Goal: Task Accomplishment & Management: Use online tool/utility

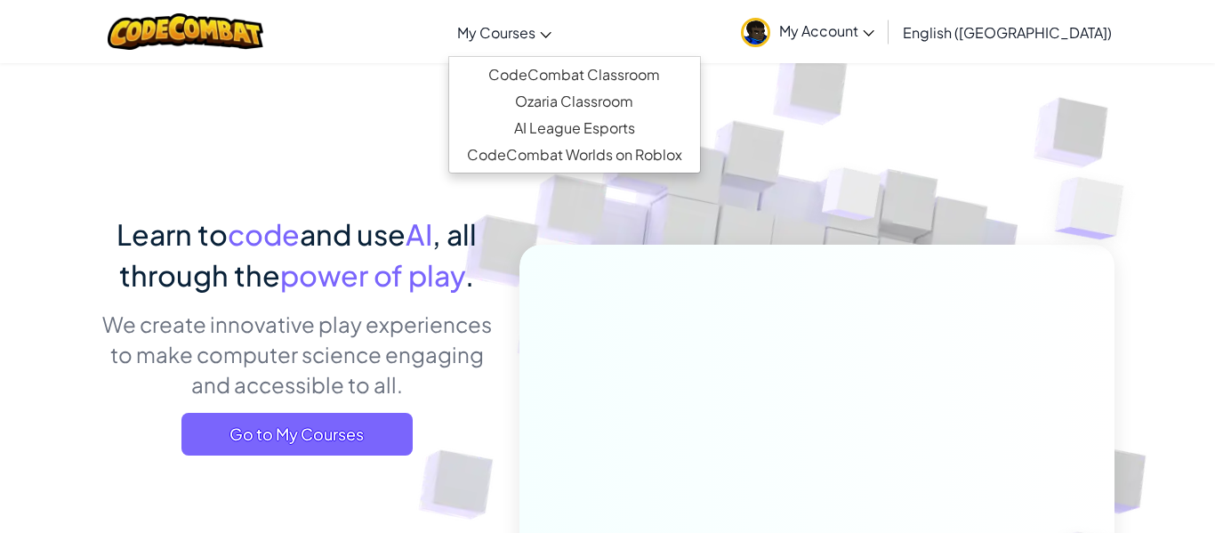
click at [560, 48] on link "My Courses" at bounding box center [504, 32] width 112 height 48
click at [883, 44] on link "My Account" at bounding box center [807, 32] width 151 height 56
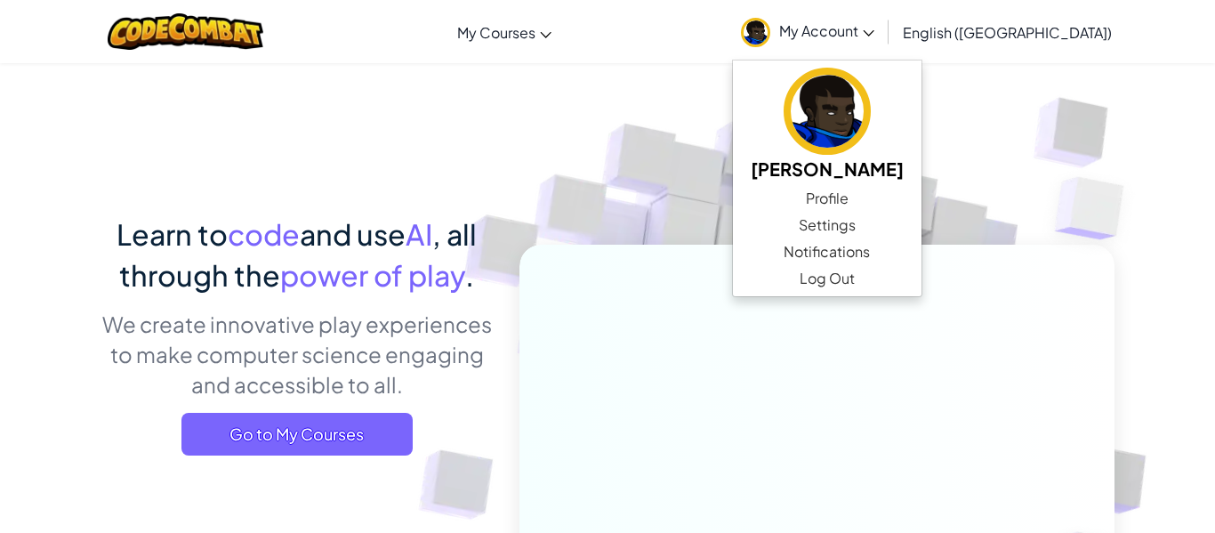
click at [683, 52] on div "Toggle navigation My Courses CodeCombat Classroom Ozaria Classroom AI League Es…" at bounding box center [608, 31] width 1224 height 63
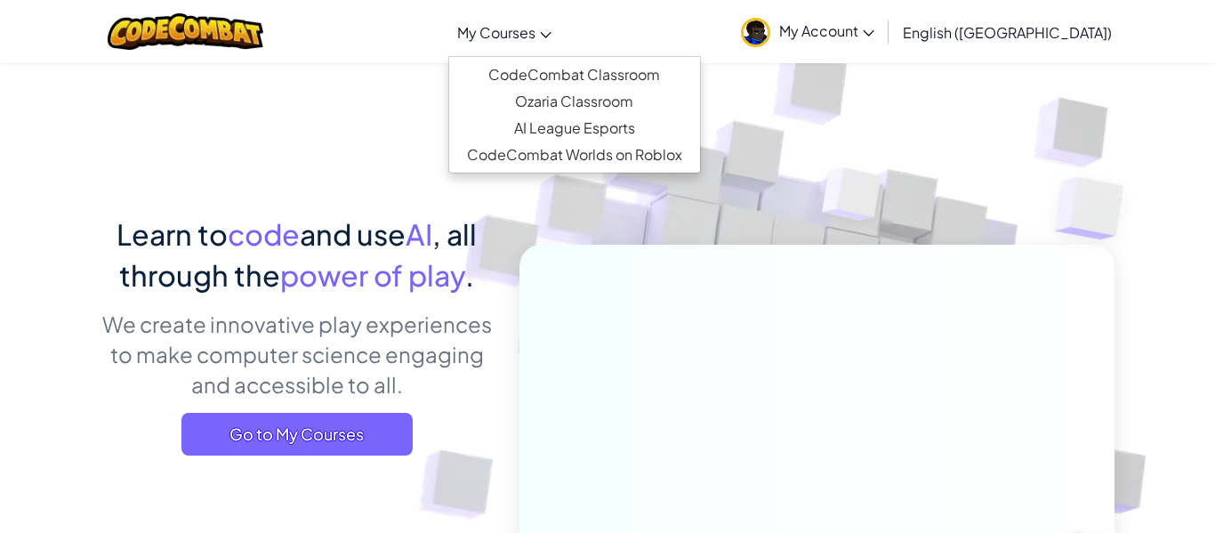
click at [560, 40] on link "My Courses" at bounding box center [504, 32] width 112 height 48
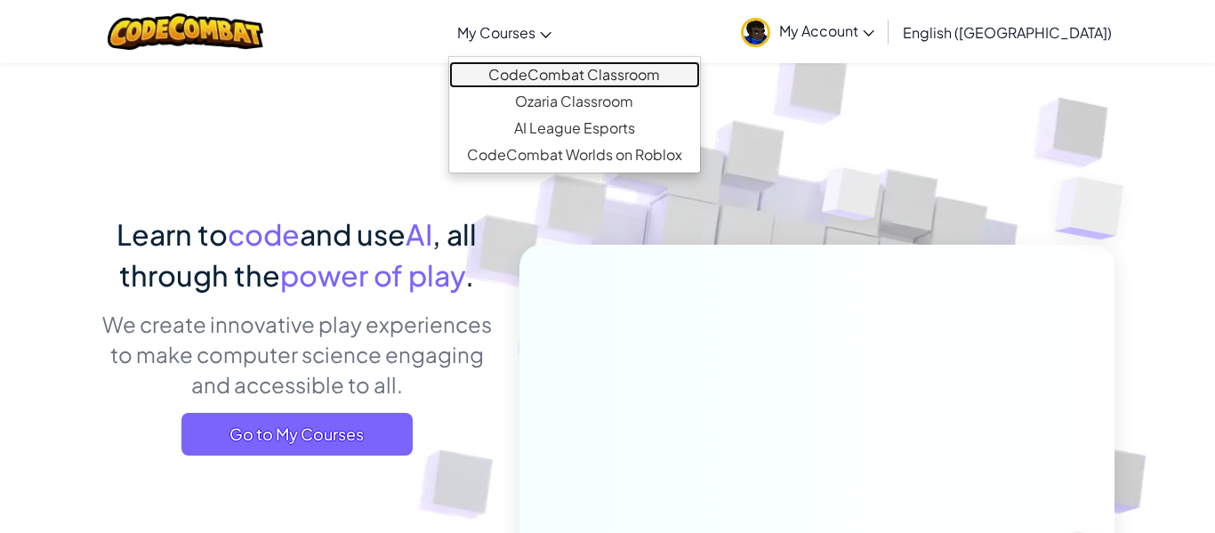
click at [634, 68] on link "CodeCombat Classroom" at bounding box center [574, 74] width 251 height 27
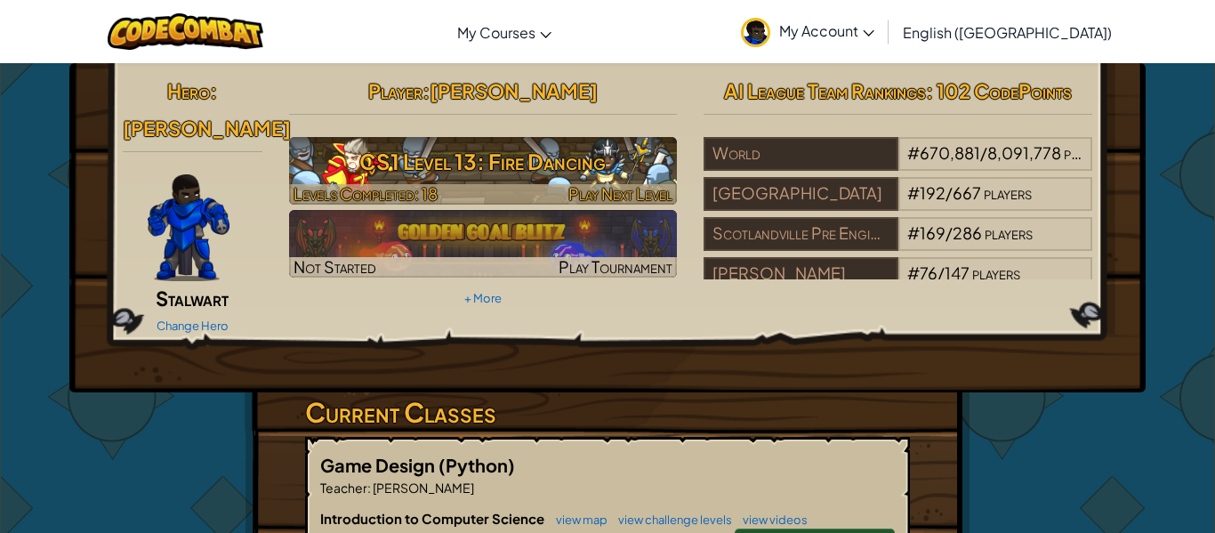
click at [575, 170] on h3 "CS1 Level 13: Fire Dancing" at bounding box center [483, 161] width 389 height 40
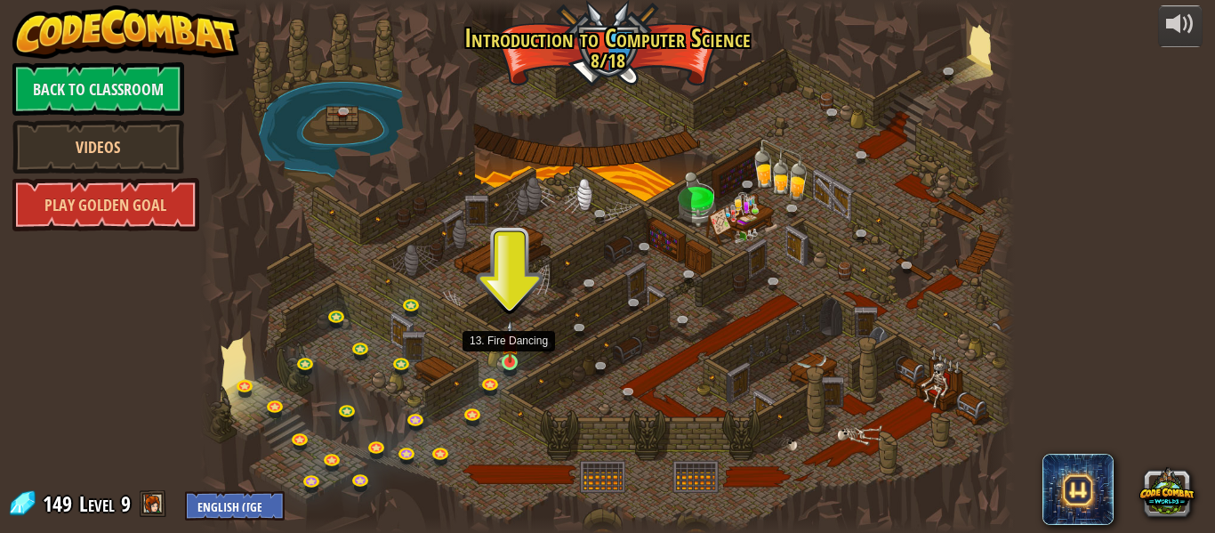
click at [502, 361] on img at bounding box center [510, 341] width 19 height 43
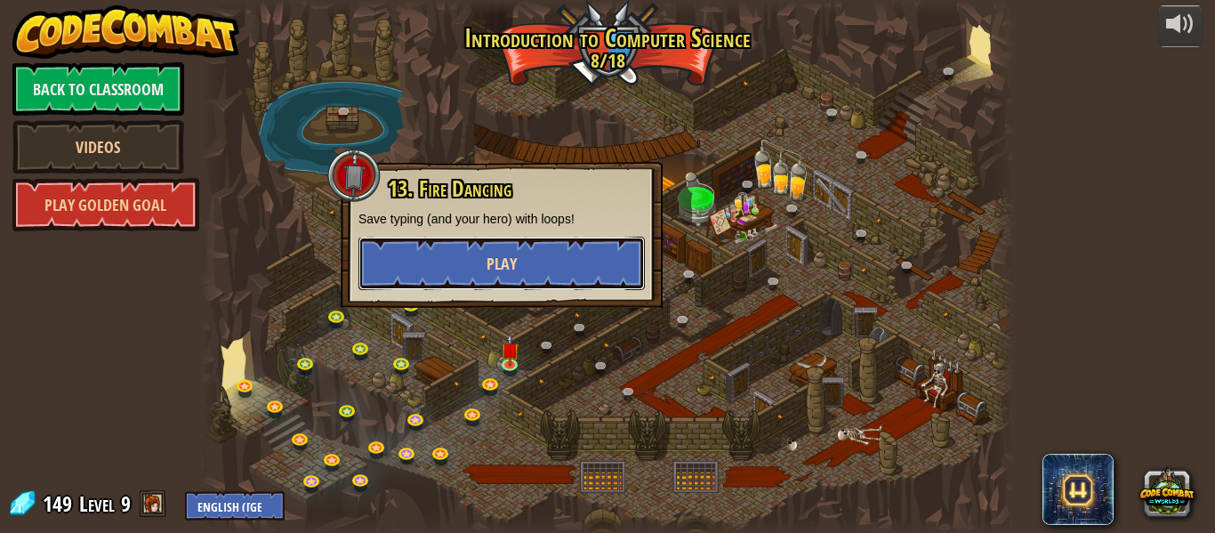
click at [487, 255] on span "Play" at bounding box center [502, 264] width 30 height 22
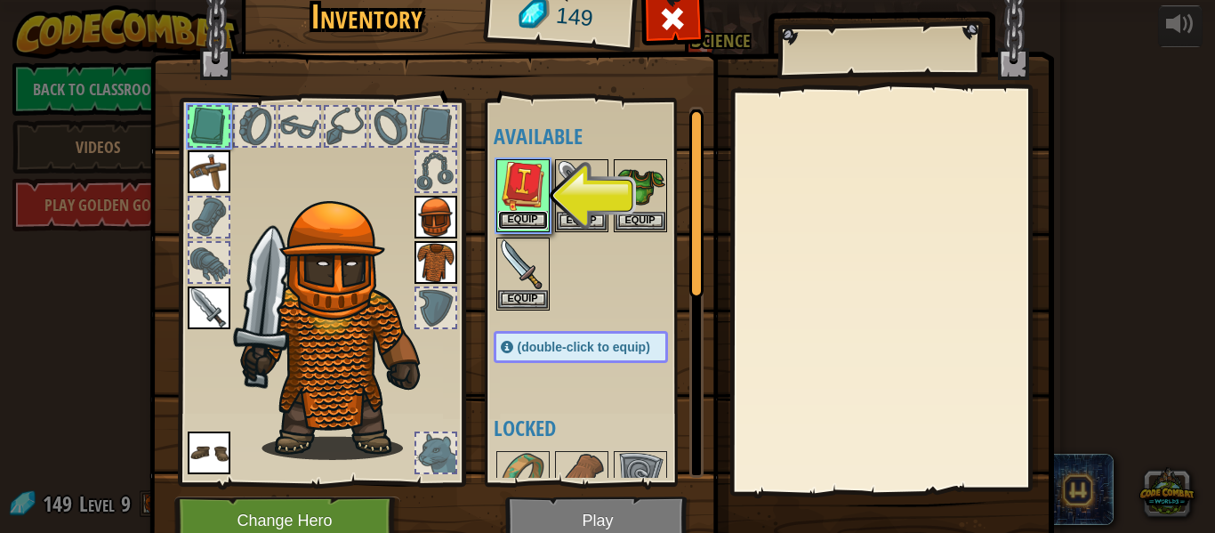
click at [539, 215] on button "Equip" at bounding box center [523, 220] width 50 height 19
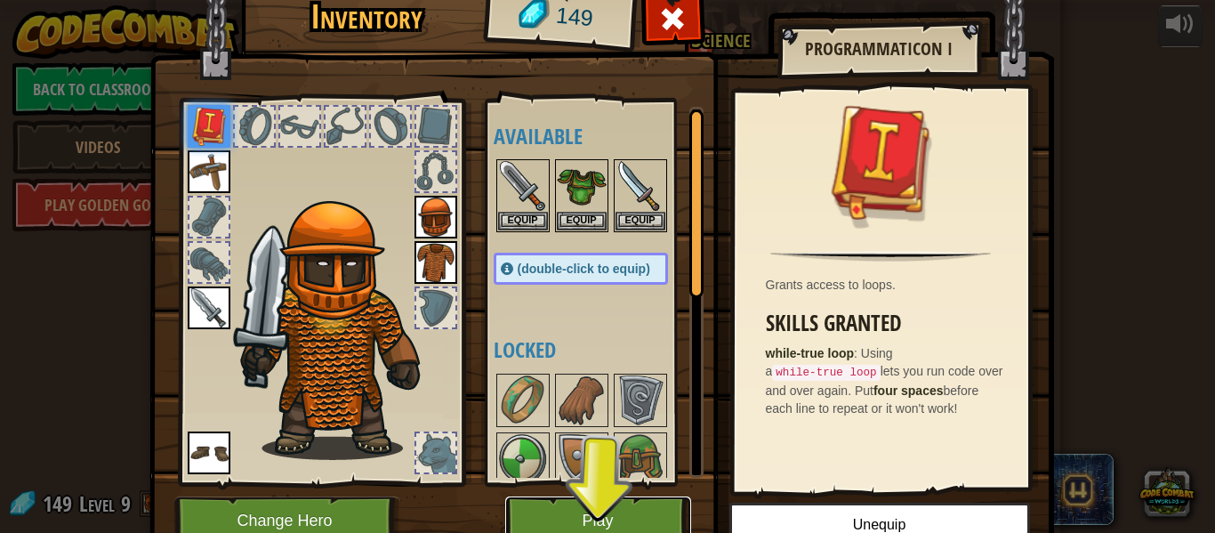
click at [629, 508] on button "Play" at bounding box center [598, 520] width 186 height 49
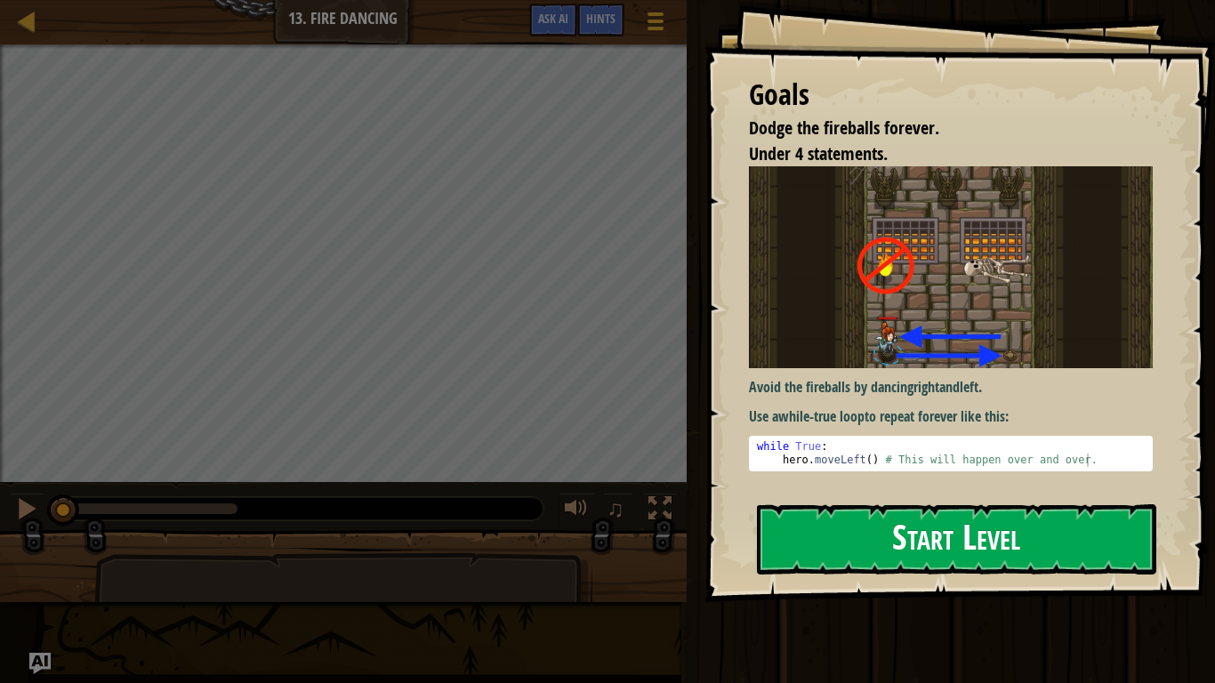
click at [1005, 312] on img at bounding box center [951, 267] width 404 height 202
click at [939, 532] on button "Start Level" at bounding box center [956, 539] width 399 height 70
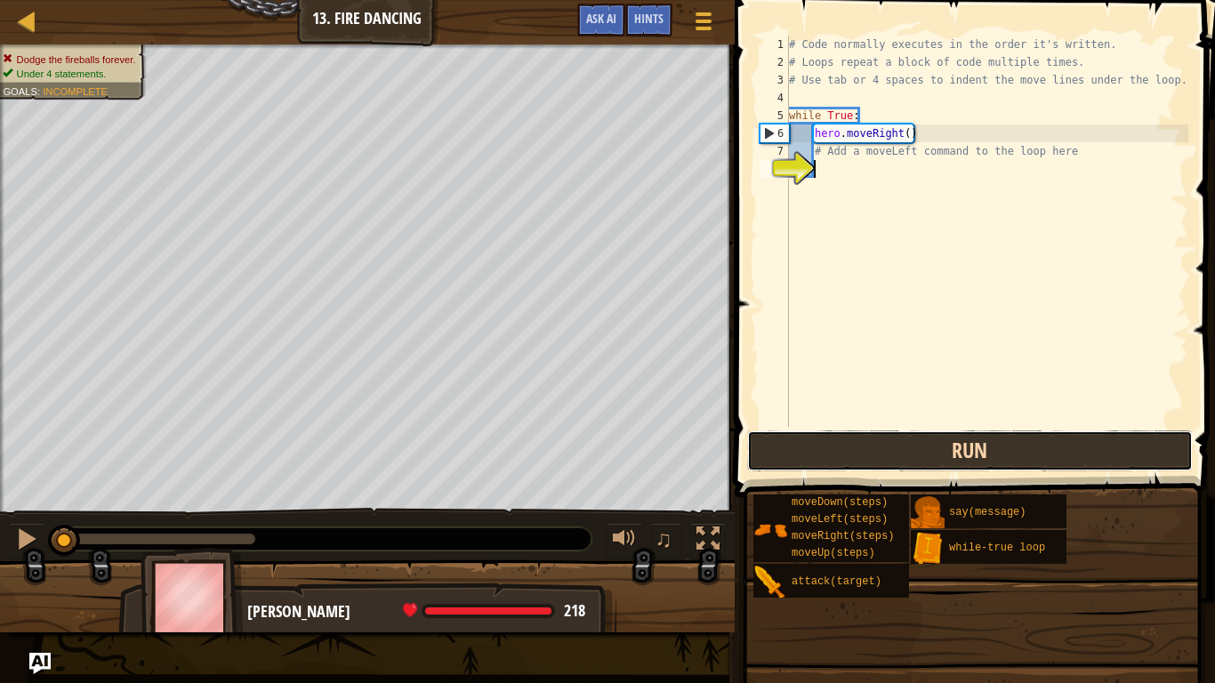
click at [830, 435] on button "Run" at bounding box center [970, 451] width 446 height 41
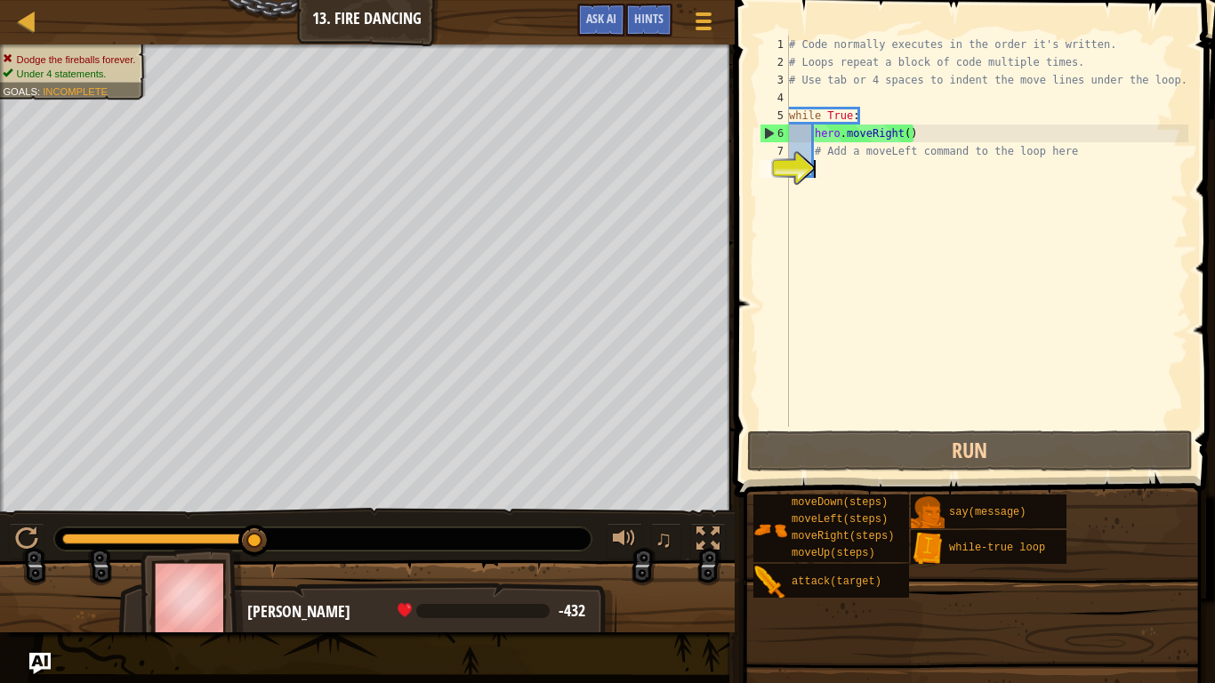
click at [857, 254] on div "# Code normally executes in the order it's written. # Loops repeat a block of c…" at bounding box center [986, 249] width 403 height 427
click at [972, 162] on div "# Code normally executes in the order it's written. # Loops repeat a block of c…" at bounding box center [986, 249] width 403 height 427
type textarea "her"
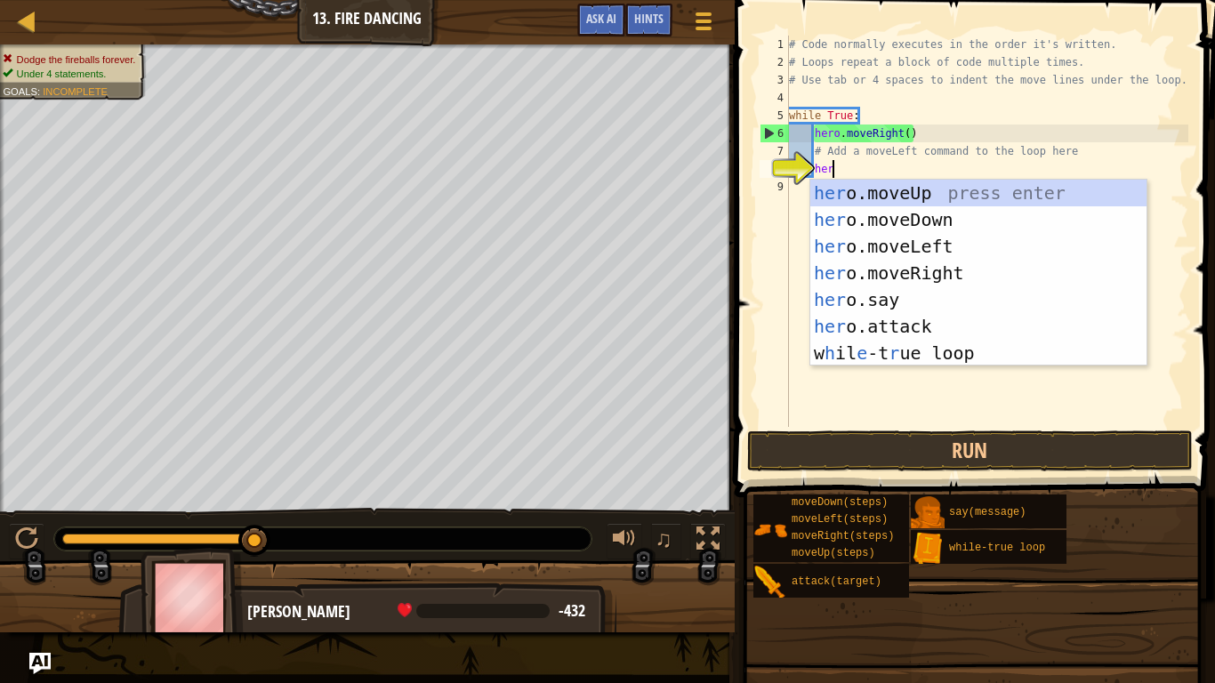
scroll to position [8, 5]
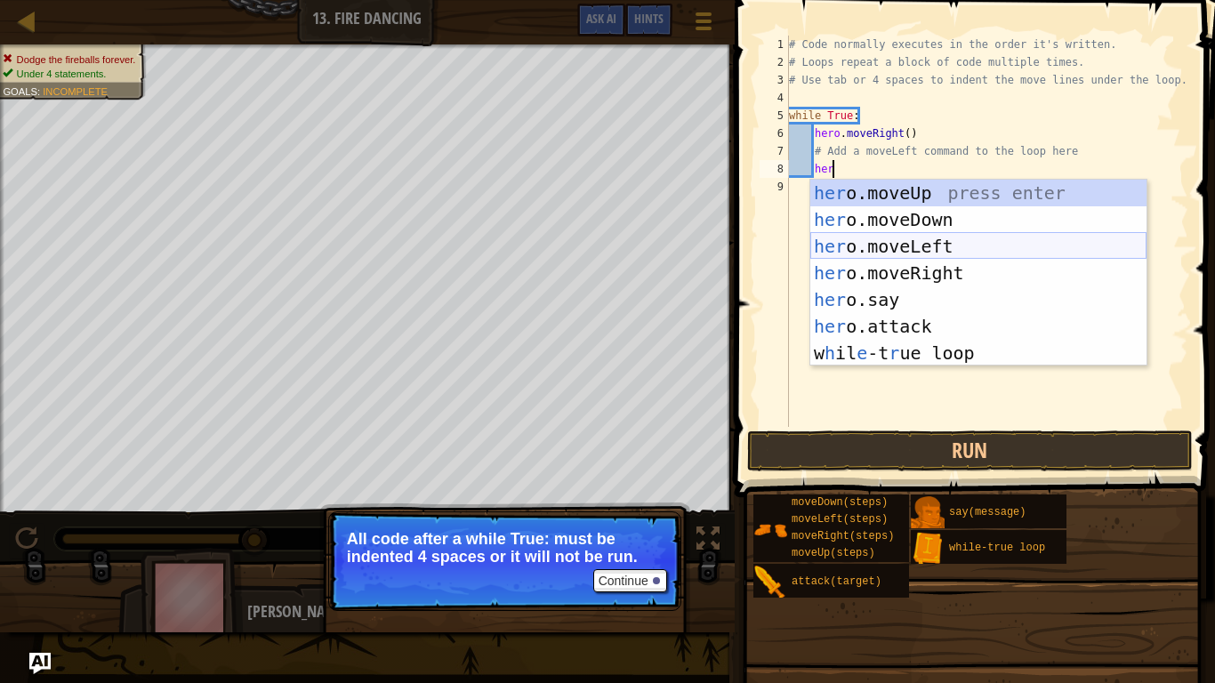
click at [1036, 249] on div "her o.moveUp press enter her o.moveDown press enter her o.moveLeft press enter …" at bounding box center [978, 300] width 336 height 240
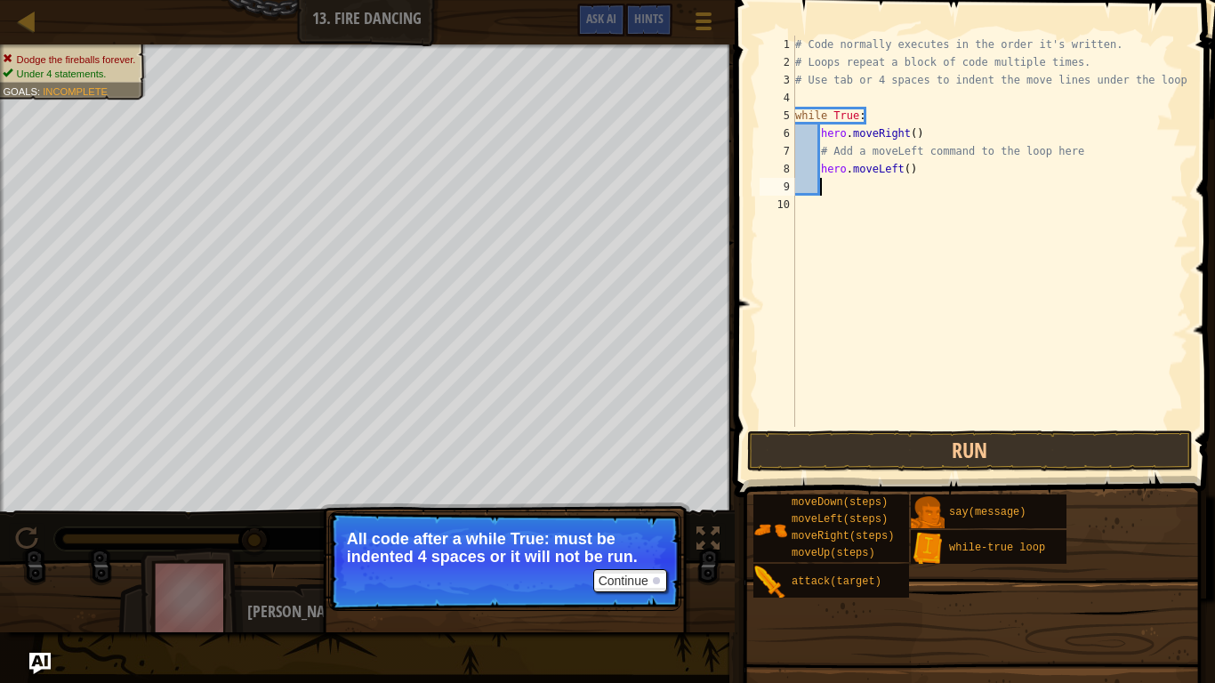
scroll to position [8, 3]
click at [994, 463] on button "Run" at bounding box center [970, 451] width 446 height 41
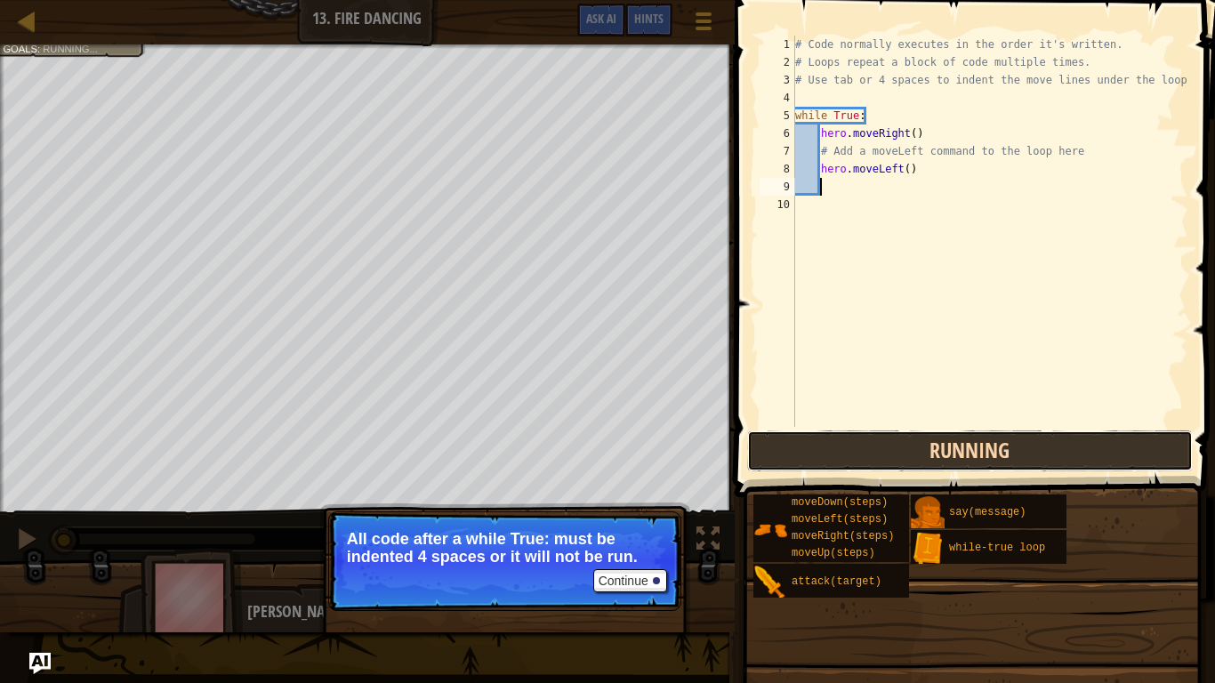
click at [994, 463] on button "Running" at bounding box center [970, 451] width 446 height 41
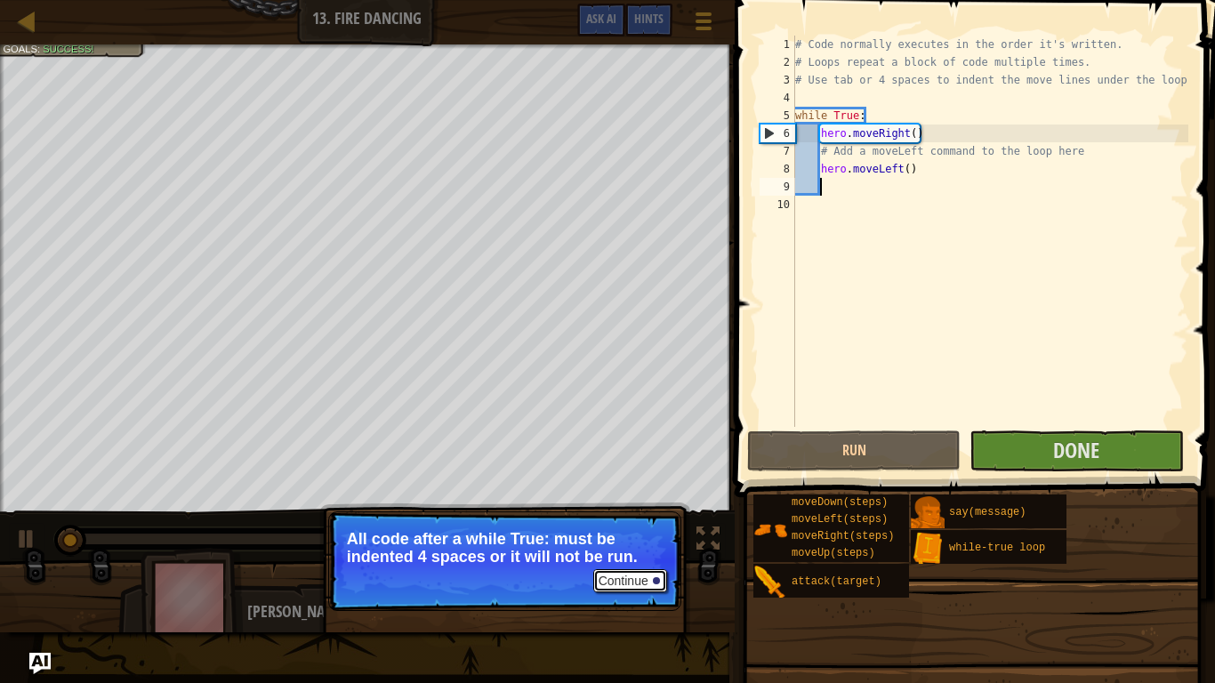
click at [641, 532] on button "Continue" at bounding box center [630, 580] width 74 height 23
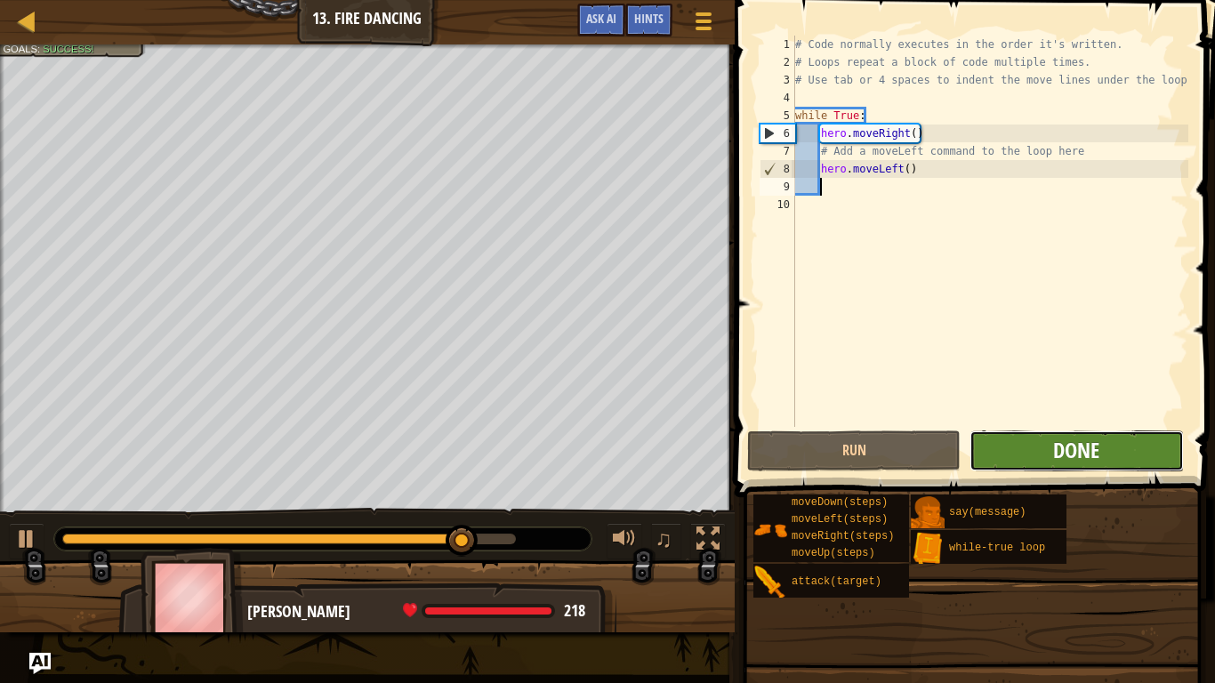
click at [1069, 436] on span "Done" at bounding box center [1076, 450] width 46 height 28
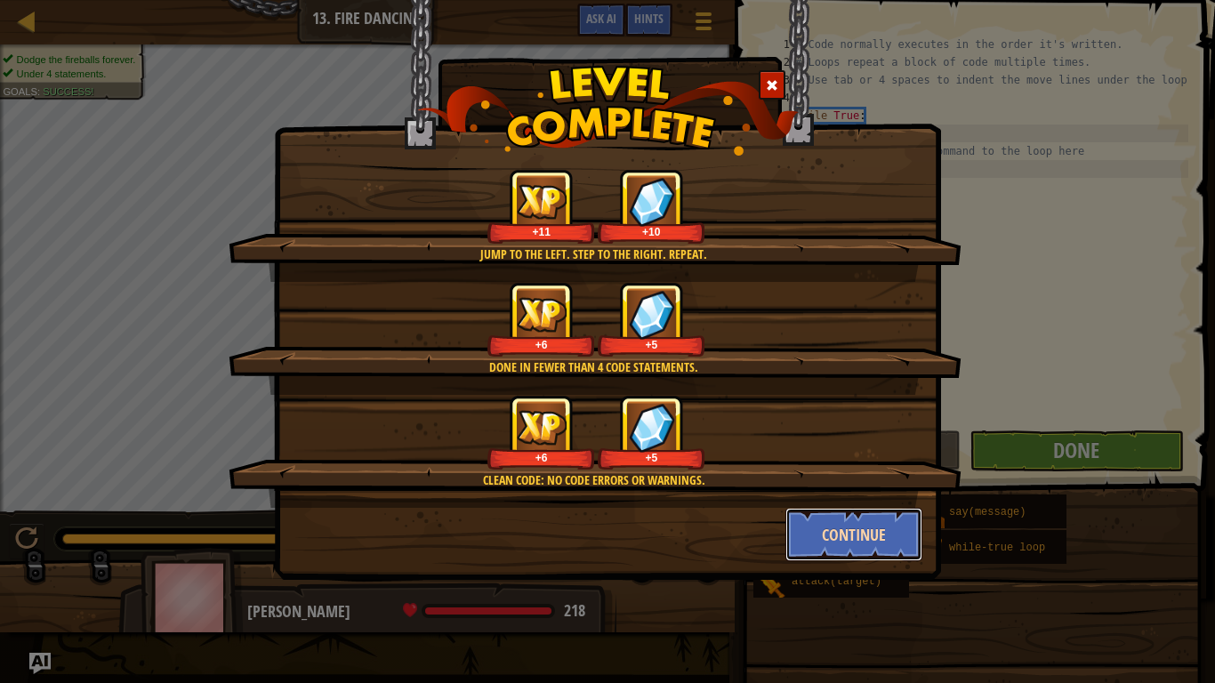
click at [891, 519] on button "Continue" at bounding box center [854, 534] width 138 height 53
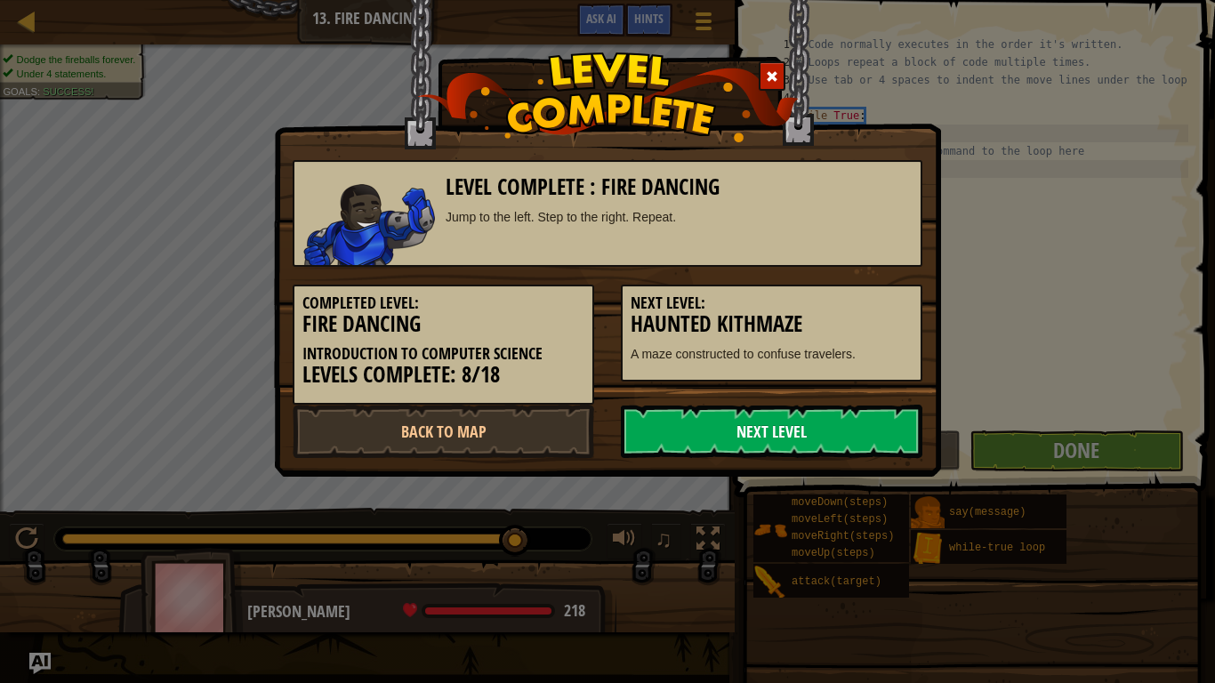
click at [767, 409] on link "Next Level" at bounding box center [772, 431] width 302 height 53
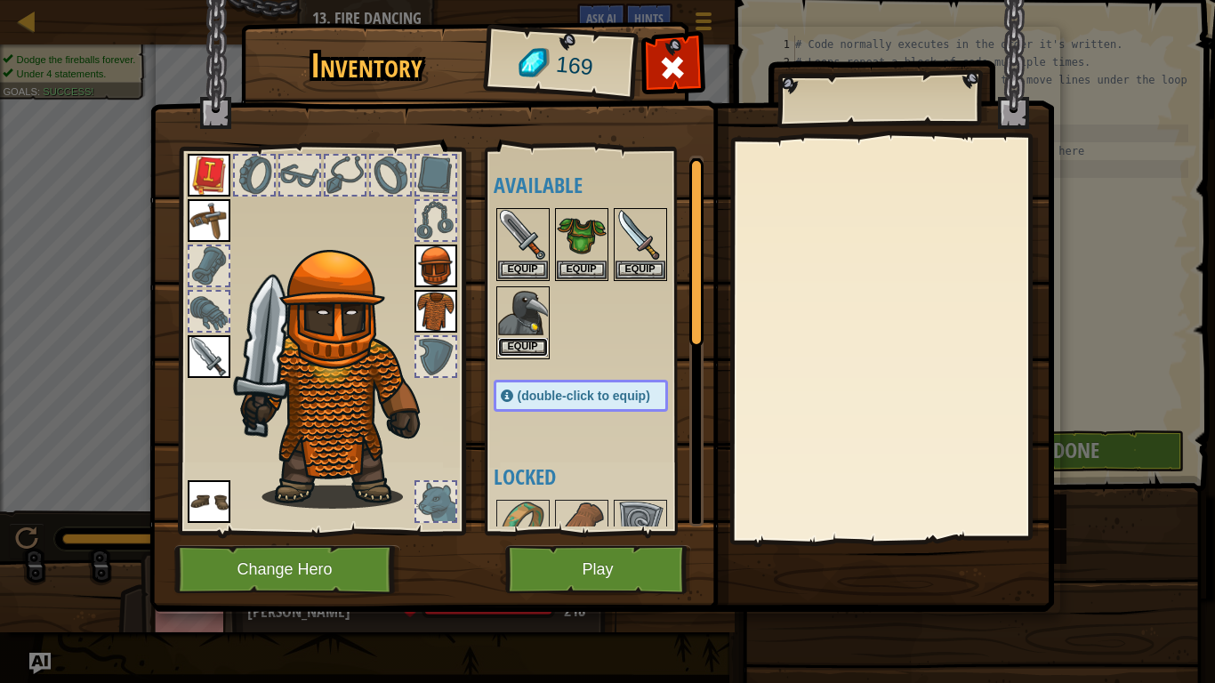
click at [528, 355] on button "Equip" at bounding box center [523, 347] width 50 height 19
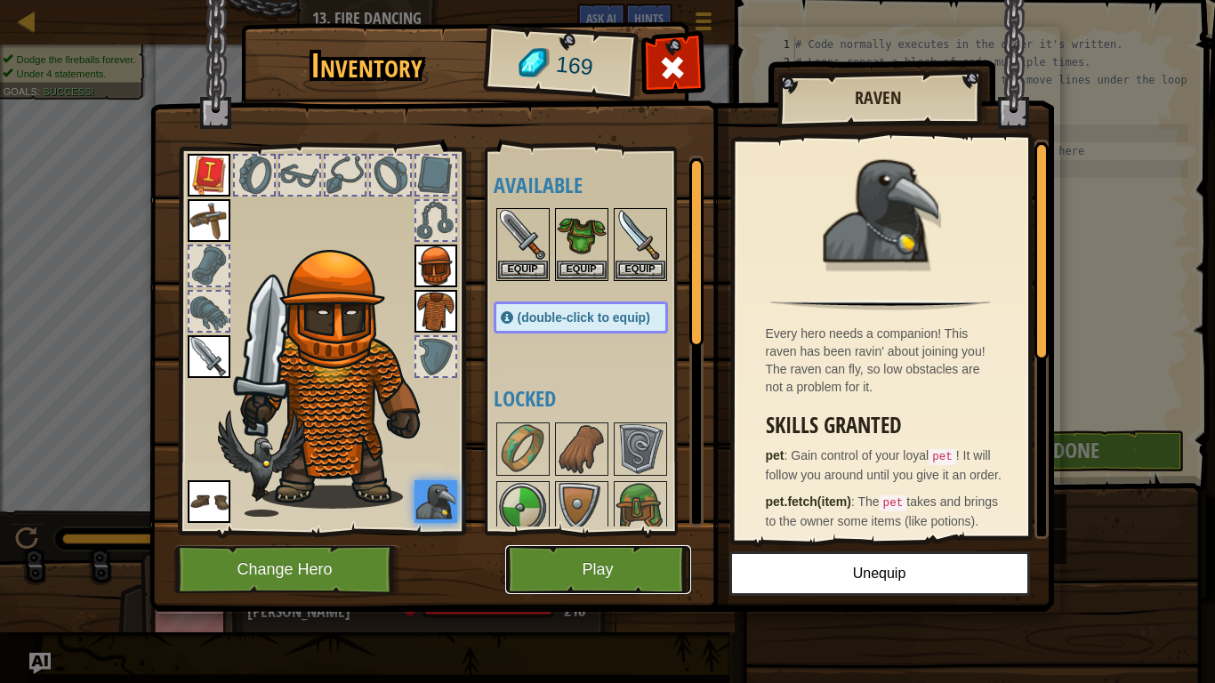
click at [579, 532] on button "Play" at bounding box center [598, 569] width 186 height 49
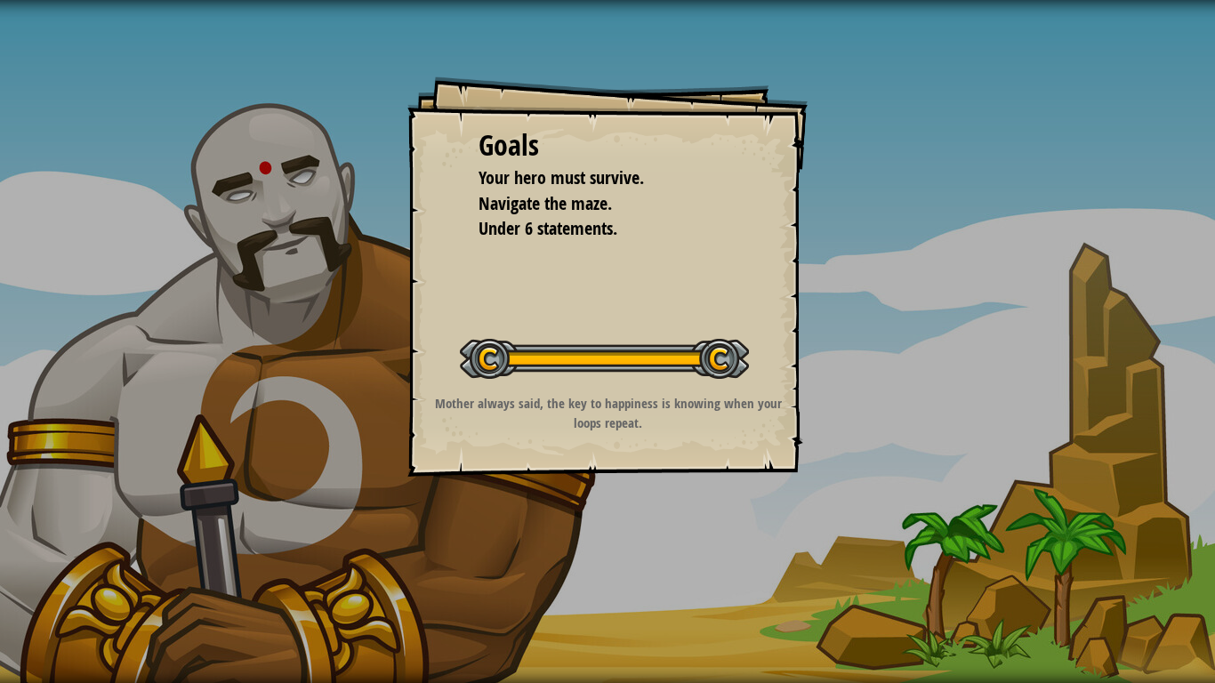
click at [579, 532] on div "Goals Your hero must survive. Navigate the maze. Under 6 statements. Start Leve…" at bounding box center [607, 341] width 1215 height 683
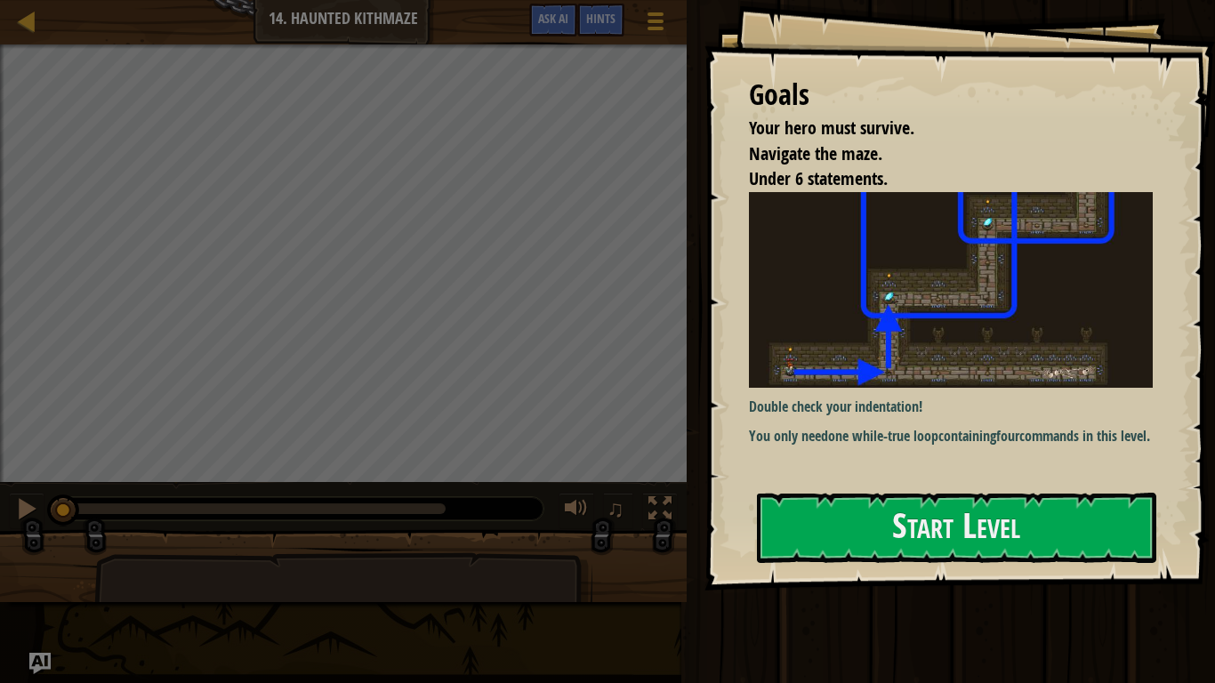
click at [582, 532] on div at bounding box center [343, 626] width 498 height 148
click at [858, 532] on button "Start Level" at bounding box center [956, 528] width 399 height 70
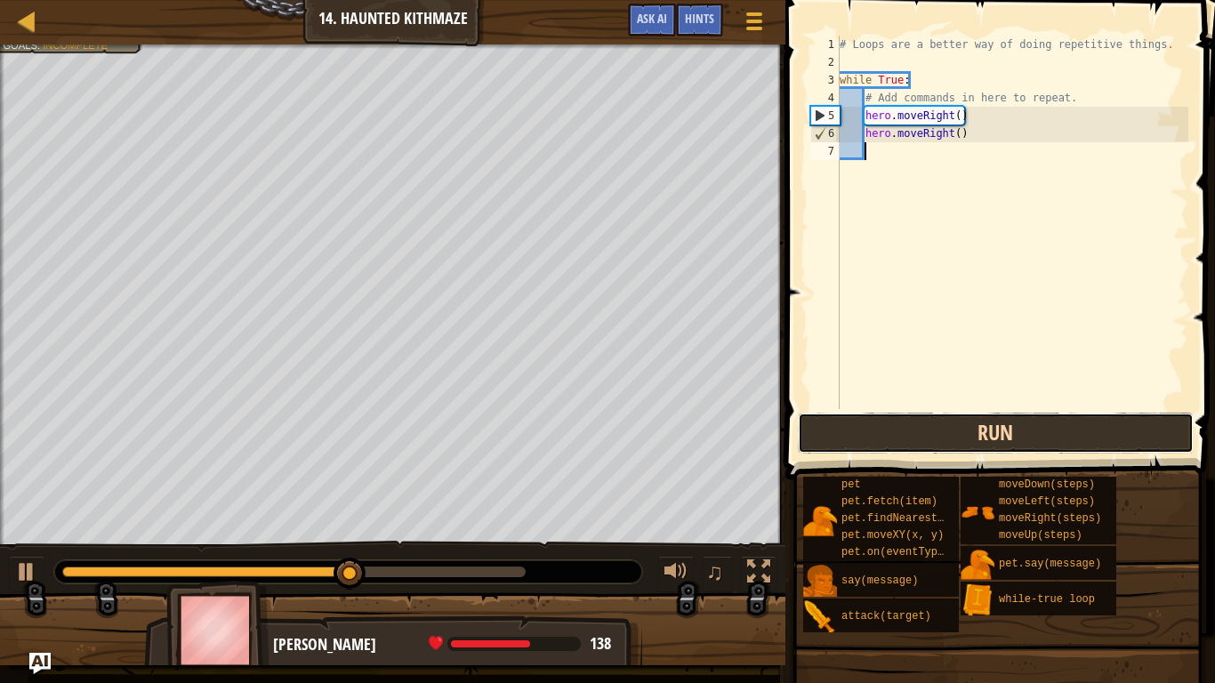
click at [924, 432] on button "Run" at bounding box center [996, 433] width 396 height 41
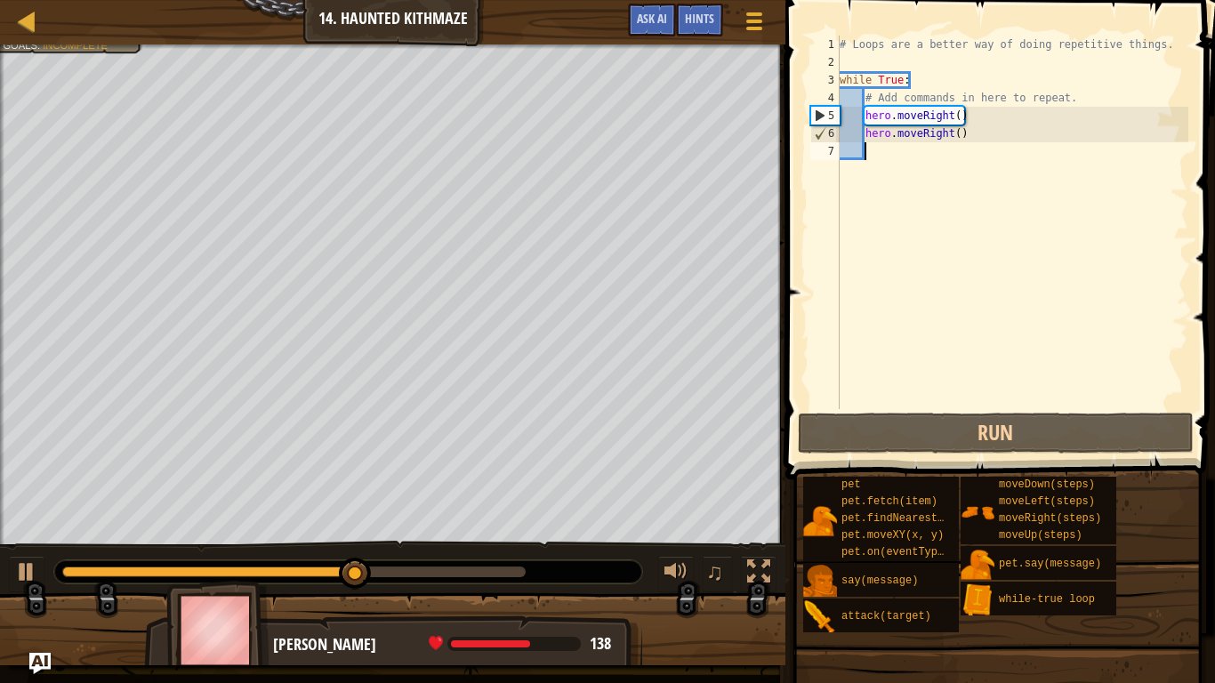
click at [959, 131] on div "# Loops are a better way of doing repetitive things. while True : # Add command…" at bounding box center [1012, 240] width 352 height 409
type textarea "hero.moveRight()"
click at [991, 137] on div "# Loops are a better way of doing repetitive things. while True : # Add command…" at bounding box center [1012, 240] width 352 height 409
click at [996, 154] on div "# Loops are a better way of doing repetitive things. while True : # Add command…" at bounding box center [1012, 240] width 352 height 409
type textarea "e"
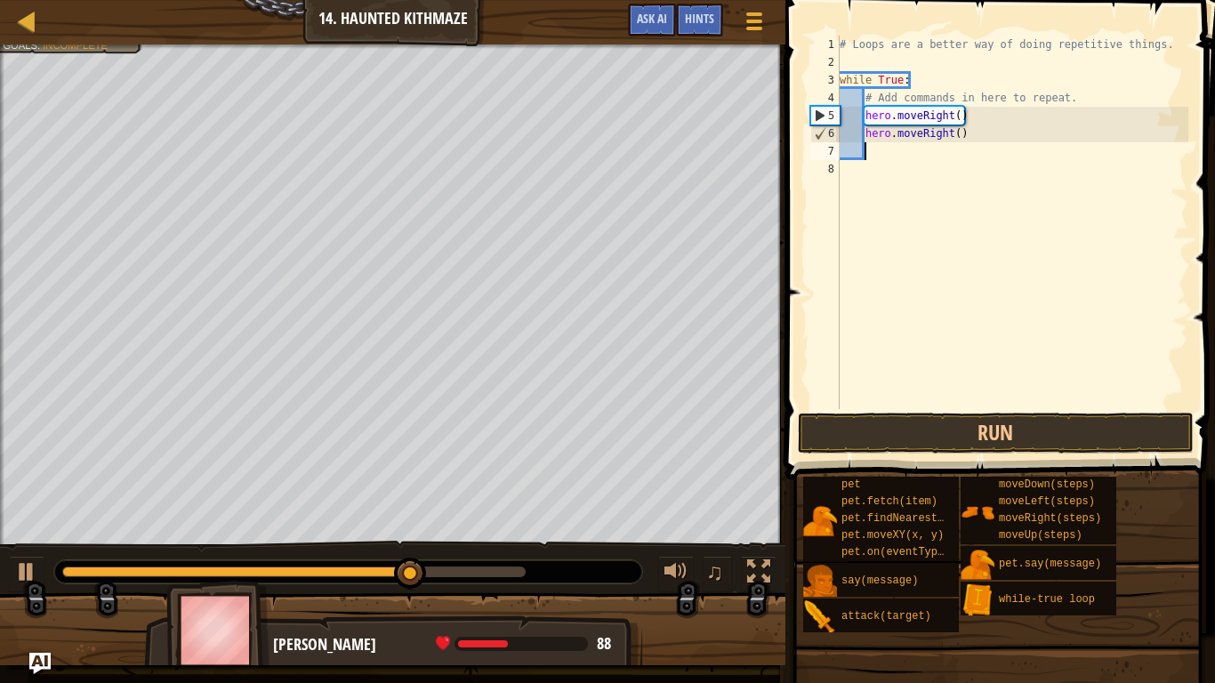
scroll to position [8, 3]
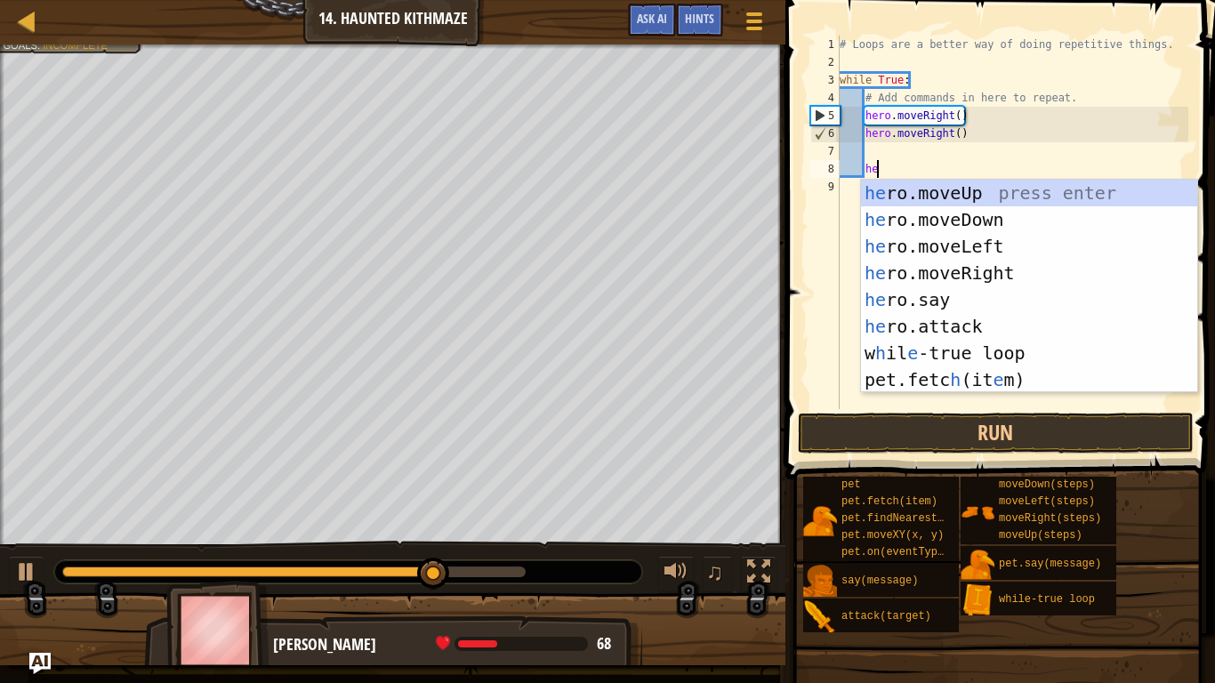
type textarea "her"
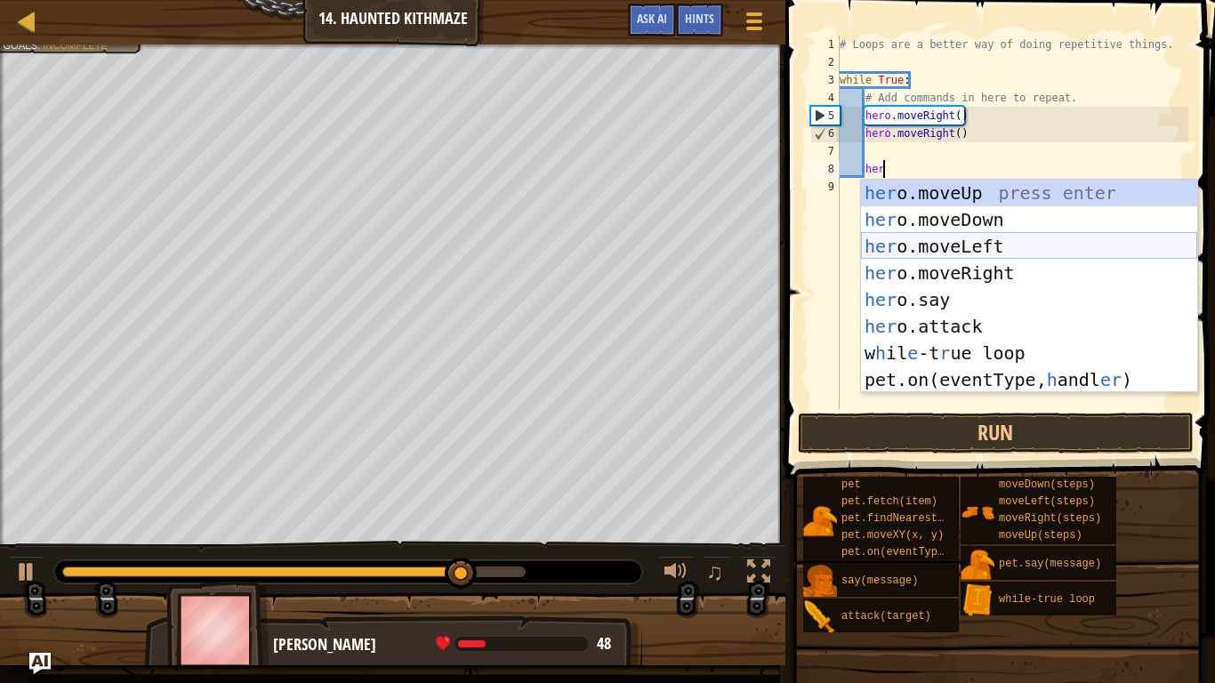
click at [963, 244] on div "her o.moveUp press enter her o.moveDown press enter her o.moveLeft press enter …" at bounding box center [1029, 313] width 336 height 267
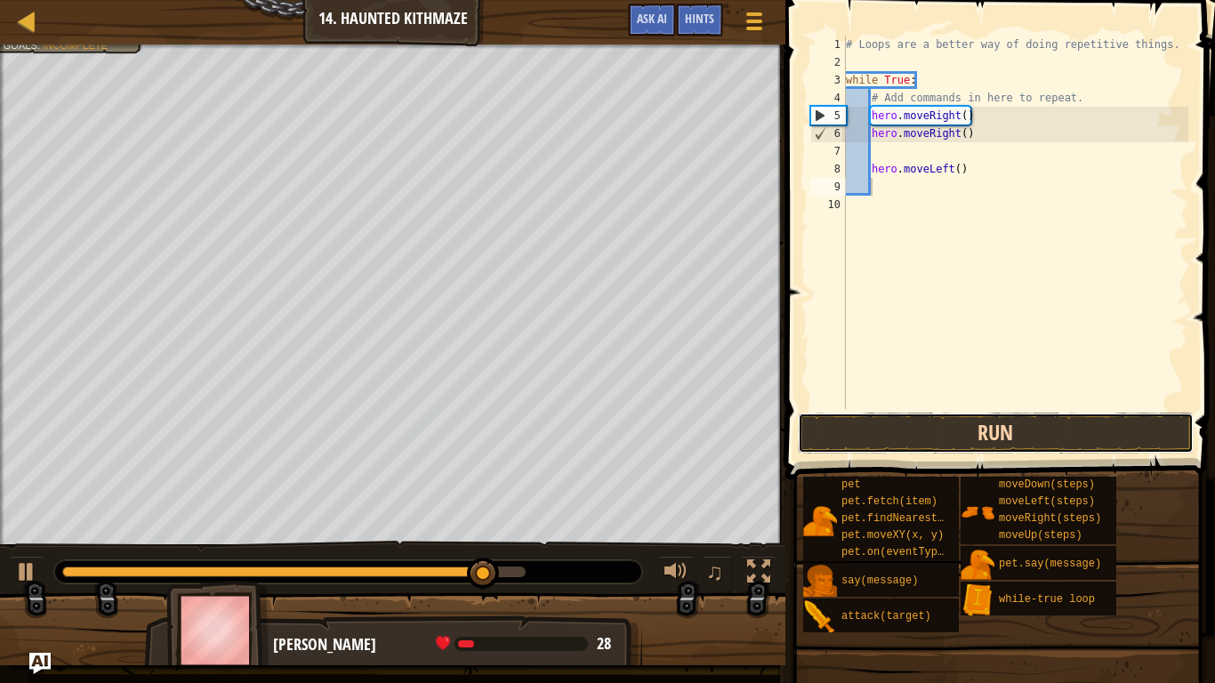
click at [935, 437] on button "Run" at bounding box center [996, 433] width 396 height 41
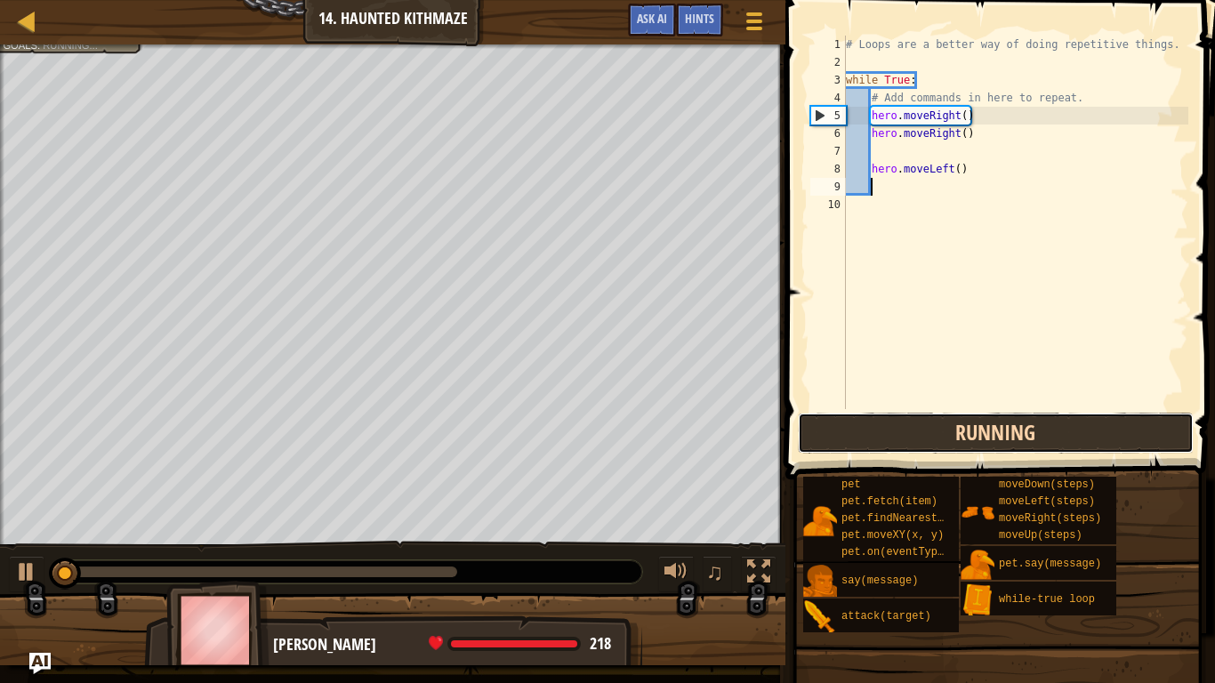
click at [935, 437] on button "Running" at bounding box center [996, 433] width 396 height 41
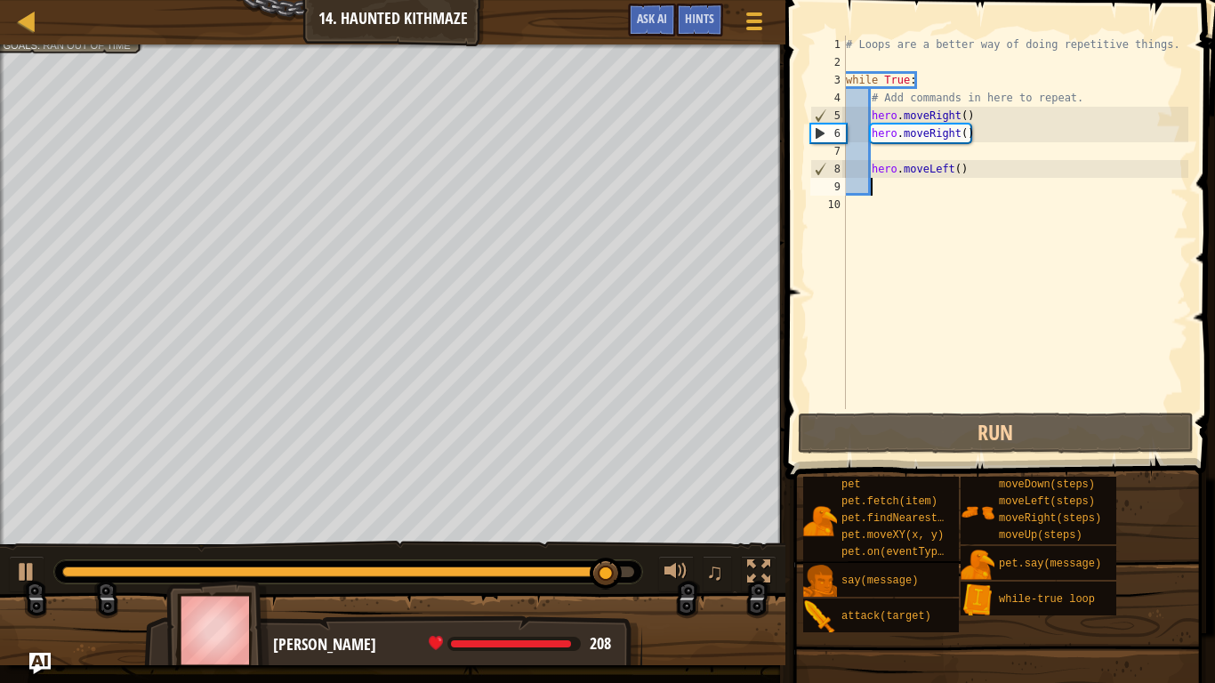
click at [1021, 178] on div "# Loops are a better way of doing repetitive things. while True : # Add command…" at bounding box center [1015, 240] width 346 height 409
click at [1013, 153] on div "# Loops are a better way of doing repetitive things. while True : # Add command…" at bounding box center [1015, 240] width 346 height 409
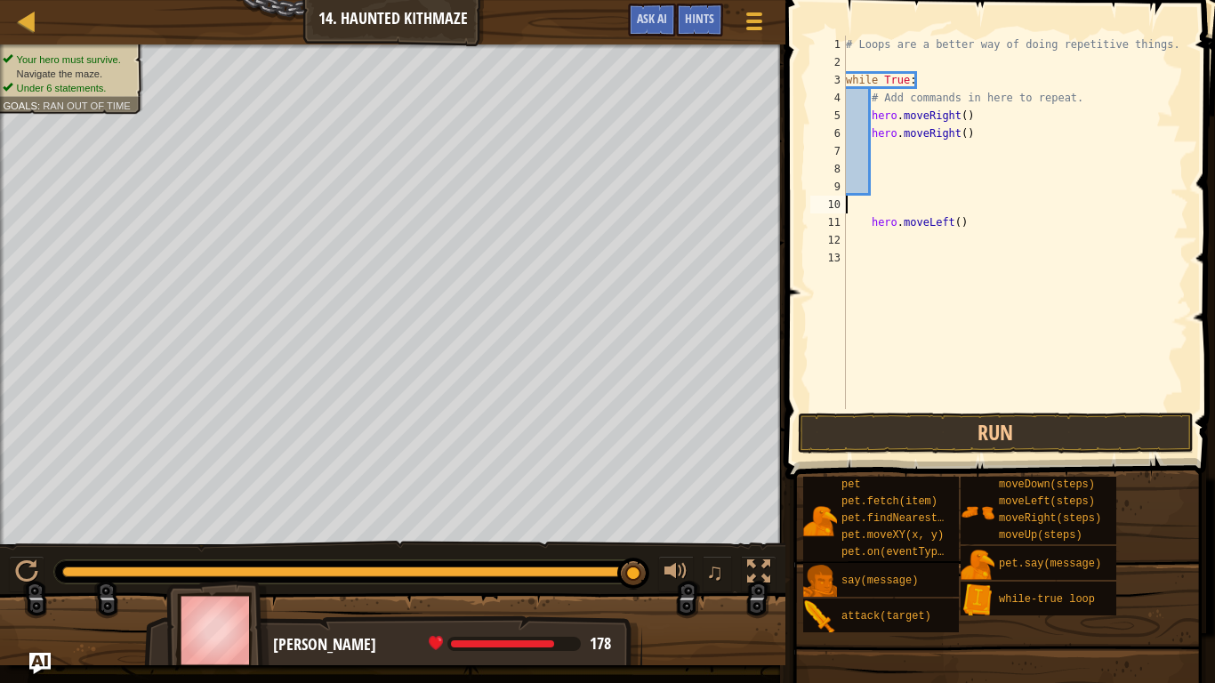
scroll to position [8, 0]
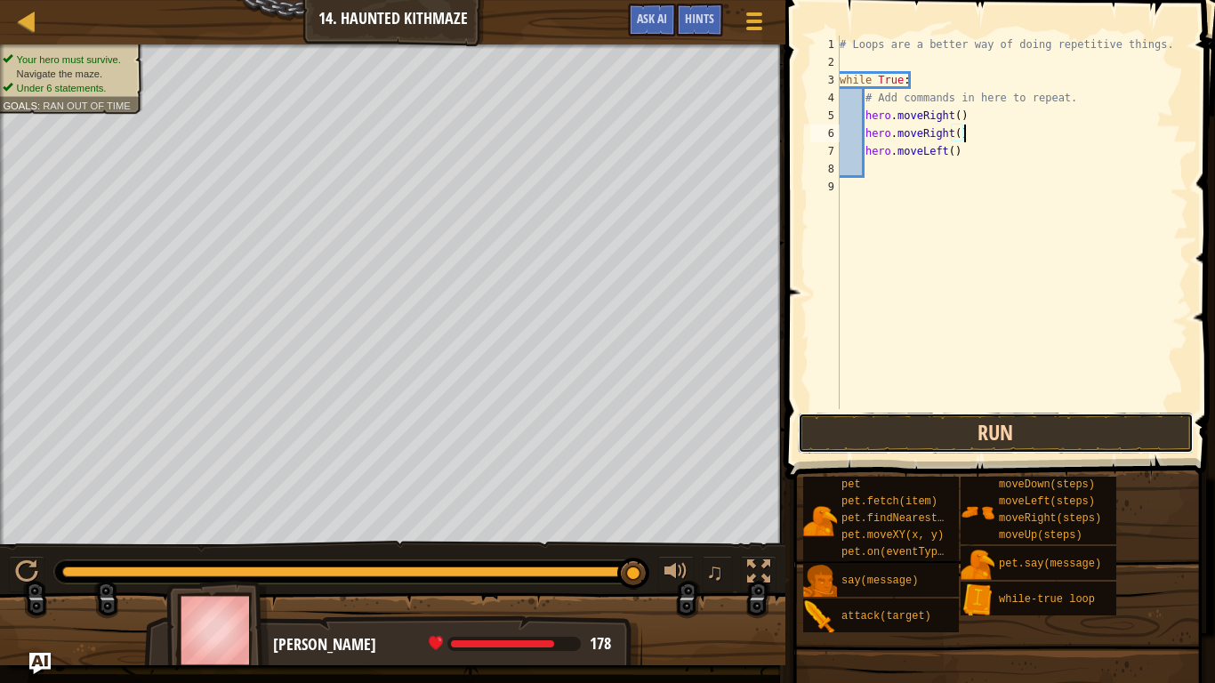
click at [962, 439] on button "Run" at bounding box center [996, 433] width 396 height 41
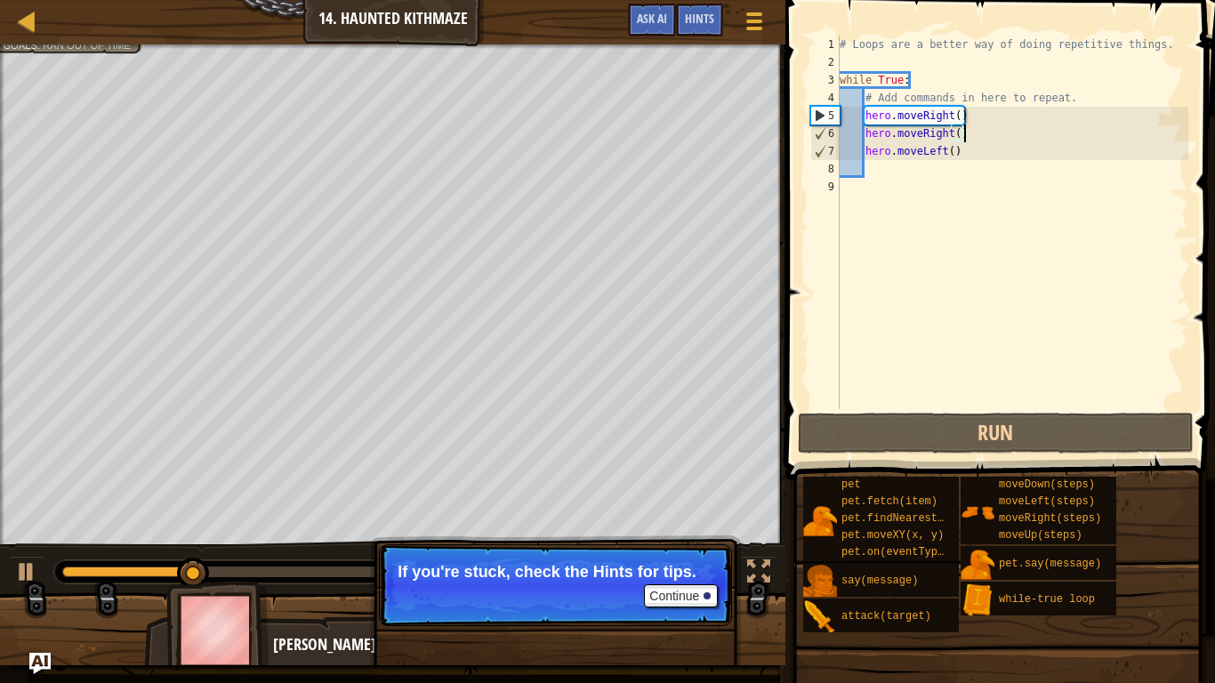
click at [930, 455] on span at bounding box center [1002, 214] width 444 height 532
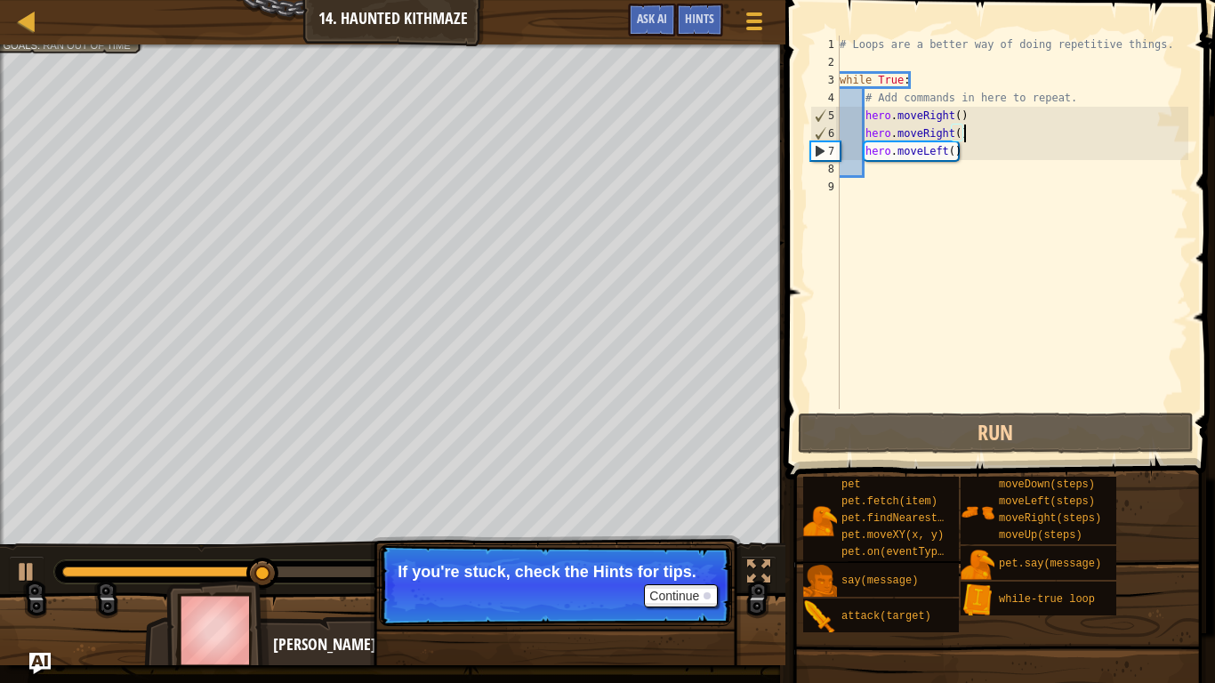
click at [1060, 125] on div "# Loops are a better way of doing repetitive things. while True : # Add command…" at bounding box center [1012, 240] width 352 height 409
click at [1062, 132] on div "# Loops are a better way of doing repetitive things. while True : # Add command…" at bounding box center [1012, 240] width 352 height 409
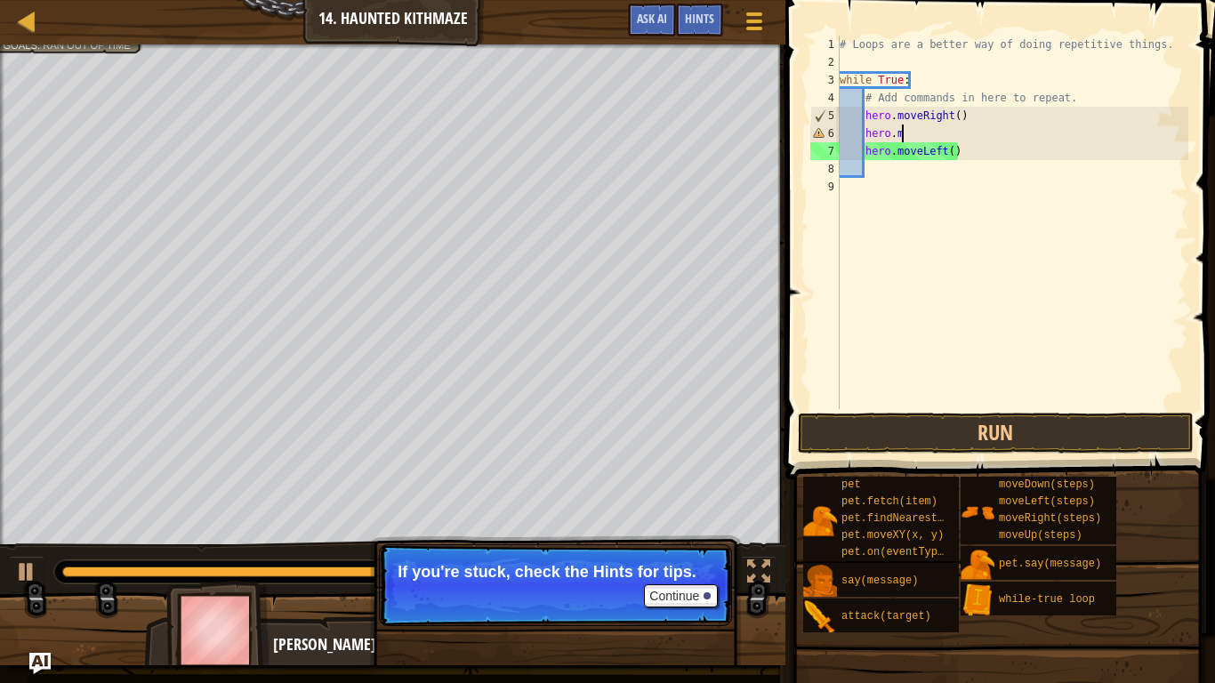
type textarea "[DOMAIN_NAME]"
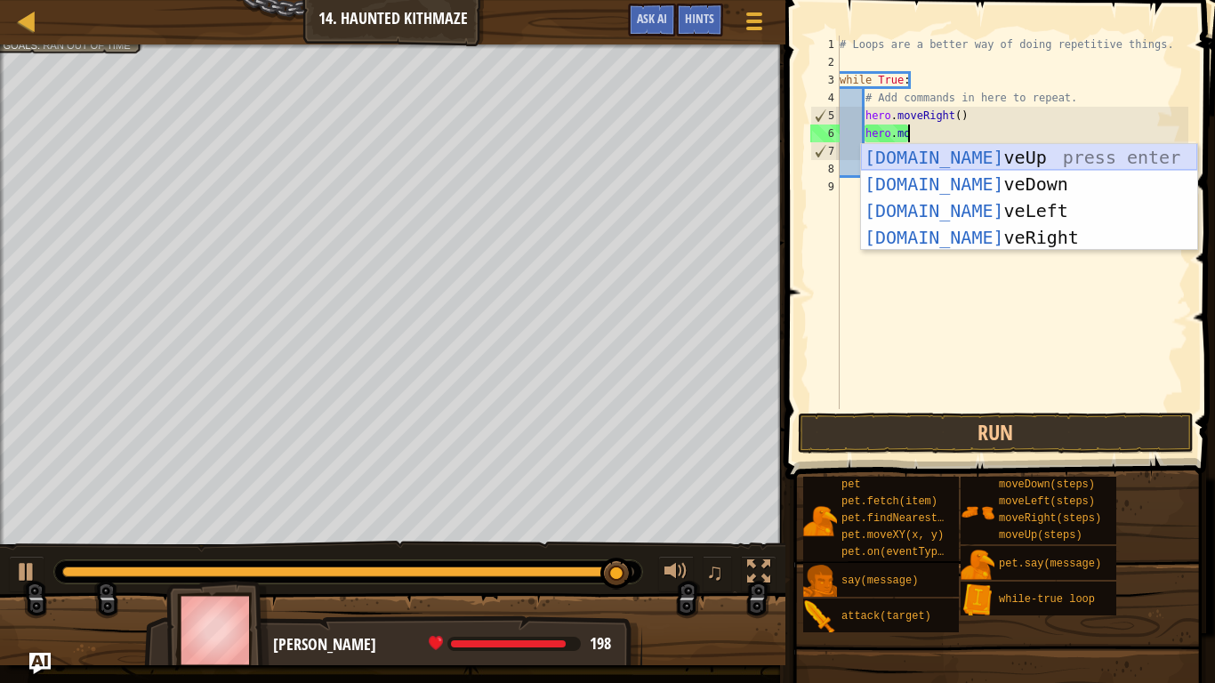
click at [1091, 164] on div "[DOMAIN_NAME] veUp press enter [DOMAIN_NAME] veDown press enter [DOMAIN_NAME] v…" at bounding box center [1029, 224] width 336 height 160
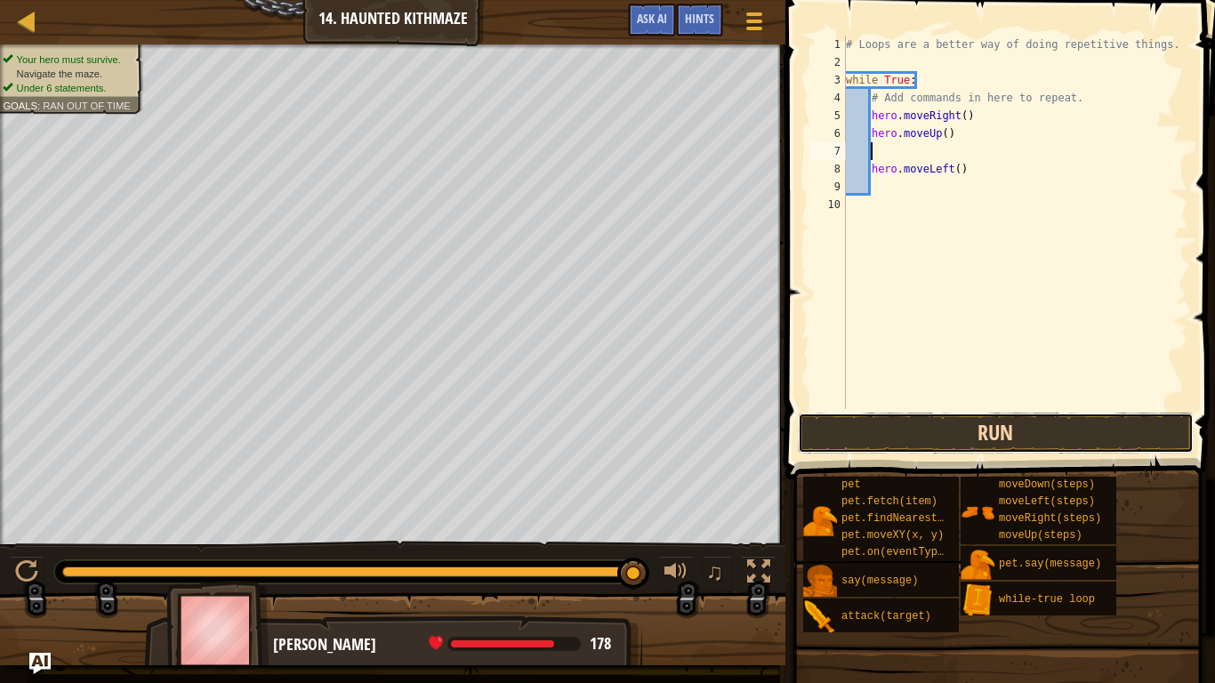
click at [1013, 446] on button "Run" at bounding box center [996, 433] width 396 height 41
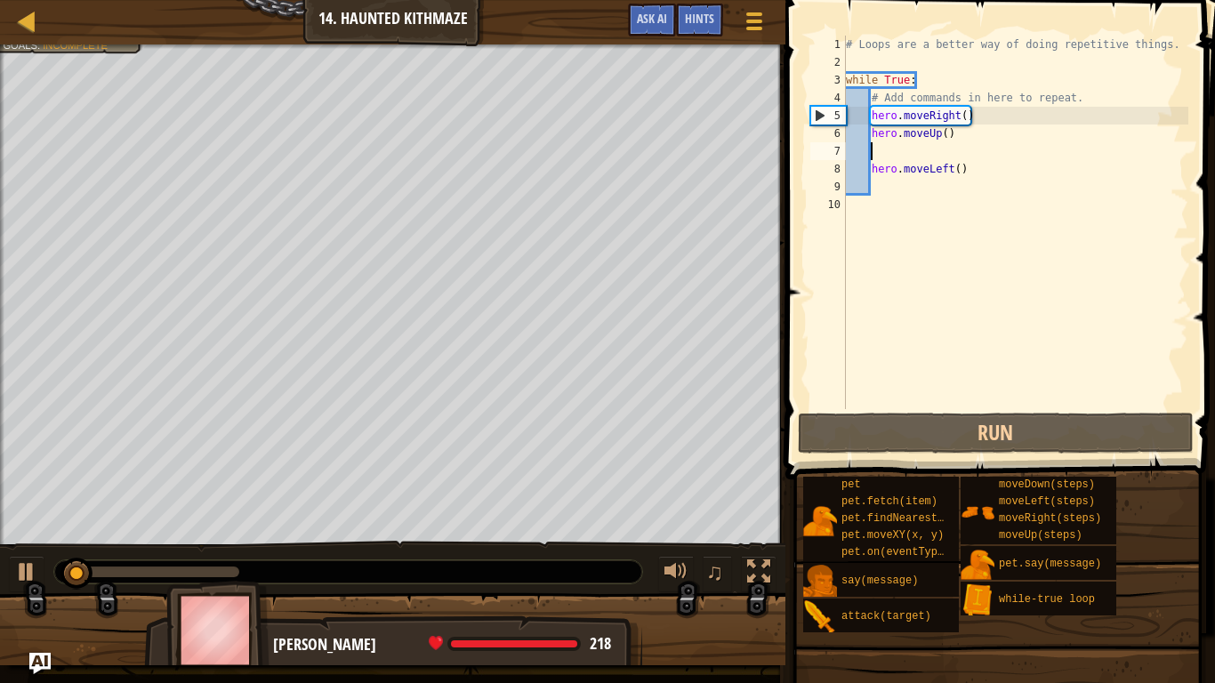
click at [1044, 180] on div "# Loops are a better way of doing repetitive things. while True : # Add command…" at bounding box center [1015, 240] width 346 height 409
click at [979, 169] on div "# Loops are a better way of doing repetitive things. while True : # Add command…" at bounding box center [1015, 240] width 346 height 409
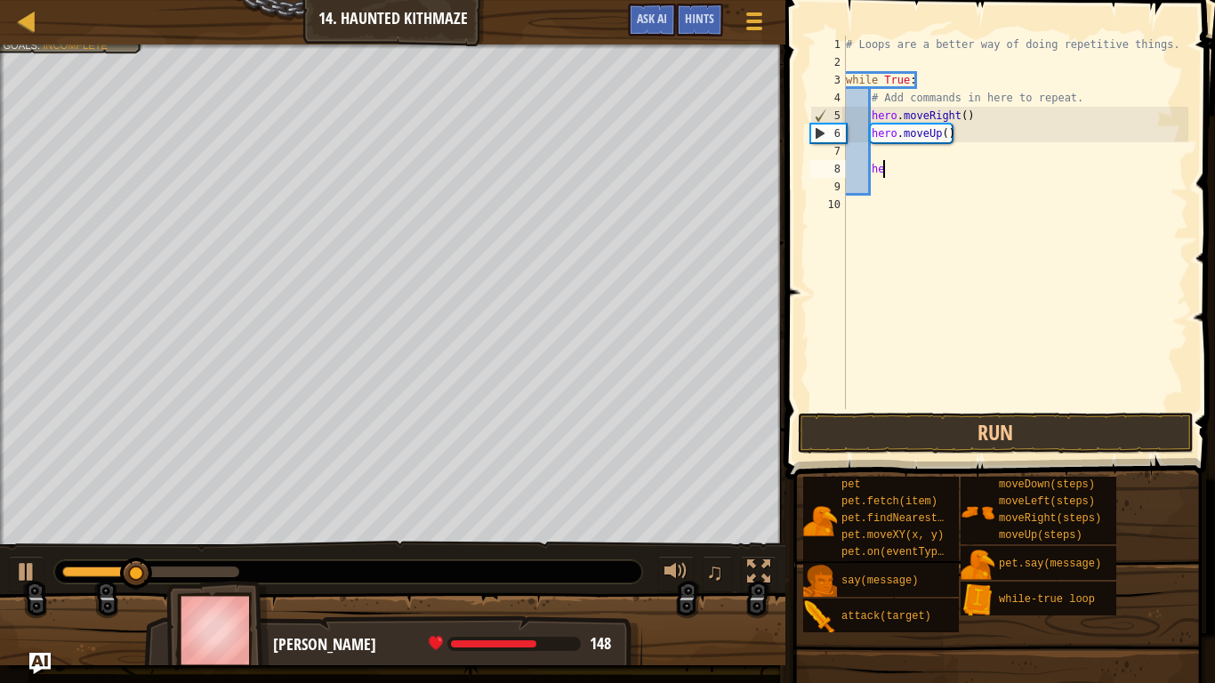
type textarea "h"
click at [964, 117] on div "# Loops are a better way of doing repetitive things. while True : # Add command…" at bounding box center [1015, 240] width 346 height 409
type textarea "hero.moveRight(2)"
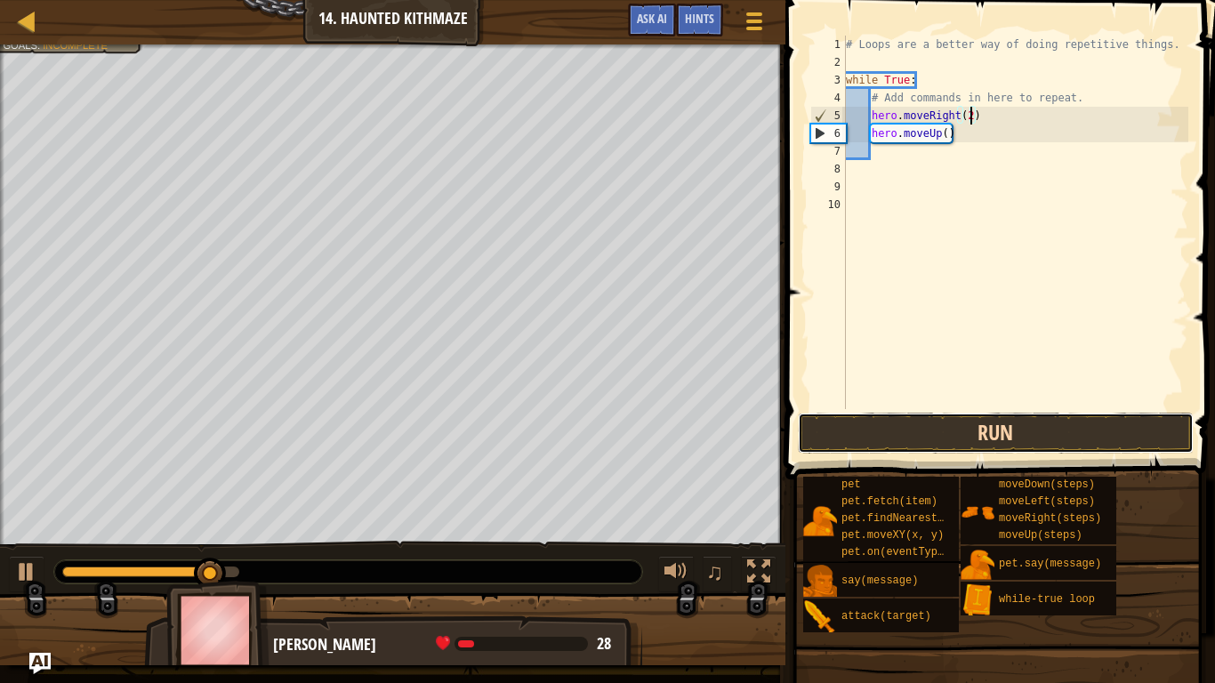
click at [996, 436] on button "Run" at bounding box center [996, 433] width 396 height 41
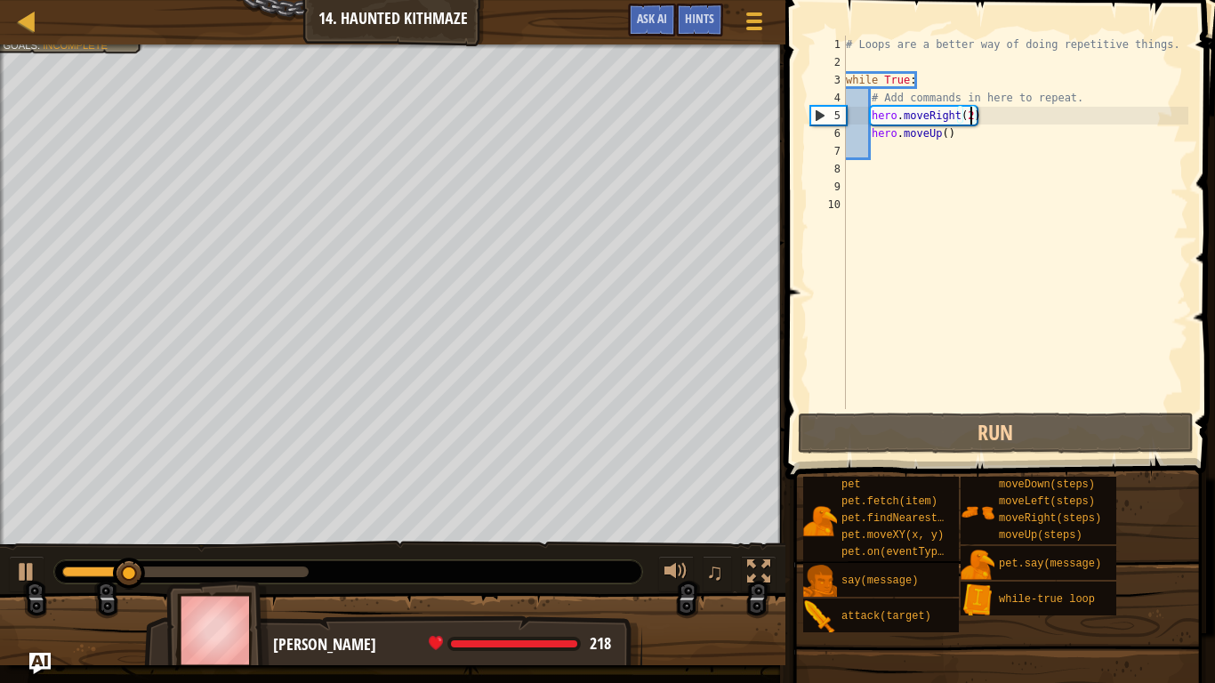
click at [1006, 161] on div "# Loops are a better way of doing repetitive things. while True : # Add command…" at bounding box center [1015, 240] width 346 height 409
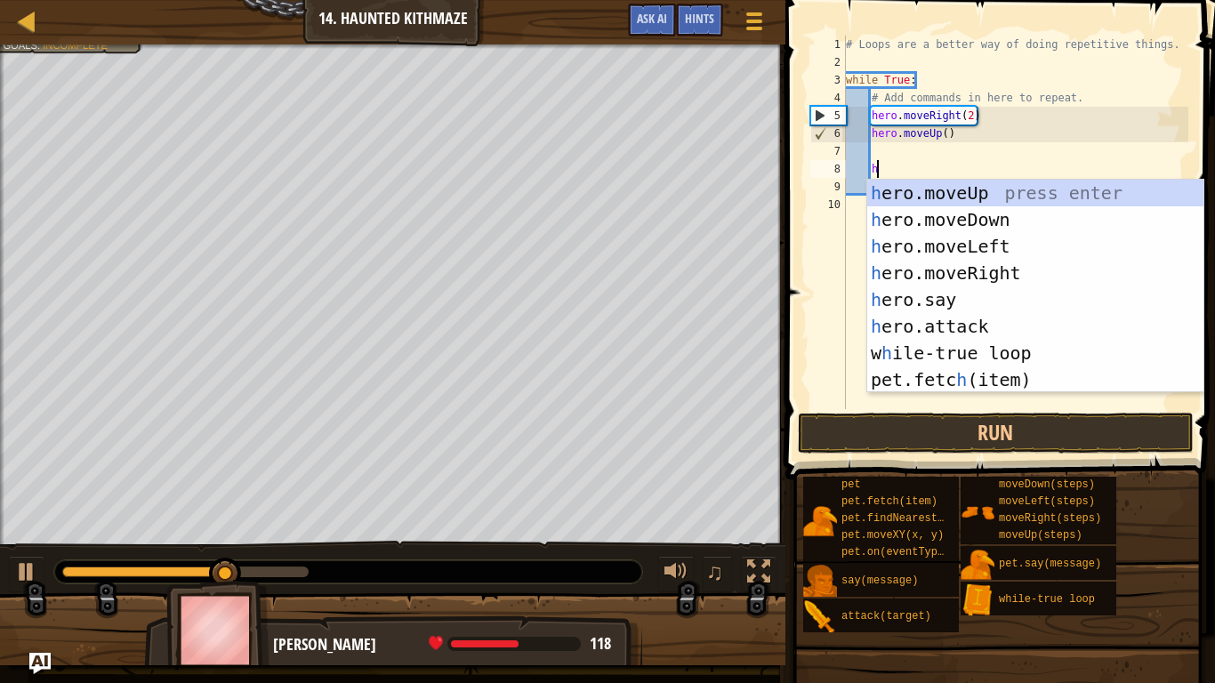
click at [949, 138] on div "# Loops are a better way of doing repetitive things. while True : # Add command…" at bounding box center [1015, 240] width 346 height 409
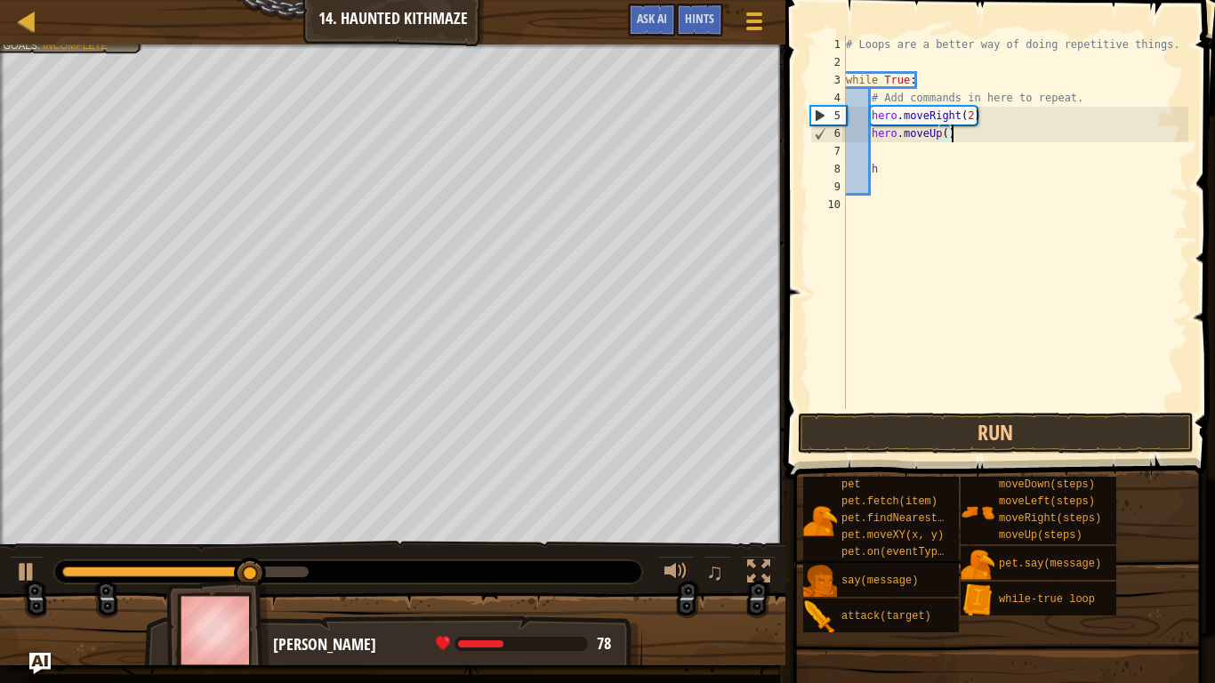
click at [947, 138] on div "# Loops are a better way of doing repetitive things. while True : # Add command…" at bounding box center [1015, 240] width 346 height 409
click at [959, 414] on button "Run" at bounding box center [996, 433] width 396 height 41
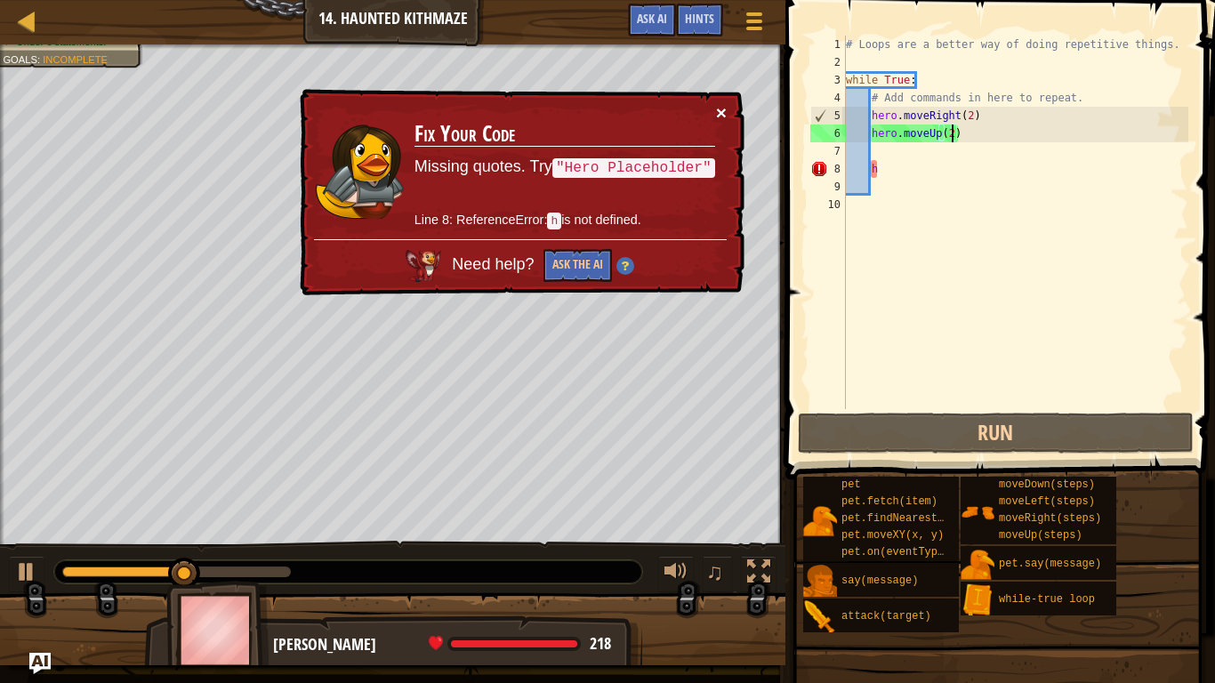
click at [726, 122] on button "×" at bounding box center [721, 112] width 11 height 19
click at [1017, 177] on div "# Loops are a better way of doing repetitive things. while True : # Add command…" at bounding box center [1015, 240] width 346 height 409
type textarea "h"
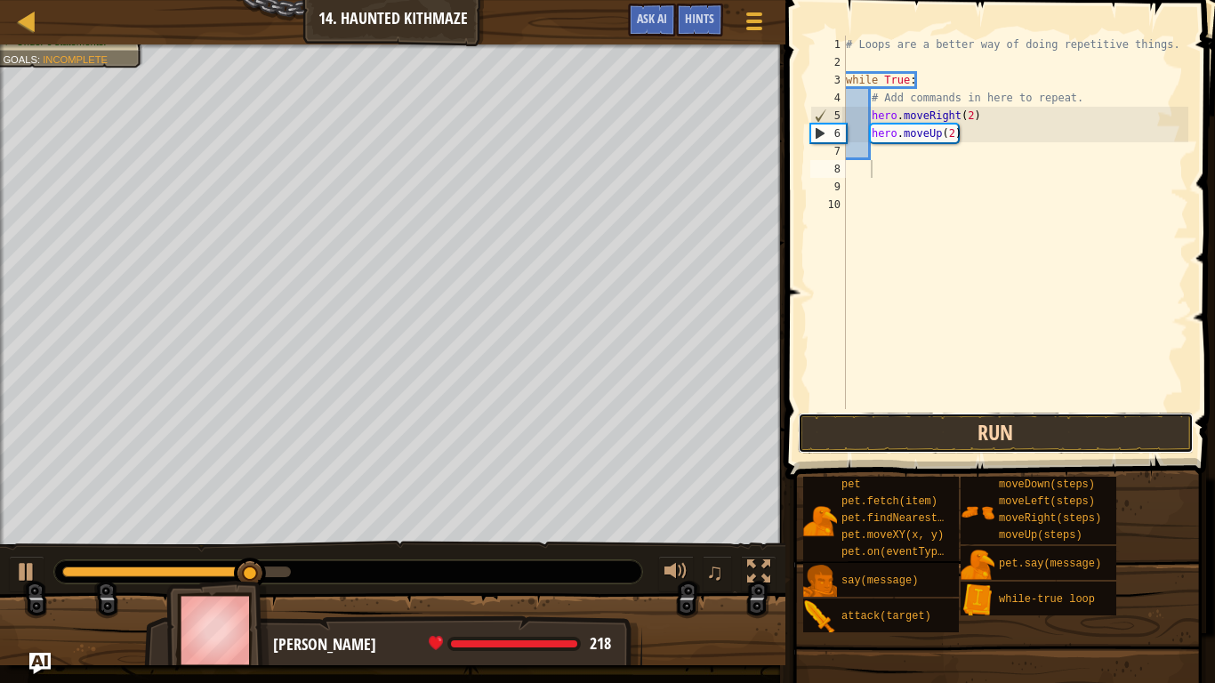
click at [920, 415] on button "Run" at bounding box center [996, 433] width 396 height 41
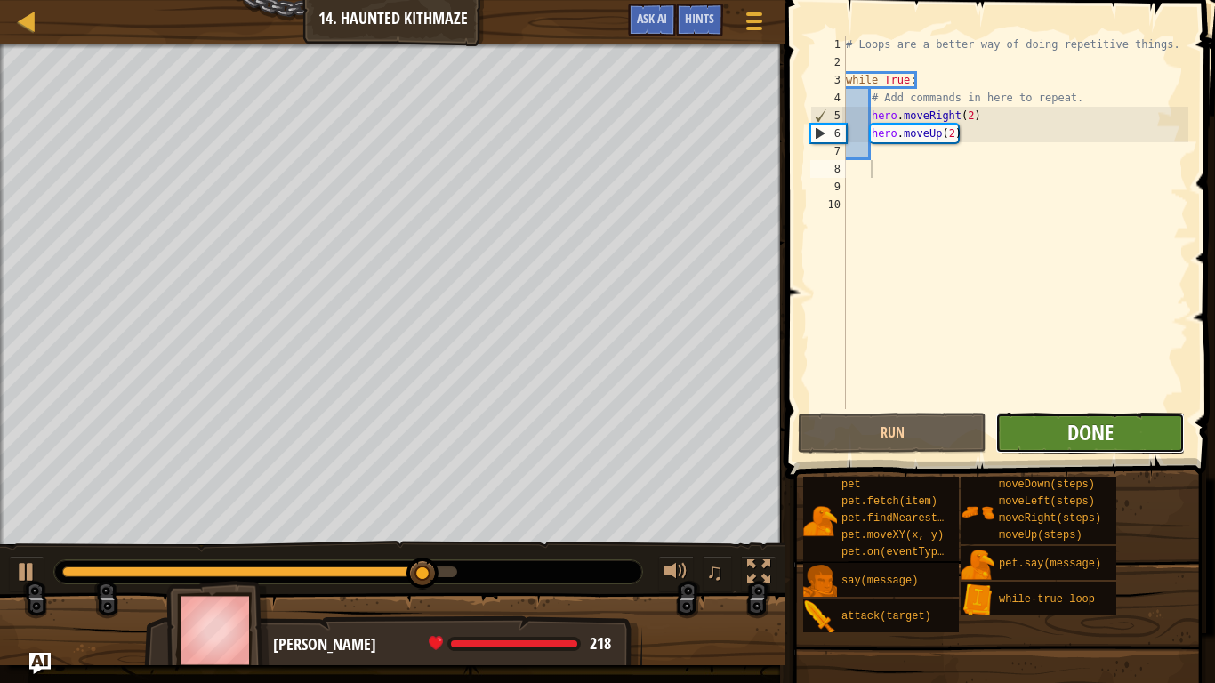
click at [1101, 444] on span "Done" at bounding box center [1090, 432] width 46 height 28
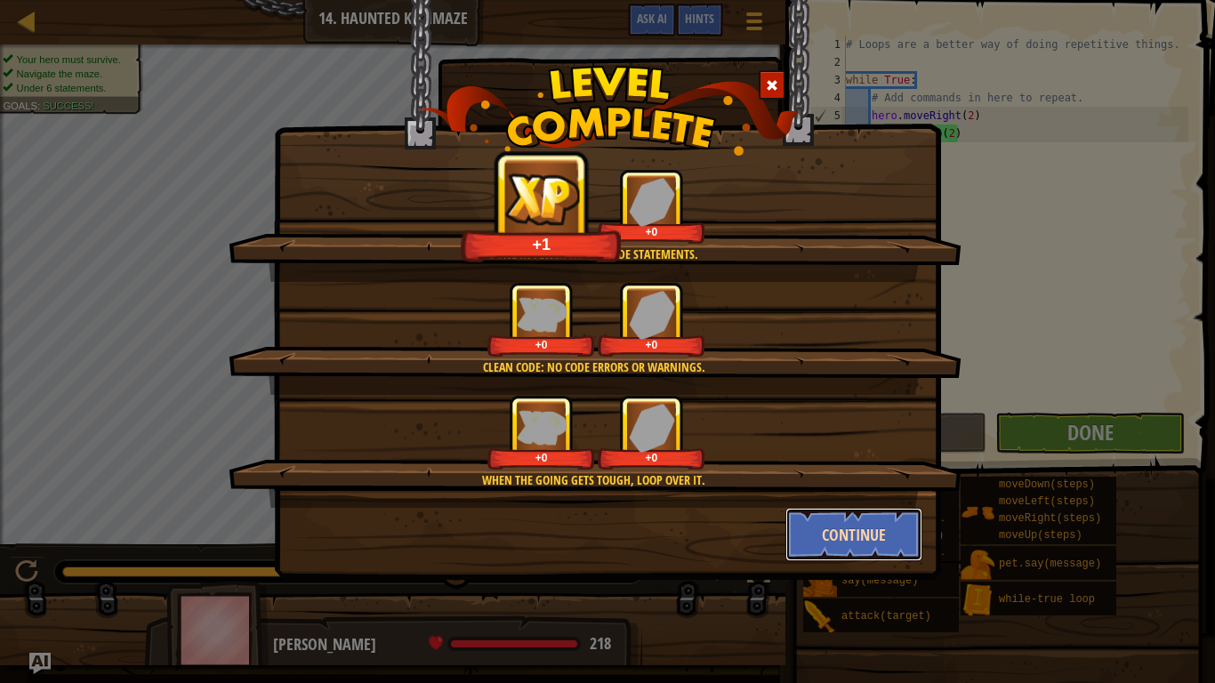
click at [826, 530] on button "Continue" at bounding box center [854, 534] width 138 height 53
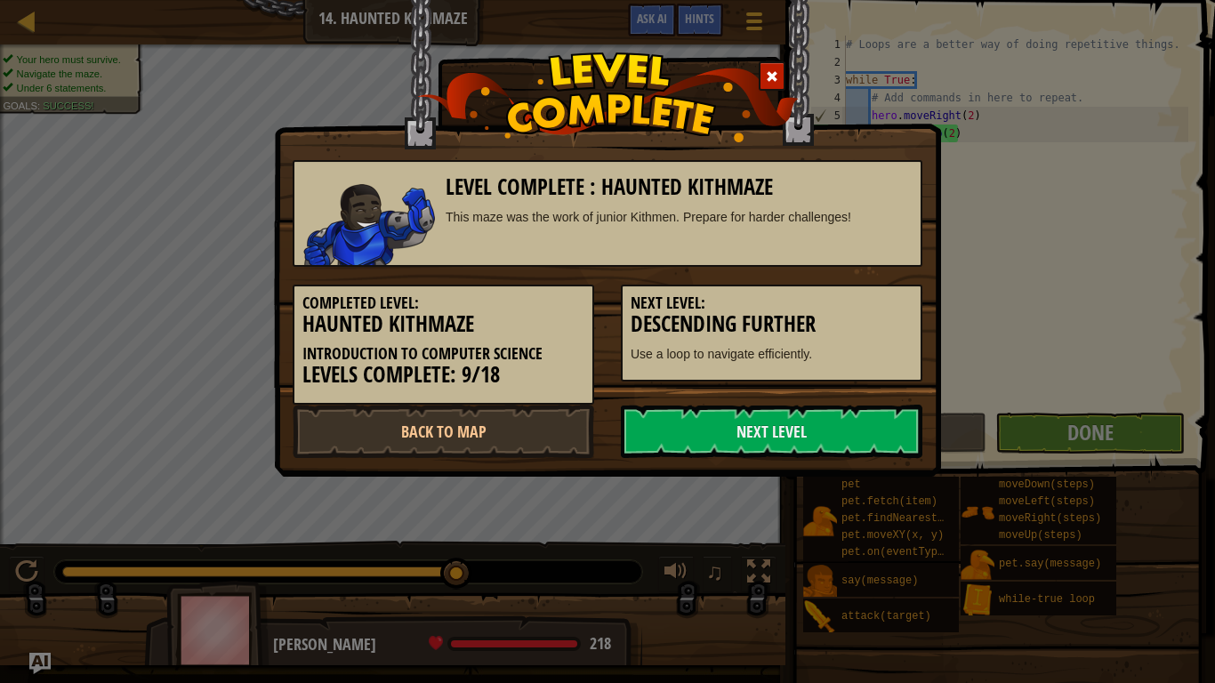
click at [871, 508] on div "Level Complete : Haunted Kithmaze This maze was the work of junior Kithmen. Pre…" at bounding box center [607, 341] width 1215 height 683
click at [866, 450] on link "Next Level" at bounding box center [772, 431] width 302 height 53
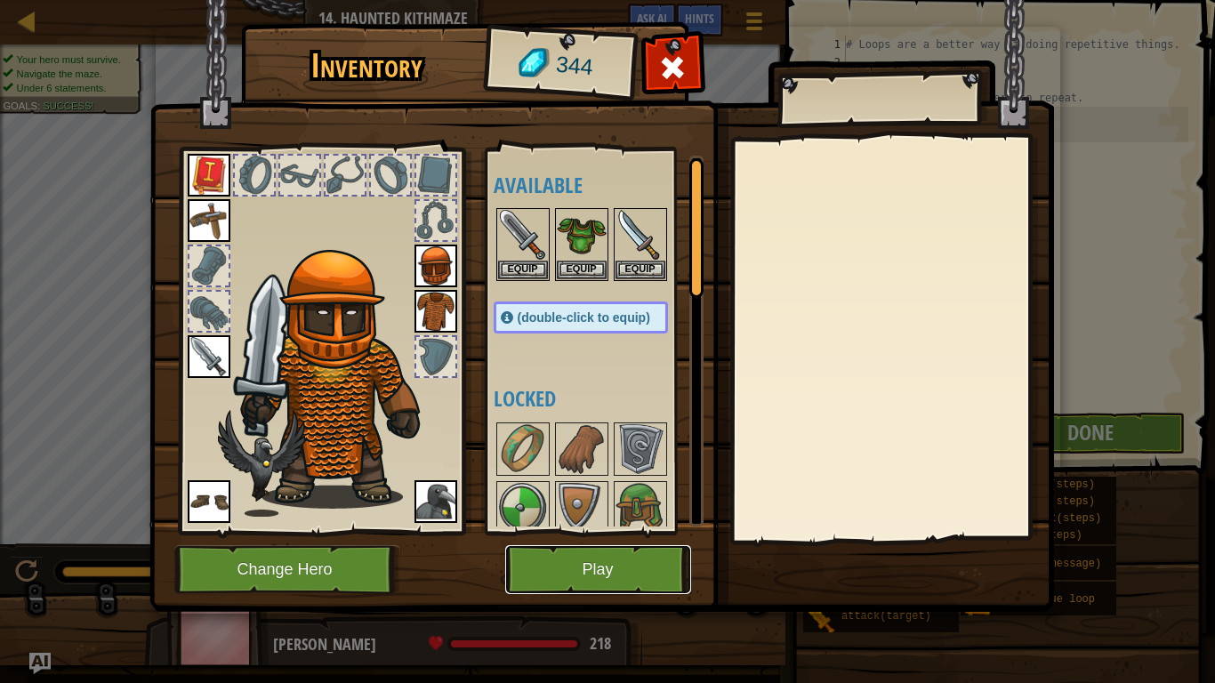
click at [612, 532] on button "Play" at bounding box center [598, 569] width 186 height 49
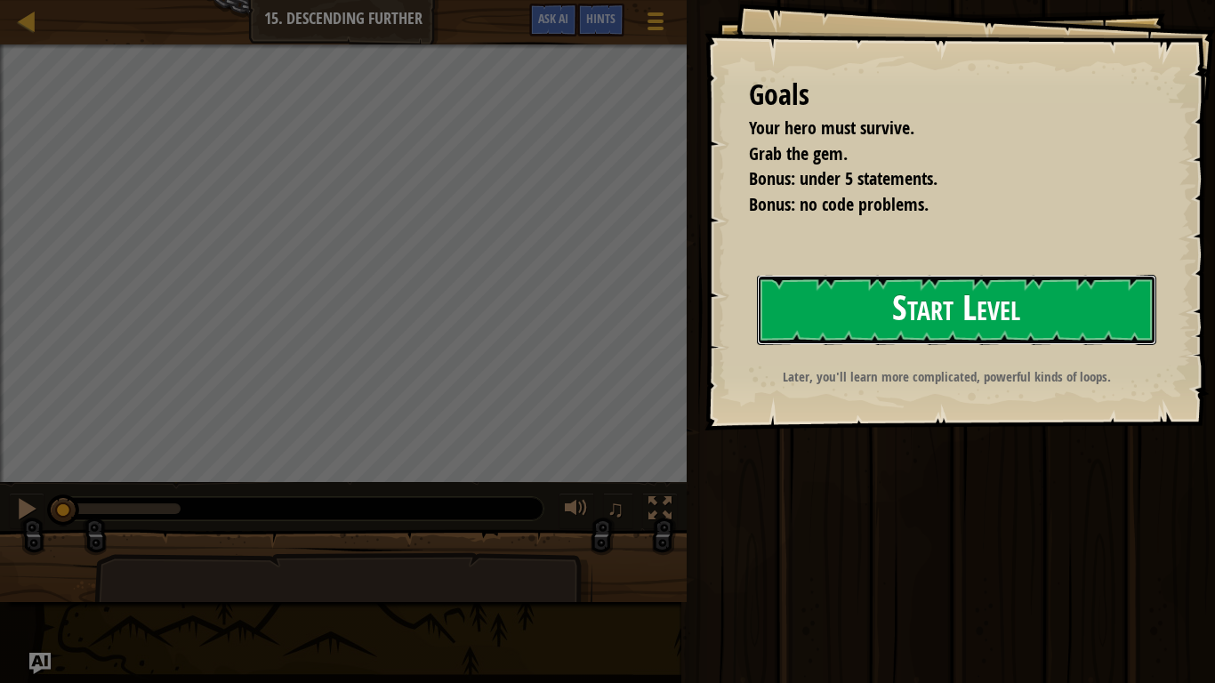
click at [825, 315] on button "Start Level" at bounding box center [956, 310] width 399 height 70
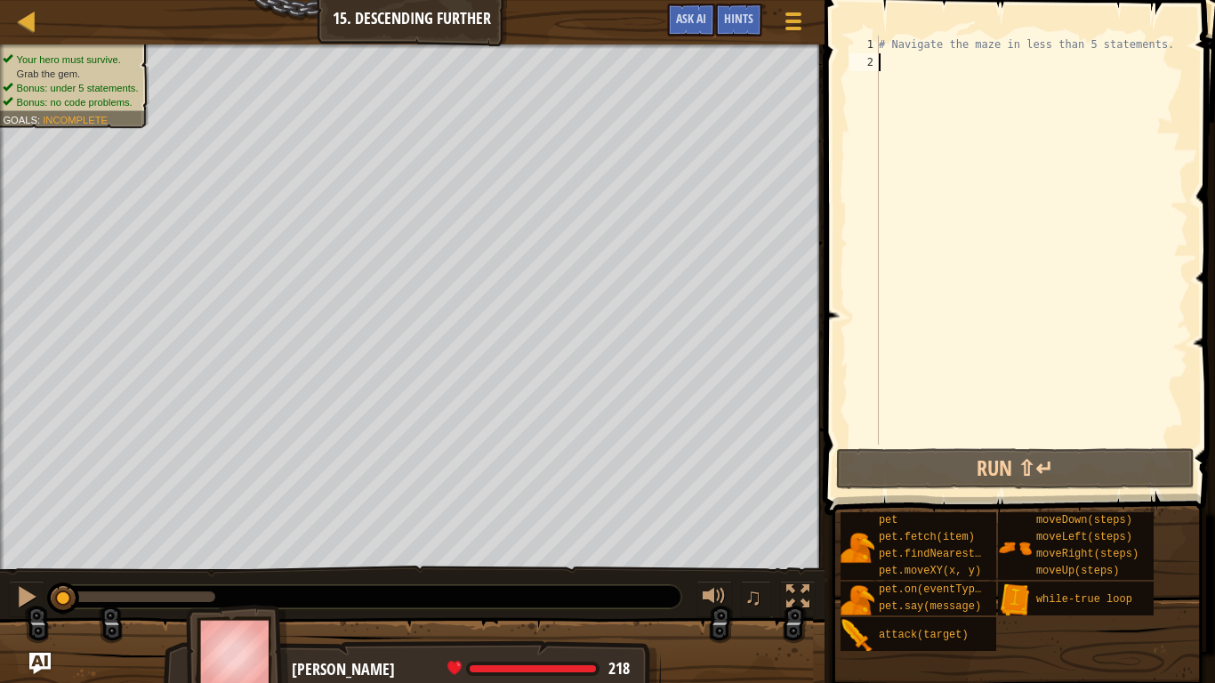
type textarea "h"
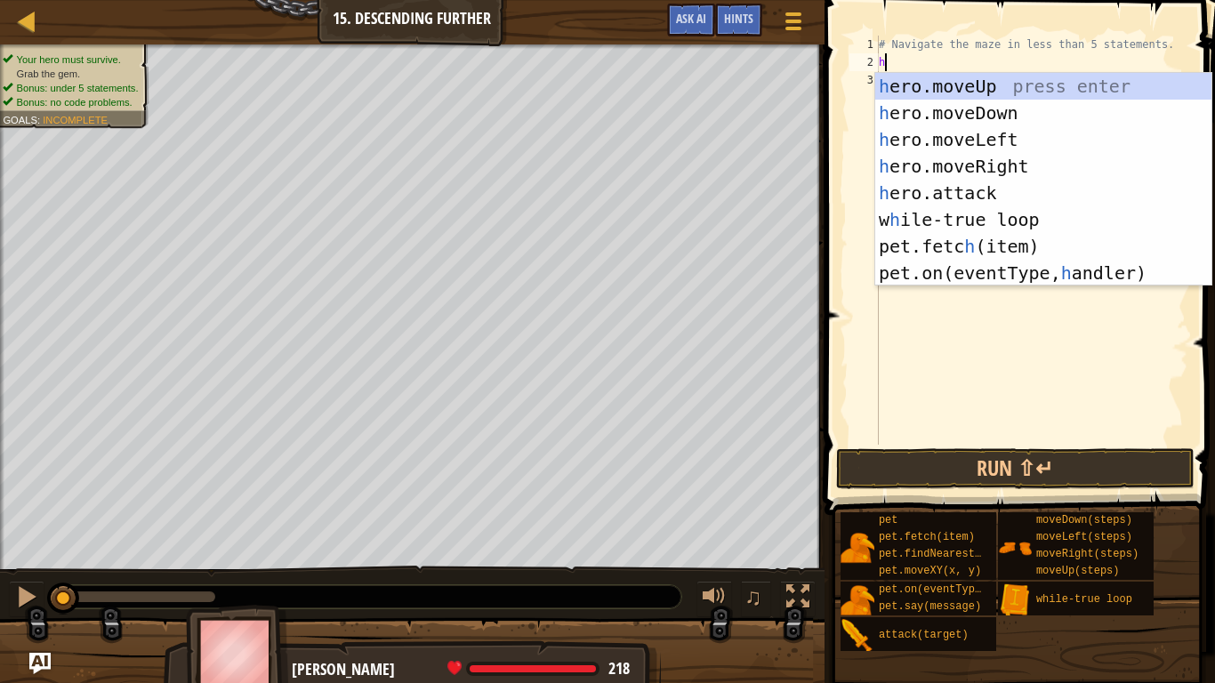
scroll to position [8, 0]
click at [1019, 216] on div "h ero.moveUp press enter h ero.moveDown press enter h ero.moveLeft press enter …" at bounding box center [1043, 206] width 336 height 267
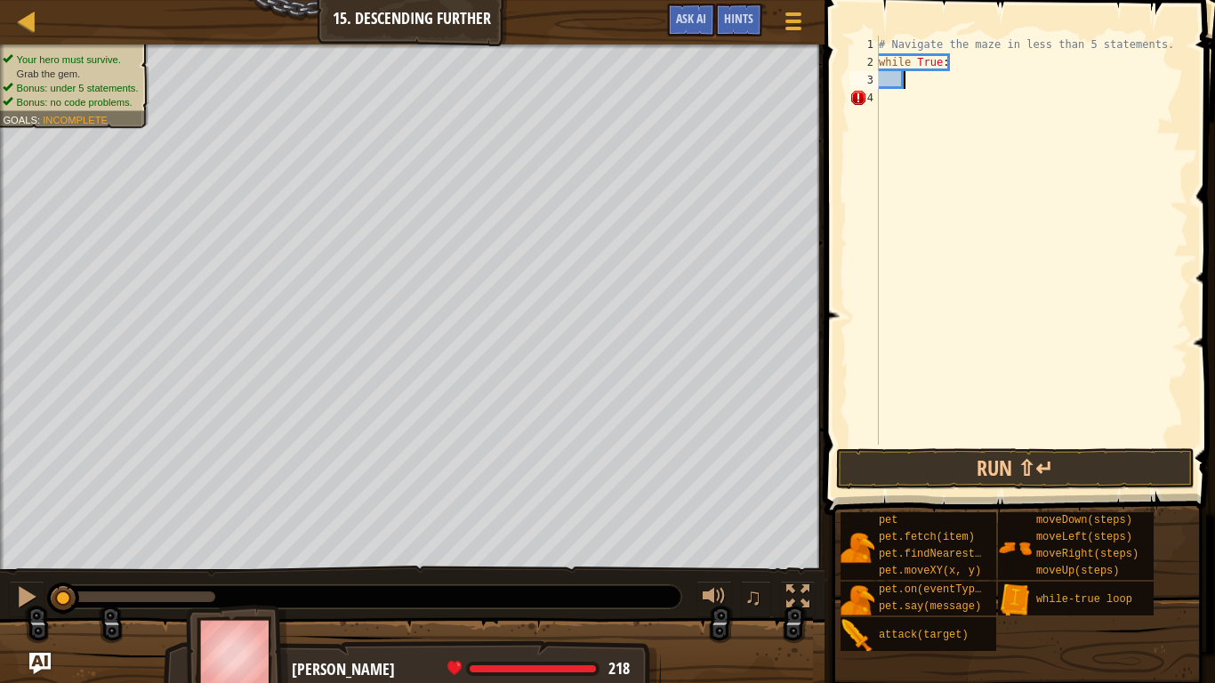
type textarea "j"
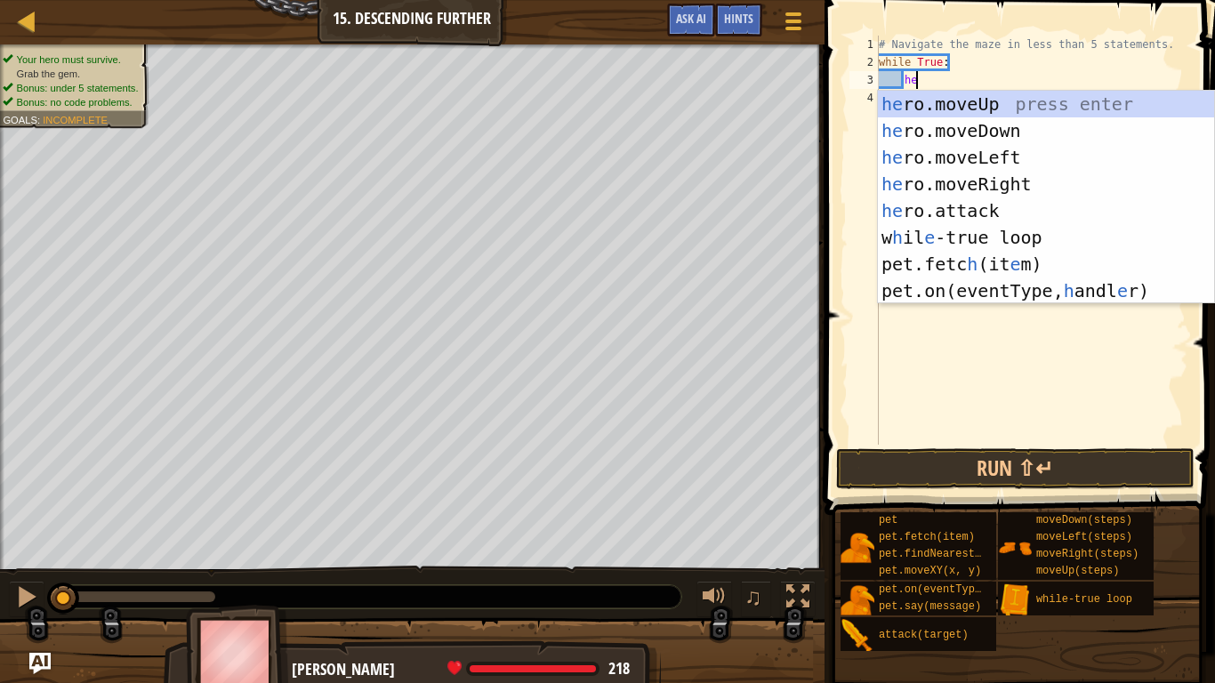
type textarea "her"
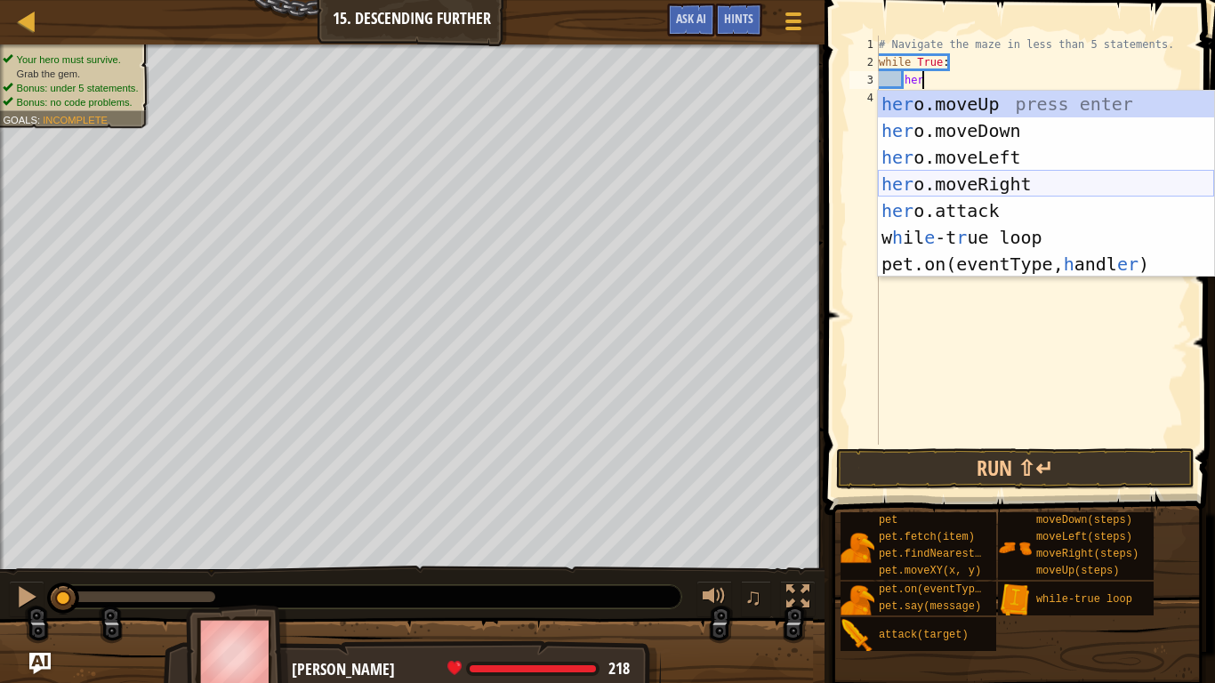
click at [1012, 180] on div "her o.moveUp press enter her o.moveDown press enter her o.moveLeft press enter …" at bounding box center [1046, 211] width 336 height 240
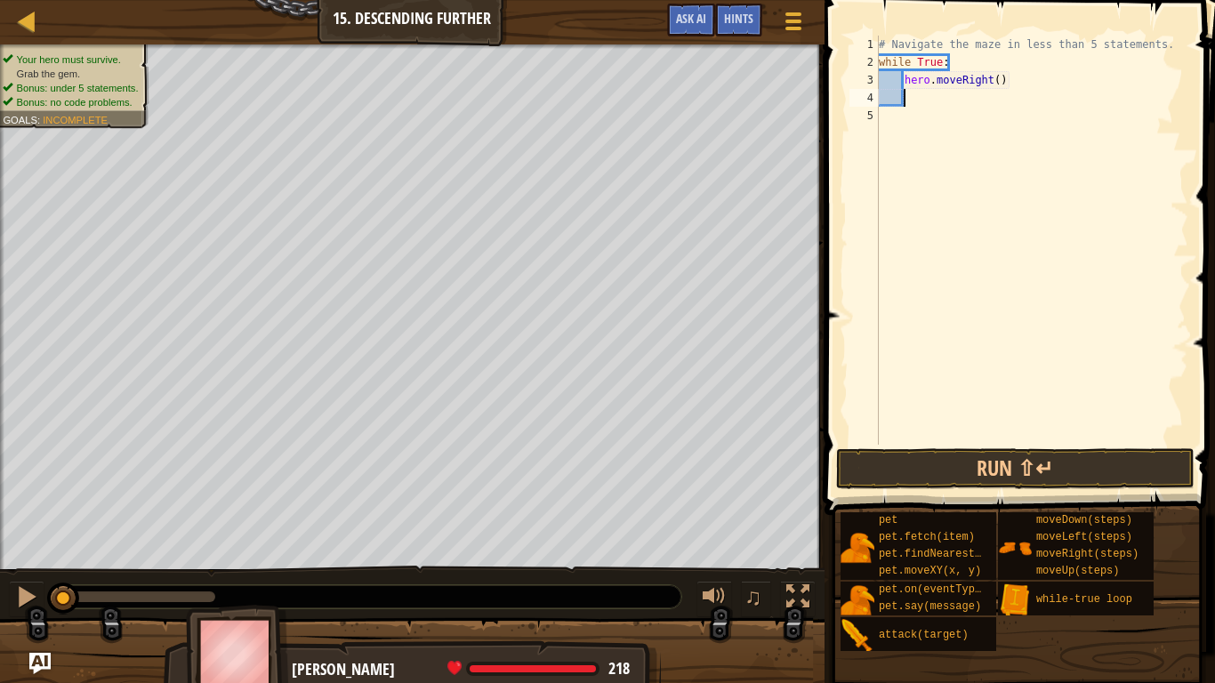
click at [995, 85] on div "# Navigate the maze in less than 5 statements. while True : hero . moveRight ( )" at bounding box center [1031, 258] width 313 height 445
type textarea "hero.moveRight(2)"
click at [998, 98] on div "# Navigate the maze in less than 5 statements. while True : hero . moveRight ( …" at bounding box center [1031, 258] width 313 height 445
type textarea "he"
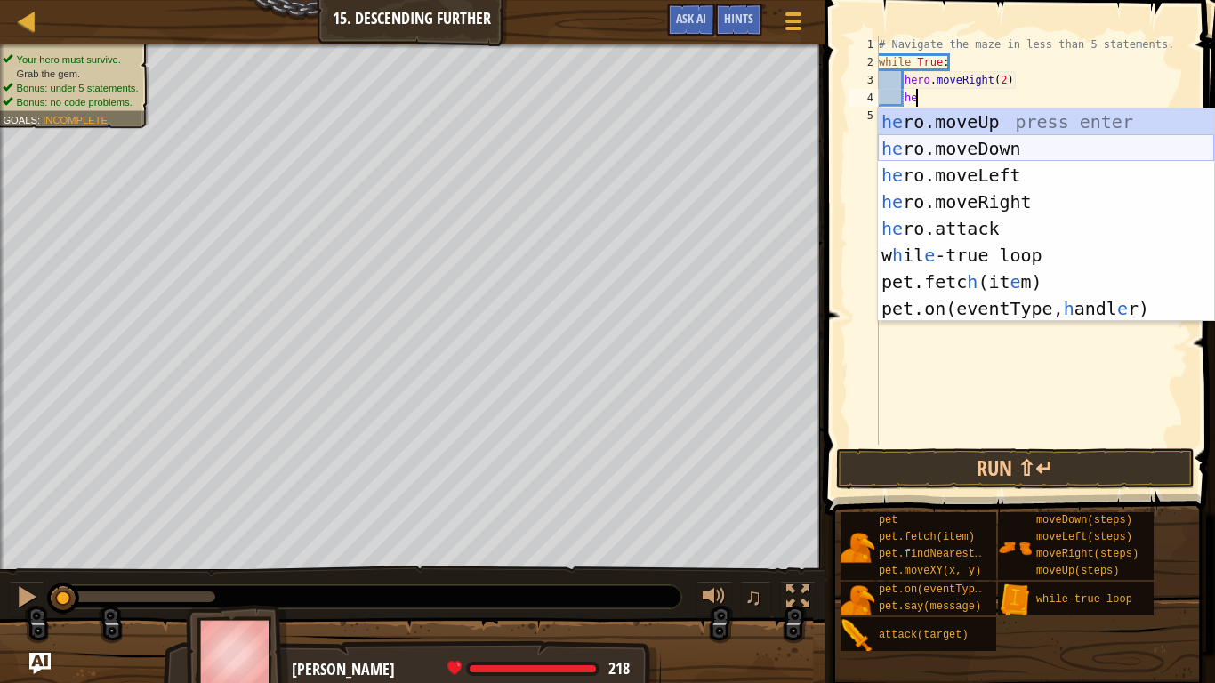
click at [1016, 141] on div "he ro.moveUp press enter he ro.moveDown press enter he ro.moveLeft press enter …" at bounding box center [1046, 242] width 336 height 267
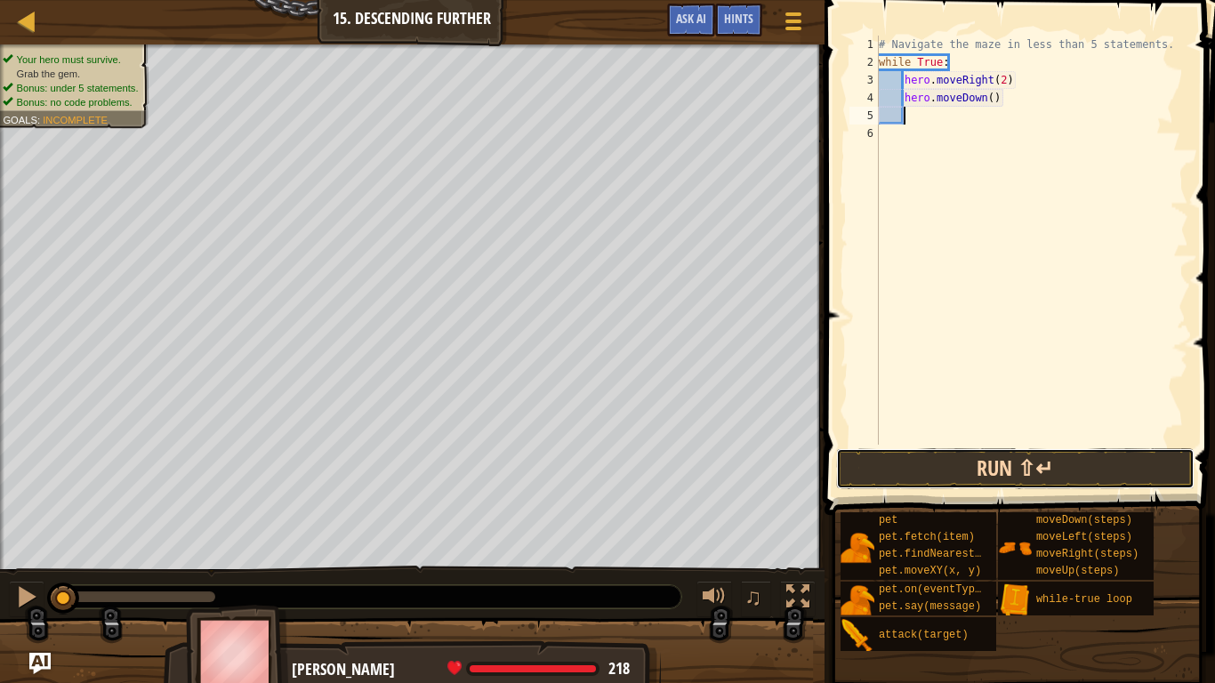
click at [1103, 468] on button "Run ⇧↵" at bounding box center [1015, 468] width 358 height 41
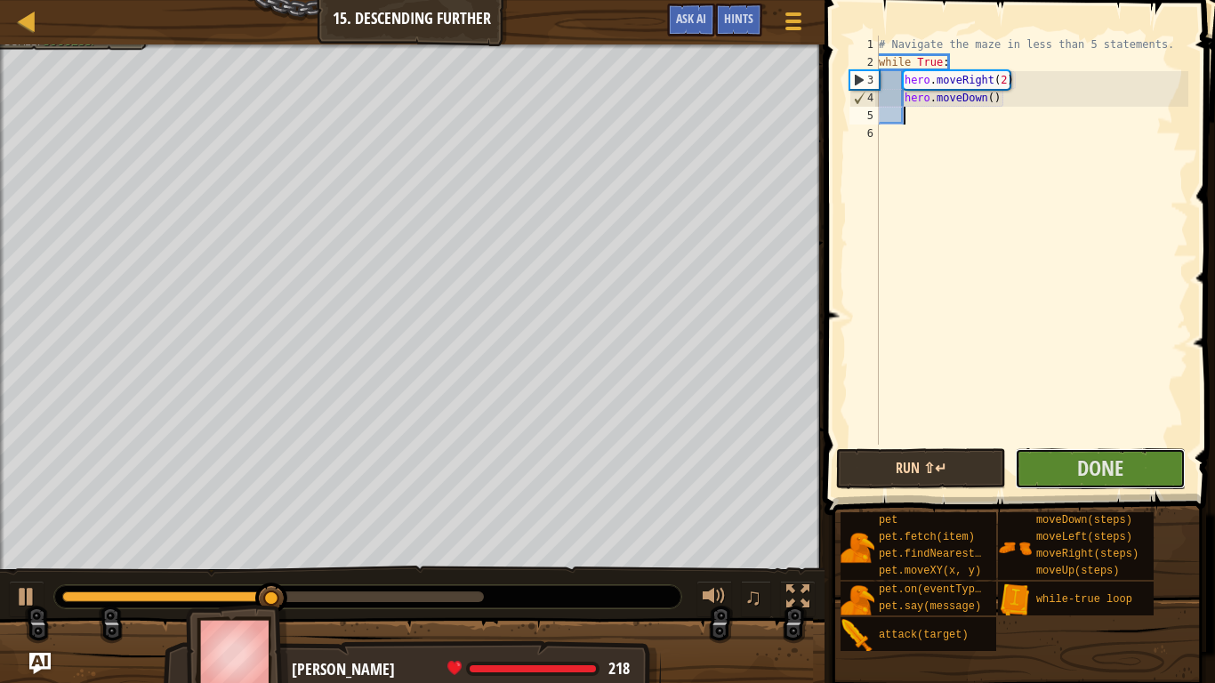
click at [1103, 468] on span "Done" at bounding box center [1100, 468] width 46 height 28
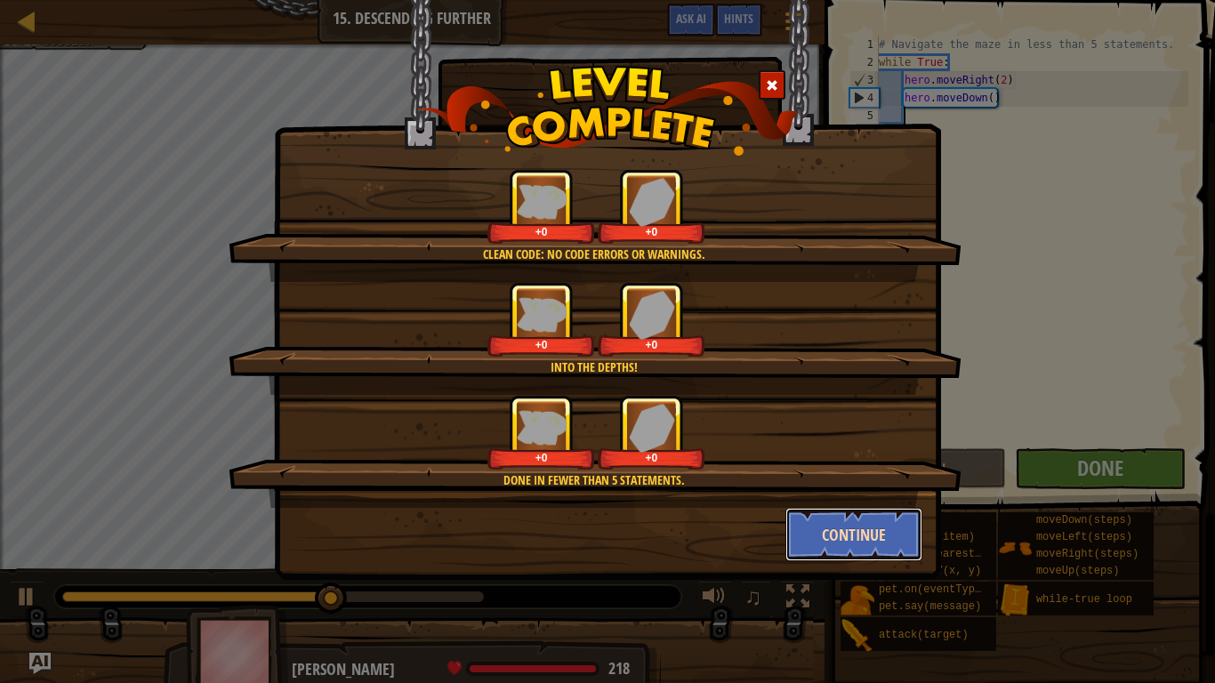
click at [859, 530] on button "Continue" at bounding box center [854, 534] width 138 height 53
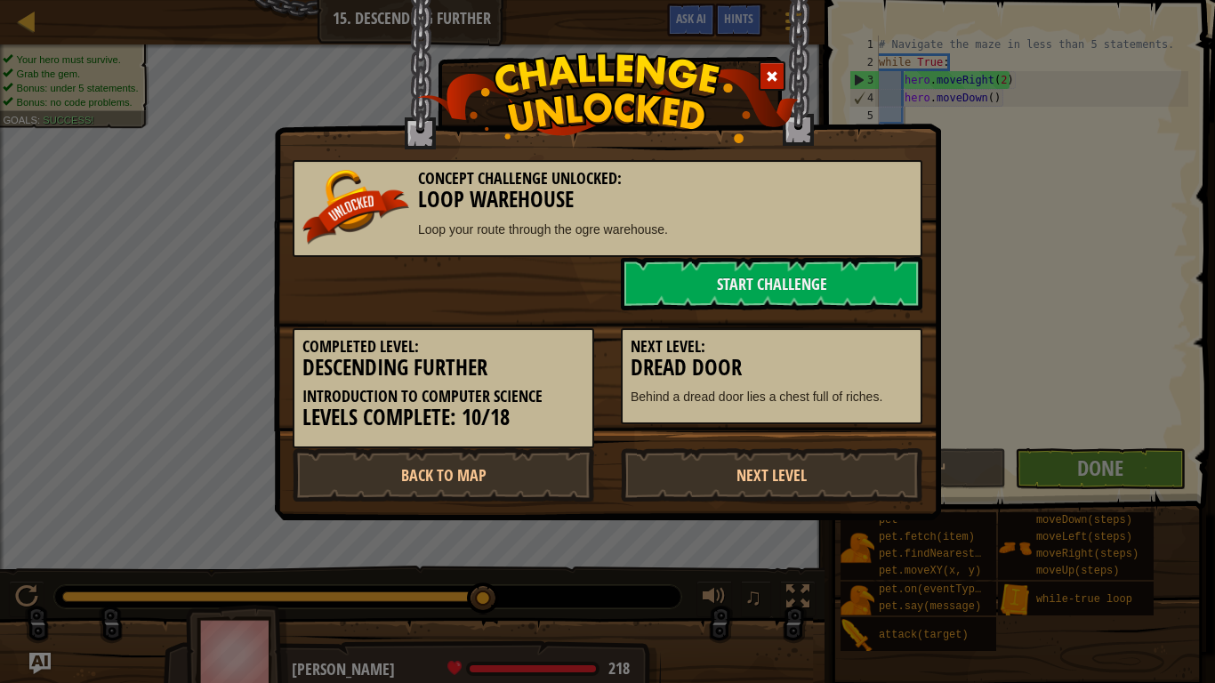
click at [858, 440] on div "Completed Level: Descending Further Introduction to Computer Science Levels Com…" at bounding box center [607, 379] width 656 height 138
click at [869, 456] on link "Next Level" at bounding box center [772, 474] width 302 height 53
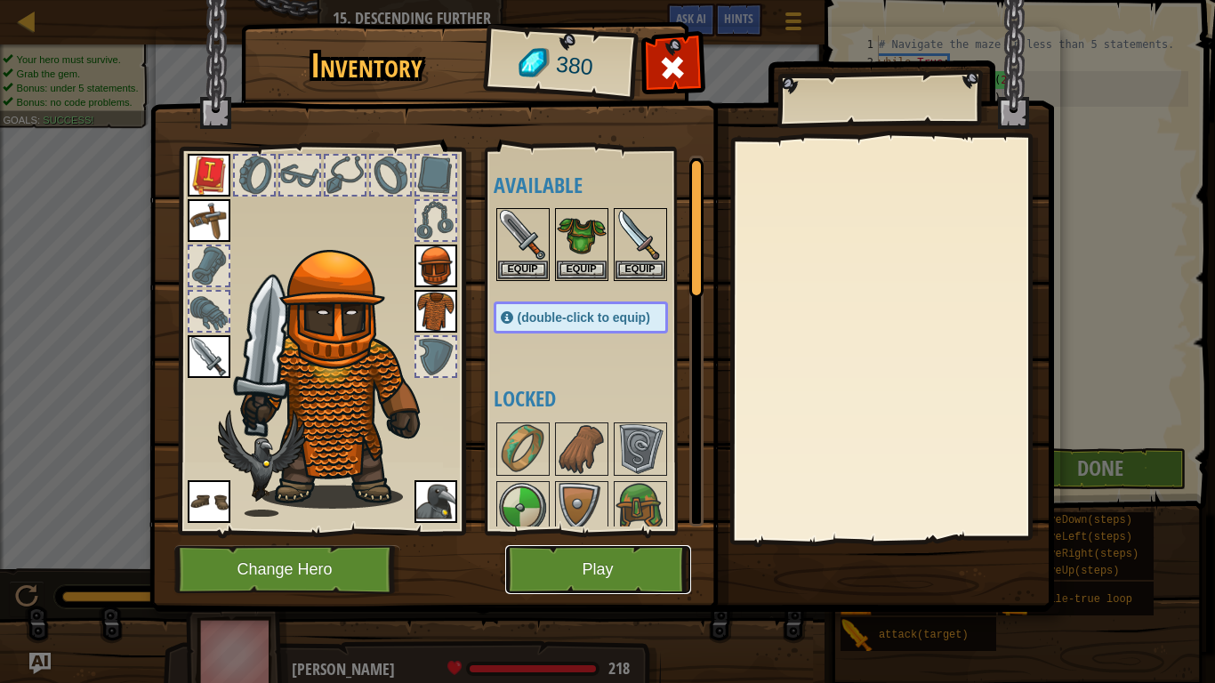
click at [588, 532] on button "Play" at bounding box center [598, 569] width 186 height 49
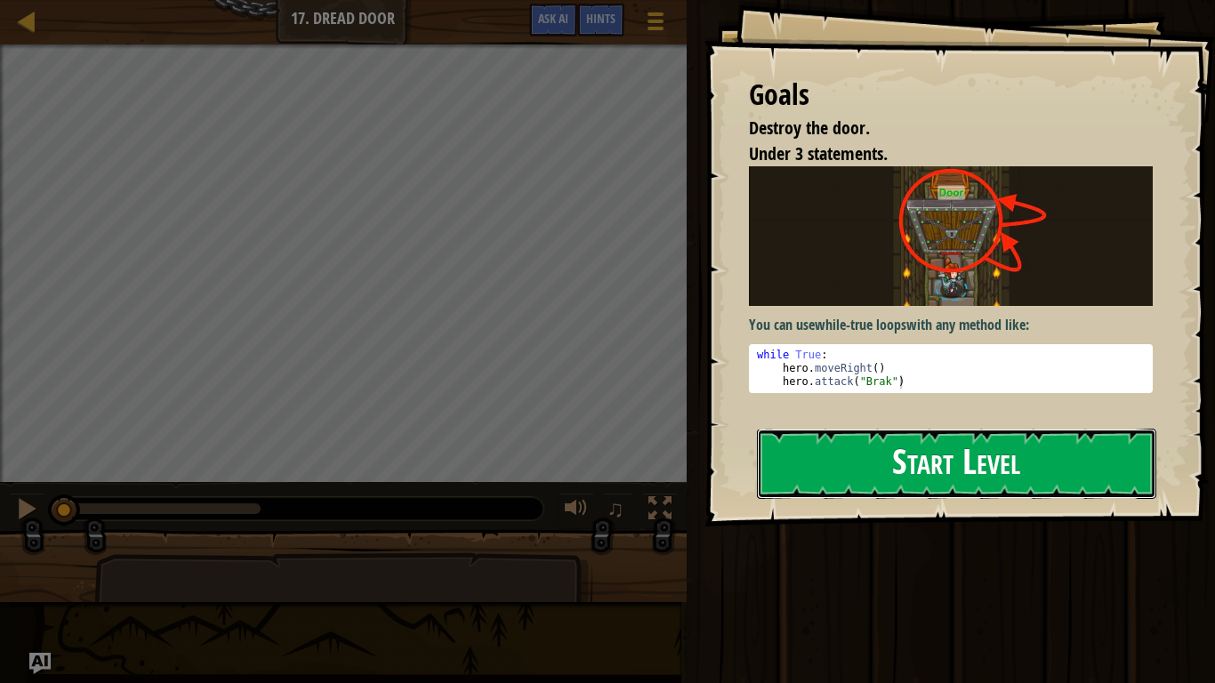
click at [957, 471] on button "Start Level" at bounding box center [956, 464] width 399 height 70
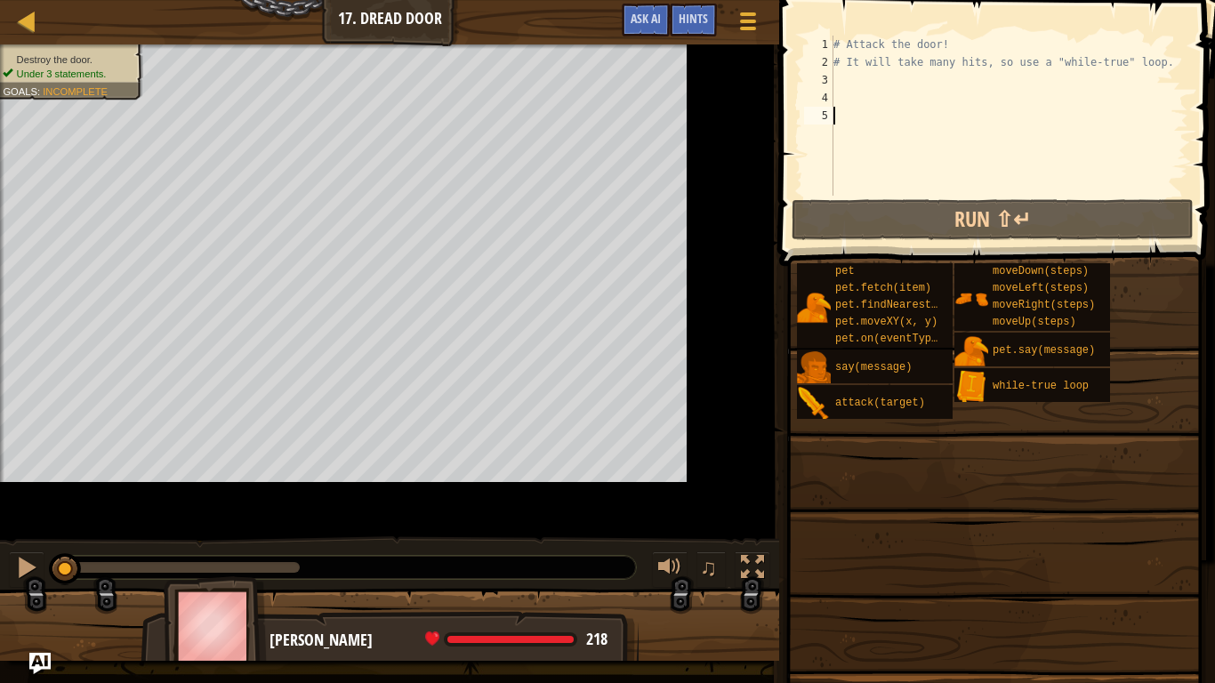
click at [971, 90] on div "# Attack the door! # It will take many hits, so use a "while-true" loop." at bounding box center [1055, 134] width 451 height 196
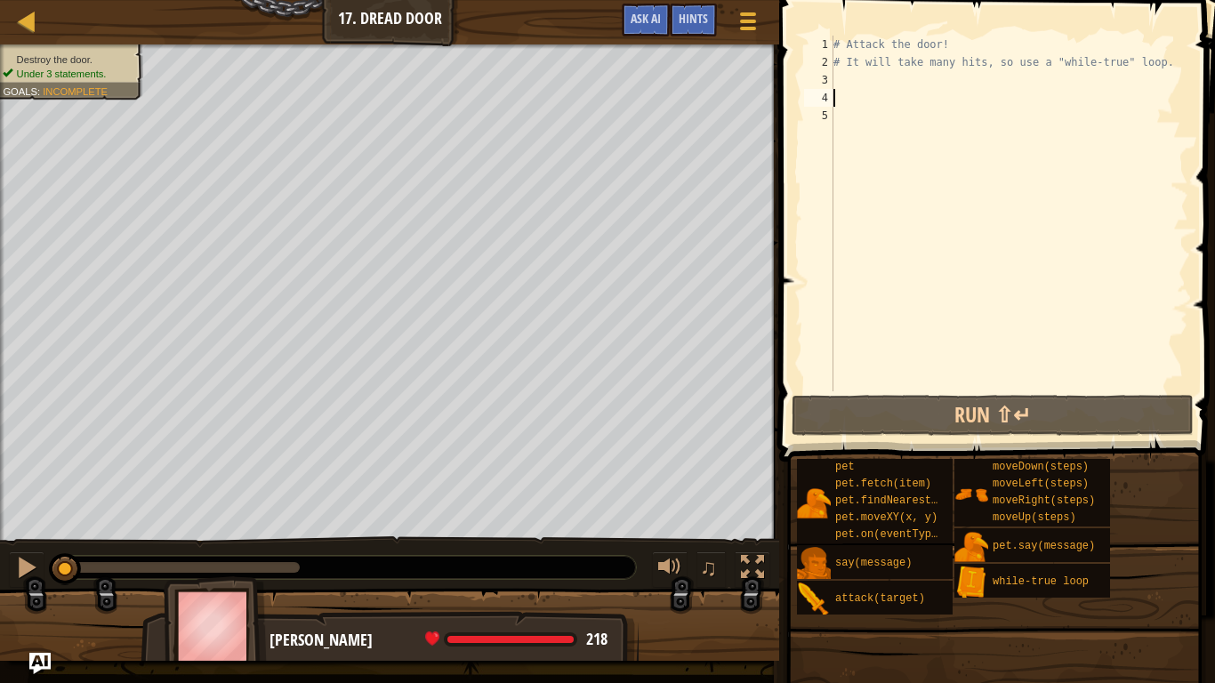
click at [965, 79] on div "# Attack the door! # It will take many hits, so use a "while-true" loop." at bounding box center [1009, 231] width 358 height 391
type textarea "wh"
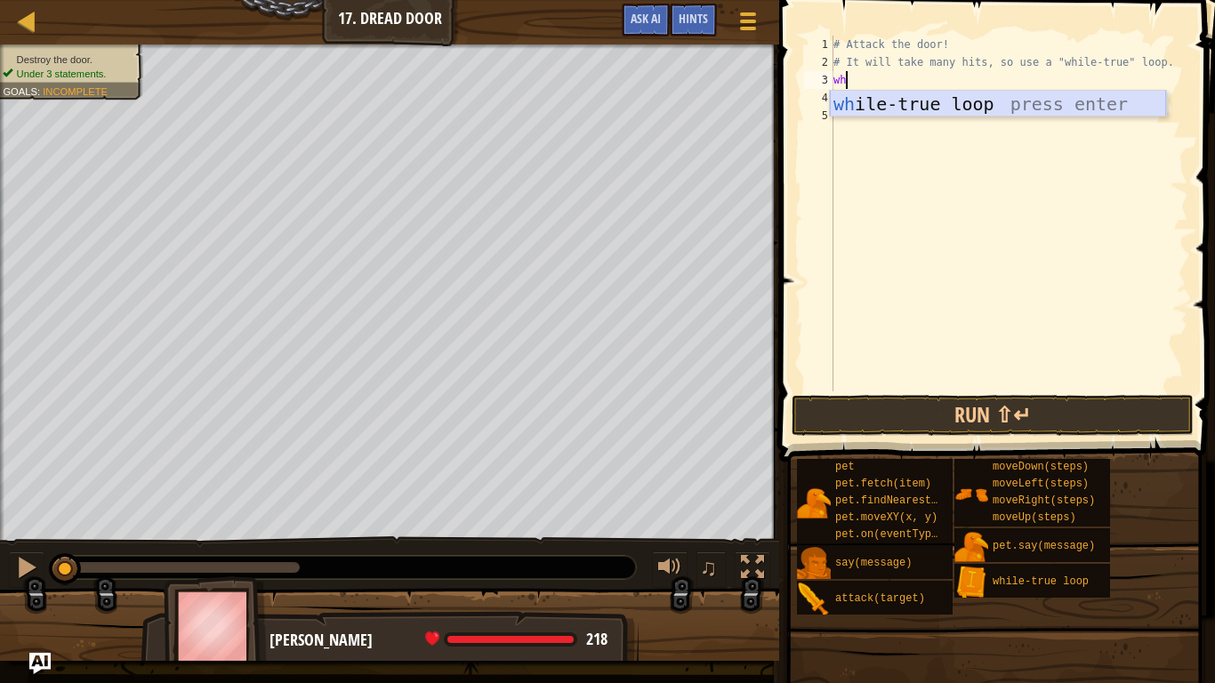
click at [973, 102] on div "wh ile-true loop press enter" at bounding box center [998, 131] width 336 height 80
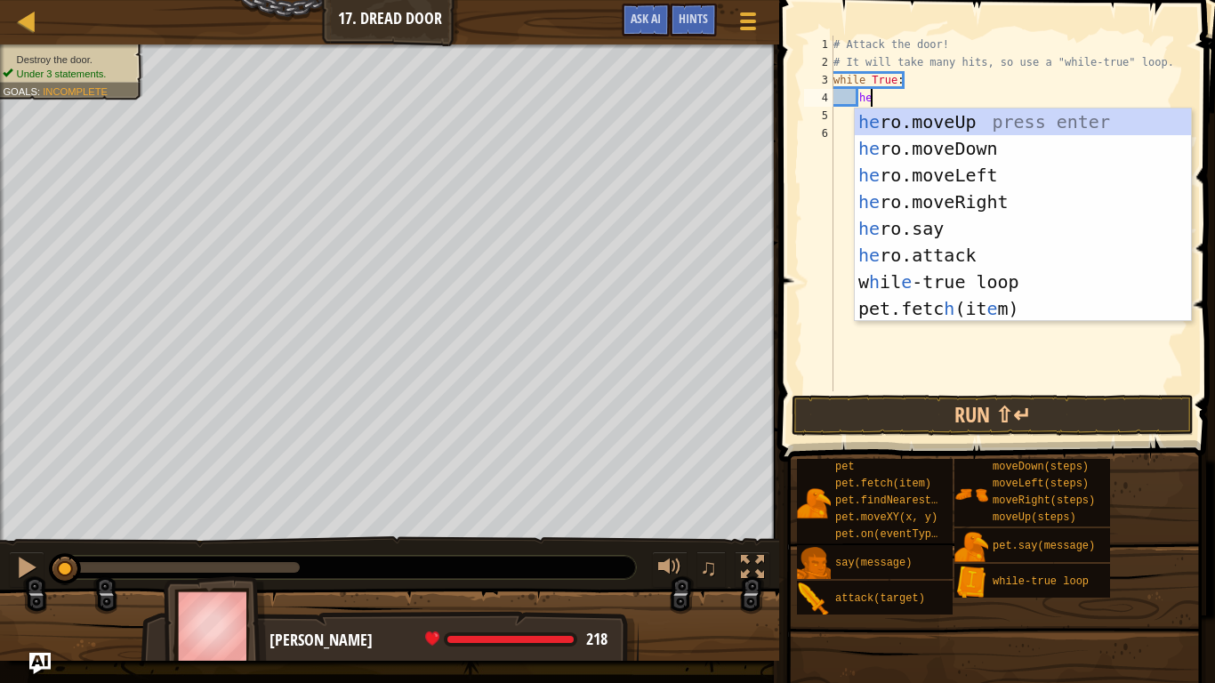
scroll to position [8, 5]
type textarea "her"
click at [1012, 200] on div "her o.moveUp press enter her o.moveDown press enter her o.moveLeft press enter …" at bounding box center [1023, 242] width 336 height 267
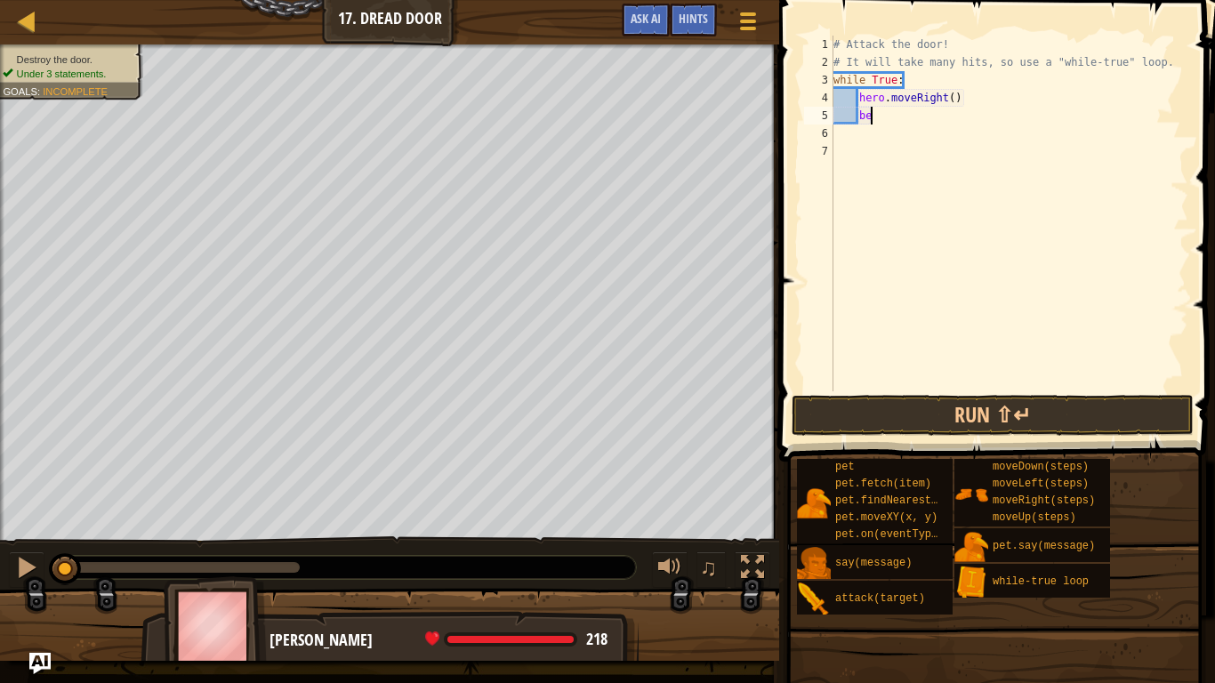
type textarea "b"
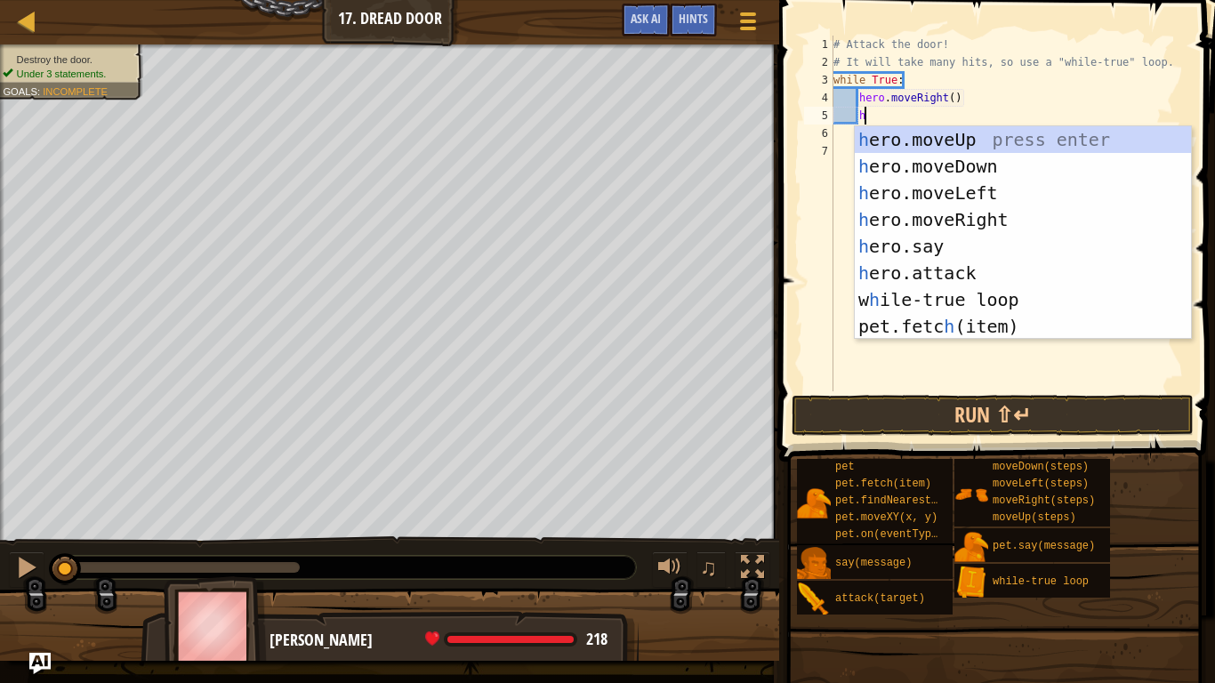
scroll to position [8, 5]
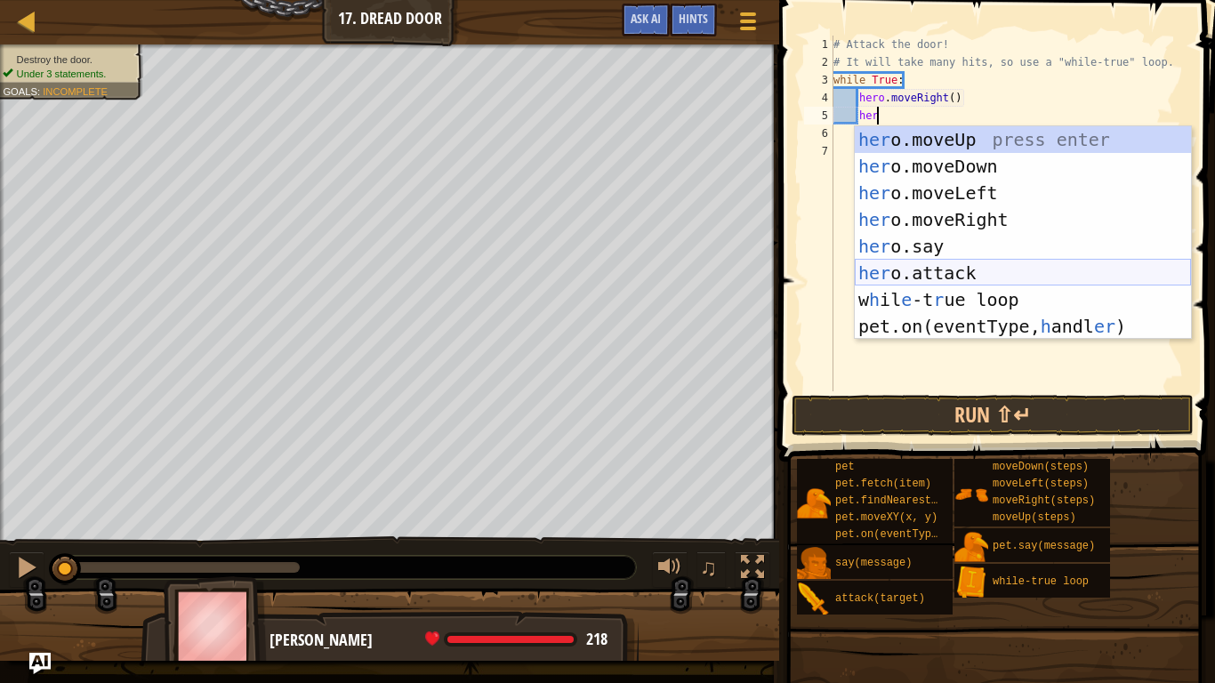
click at [1011, 280] on div "her o.moveUp press enter her o.moveDown press enter her o.moveLeft press enter …" at bounding box center [1023, 259] width 336 height 267
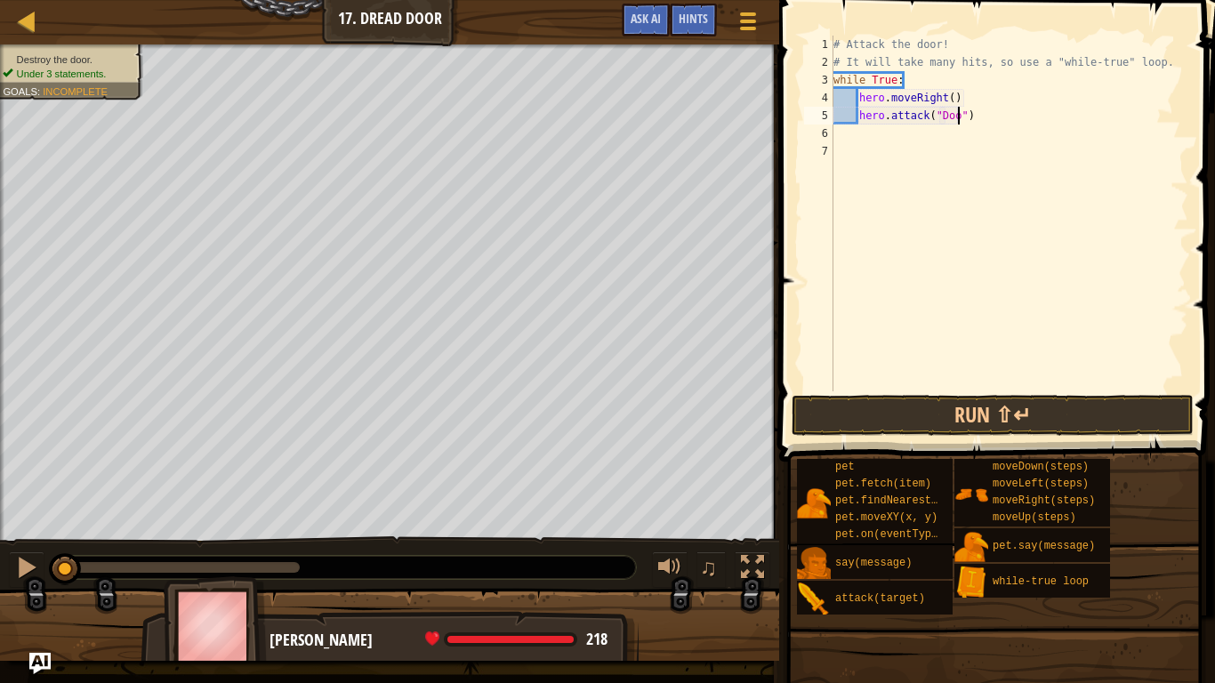
scroll to position [8, 20]
click at [1041, 399] on button "Run ⇧↵" at bounding box center [993, 415] width 402 height 41
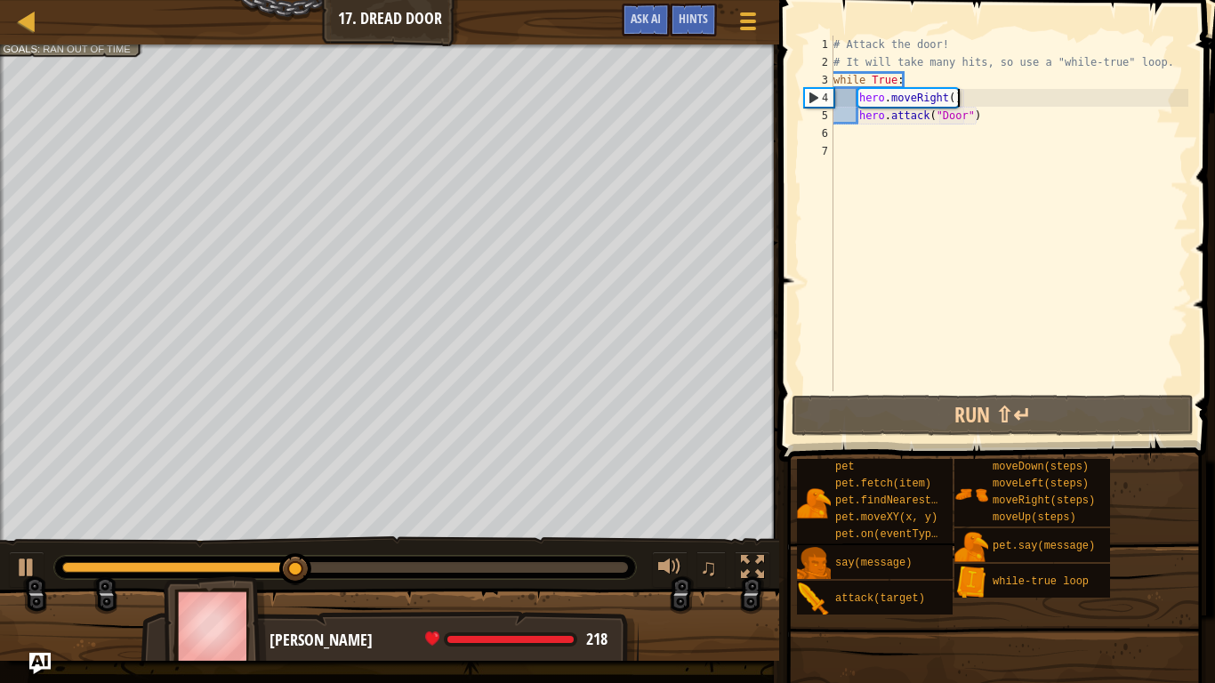
click at [968, 103] on div "# Attack the door! # It will take many hits, so use a "while-true" loop. while …" at bounding box center [1009, 231] width 358 height 391
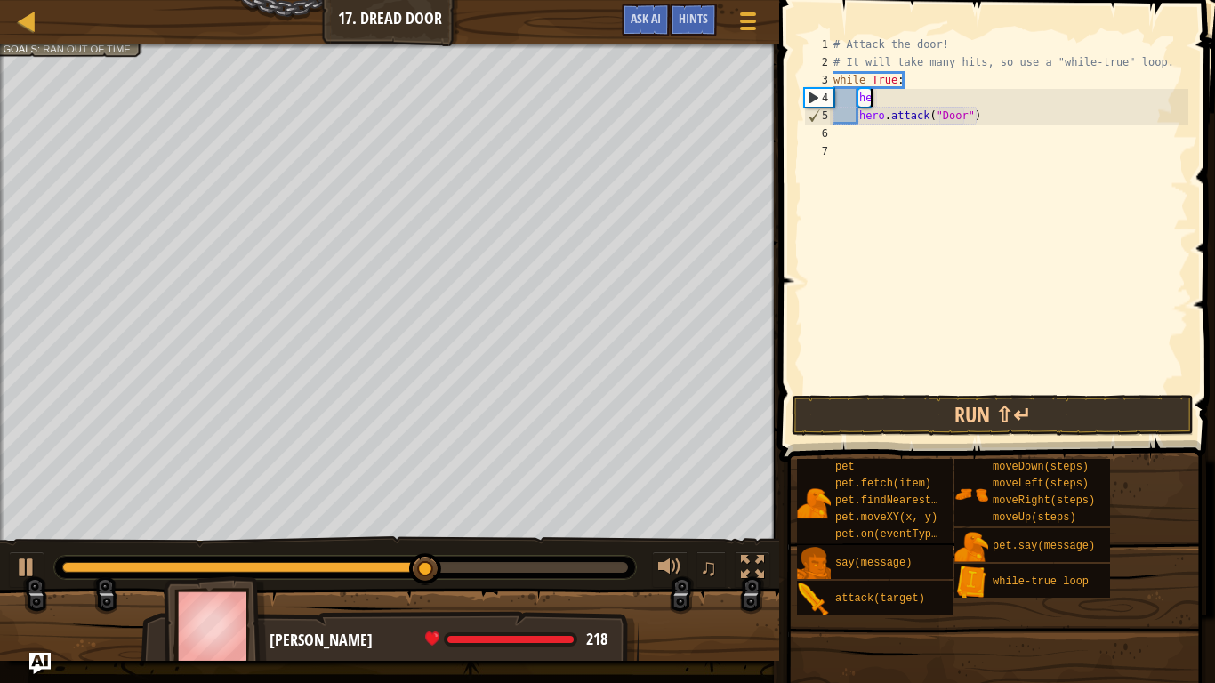
type textarea "h"
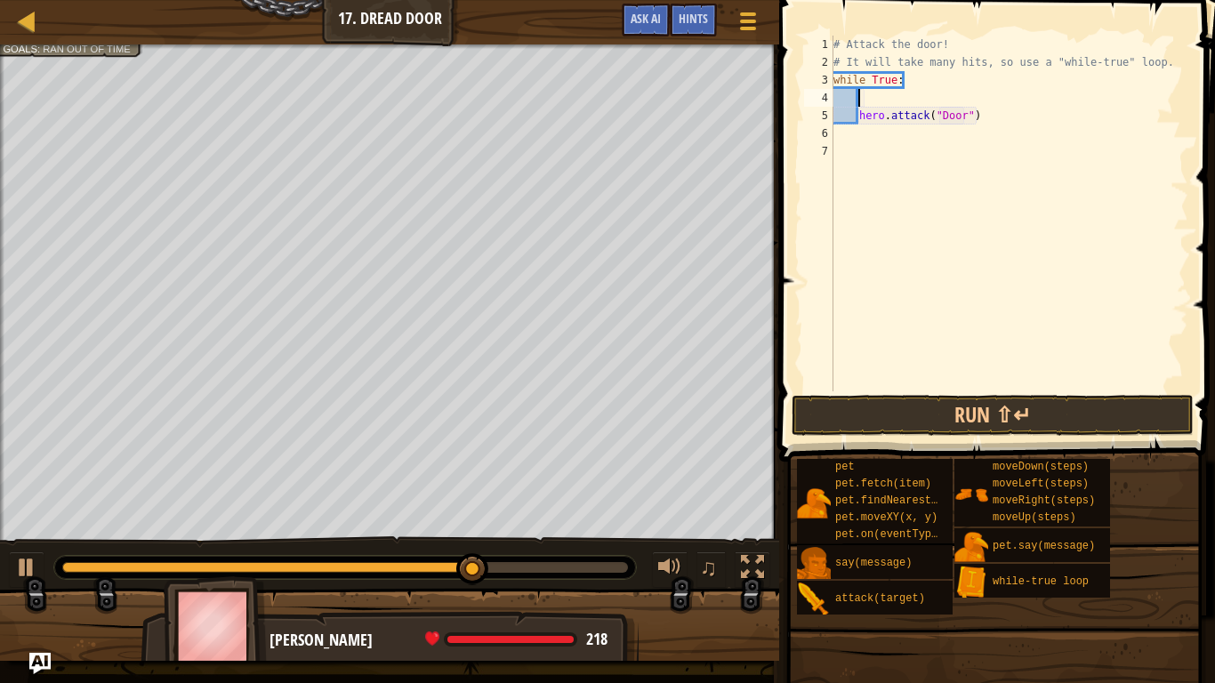
scroll to position [8, 0]
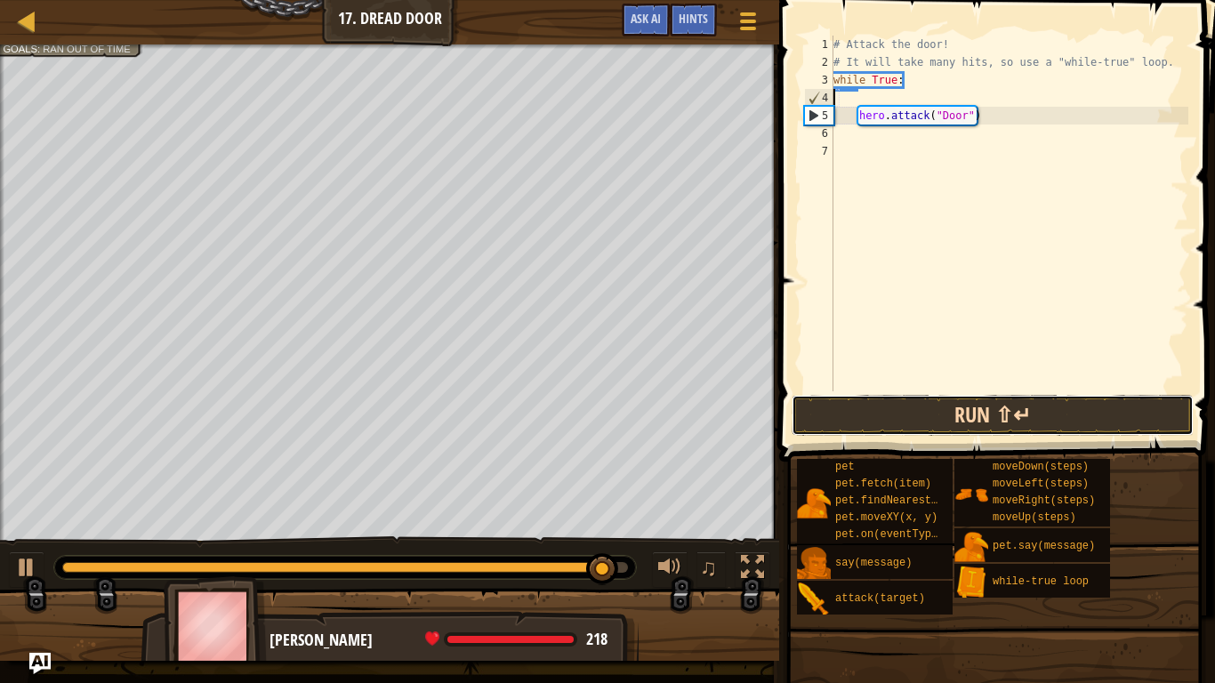
click at [1006, 415] on button "Run ⇧↵" at bounding box center [993, 415] width 402 height 41
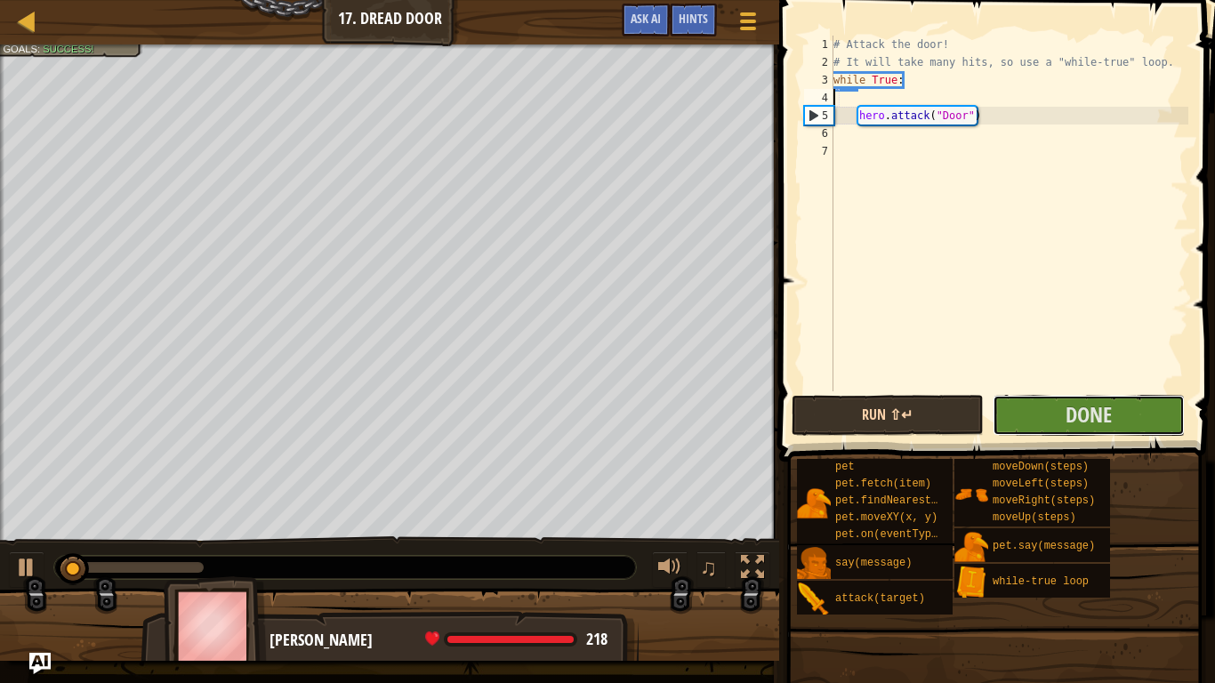
click at [1006, 415] on button "Done" at bounding box center [1089, 415] width 192 height 41
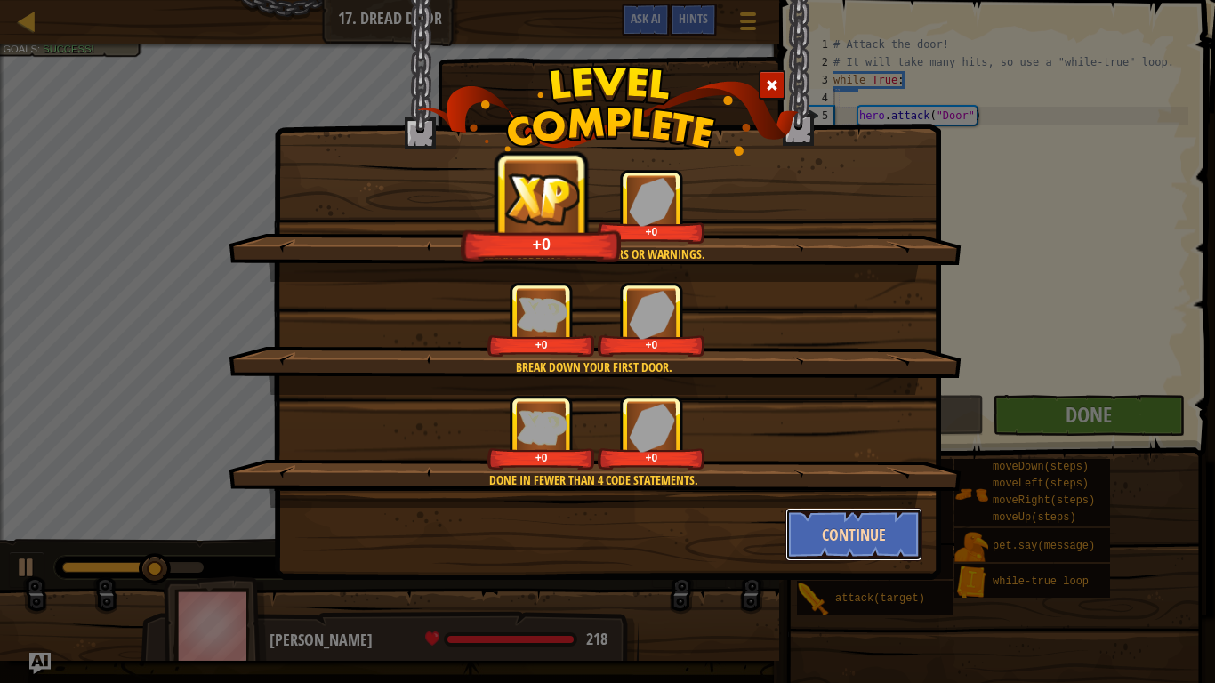
click at [812, 532] on button "Continue" at bounding box center [854, 534] width 138 height 53
click at [819, 532] on div "Clean code: no code errors or warnings. +0 +0 Break down your first door. +0 +0…" at bounding box center [607, 341] width 1215 height 683
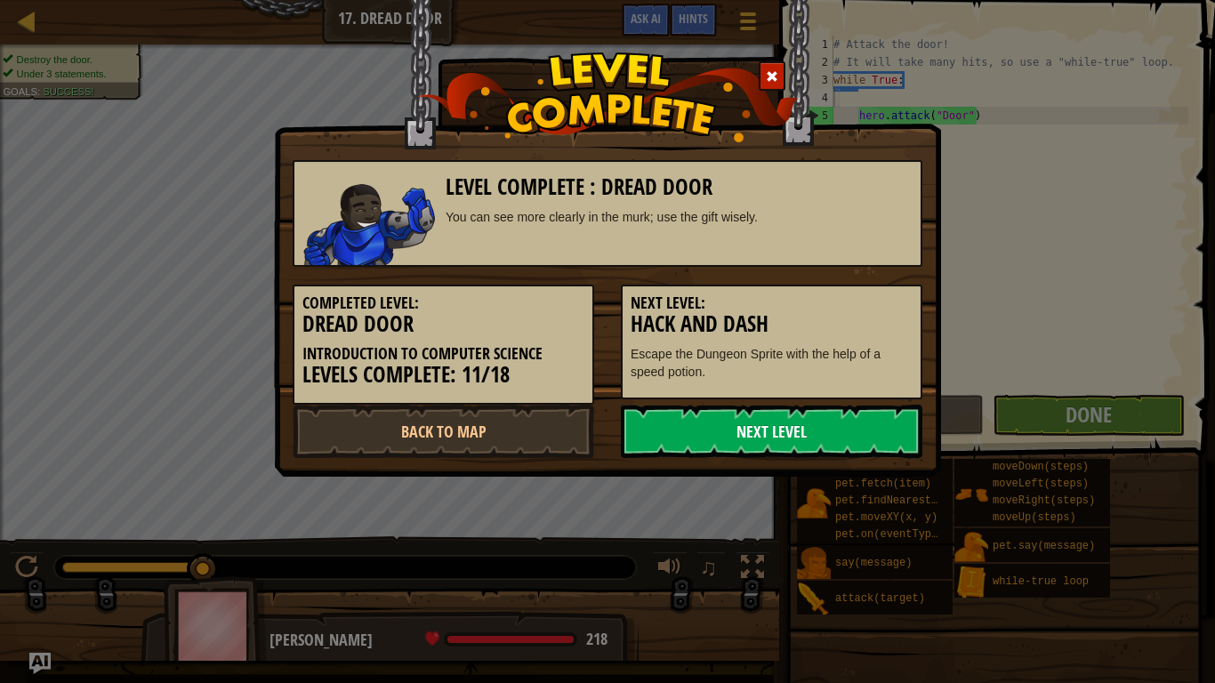
click at [778, 408] on link "Next Level" at bounding box center [772, 431] width 302 height 53
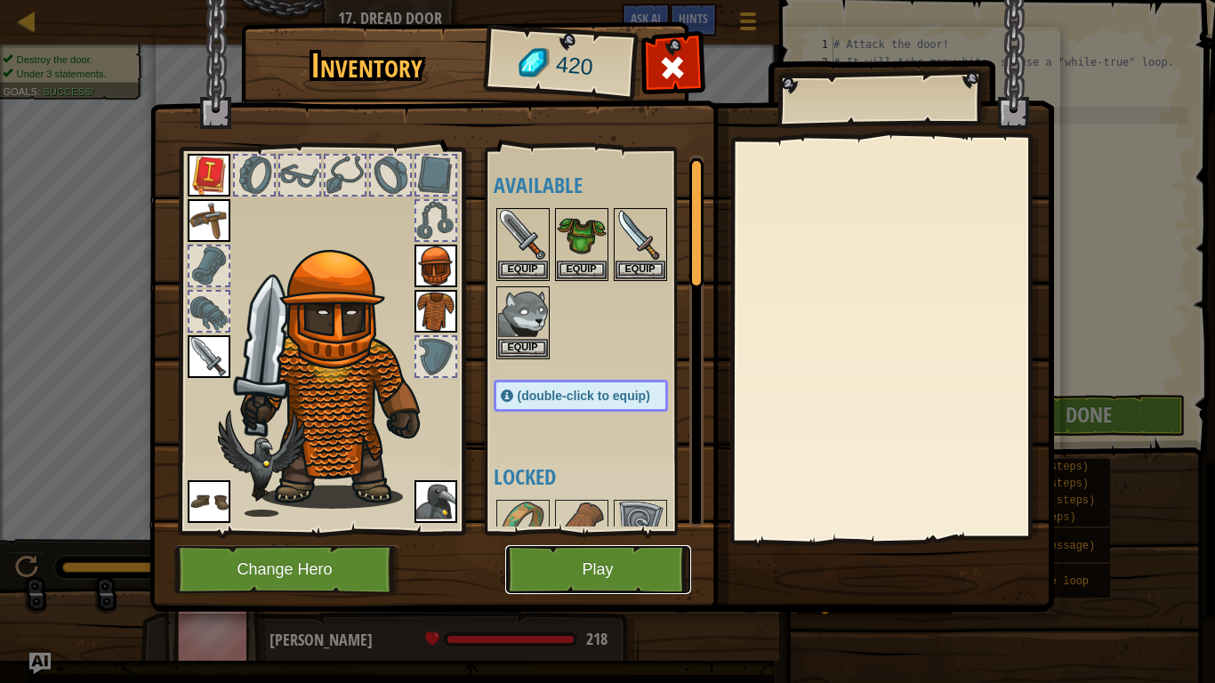
click at [669, 532] on button "Play" at bounding box center [598, 569] width 186 height 49
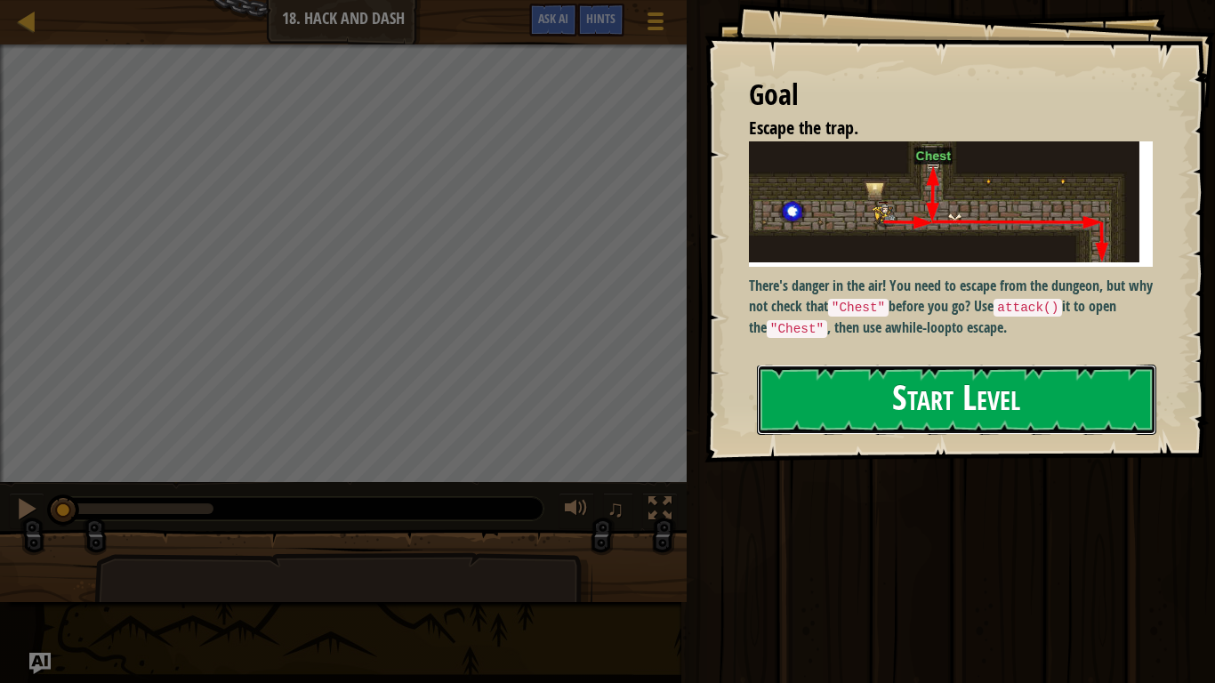
click at [986, 427] on button "Start Level" at bounding box center [956, 400] width 399 height 70
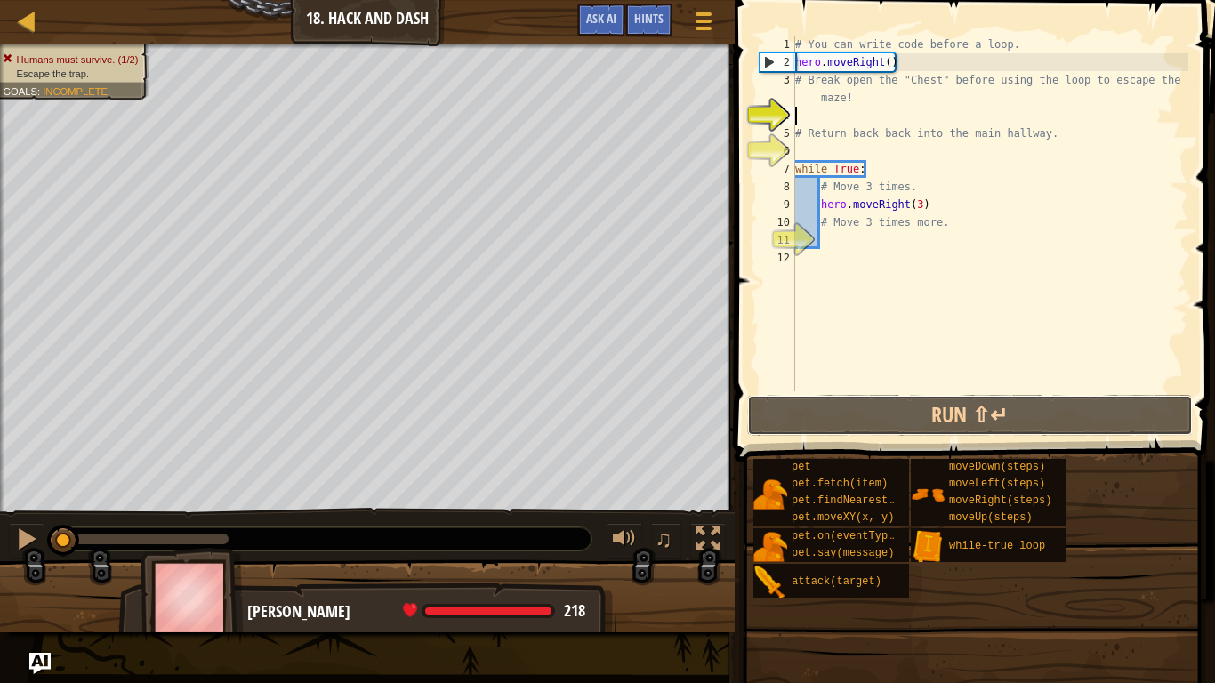
click at [986, 427] on button "Run ⇧↵" at bounding box center [970, 415] width 446 height 41
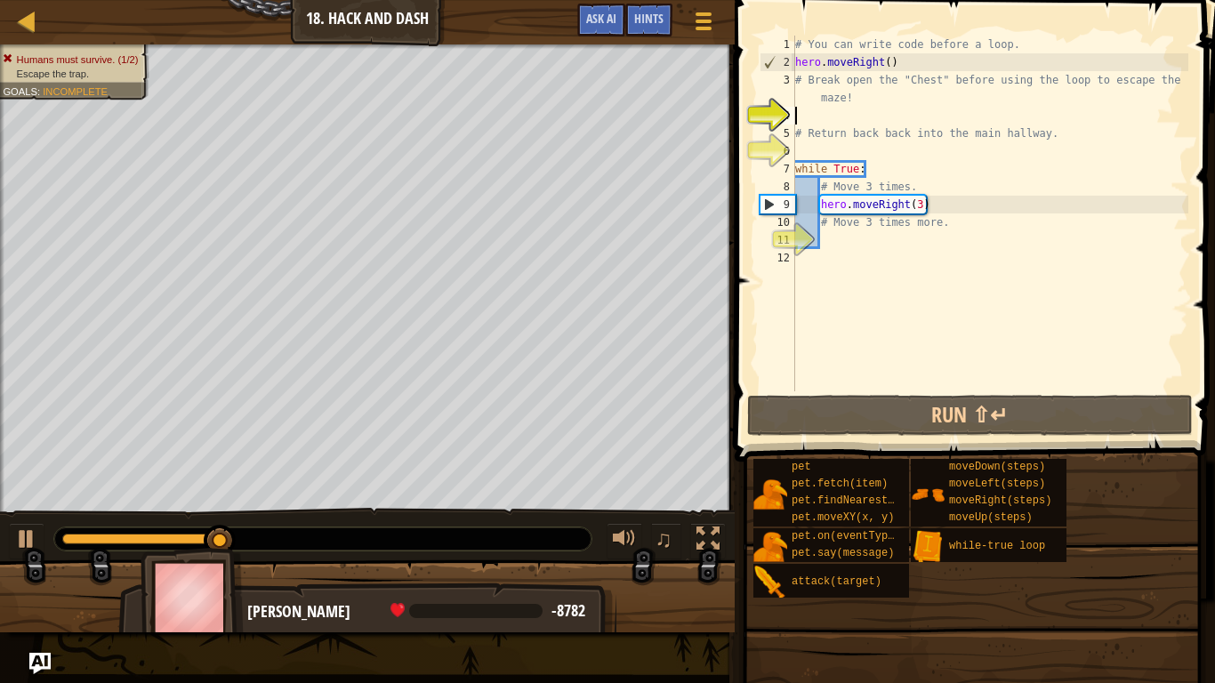
click at [80, 48] on div at bounding box center [367, 46] width 735 height 4
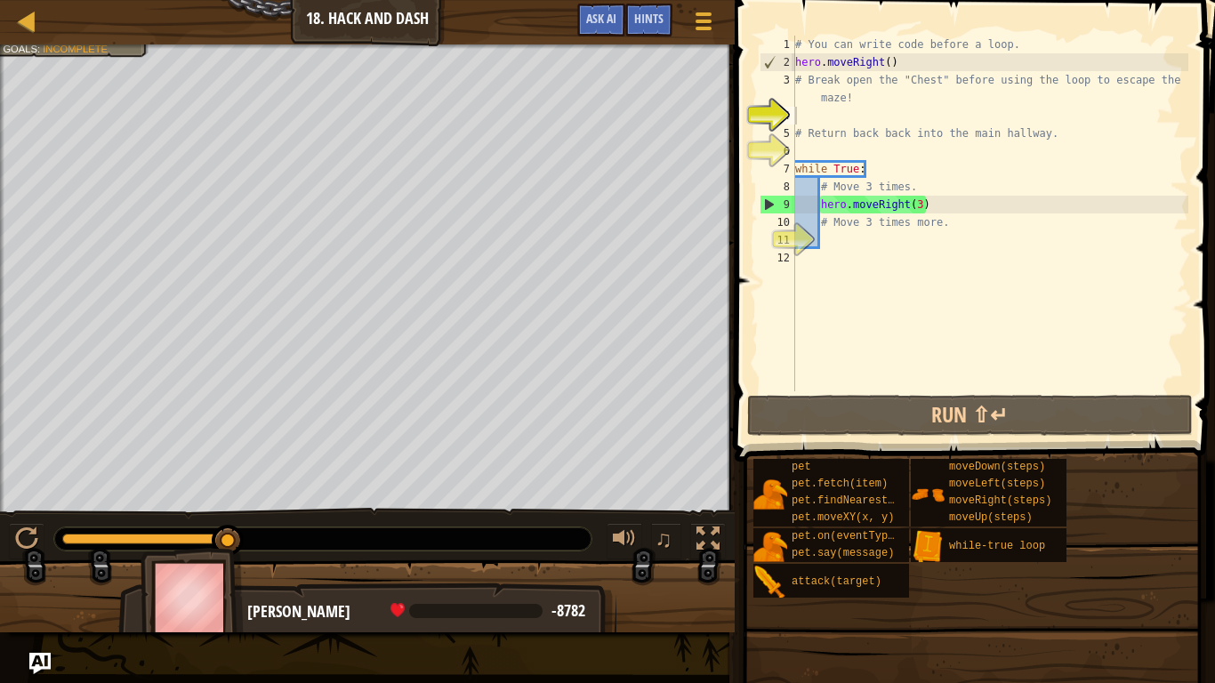
click at [82, 52] on span "Incomplete" at bounding box center [75, 49] width 65 height 12
click at [32, 55] on div "Humans must survive. (1/2) Escape the trap. Goals : Incomplete" at bounding box center [72, 66] width 139 height 28
type textarea "# Move 3 times more."
click at [1043, 229] on div "# You can write code before a loop. hero . moveRight ( ) # Break open the "Ches…" at bounding box center [990, 231] width 397 height 391
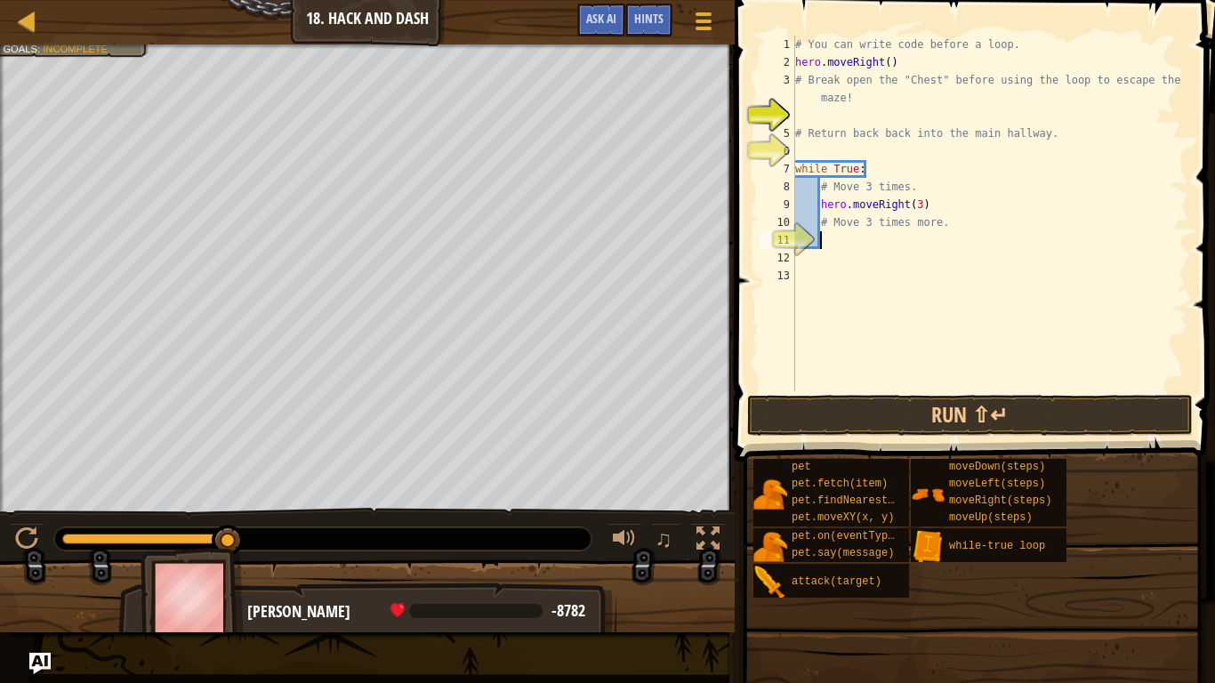
type textarea "m"
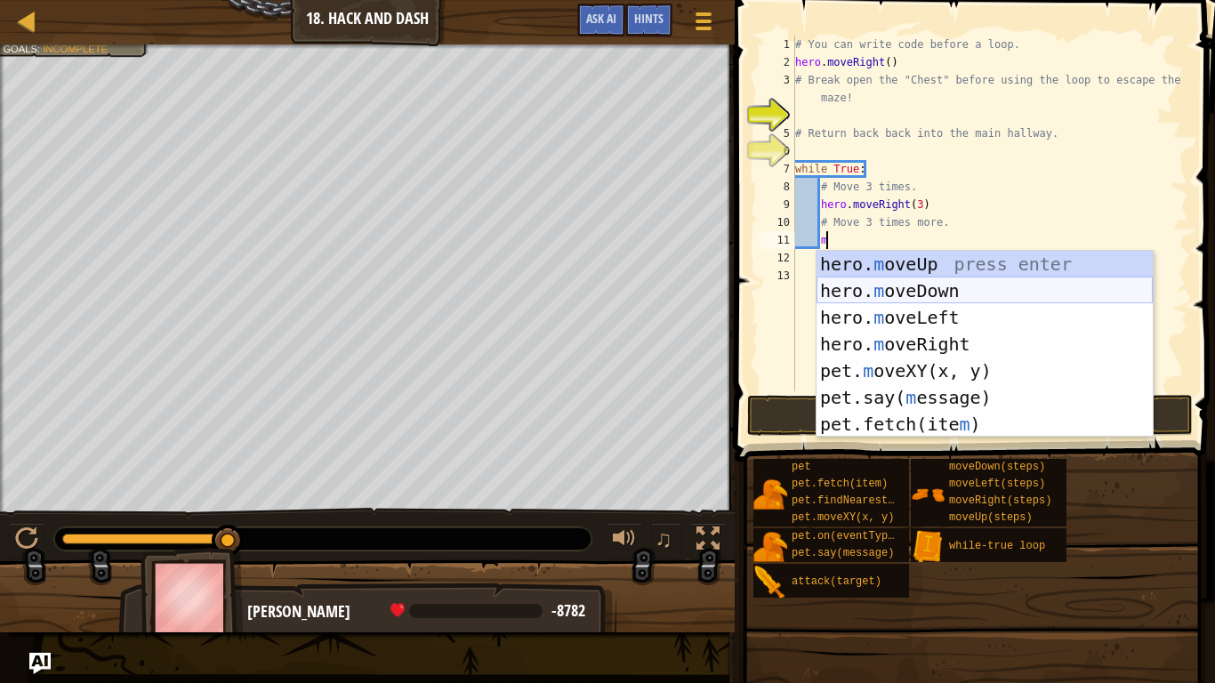
click at [968, 293] on div "hero. m oveUp press enter hero. m oveDown press enter hero. m oveLeft press ent…" at bounding box center [985, 371] width 336 height 240
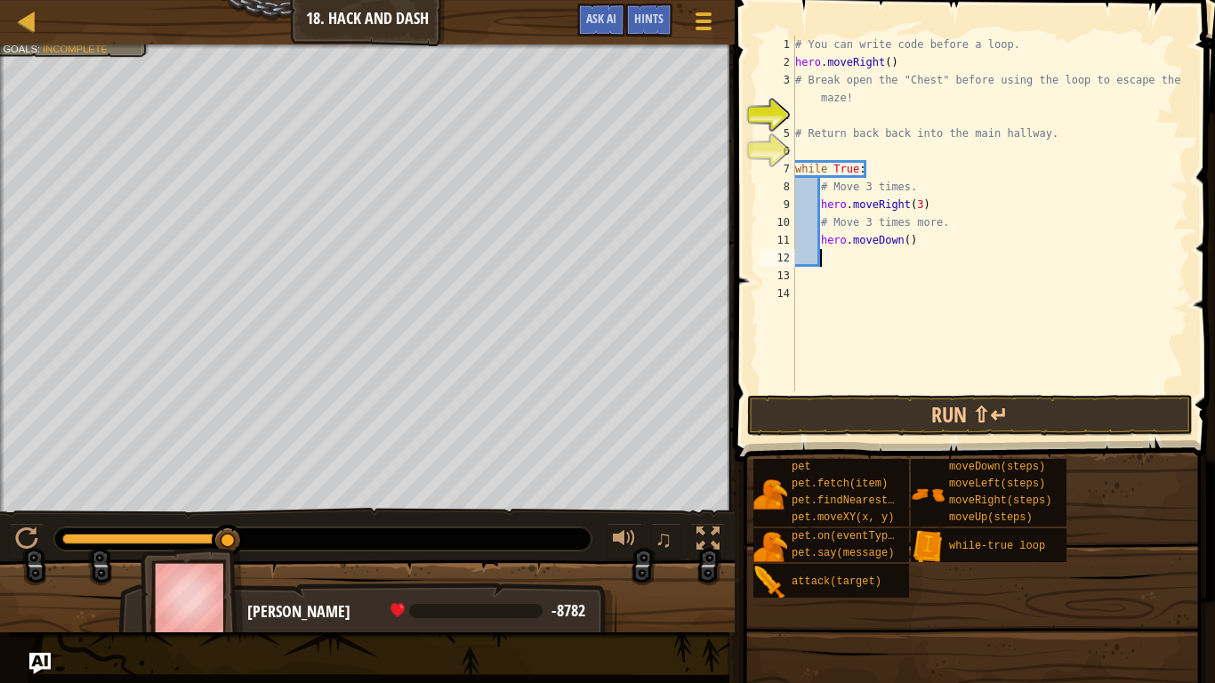
scroll to position [8, 3]
click at [911, 244] on div "# You can write code before a loop. hero . moveRight ( ) # Break open the "Ches…" at bounding box center [990, 231] width 397 height 391
click at [928, 415] on button "Run ⇧↵" at bounding box center [970, 415] width 446 height 41
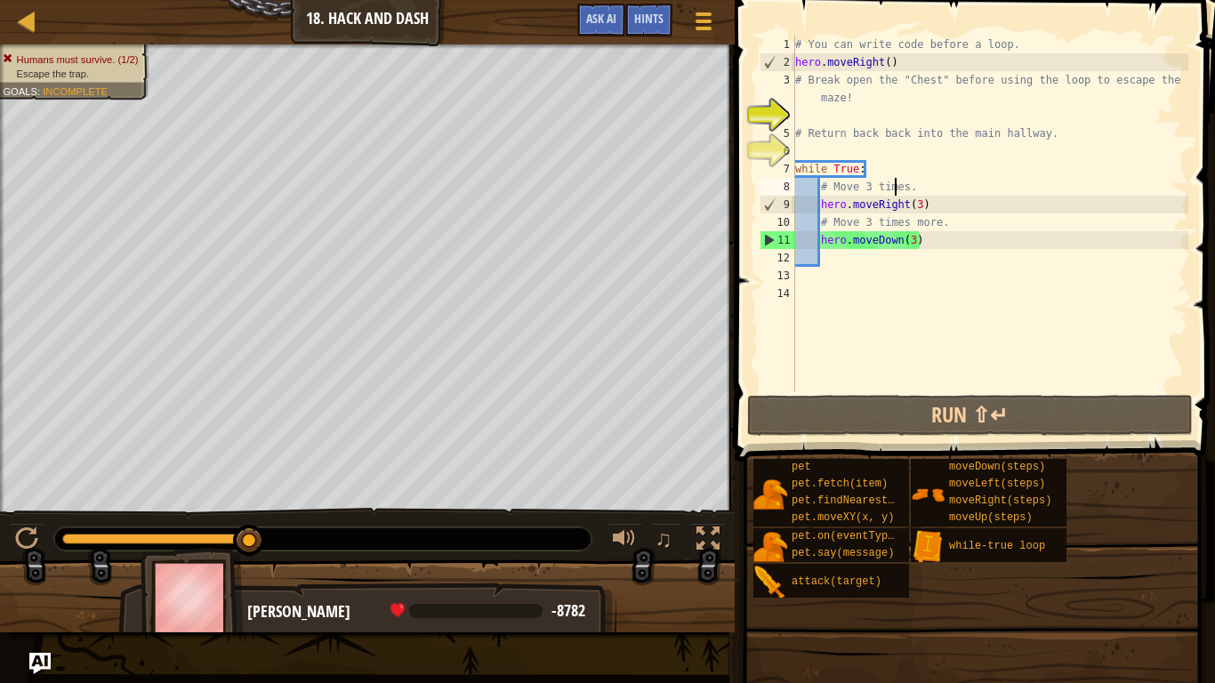
click at [897, 185] on div "# You can write code before a loop. hero . moveRight ( ) # Break open the "Ches…" at bounding box center [990, 231] width 397 height 391
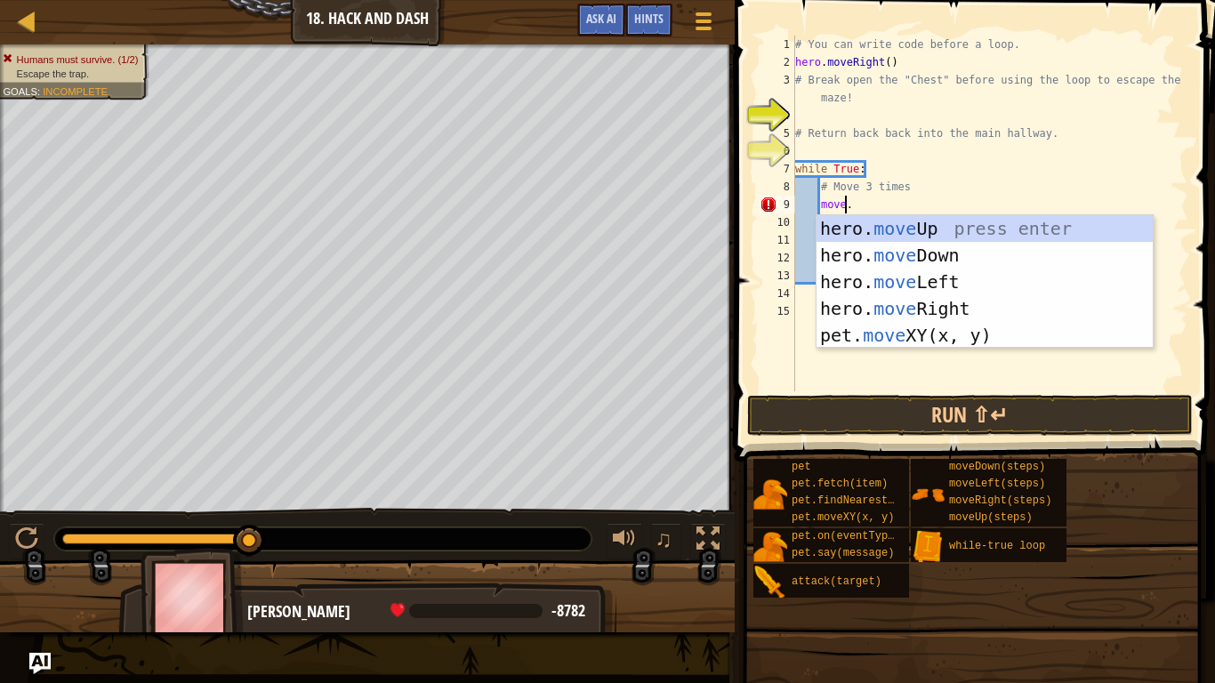
scroll to position [8, 7]
click at [906, 219] on div "hero. move Up press enter hero. move Down press enter hero. move Left press ent…" at bounding box center [985, 308] width 336 height 187
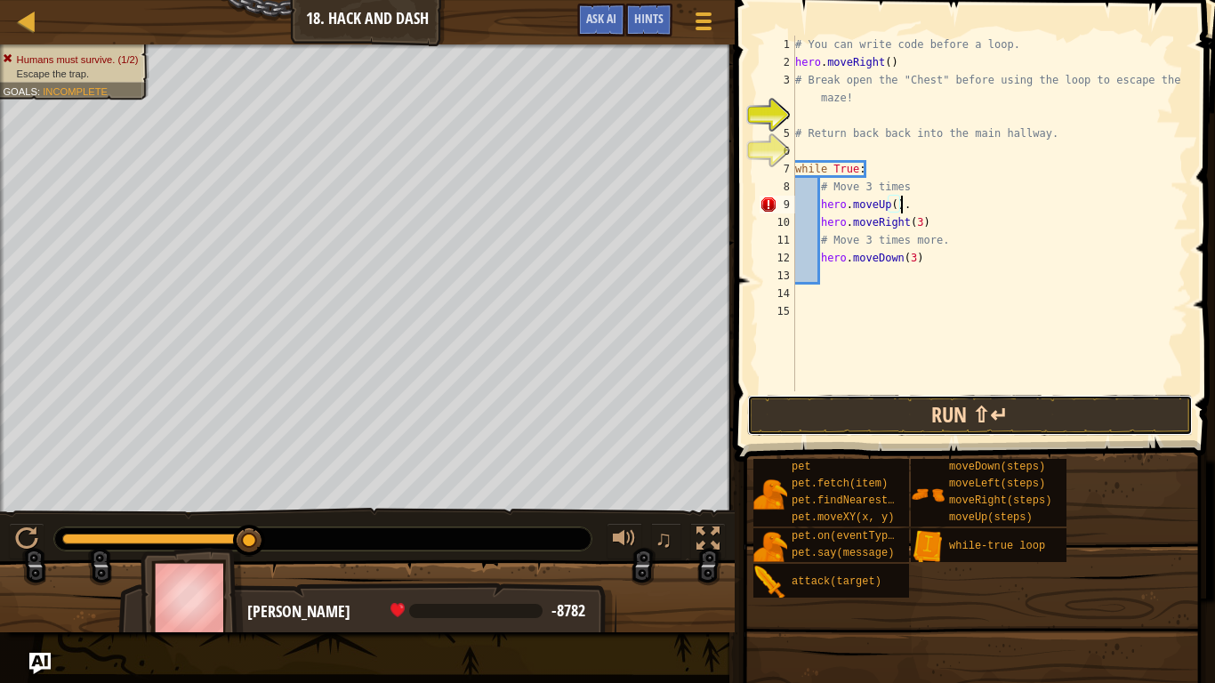
click at [928, 427] on button "Run ⇧↵" at bounding box center [970, 415] width 446 height 41
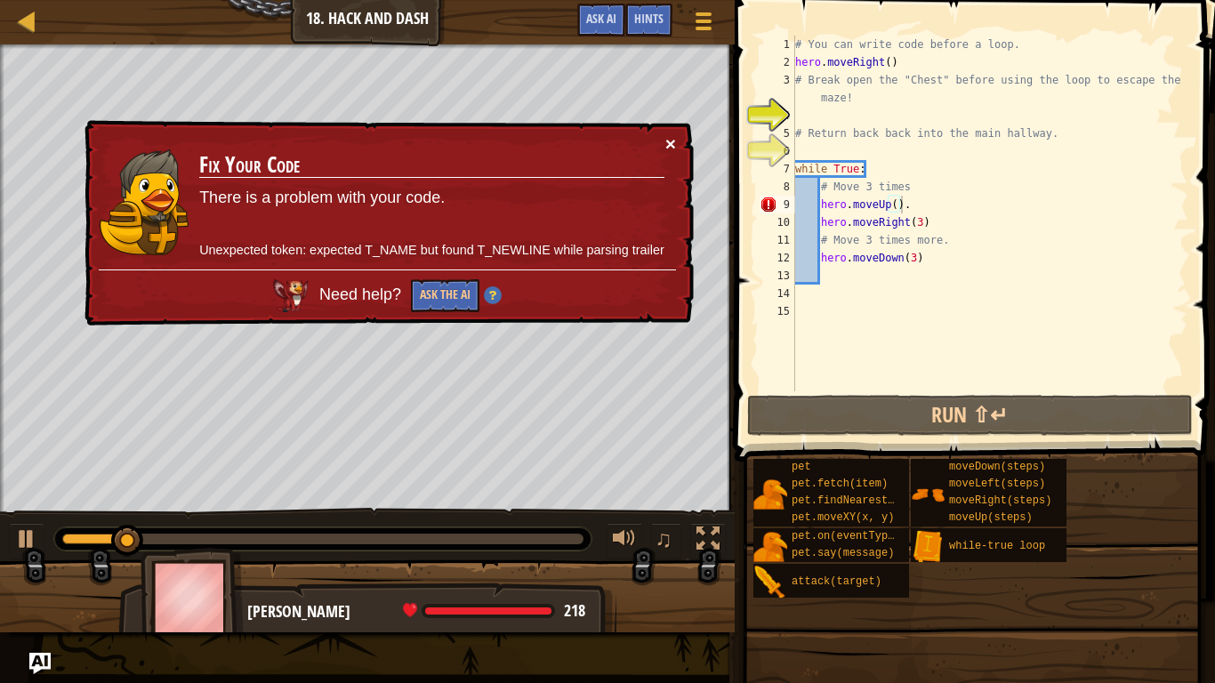
click at [667, 145] on button "×" at bounding box center [670, 143] width 11 height 19
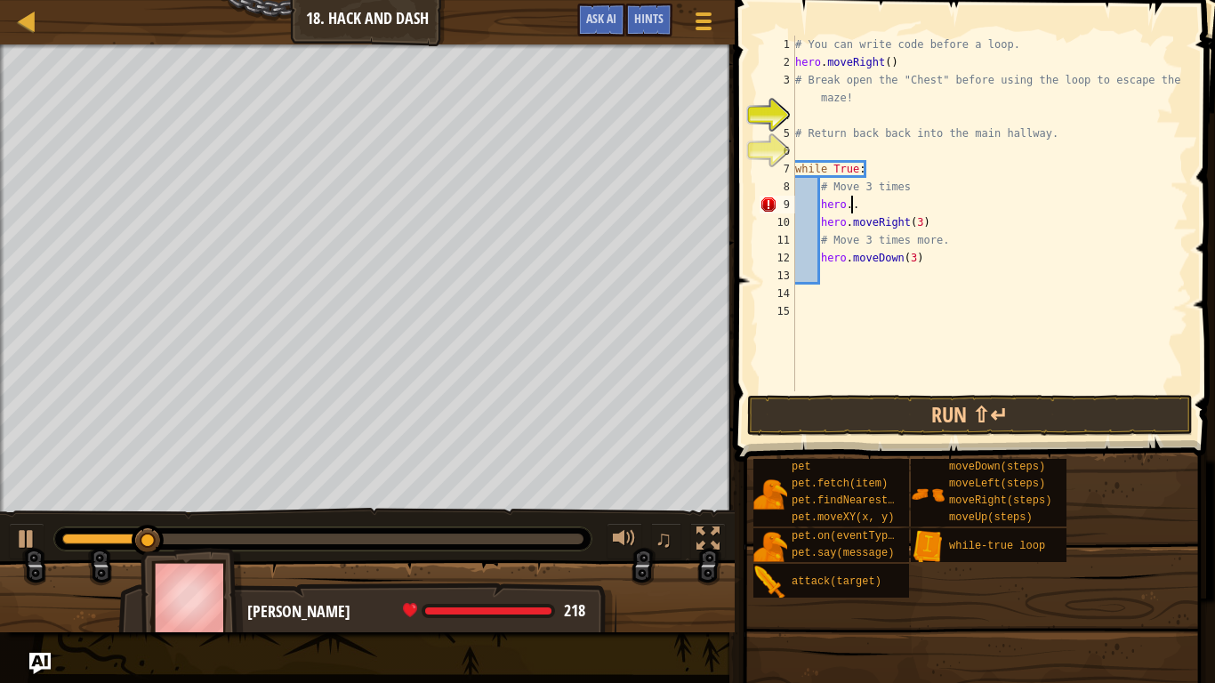
type textarea "."
click at [662, 22] on span "Hints" at bounding box center [648, 18] width 29 height 17
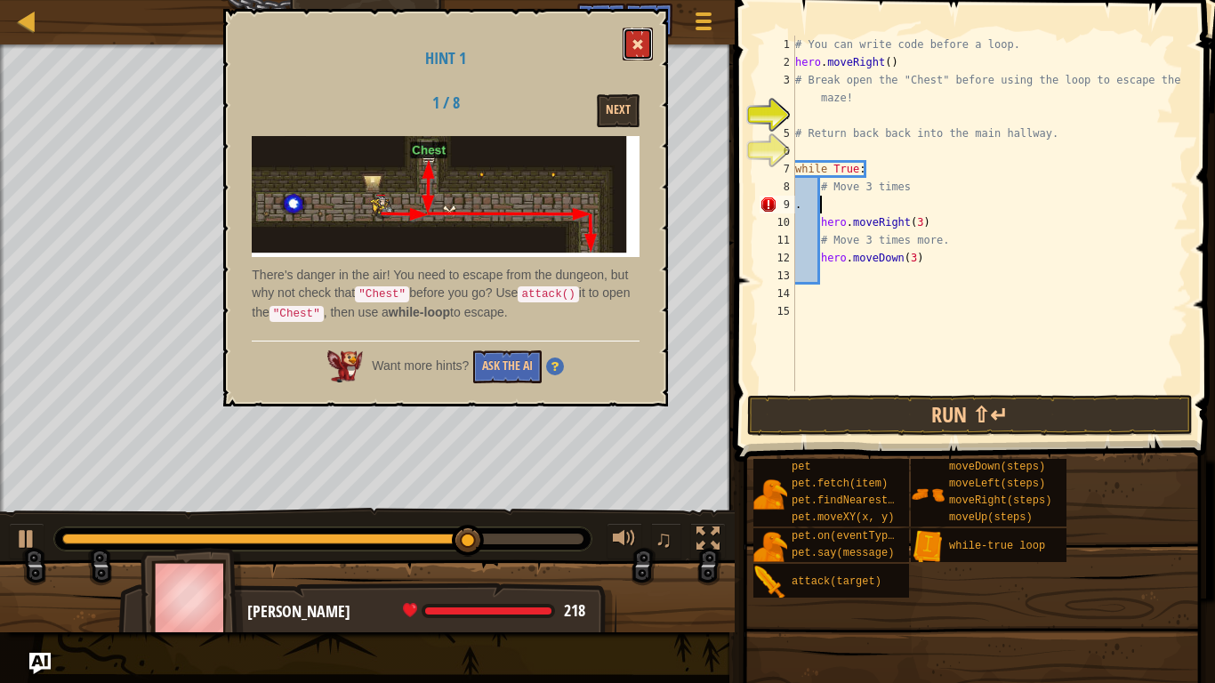
click at [640, 43] on span at bounding box center [638, 44] width 12 height 12
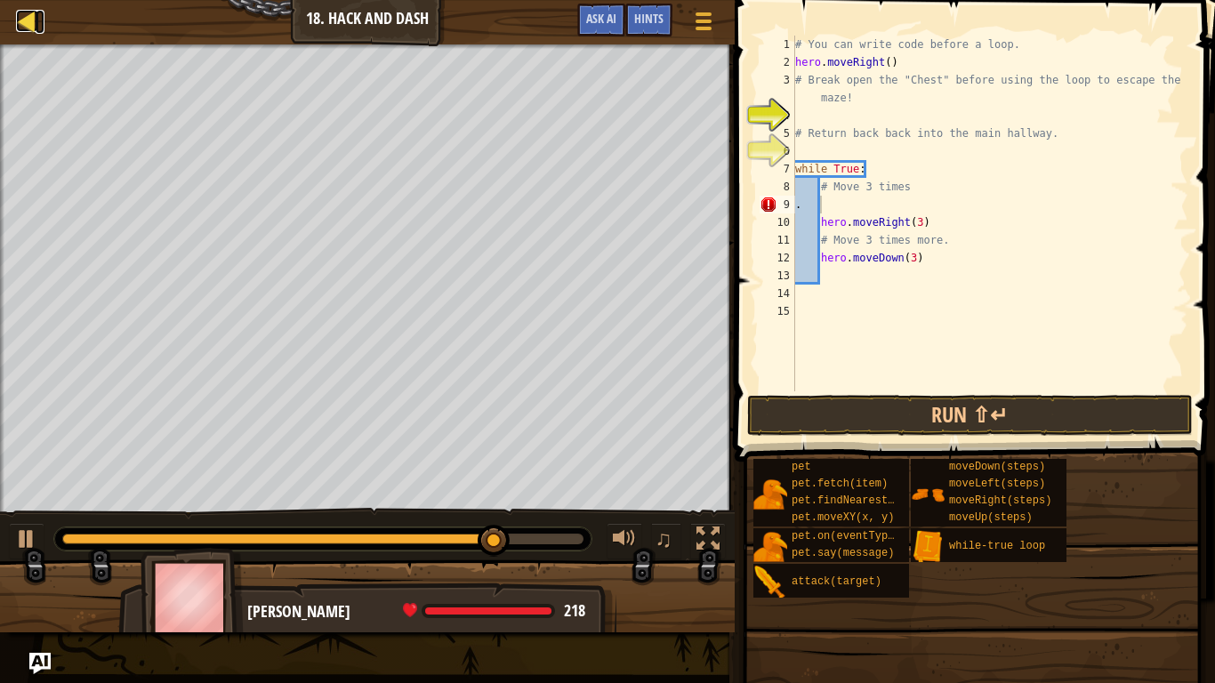
click at [38, 24] on link "Map" at bounding box center [40, 22] width 9 height 24
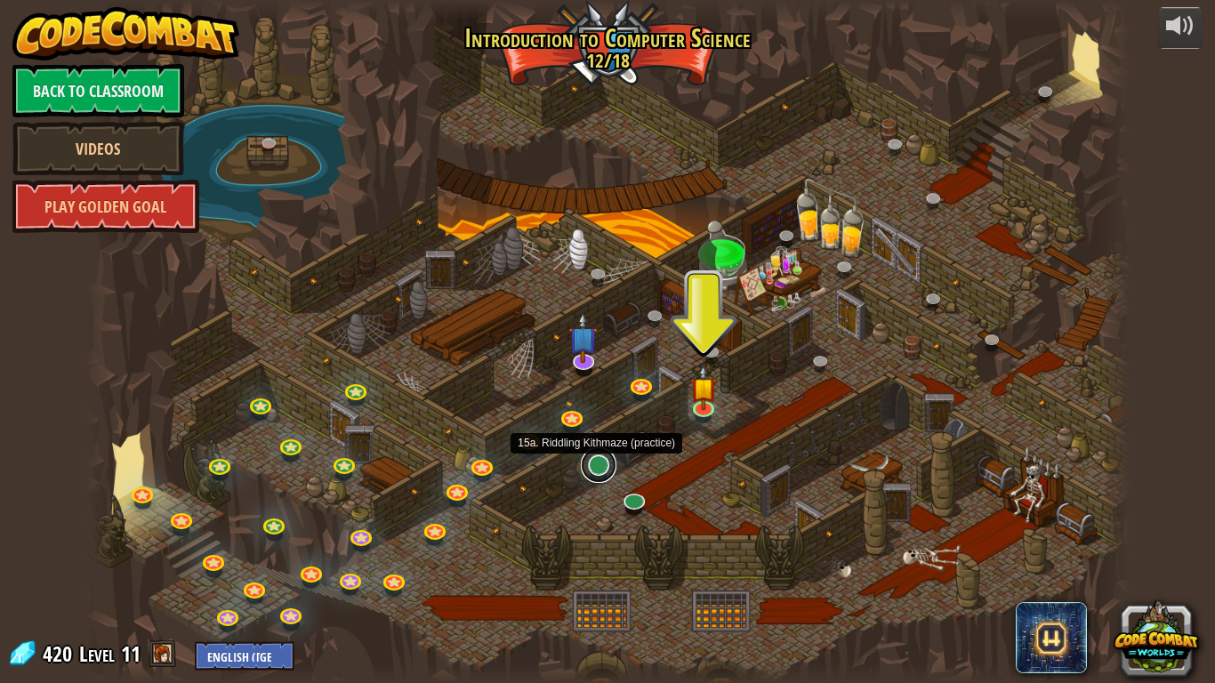
click at [599, 477] on link at bounding box center [599, 465] width 36 height 36
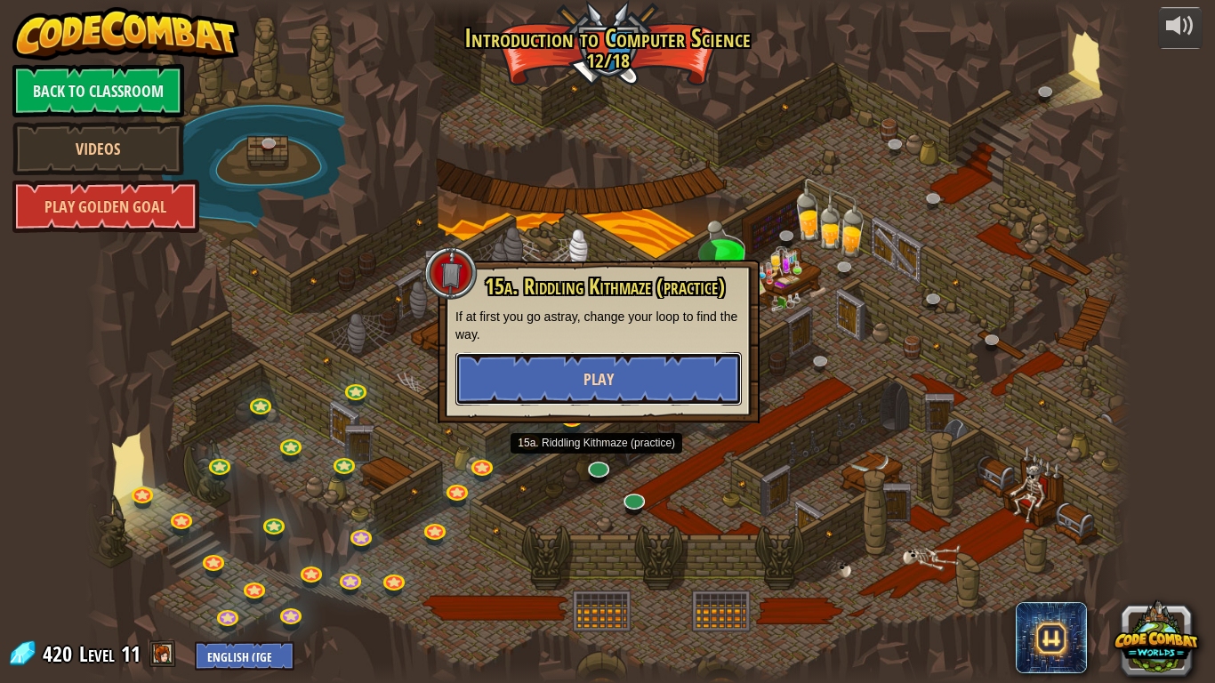
click at [594, 389] on span "Play" at bounding box center [599, 379] width 30 height 22
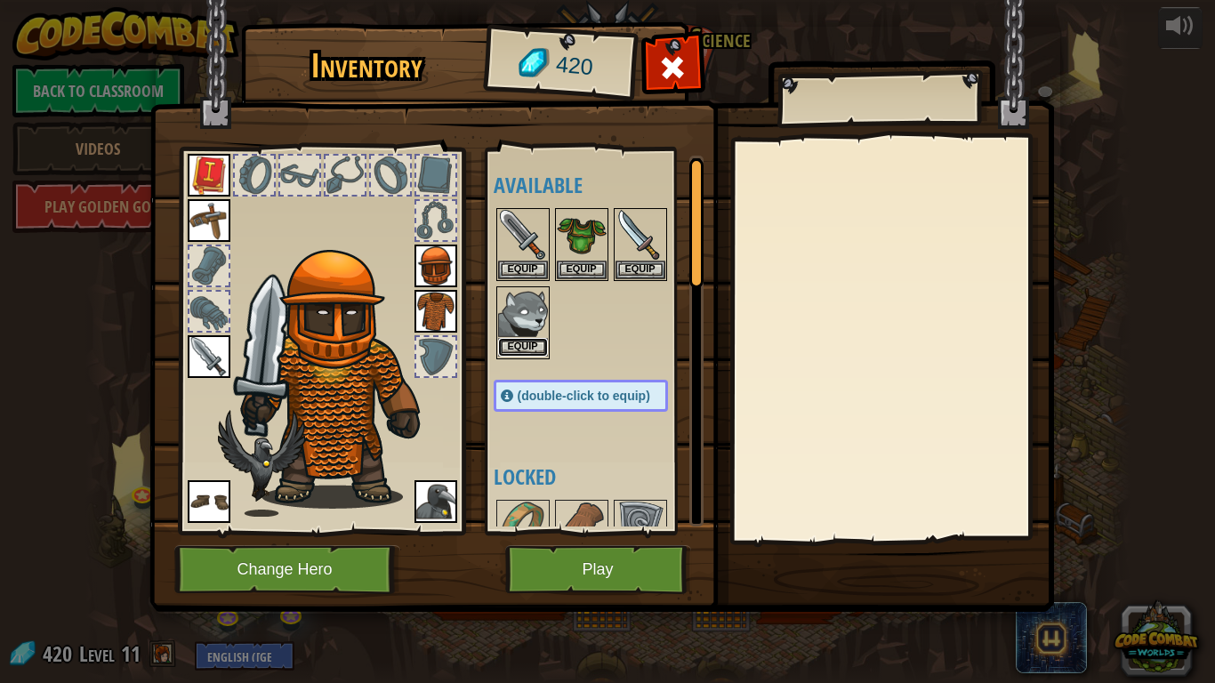
click at [521, 351] on button "Equip" at bounding box center [523, 347] width 50 height 19
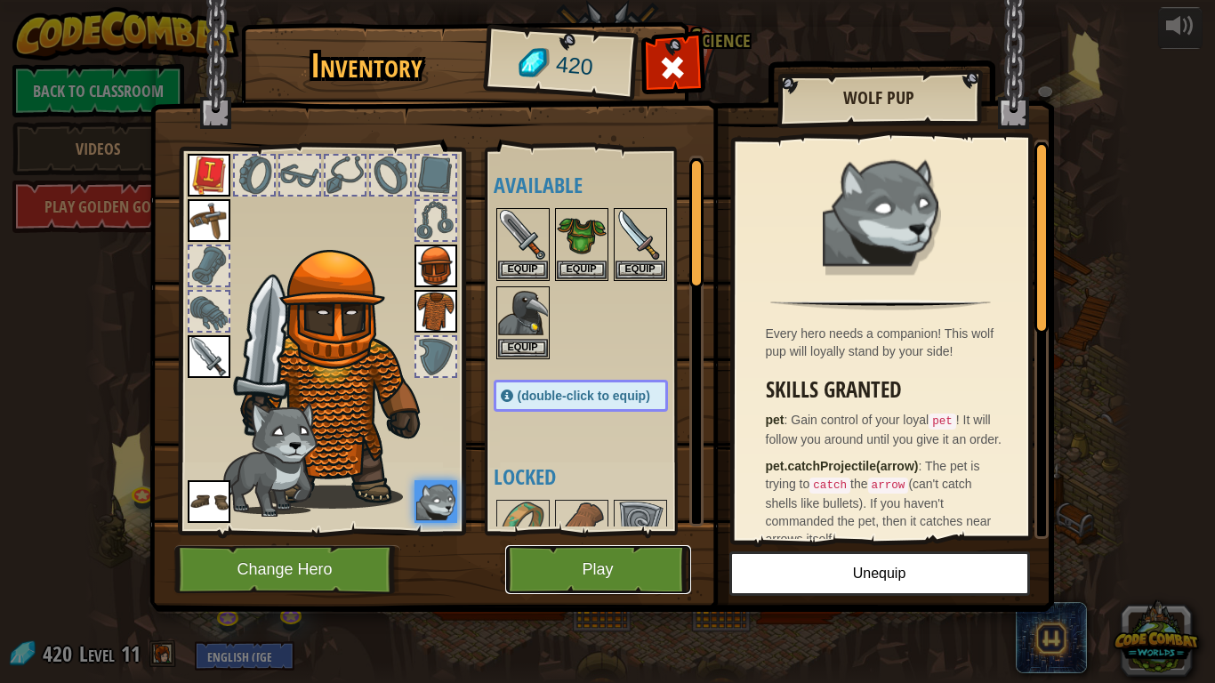
click at [580, 532] on button "Play" at bounding box center [598, 569] width 186 height 49
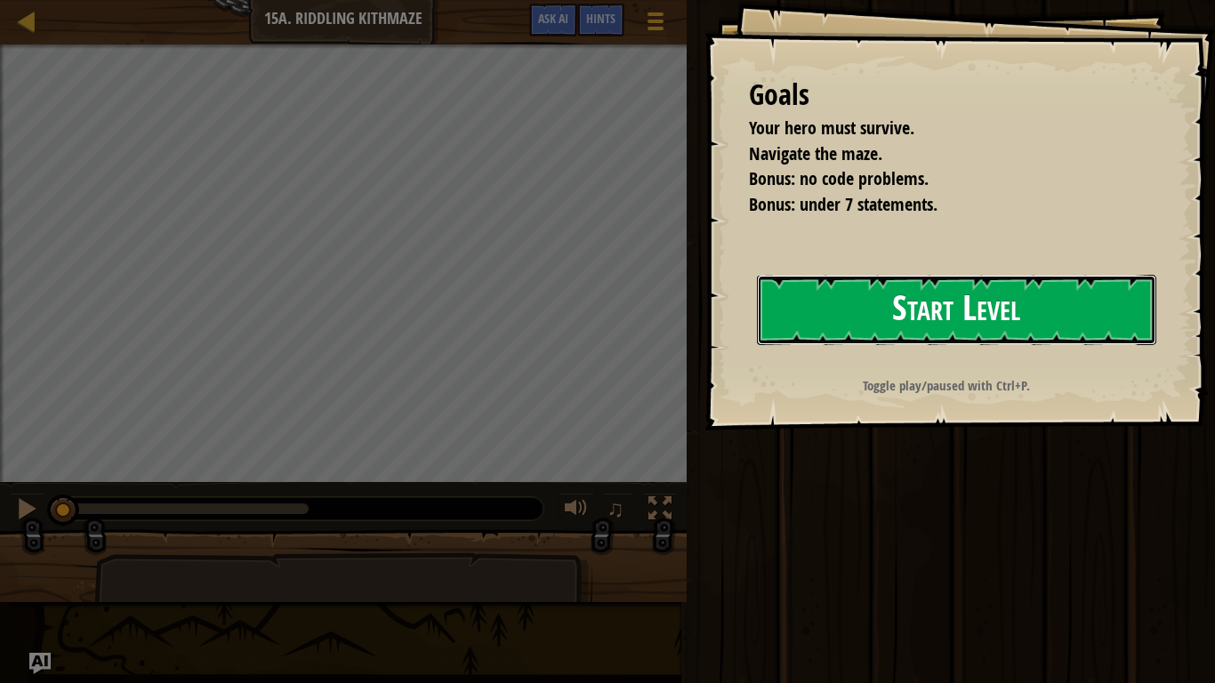
click at [944, 309] on button "Start Level" at bounding box center [956, 310] width 399 height 70
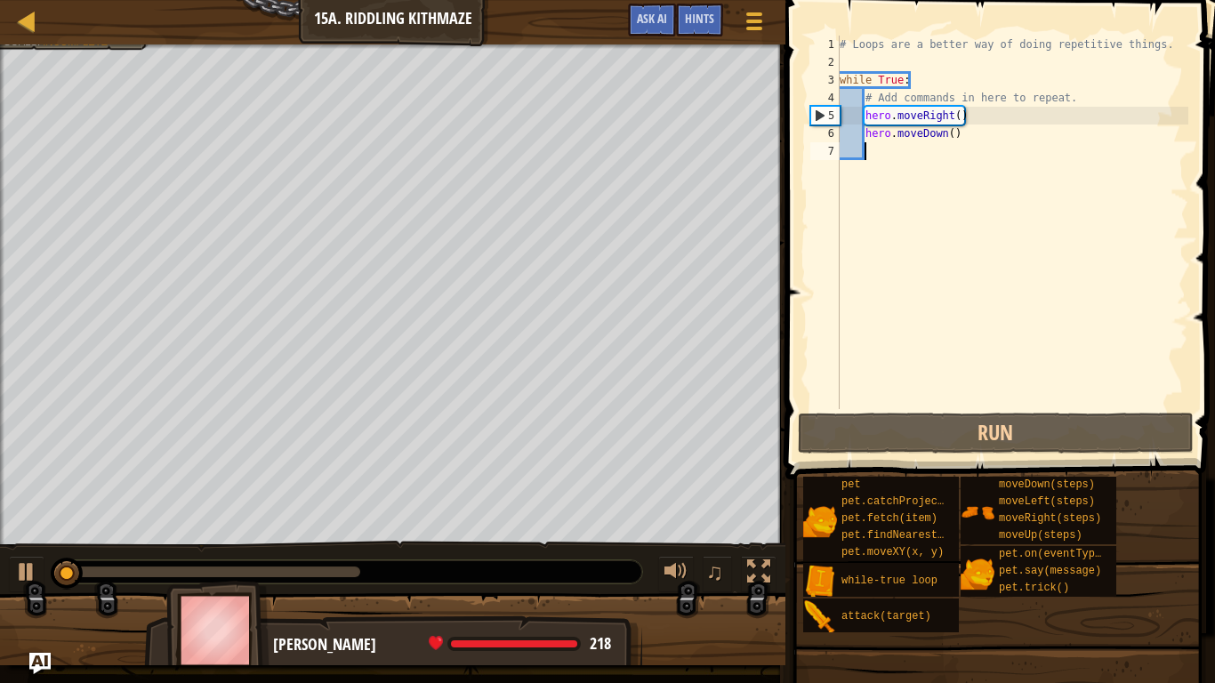
click at [921, 154] on div "# Loops are a better way of doing repetitive things. while True : # Add command…" at bounding box center [1012, 240] width 352 height 409
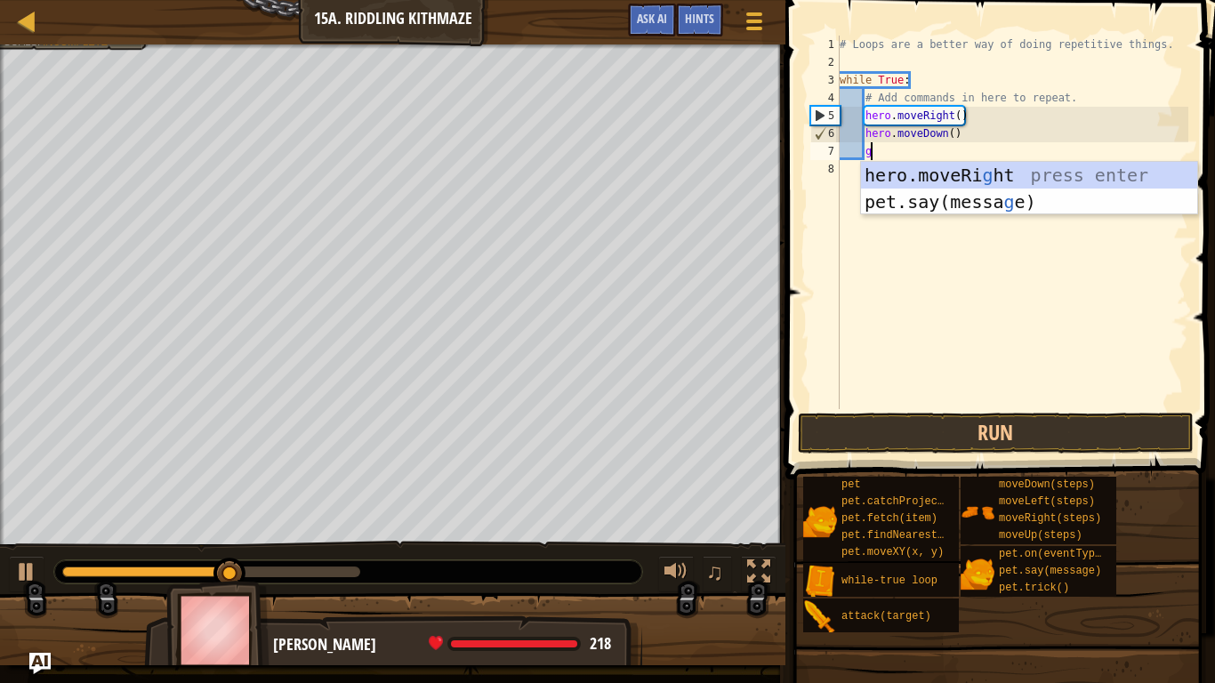
click at [959, 117] on div "# Loops are a better way of doing repetitive things. while True : # Add command…" at bounding box center [1012, 240] width 352 height 409
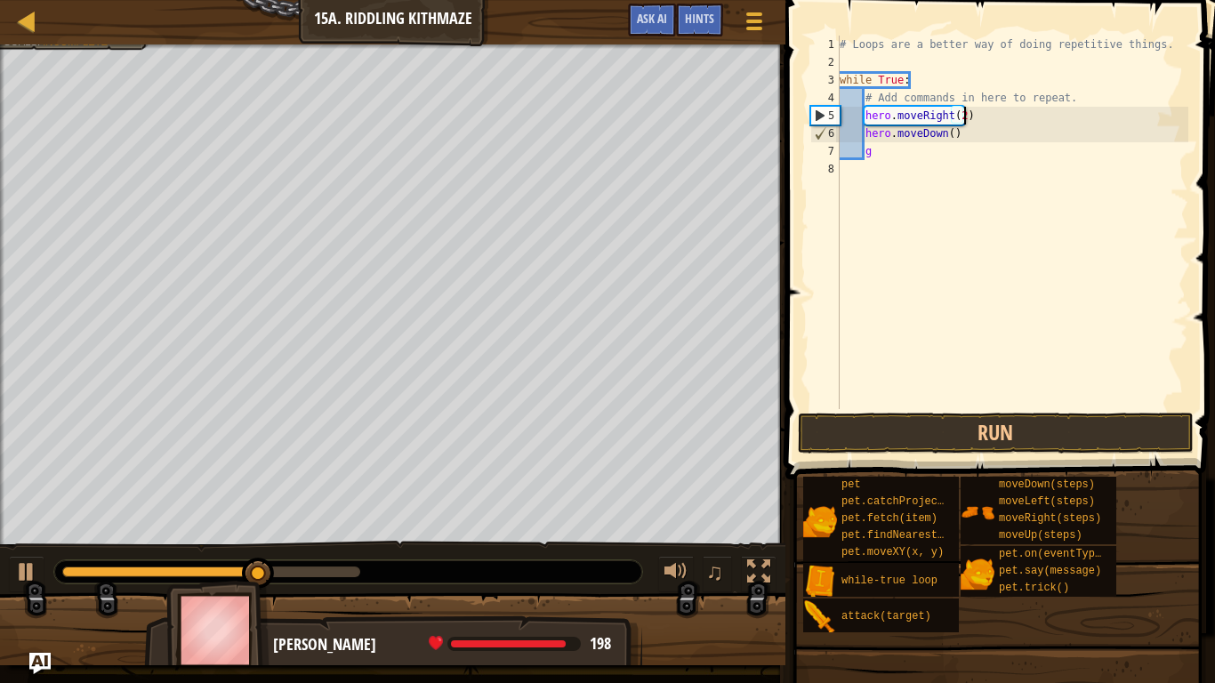
scroll to position [8, 18]
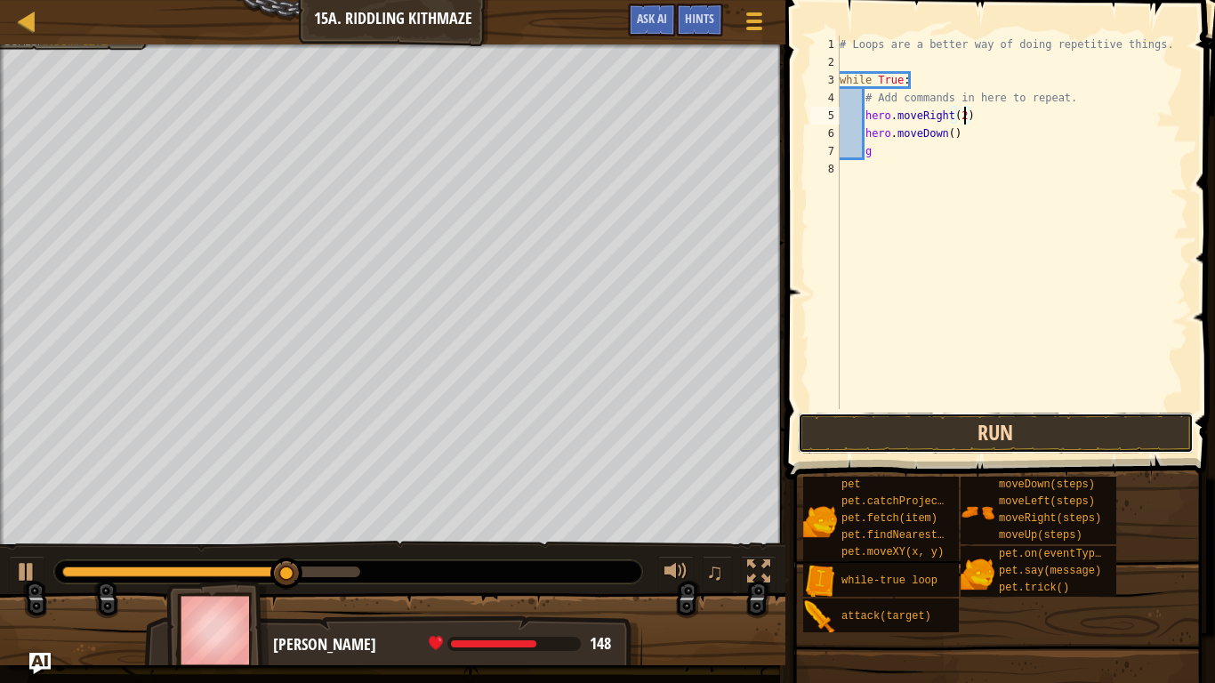
click at [922, 436] on button "Run" at bounding box center [996, 433] width 396 height 41
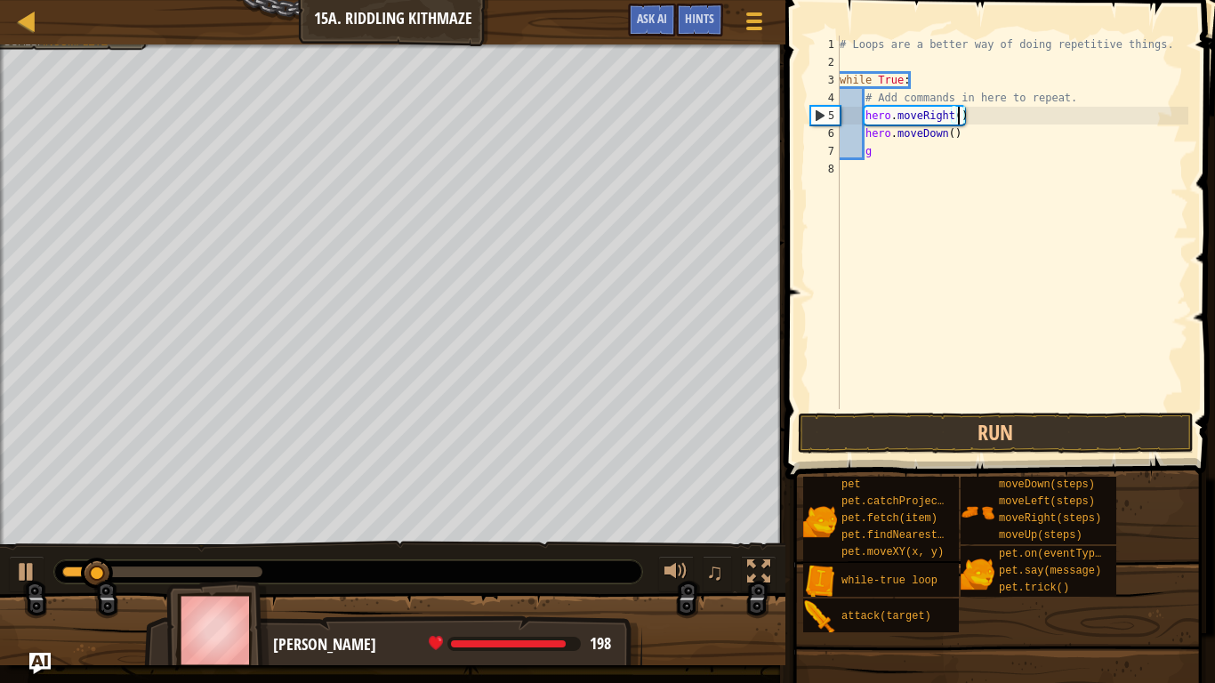
scroll to position [8, 17]
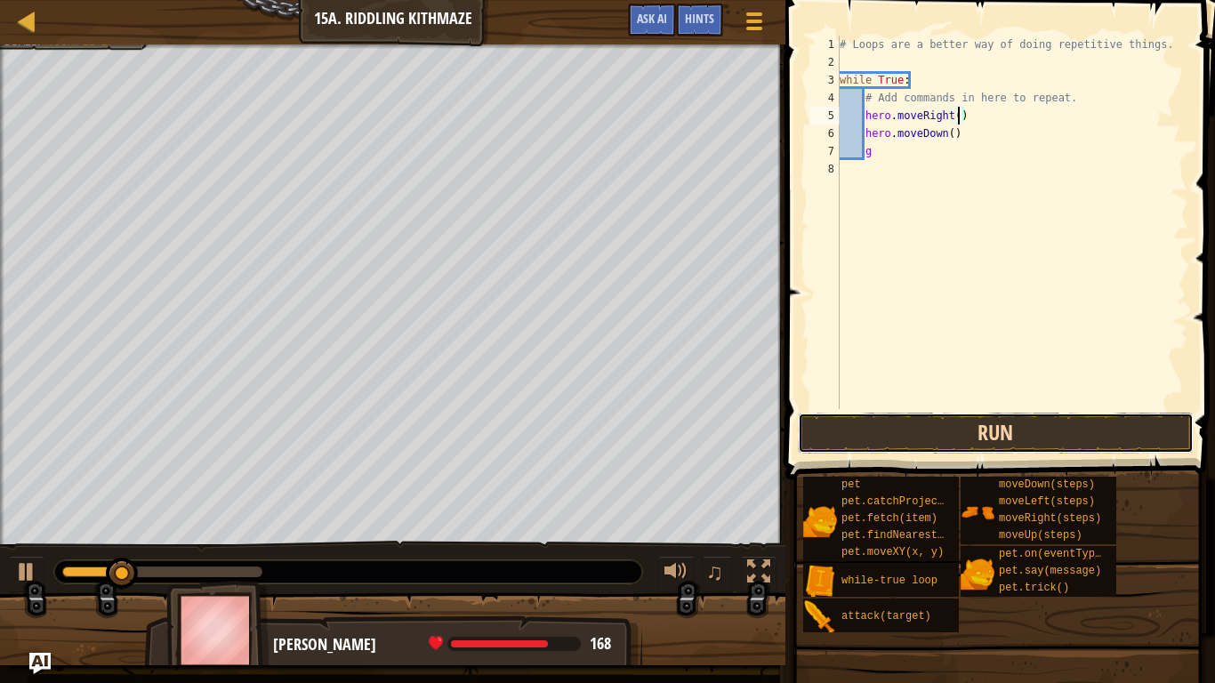
click at [985, 428] on button "Run" at bounding box center [996, 433] width 396 height 41
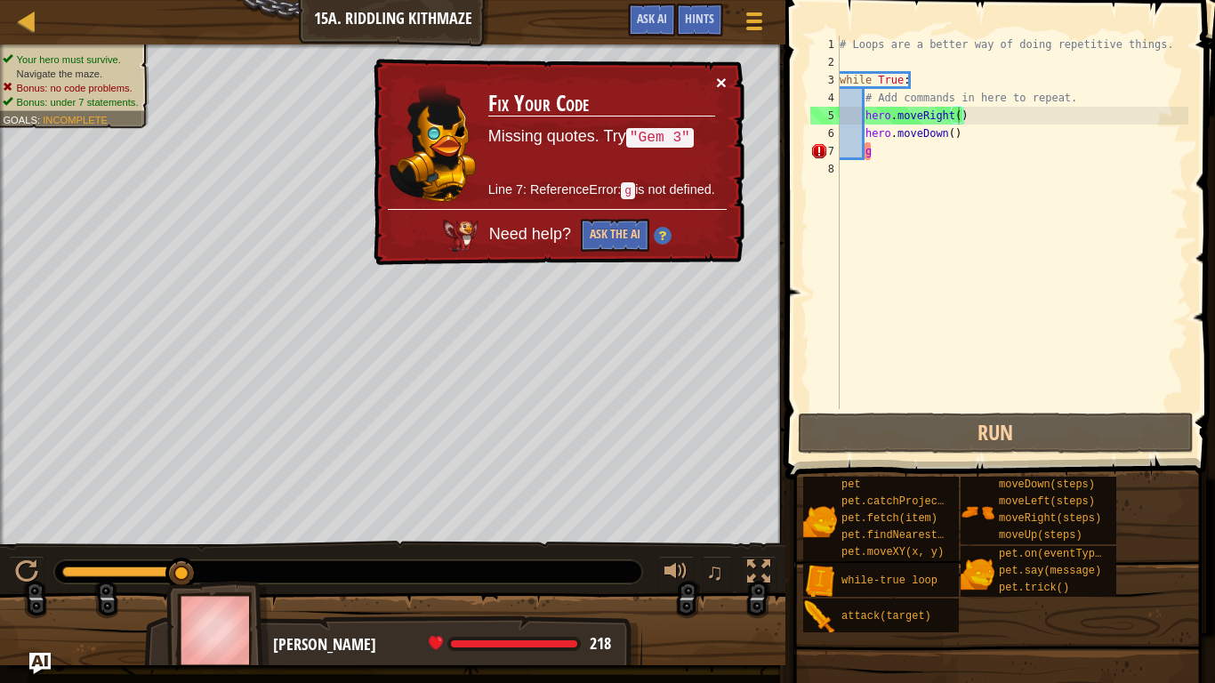
click at [724, 89] on button "×" at bounding box center [721, 82] width 11 height 19
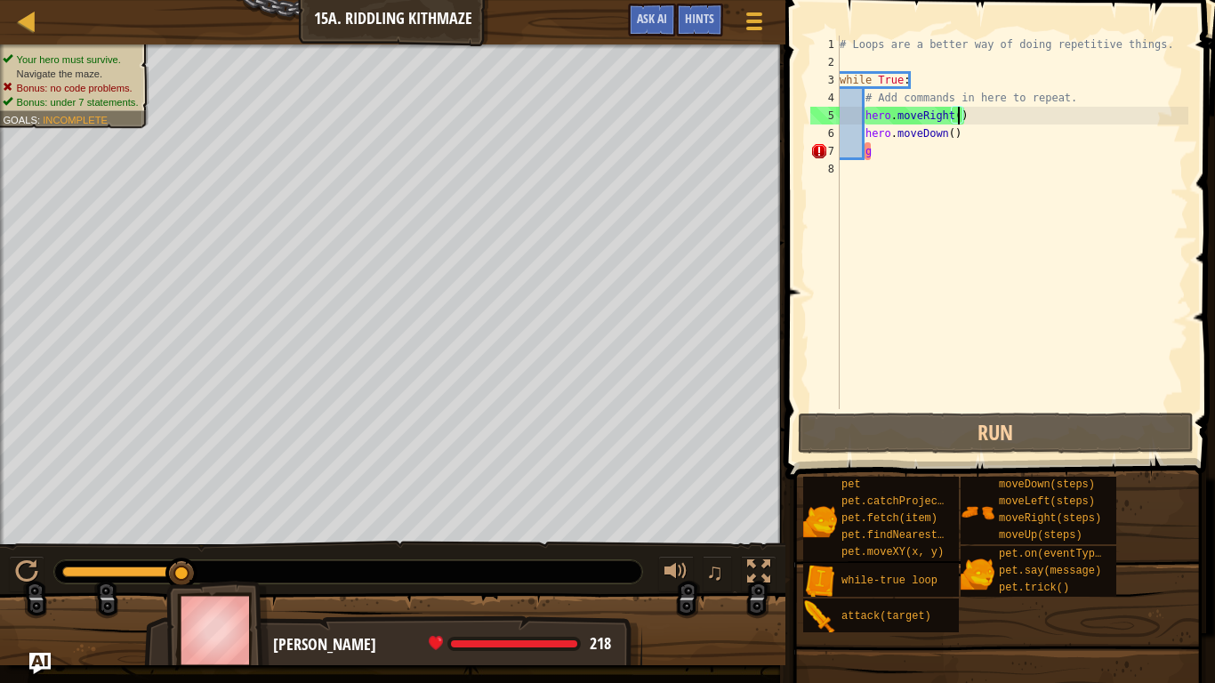
click at [1008, 124] on div "# Loops are a better way of doing repetitive things. while True : # Add command…" at bounding box center [1012, 240] width 352 height 409
click at [1006, 136] on div "# Loops are a better way of doing repetitive things. while True : # Add command…" at bounding box center [1012, 240] width 352 height 409
click at [1002, 149] on div "# Loops are a better way of doing repetitive things. while True : # Add command…" at bounding box center [1012, 240] width 352 height 409
type textarea "g"
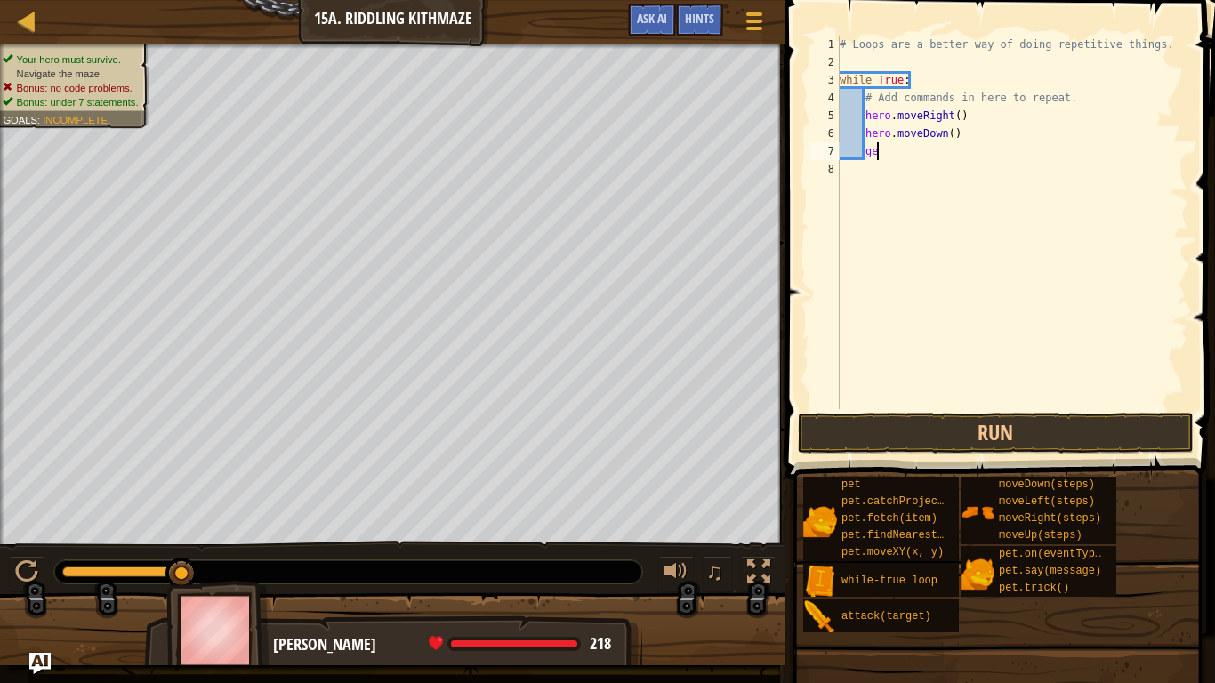
type textarea "g"
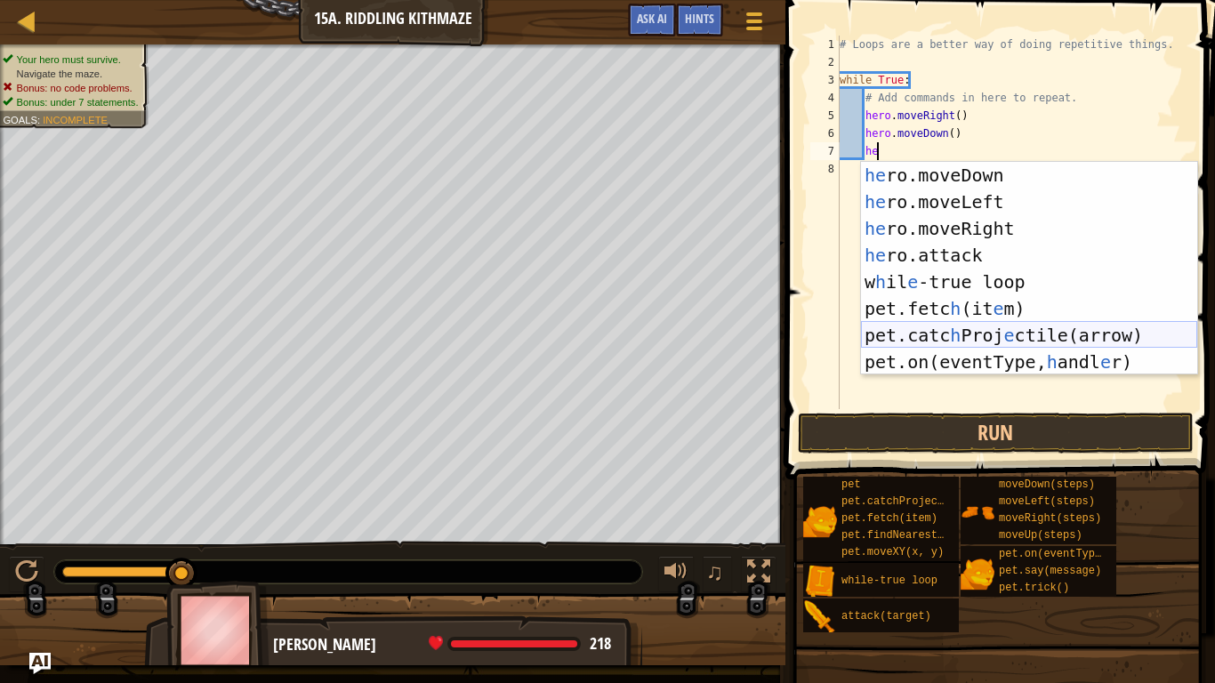
scroll to position [27, 0]
click at [917, 454] on span at bounding box center [1002, 214] width 444 height 532
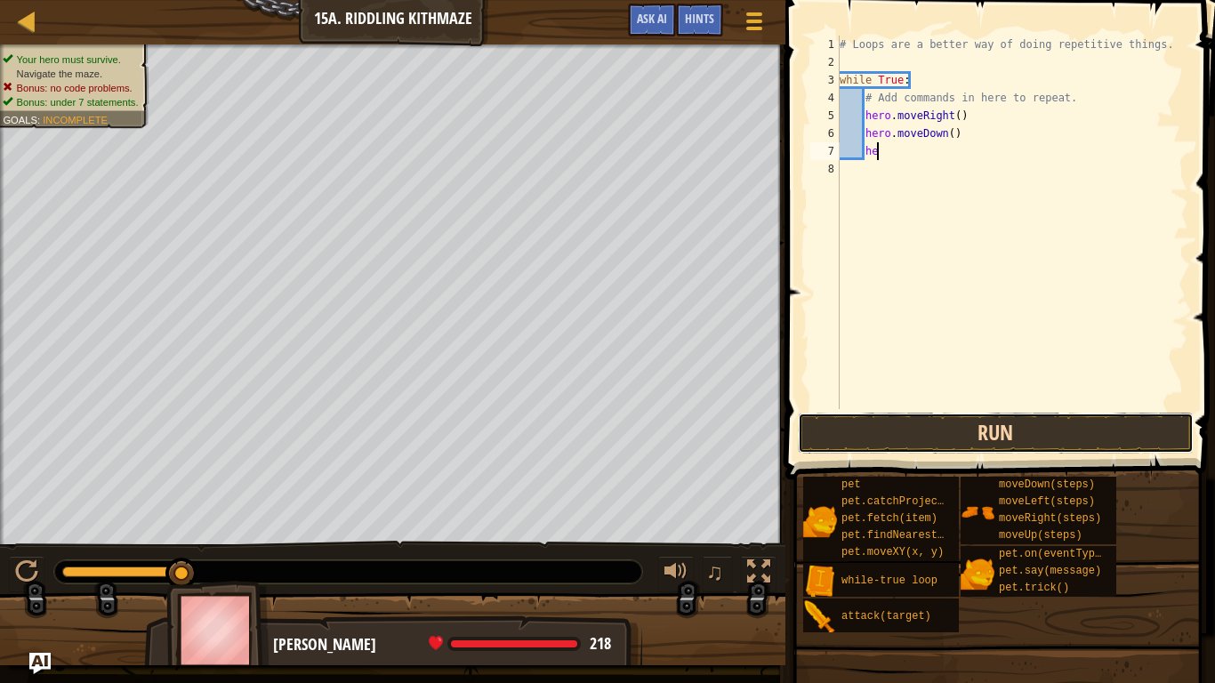
click at [1004, 426] on button "Run" at bounding box center [996, 433] width 396 height 41
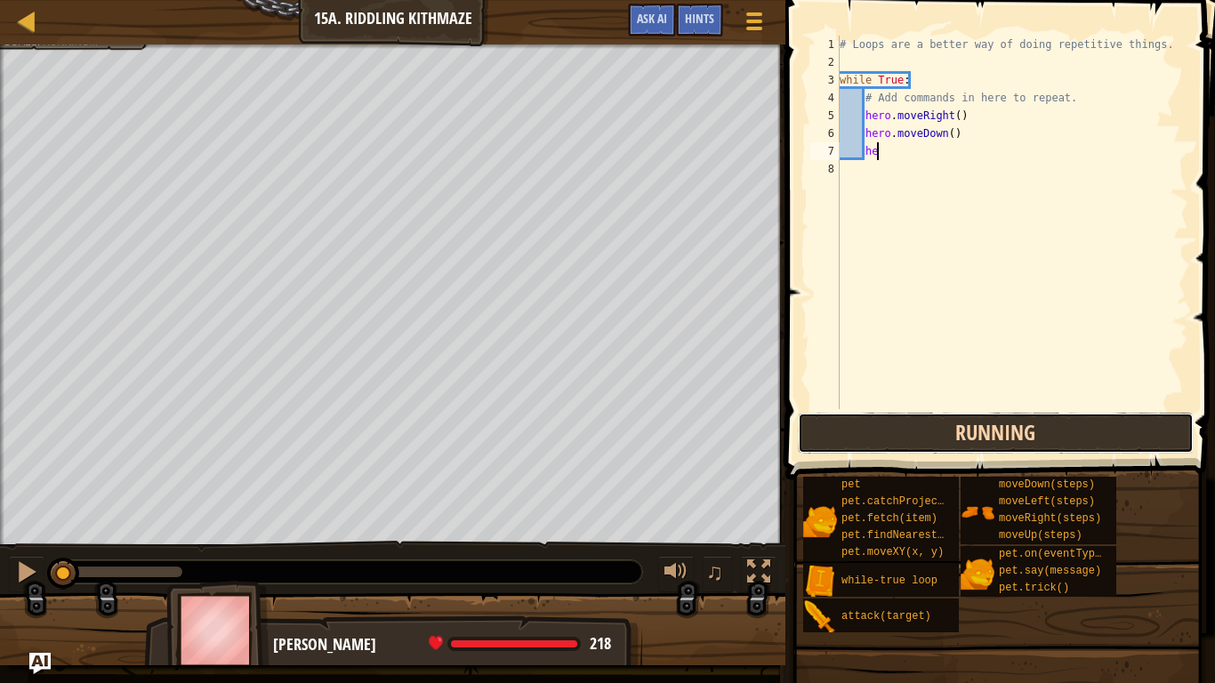
click at [1035, 428] on button "Running" at bounding box center [996, 433] width 396 height 41
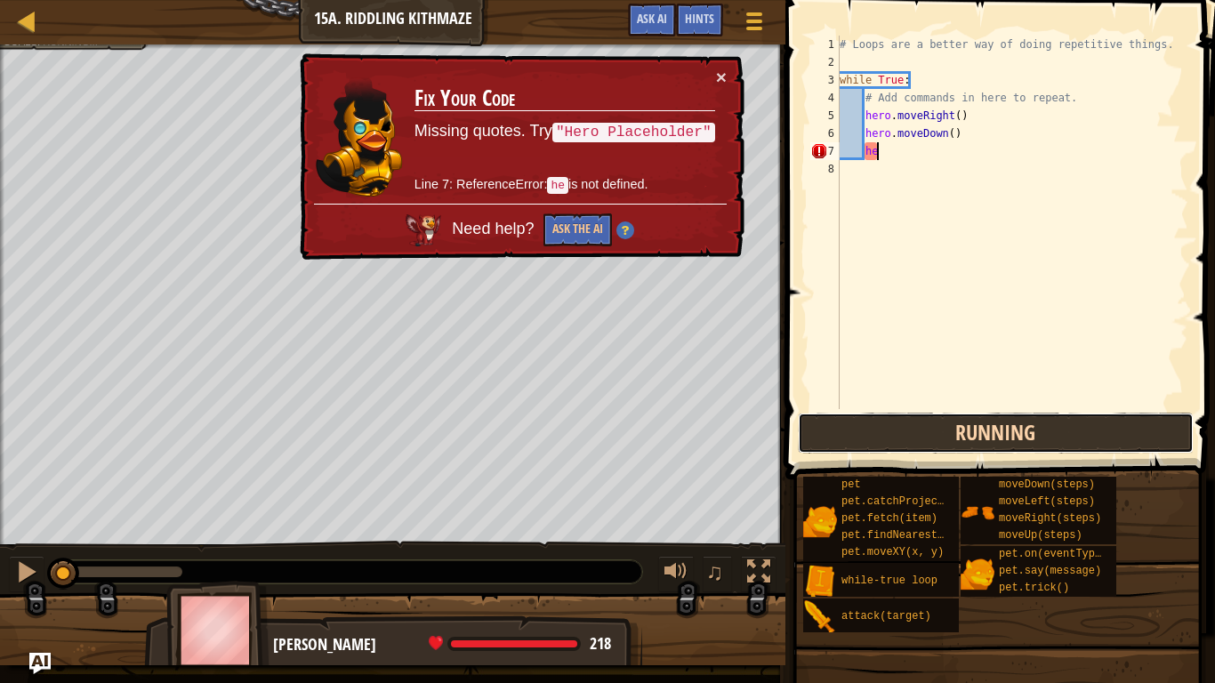
click at [1035, 428] on button "Running" at bounding box center [996, 433] width 396 height 41
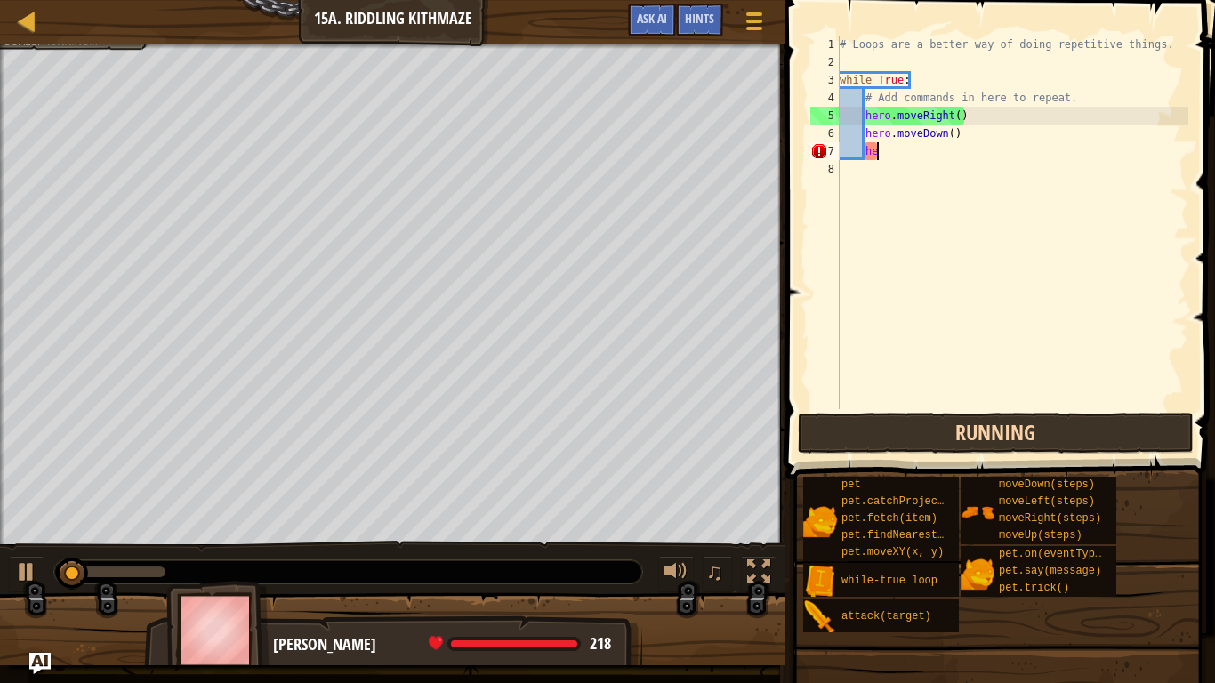
type textarea "h"
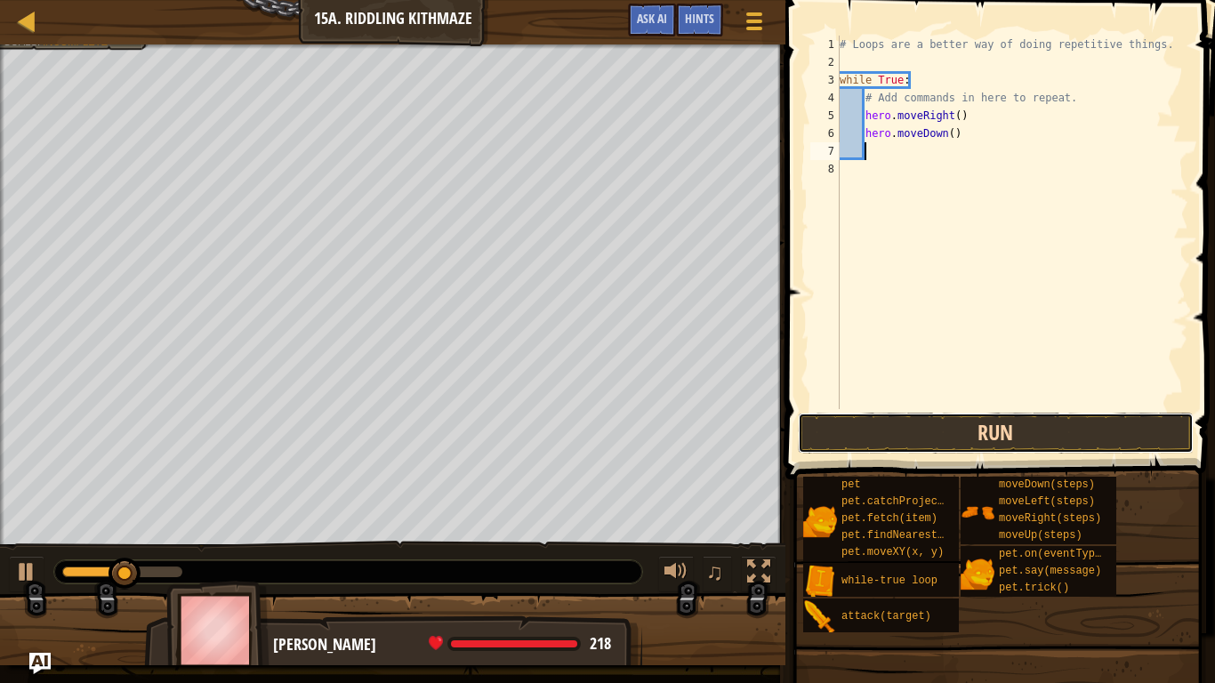
click at [1042, 428] on button "Run" at bounding box center [996, 433] width 396 height 41
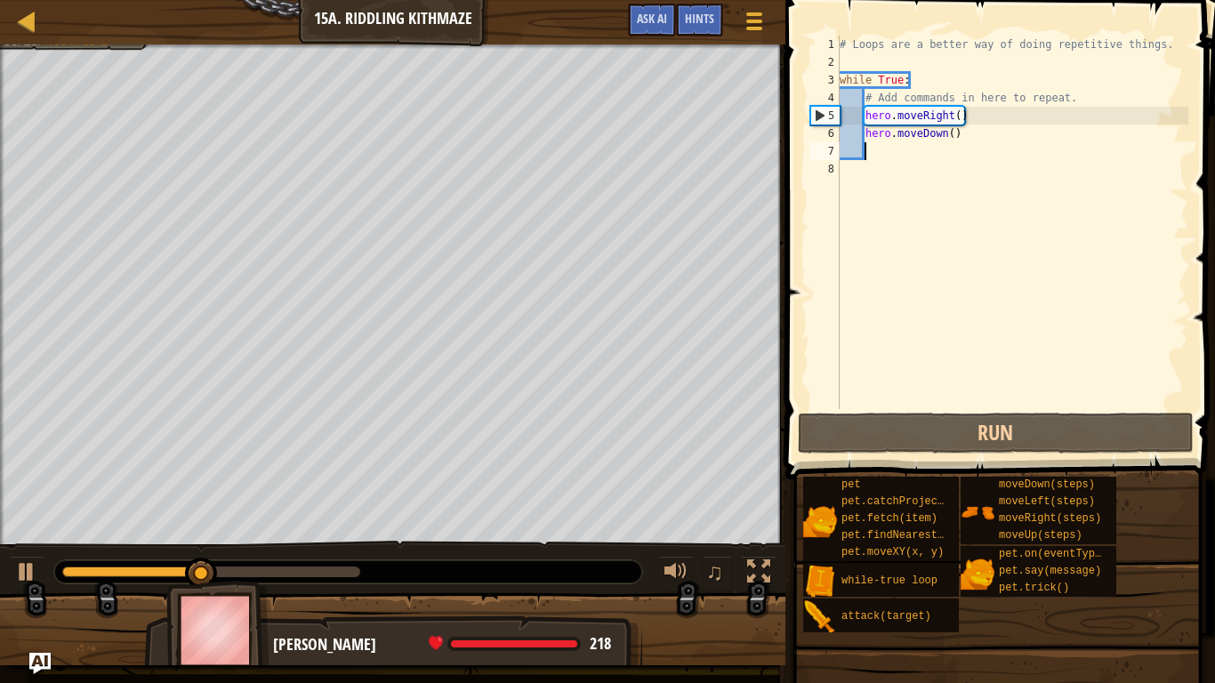
click at [1021, 151] on div "# Loops are a better way of doing repetitive things. while True : # Add command…" at bounding box center [1012, 240] width 352 height 409
type textarea "h"
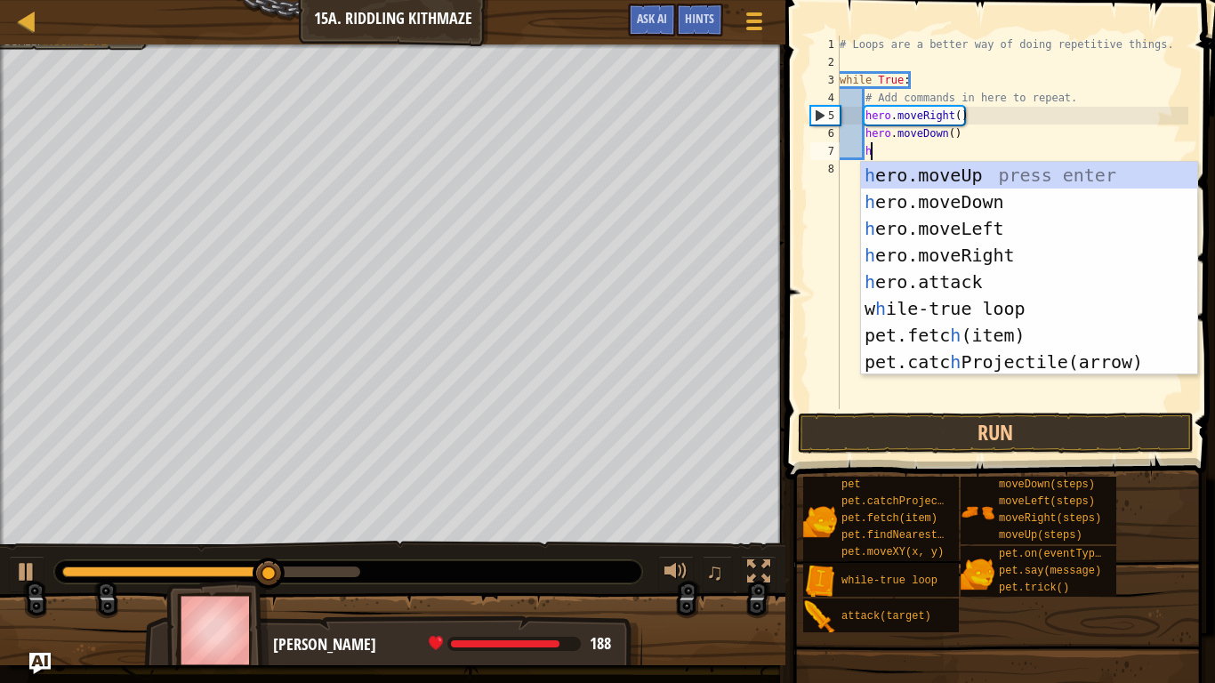
scroll to position [0, 0]
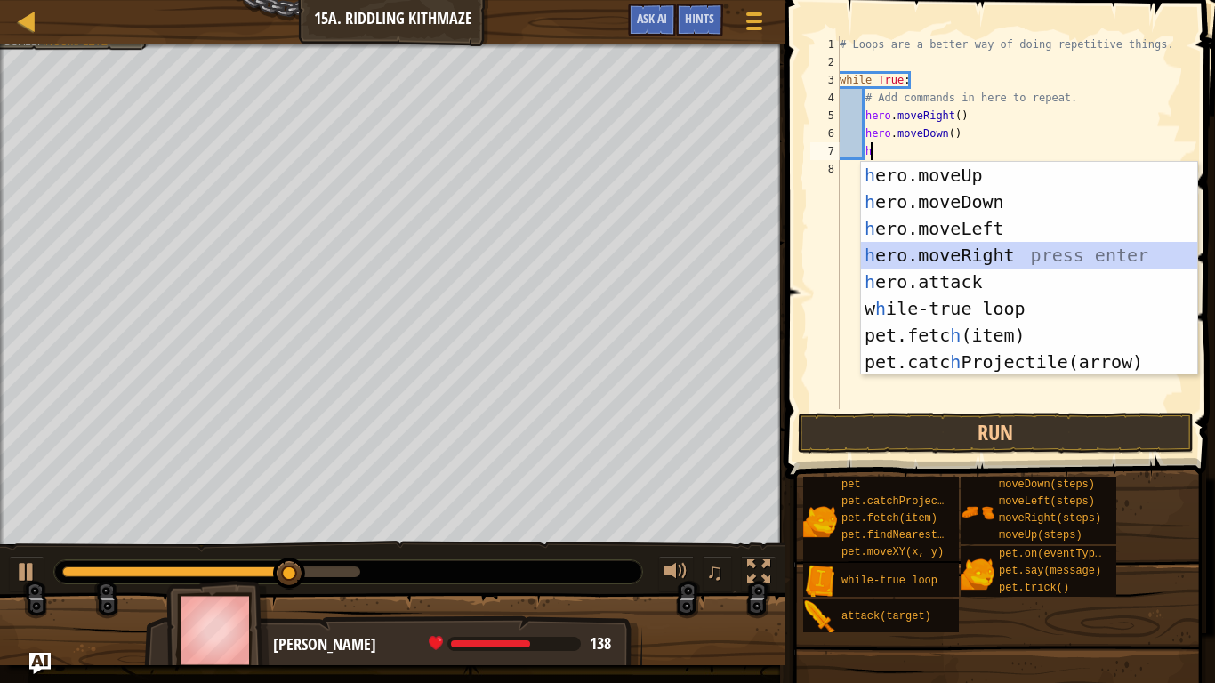
click at [1060, 253] on div "h ero.moveUp press enter h ero.moveDown press enter h ero.moveLeft press enter …" at bounding box center [1029, 295] width 336 height 267
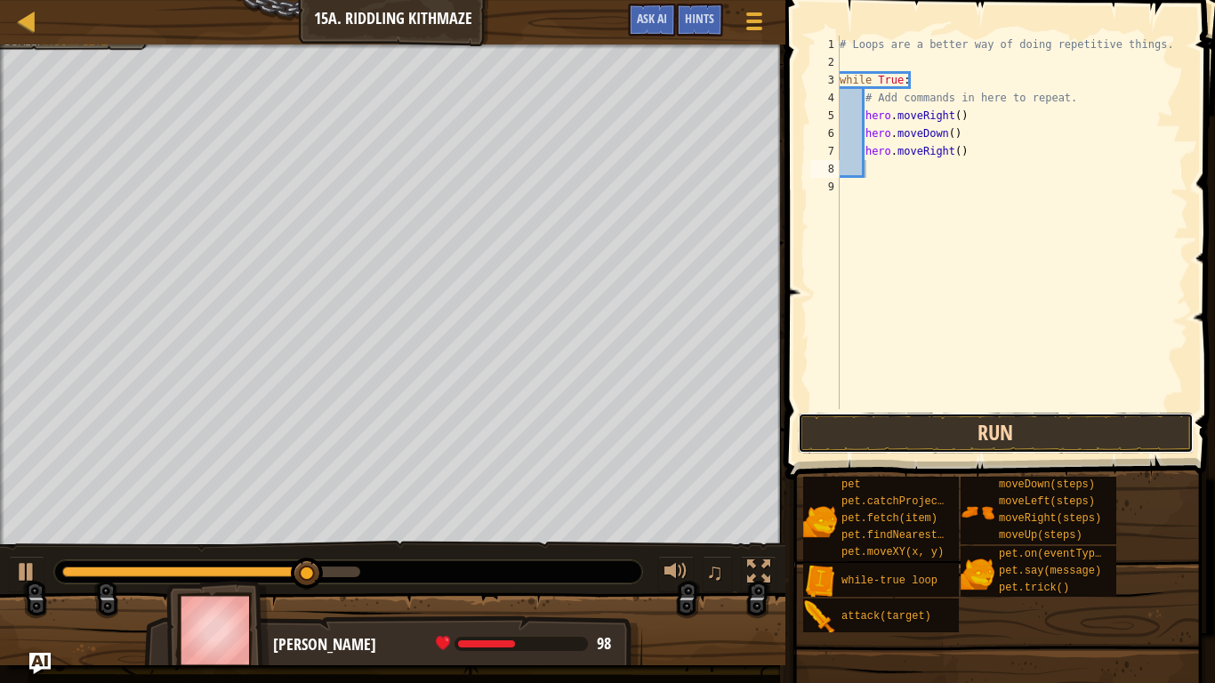
click at [1061, 416] on button "Run" at bounding box center [996, 433] width 396 height 41
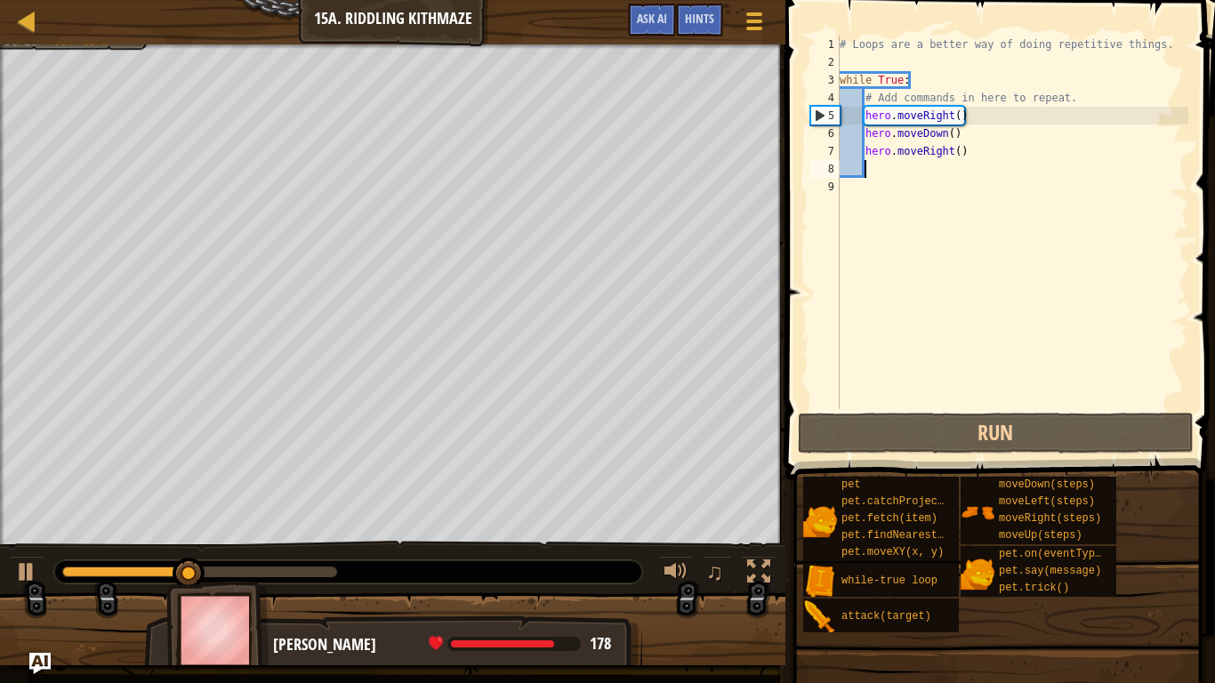
type textarea "h"
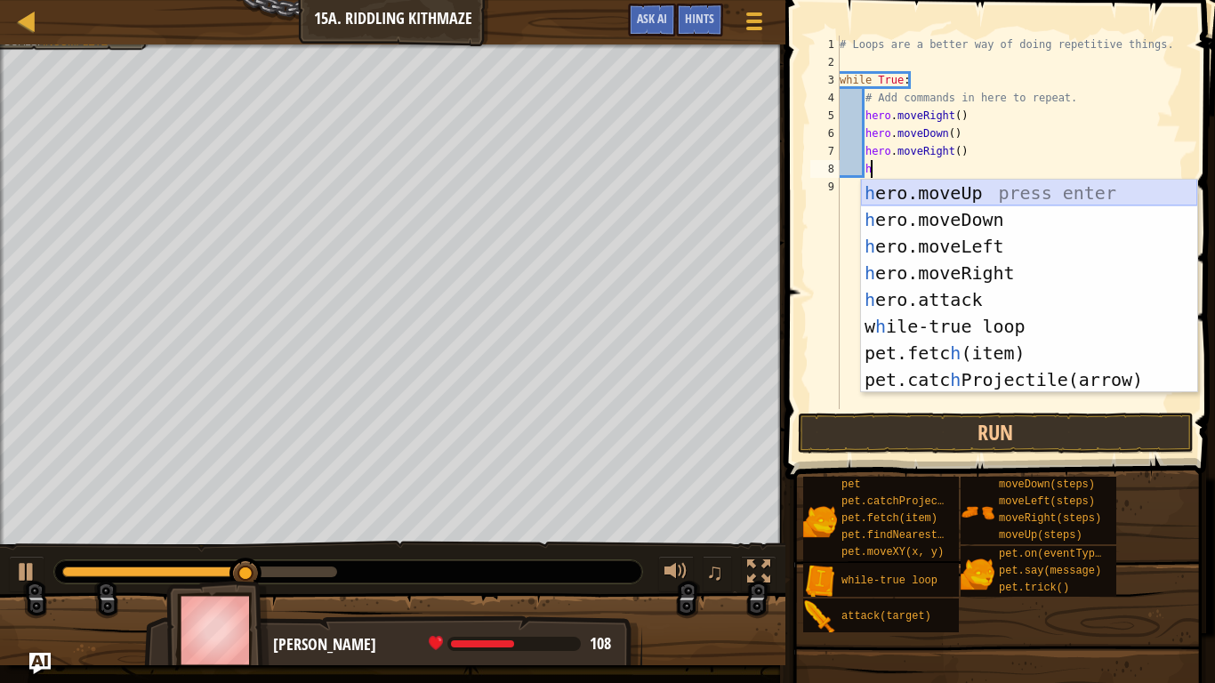
click at [1011, 198] on div "h ero.moveUp press enter h ero.moveDown press enter h ero.moveLeft press enter …" at bounding box center [1029, 313] width 336 height 267
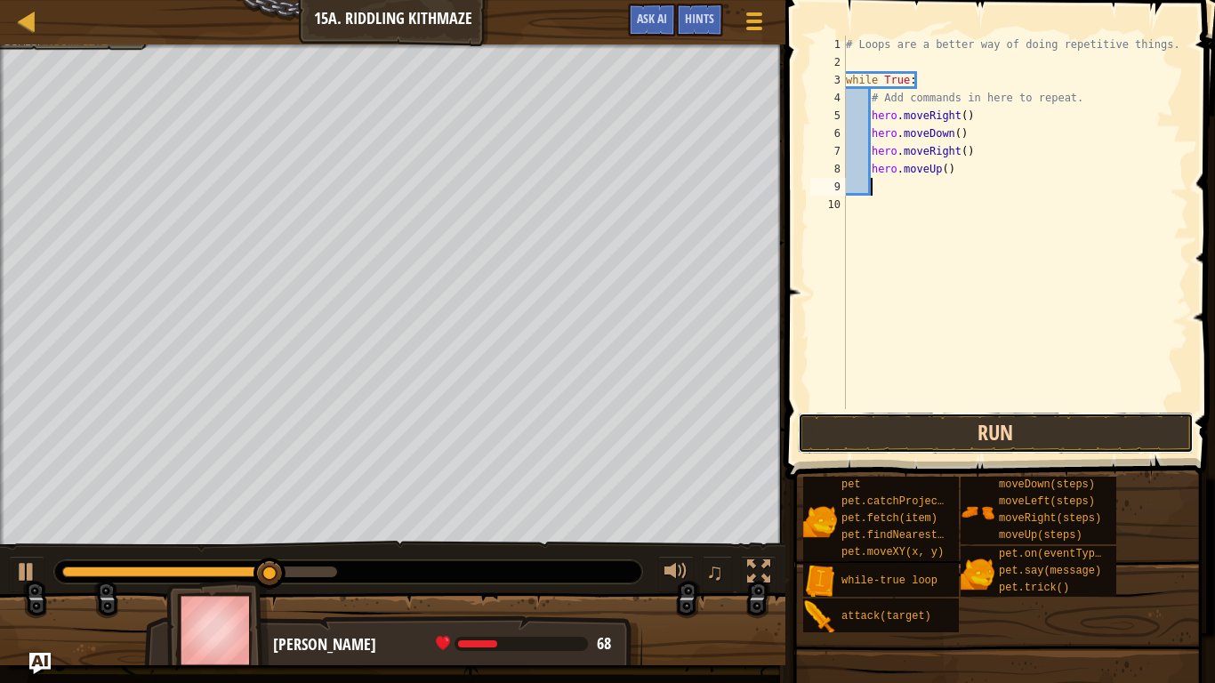
click at [1102, 438] on button "Run" at bounding box center [996, 433] width 396 height 41
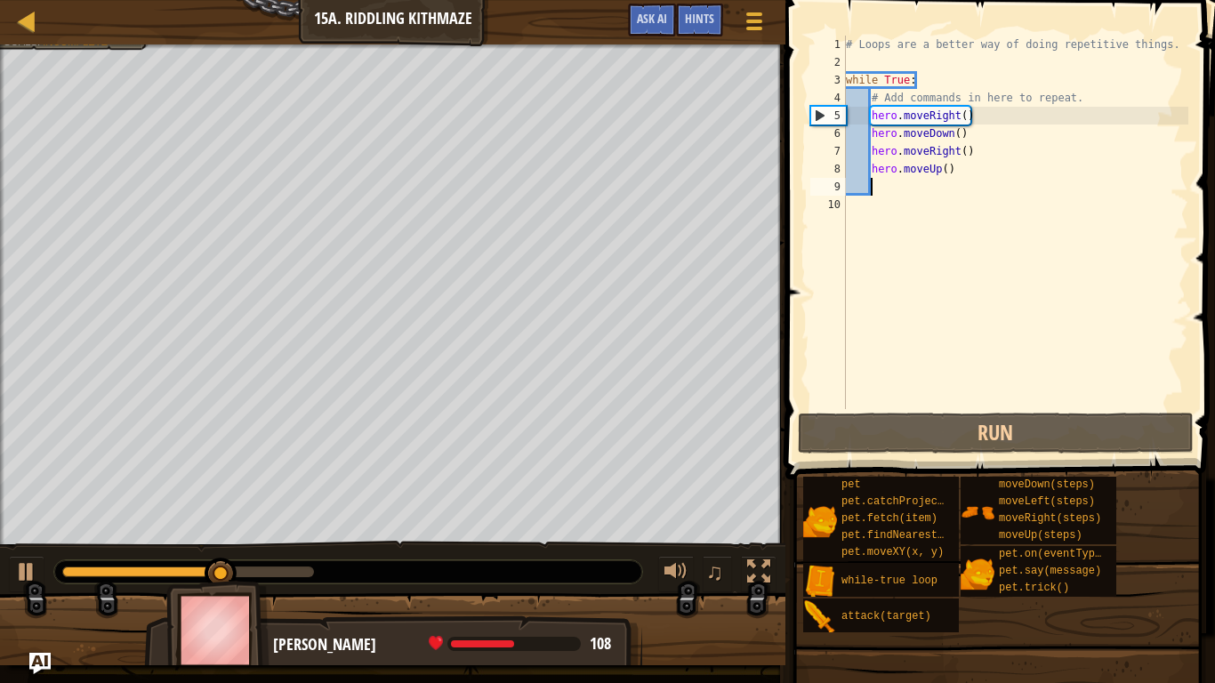
click at [1083, 136] on div "# Loops are a better way of doing repetitive things. while True : # Add command…" at bounding box center [1015, 240] width 346 height 409
type textarea "hero.moveDown()"
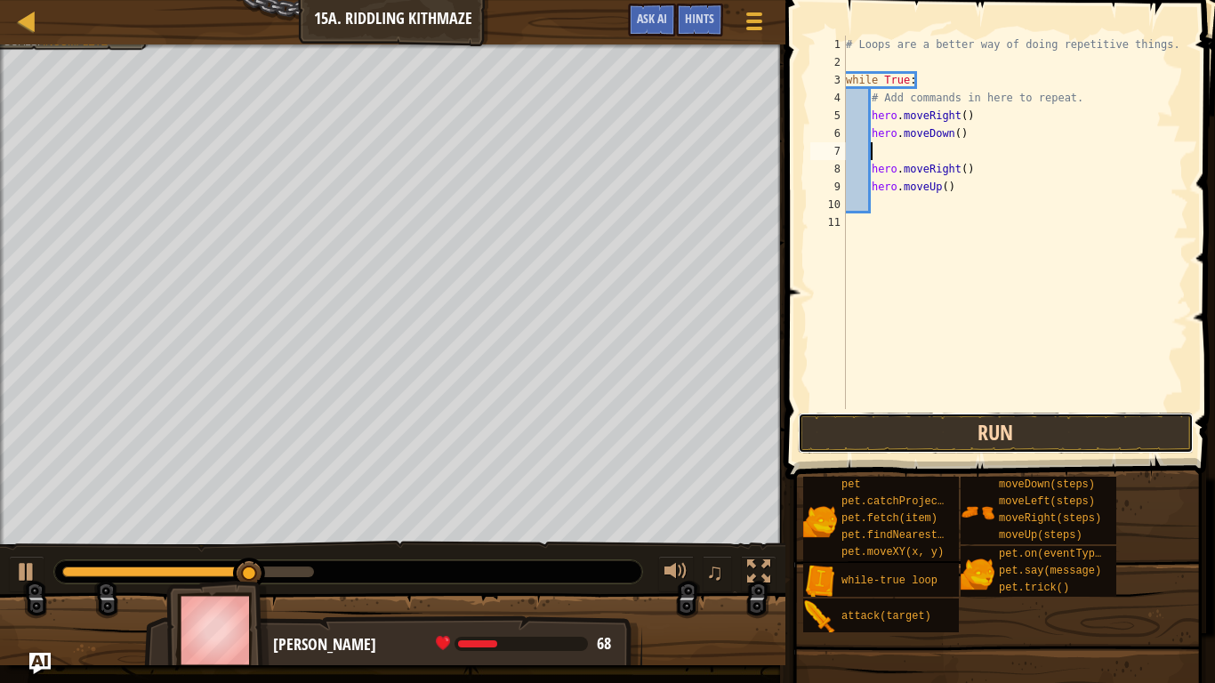
click at [1118, 428] on button "Run" at bounding box center [996, 433] width 396 height 41
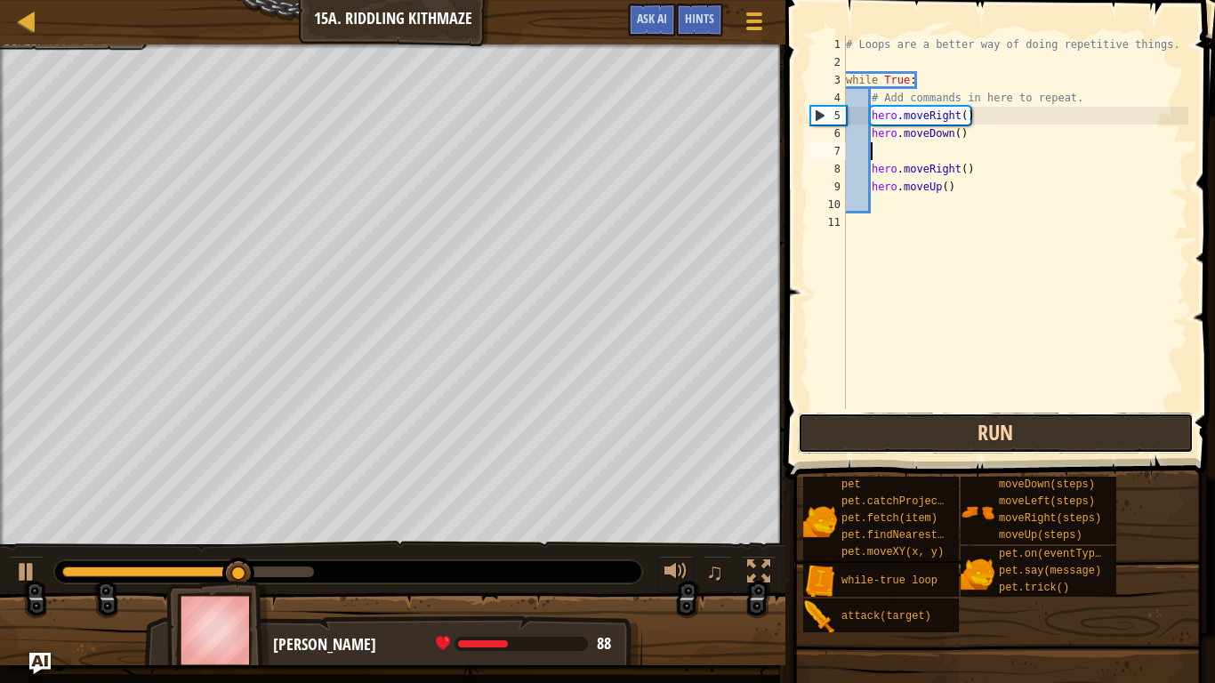
click at [1118, 428] on button "Run" at bounding box center [996, 433] width 396 height 41
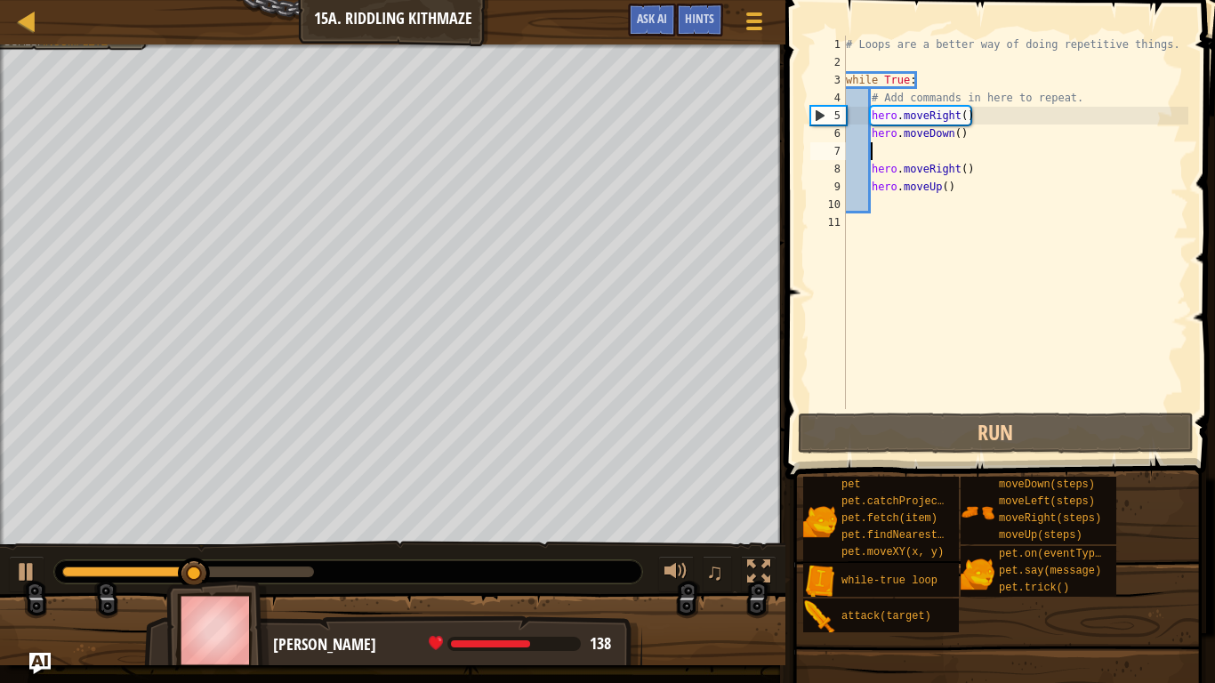
click at [854, 88] on div "# Loops are a better way of doing repetitive things. while True : # Add command…" at bounding box center [1015, 240] width 346 height 409
type textarea "while True:"
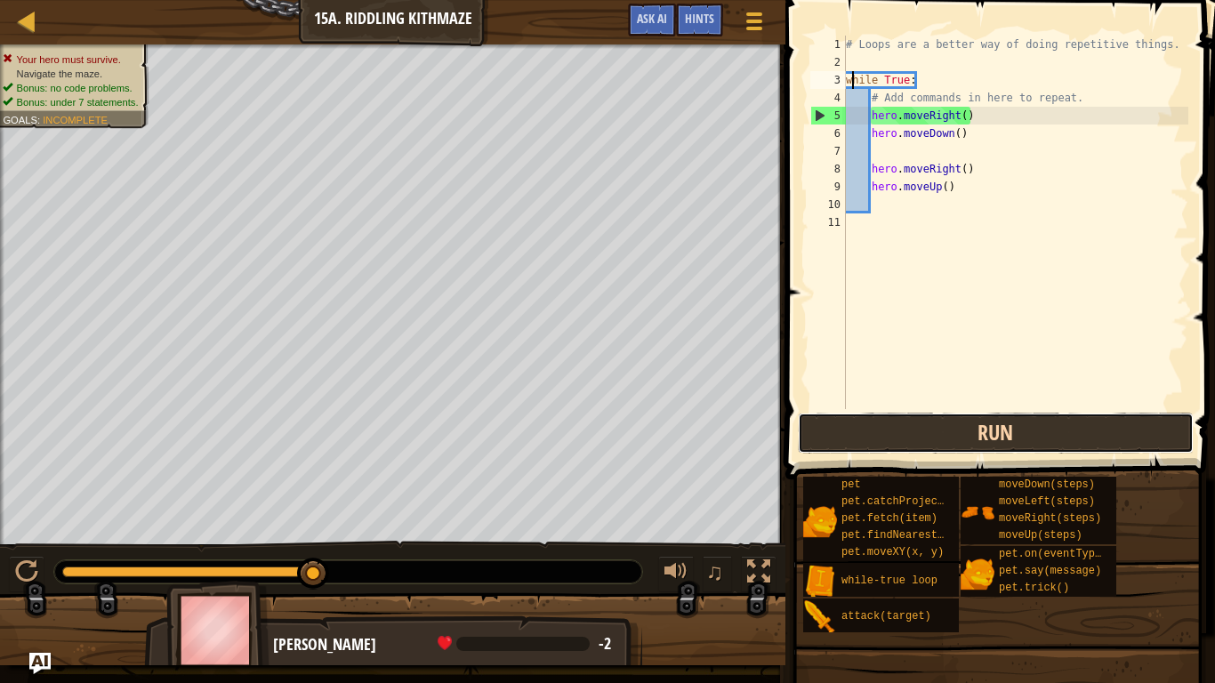
click at [951, 442] on button "Run" at bounding box center [996, 433] width 396 height 41
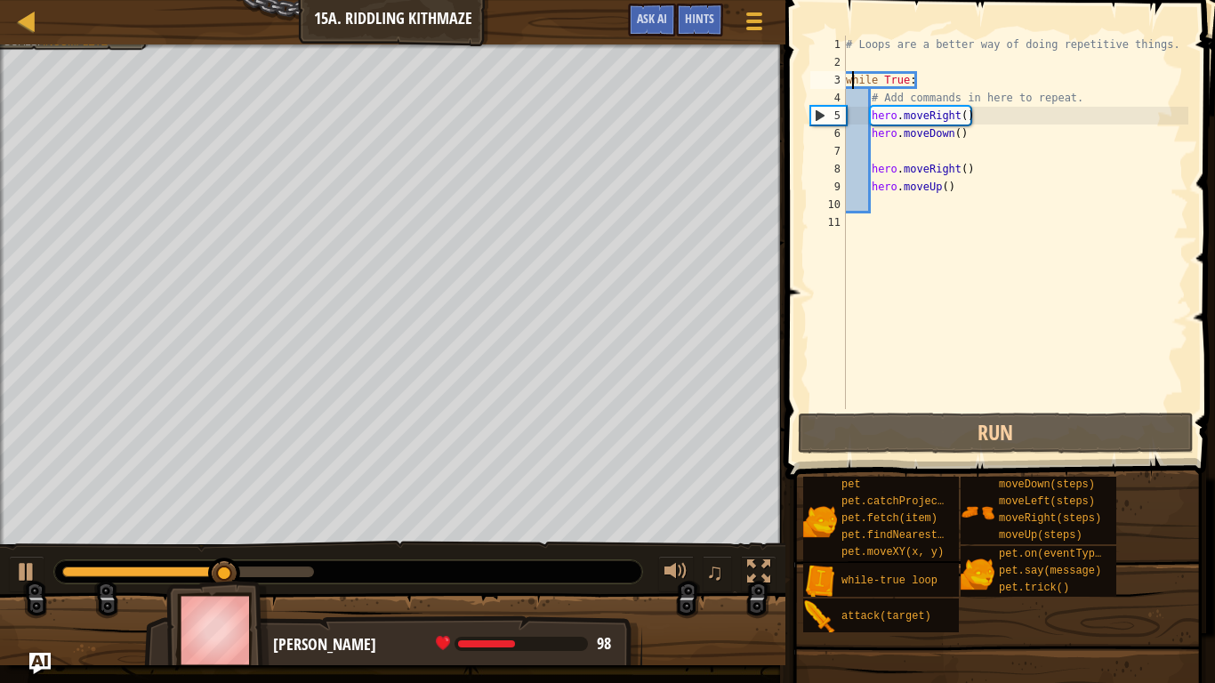
click at [1048, 213] on div "# Loops are a better way of doing repetitive things. while True : # Add command…" at bounding box center [1015, 240] width 346 height 409
click at [1014, 144] on div "# Loops are a better way of doing repetitive things. while True : # Add command…" at bounding box center [1015, 240] width 346 height 409
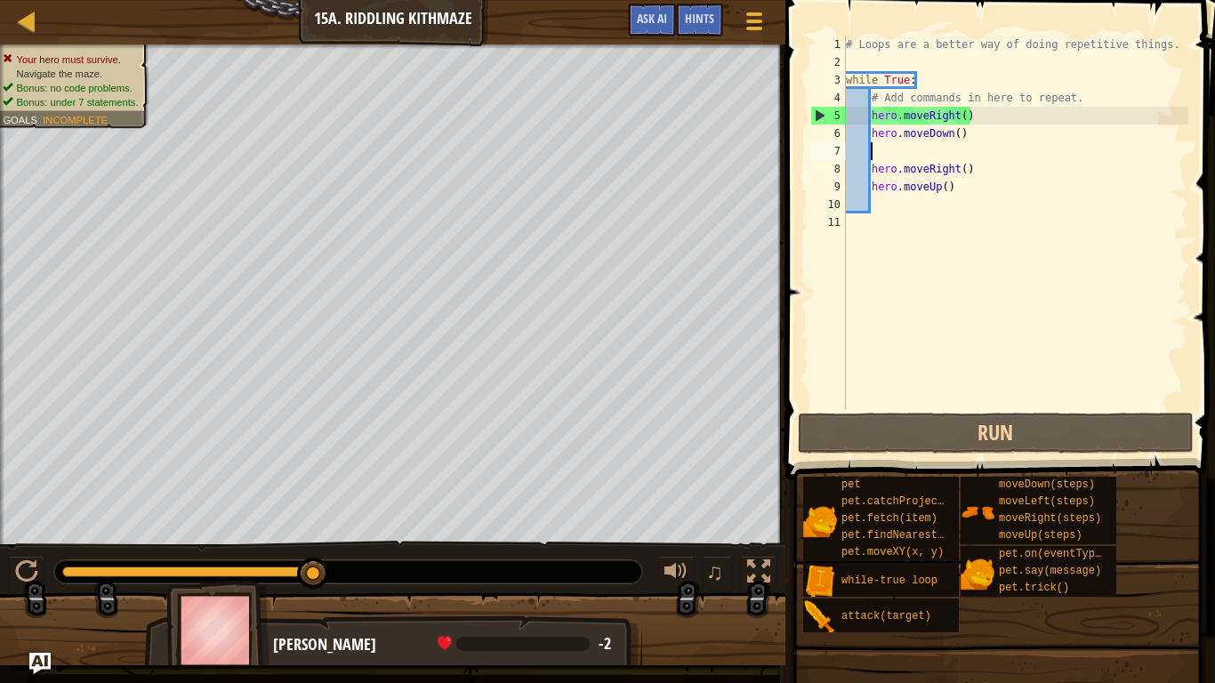
type textarea "h"
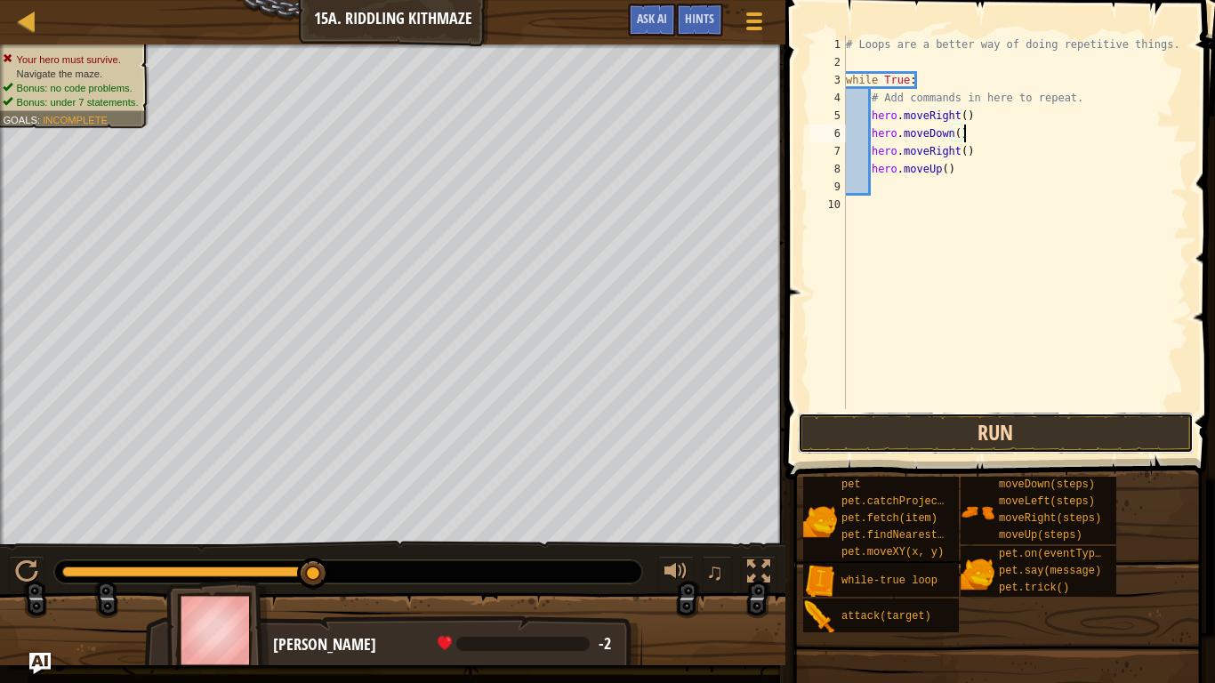
click at [955, 423] on button "Run" at bounding box center [996, 433] width 396 height 41
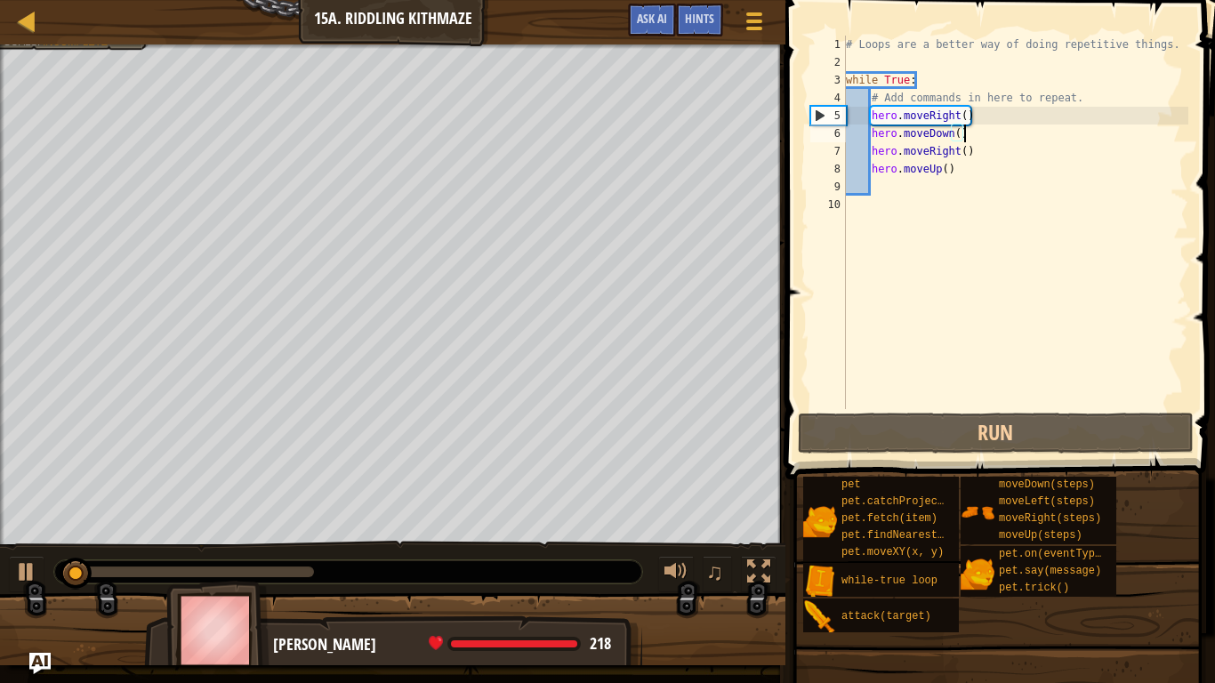
click at [995, 157] on div "# Loops are a better way of doing repetitive things. while True : # Add command…" at bounding box center [1015, 240] width 346 height 409
type textarea "hero.moveRight()"
click at [1016, 179] on div "# Loops are a better way of doing repetitive things. while True : # Add command…" at bounding box center [1015, 240] width 346 height 409
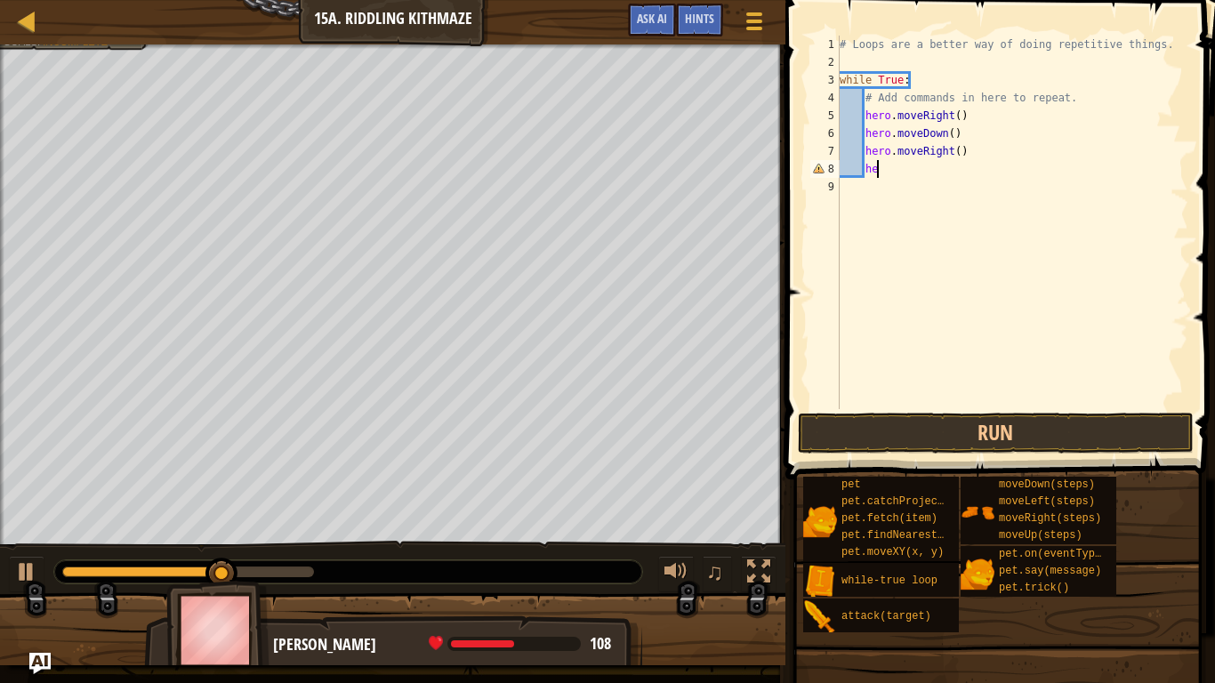
type textarea "h"
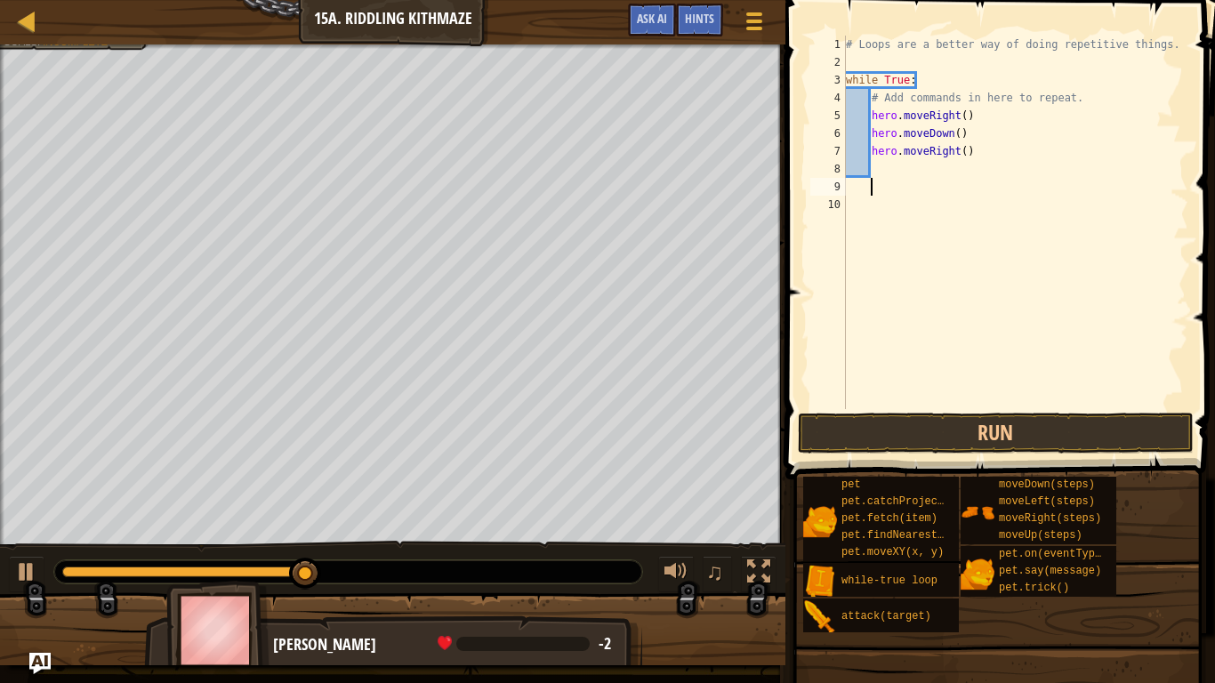
type textarea "h"
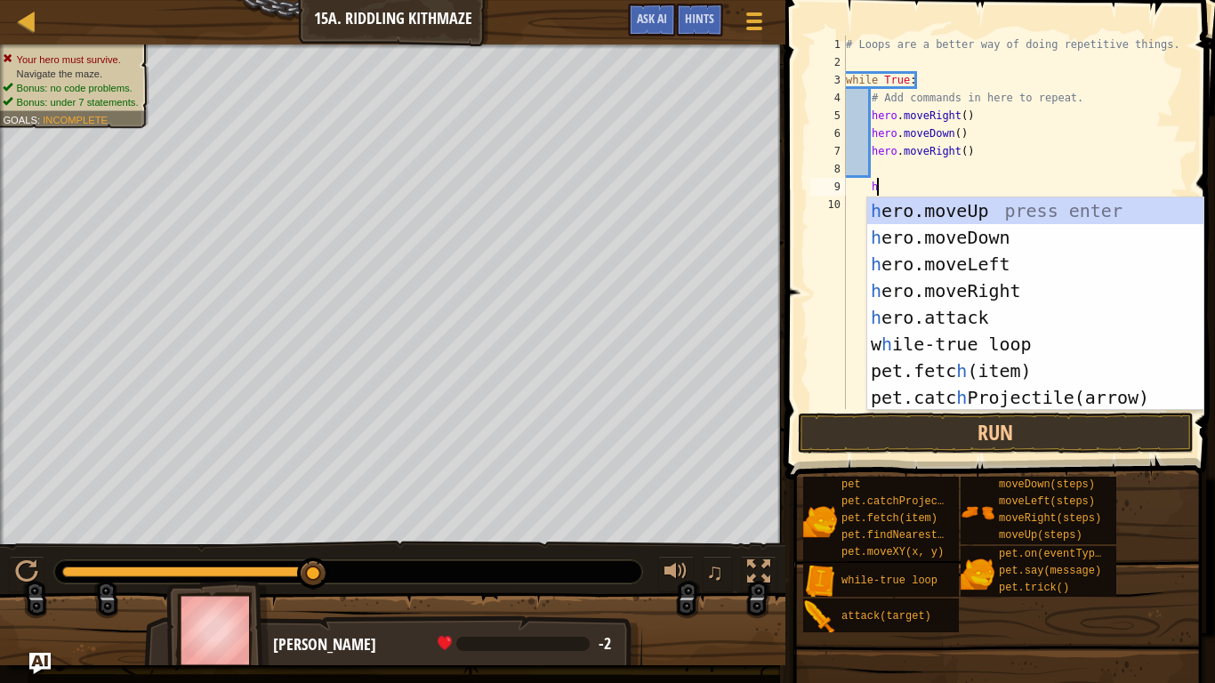
scroll to position [8, 4]
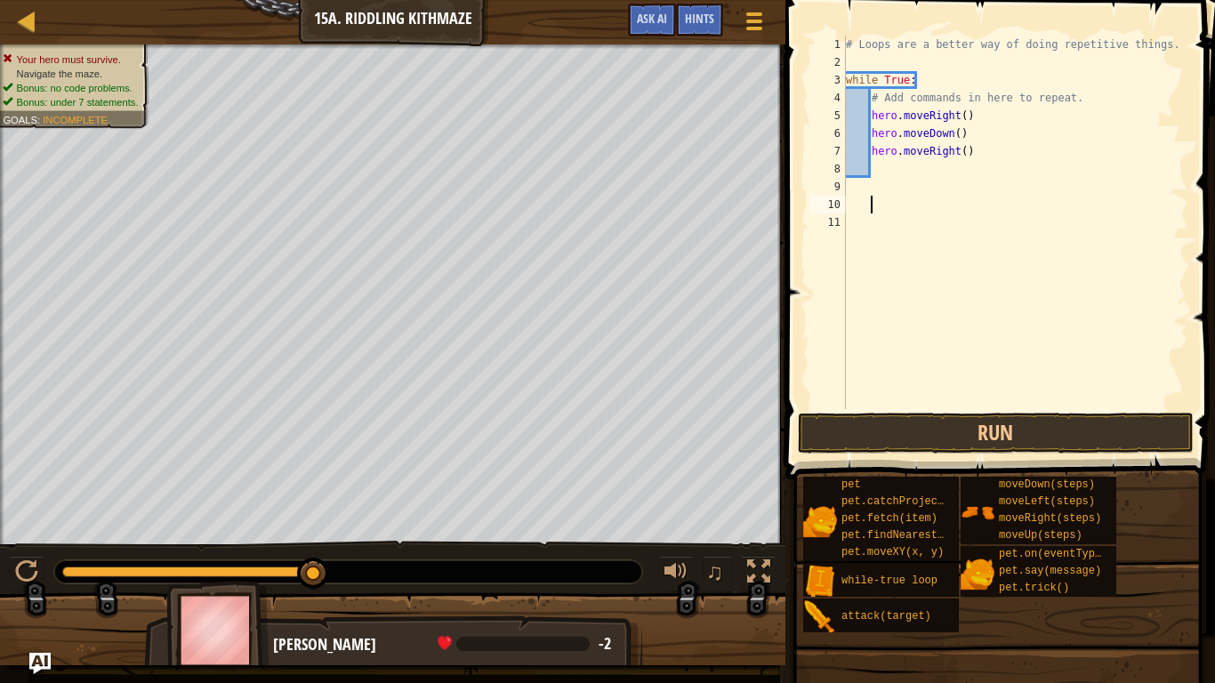
type textarea "he"
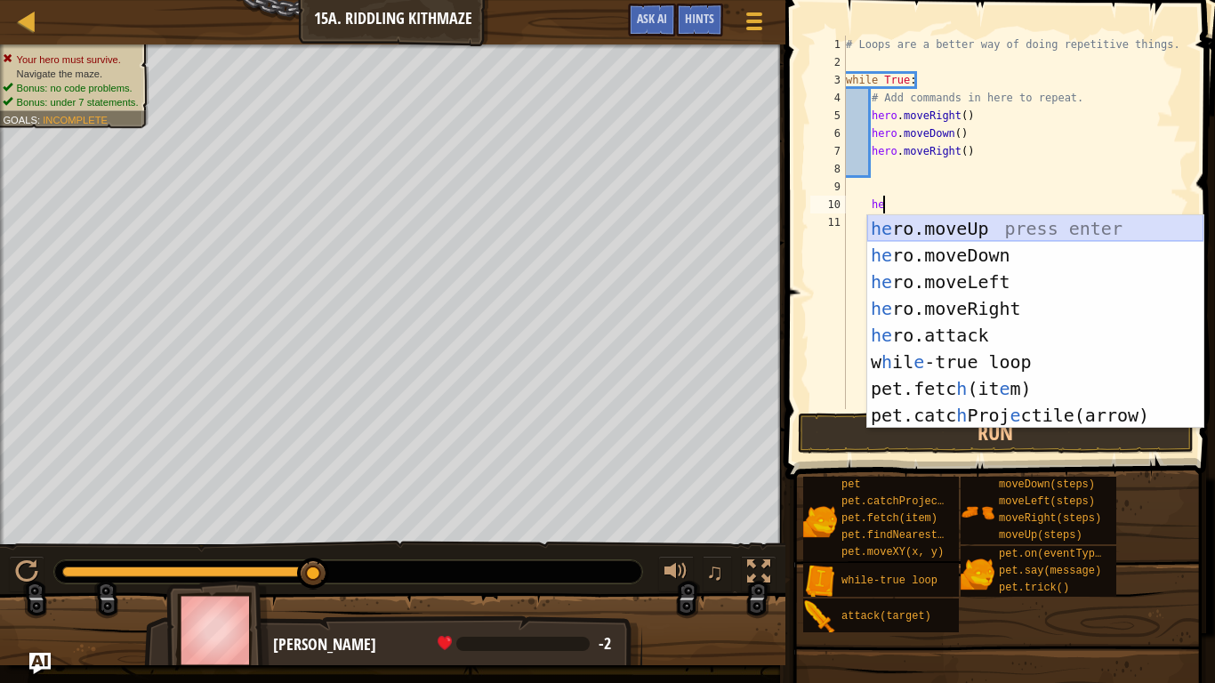
click at [951, 229] on div "he ro.moveUp press enter he ro.moveDown press enter he ro.moveLeft press enter …" at bounding box center [1035, 348] width 336 height 267
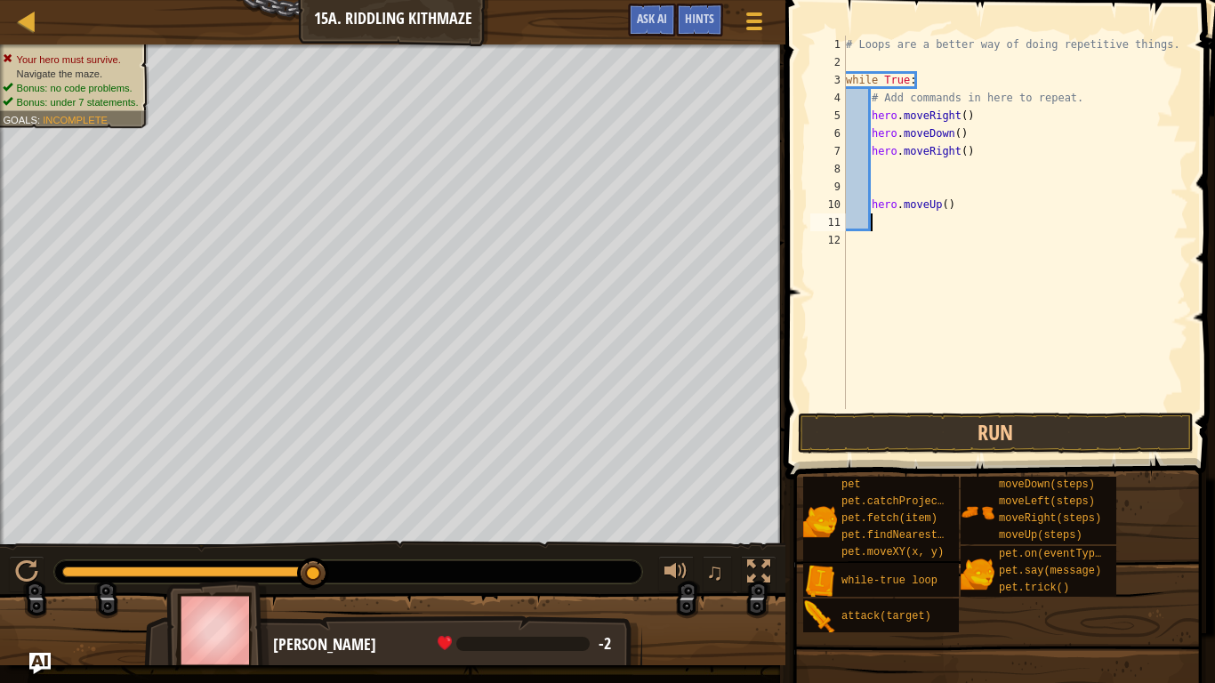
scroll to position [8, 3]
click at [941, 436] on button "Run" at bounding box center [996, 433] width 396 height 41
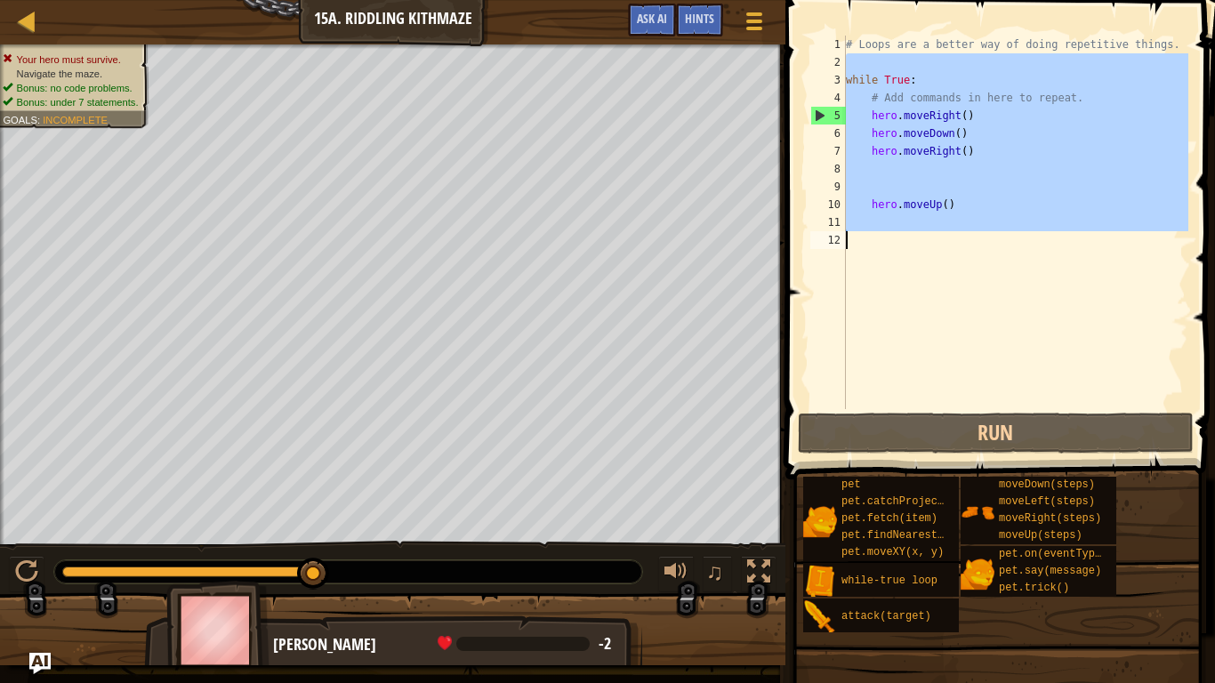
drag, startPoint x: 858, startPoint y: 67, endPoint x: 1126, endPoint y: 394, distance: 422.9
click at [1126, 394] on div "# Loops are a better way of doing repetitive things. while True : # Add command…" at bounding box center [1015, 240] width 346 height 409
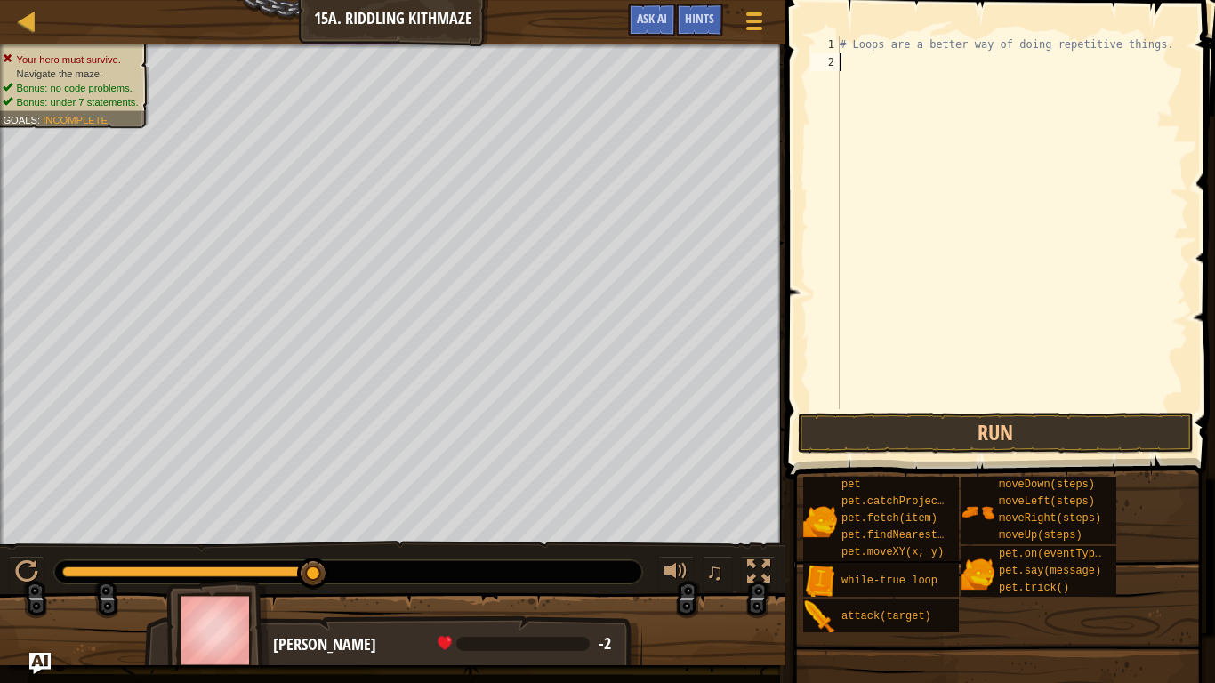
scroll to position [8, 0]
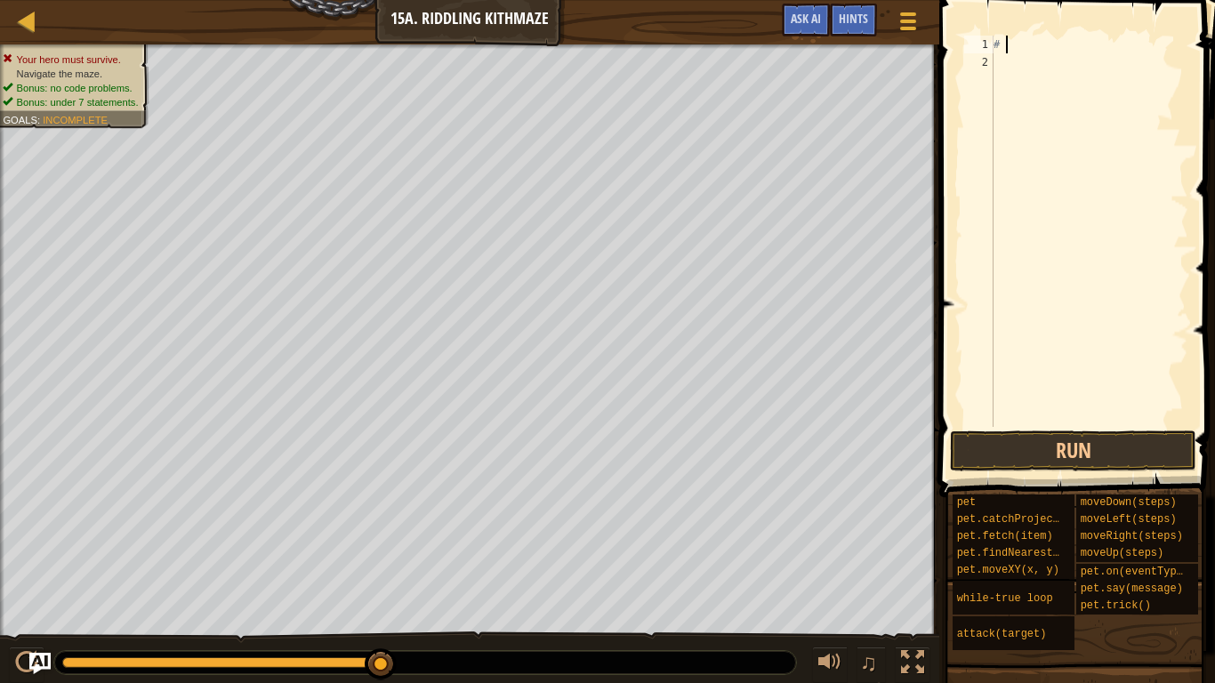
type textarea "#"
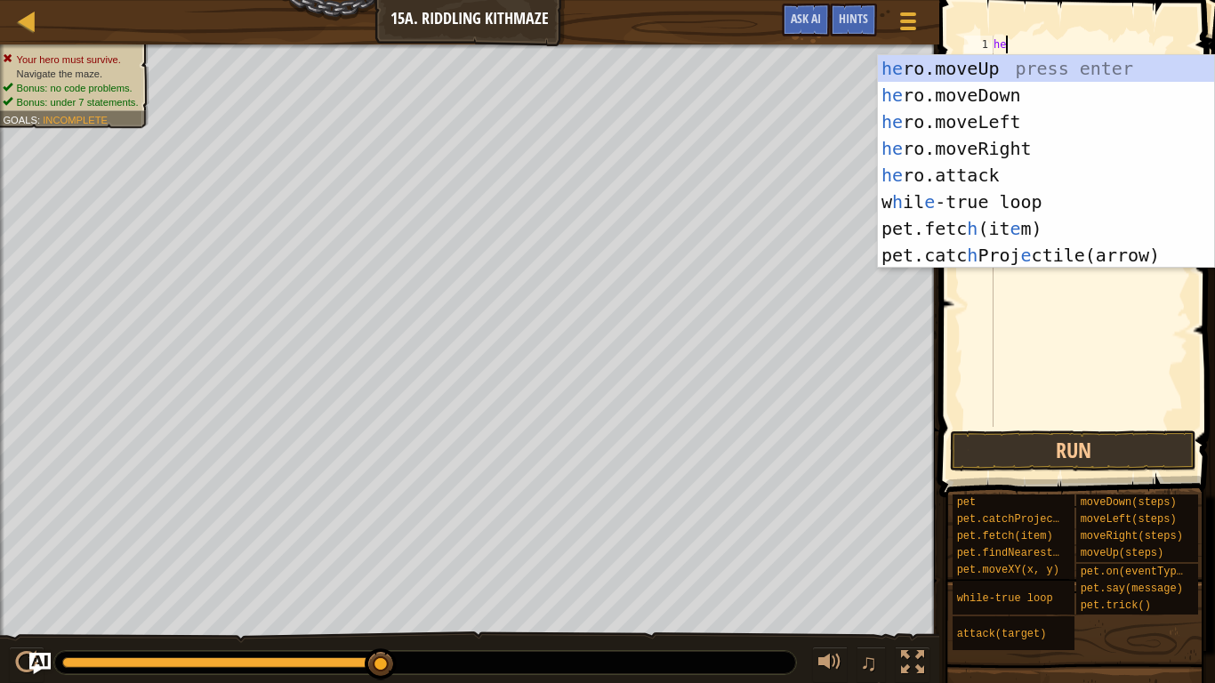
type textarea "her"
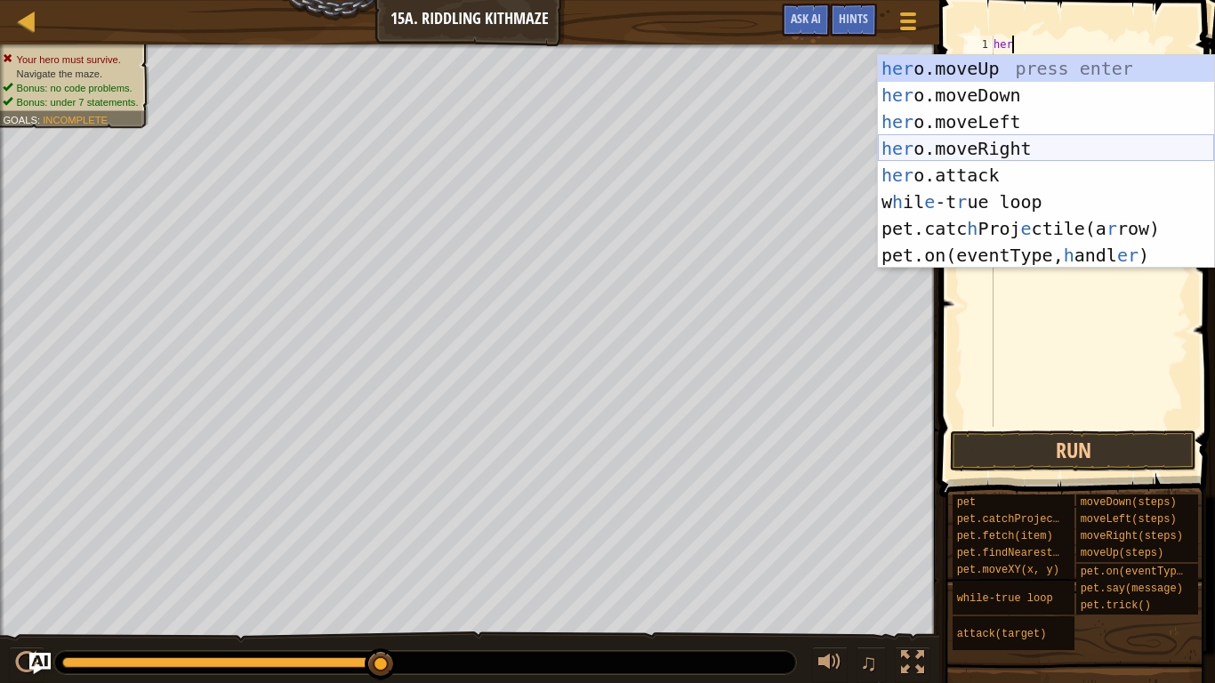
click at [1074, 138] on div "her o.moveUp press enter her o.moveDown press enter her o.moveLeft press enter …" at bounding box center [1046, 188] width 336 height 267
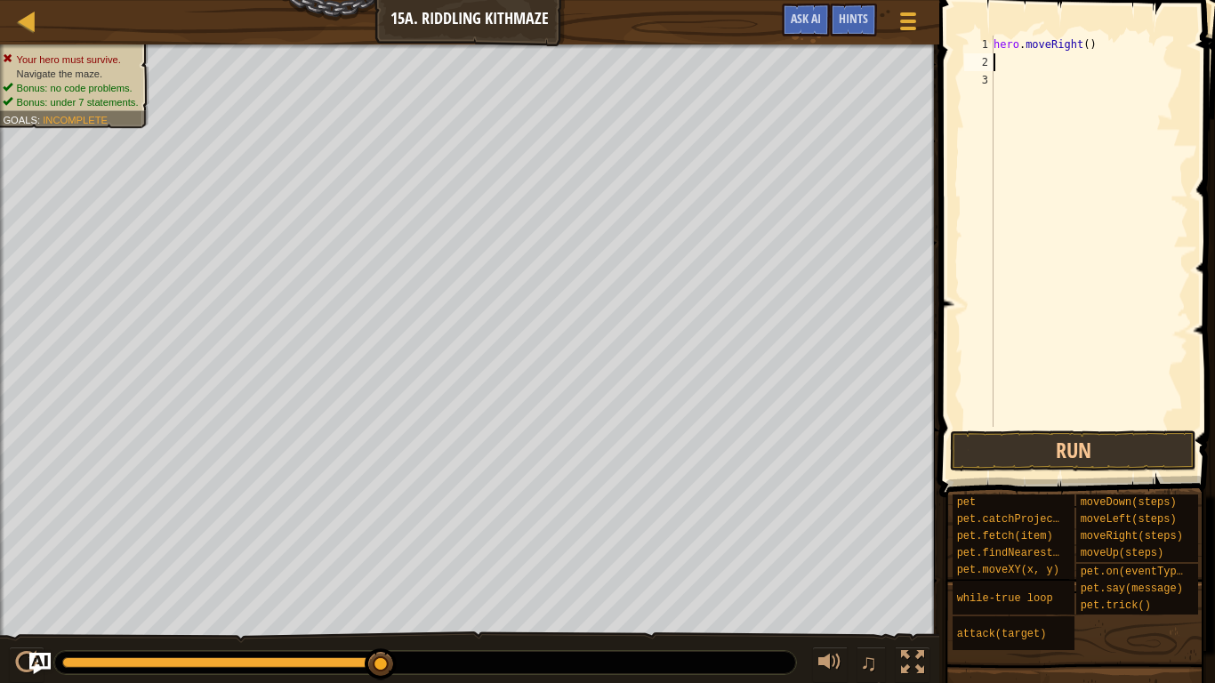
scroll to position [8, 0]
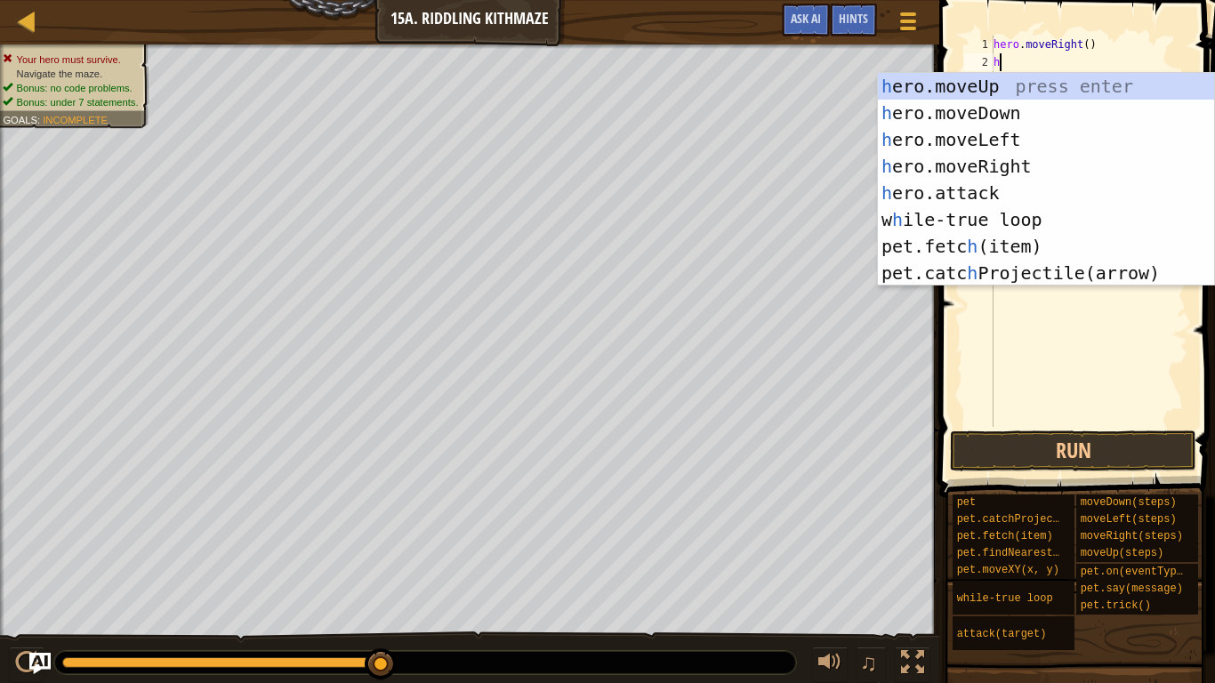
type textarea "her"
click at [1085, 107] on div "her o.moveUp press enter her o.moveDown press enter her o.moveLeft press enter …" at bounding box center [1046, 206] width 336 height 267
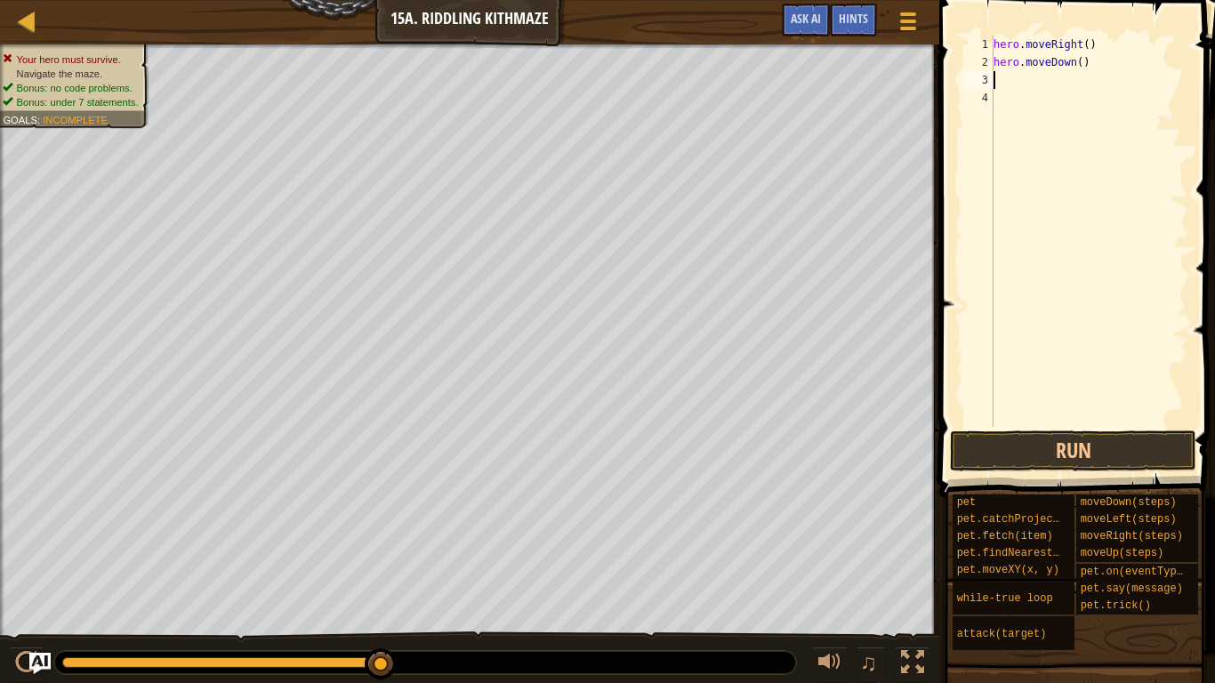
scroll to position [8, 0]
click at [1070, 431] on button "Run" at bounding box center [1073, 451] width 246 height 41
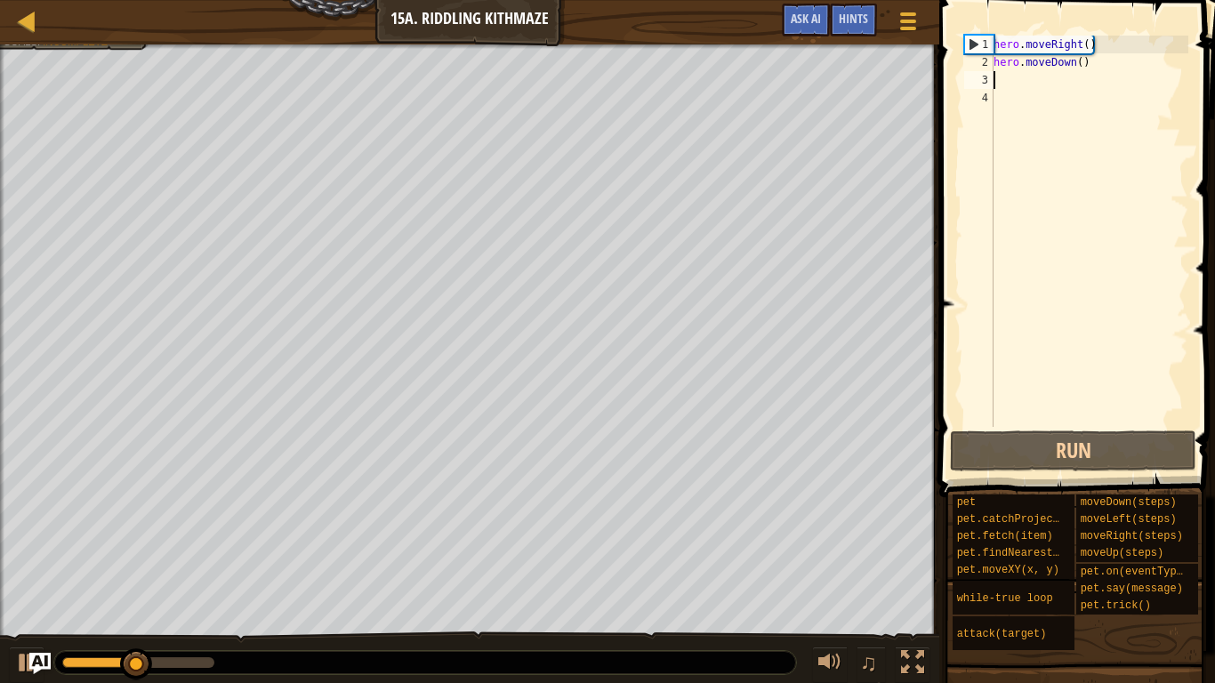
click at [1142, 78] on div "hero . moveRight ( ) hero . moveDown ( )" at bounding box center [1089, 249] width 198 height 427
type textarea "f"
type textarea "he"
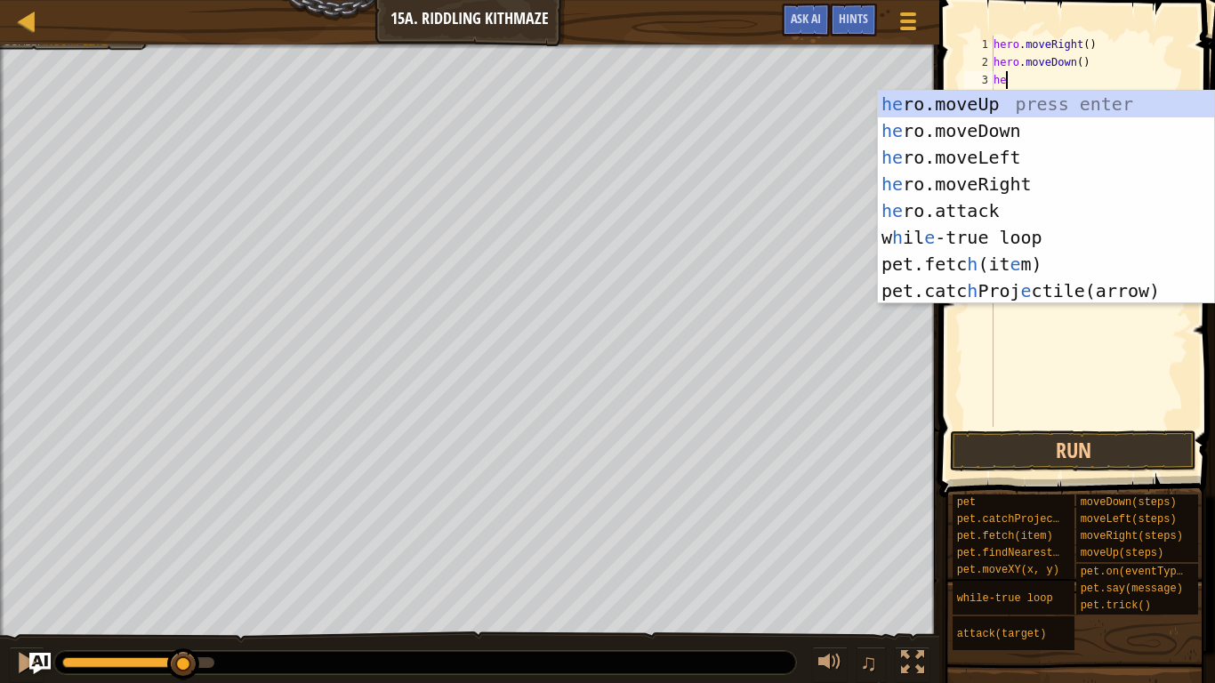
scroll to position [8, 1]
click at [1125, 229] on div "he ro.moveUp press enter he ro.moveDown press enter he ro.moveLeft press enter …" at bounding box center [1046, 224] width 336 height 267
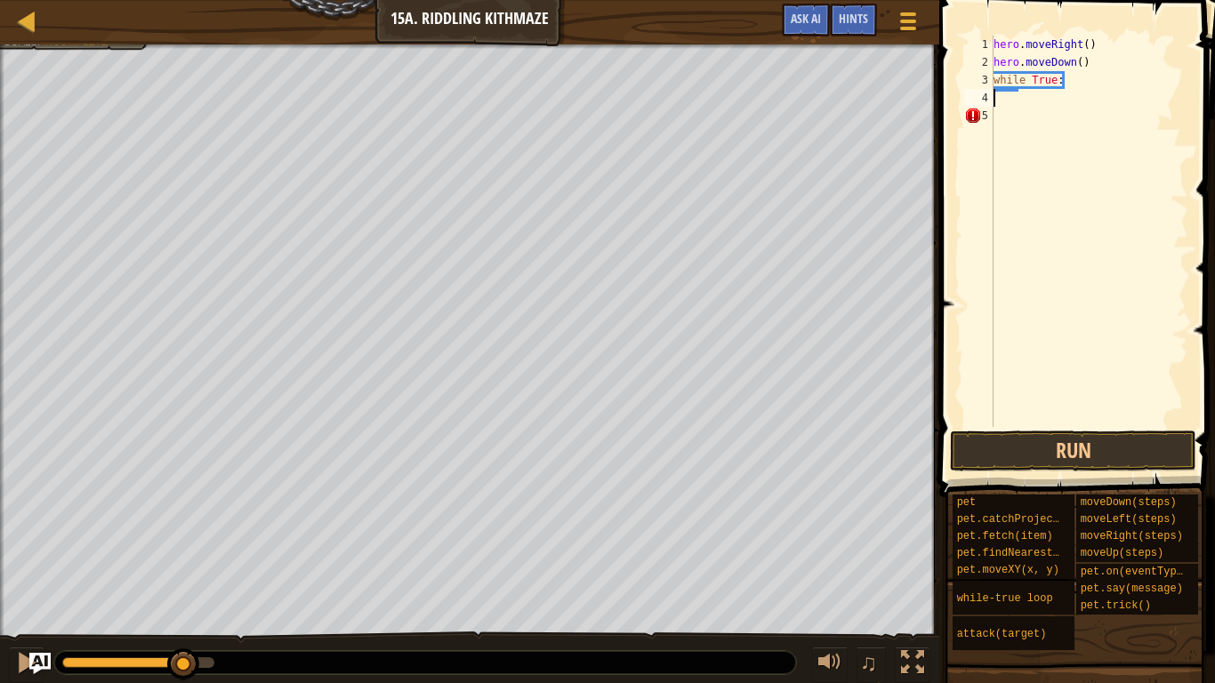
scroll to position [8, 0]
type textarea "w"
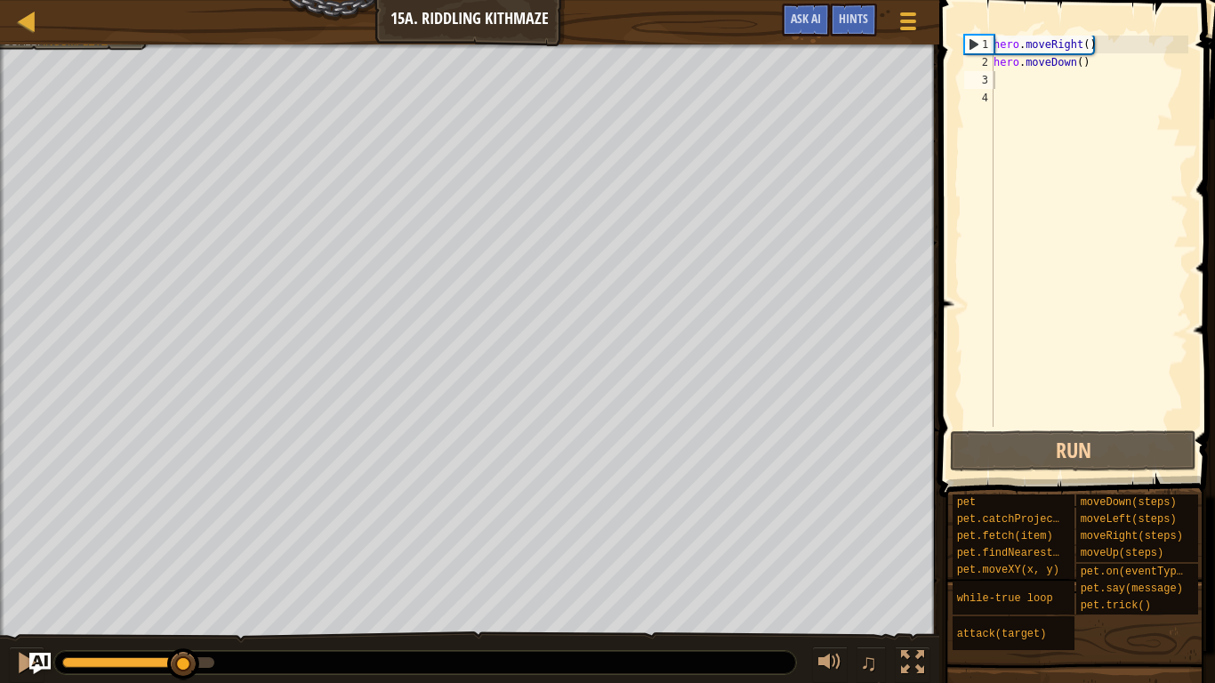
click at [1137, 21] on span at bounding box center [1079, 223] width 290 height 550
click at [1146, 36] on div "hero . moveRight ( ) hero . moveDown ( )" at bounding box center [1089, 249] width 198 height 427
type textarea "hero.moveRight()"
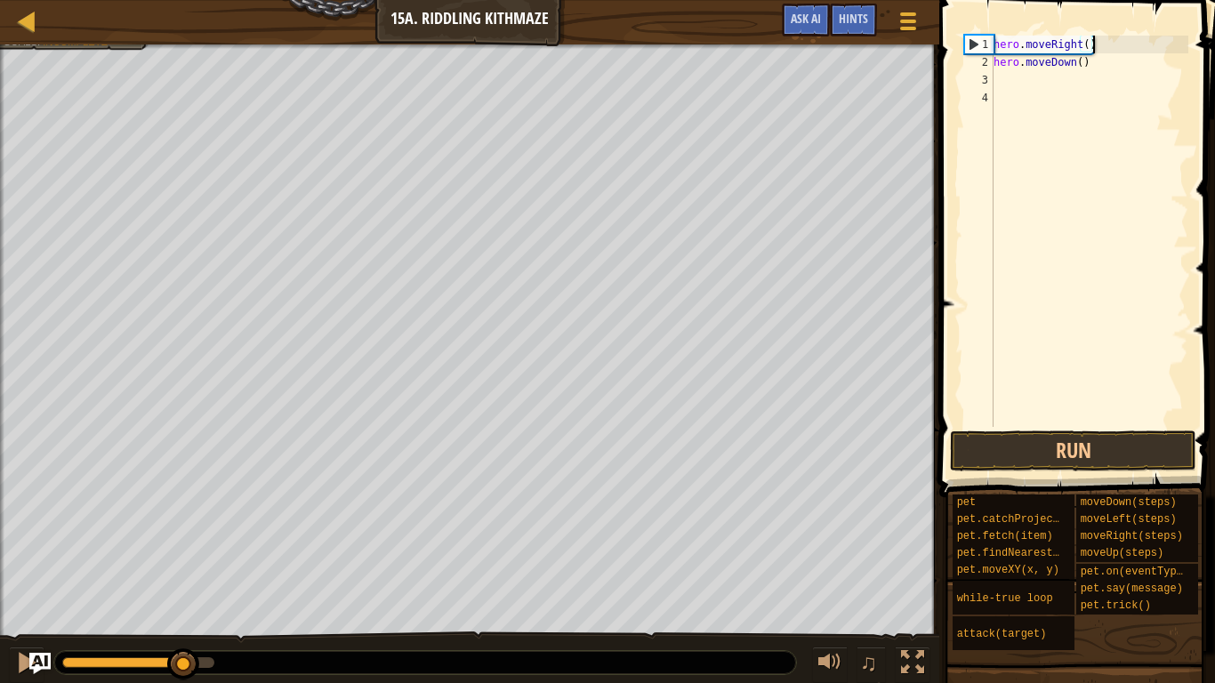
click at [1005, 40] on div "hero . moveRight ( ) hero . moveDown ( )" at bounding box center [1089, 249] width 198 height 427
click at [998, 44] on div "hero . moveRight ( ) hero . moveDown ( )" at bounding box center [1089, 249] width 198 height 427
click at [1006, 44] on div "hero . moveRight ( ) hero . moveDown ( )" at bounding box center [1089, 249] width 198 height 427
type textarea "H"
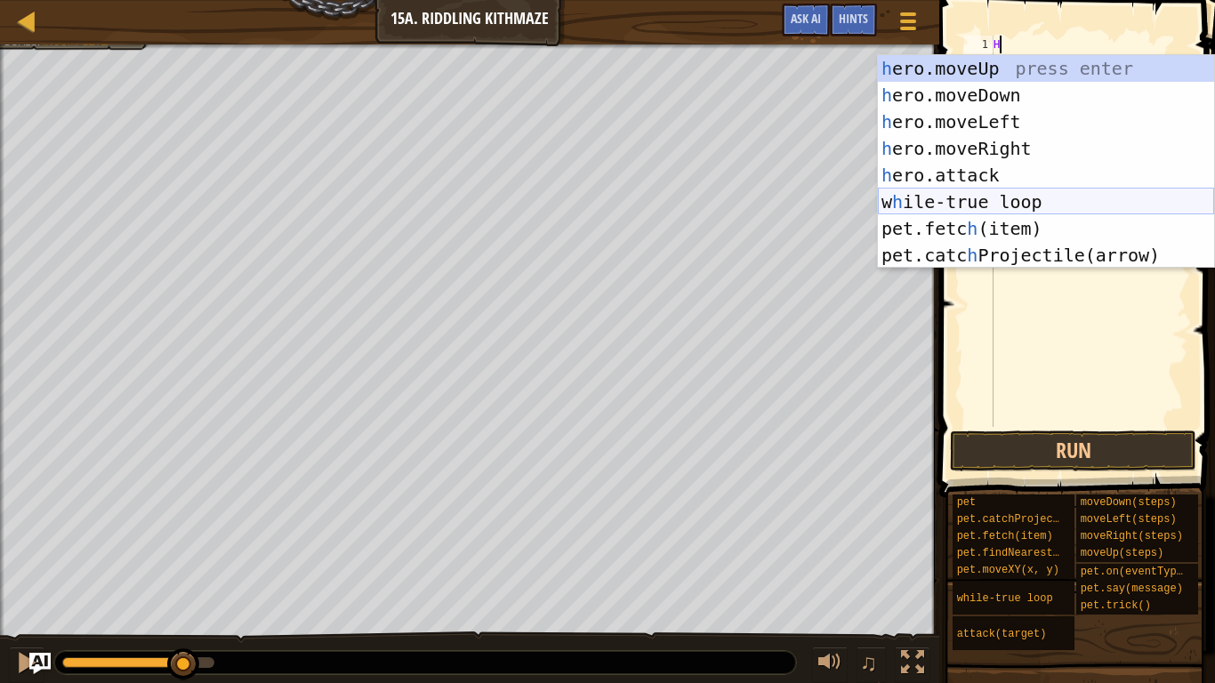
click at [1026, 204] on div "h ero.moveUp press enter h ero.moveDown press enter h ero.moveLeft press enter …" at bounding box center [1046, 188] width 336 height 267
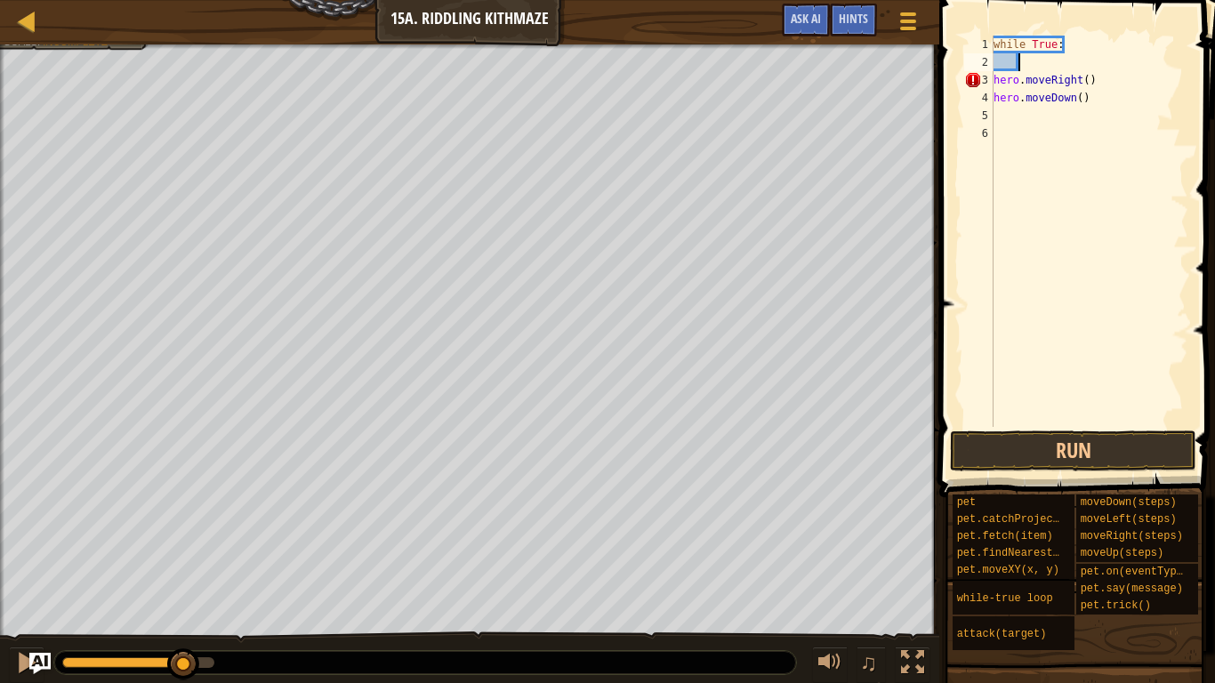
click at [1130, 66] on div "while True : hero . moveRight ( ) hero . moveDown ( )" at bounding box center [1089, 249] width 198 height 427
click at [1136, 83] on div "while True : hero . moveRight ( ) hero . moveDown ( )" at bounding box center [1089, 249] width 198 height 427
type textarea "hero.moveDown()"
type textarea "he"
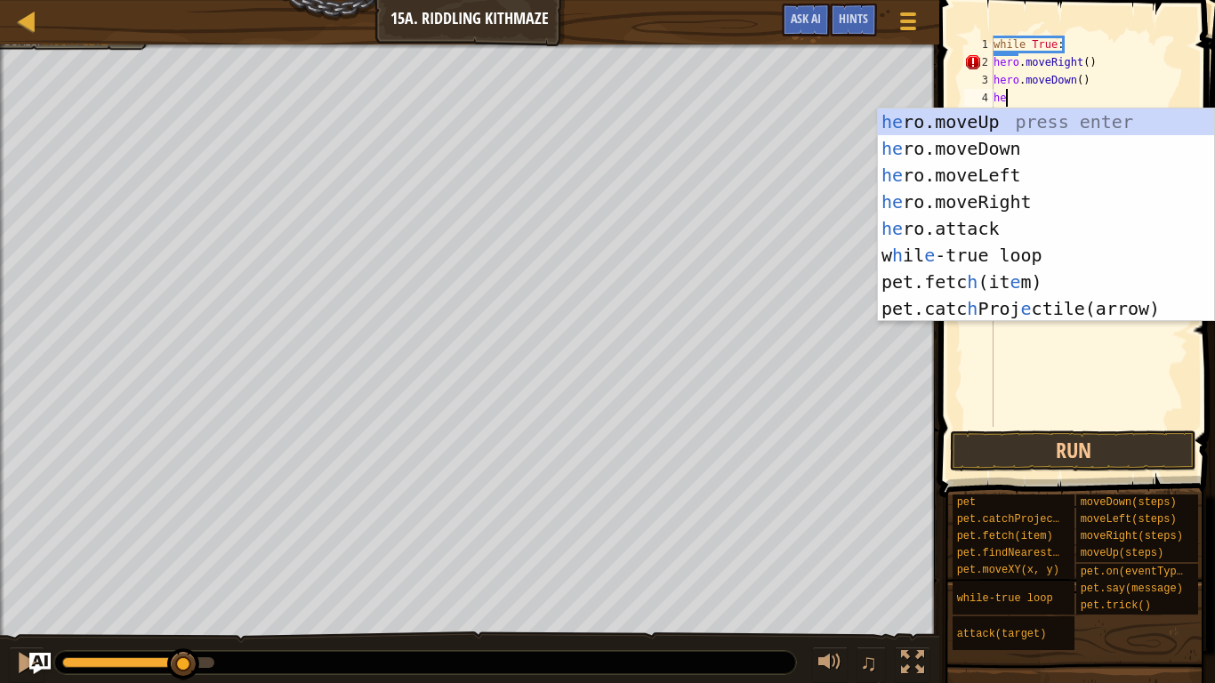
scroll to position [8, 1]
click at [1068, 209] on div "he ro.moveUp press enter he ro.moveDown press enter he ro.moveLeft press enter …" at bounding box center [1046, 242] width 336 height 267
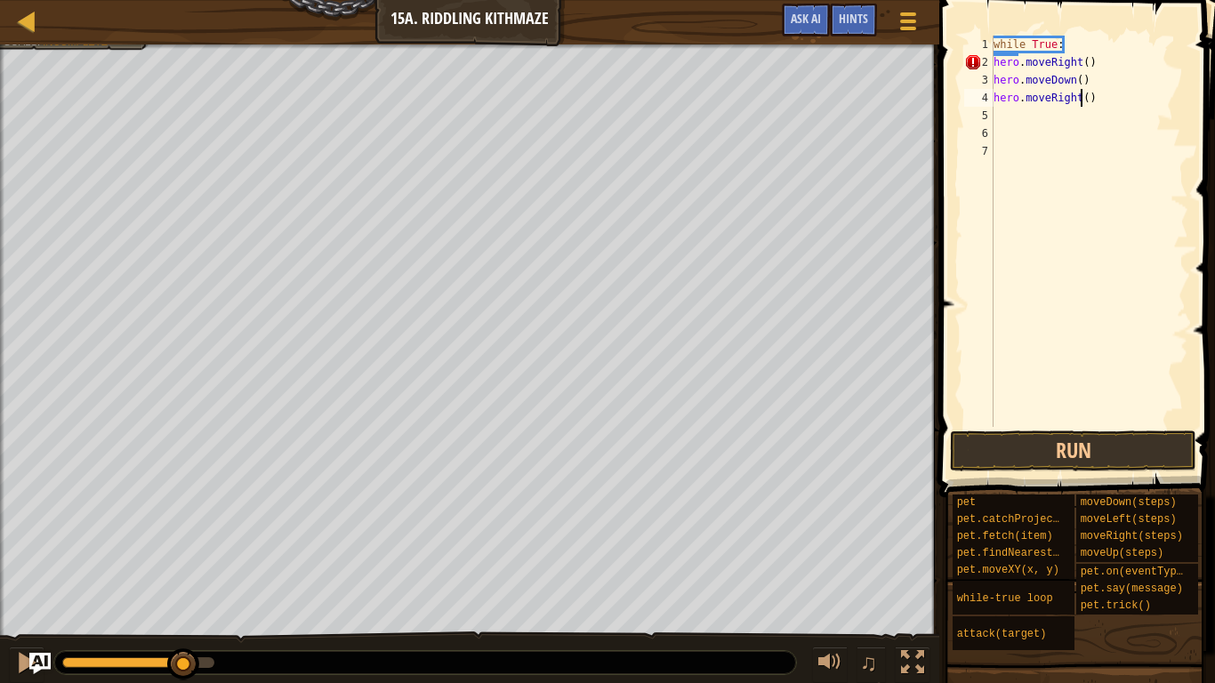
click at [1081, 102] on div "while True : hero . moveRight ( ) hero . moveDown ( ) hero . moveRight ( )" at bounding box center [1089, 249] width 198 height 427
click at [1087, 105] on div "while True : hero . moveRight ( ) hero . moveDown ( ) hero . moveRight ( )" at bounding box center [1089, 249] width 198 height 427
type textarea "hero.moveRight(2)"
click at [1115, 108] on div "while True : hero . moveRight ( ) hero . moveDown ( ) hero . moveRight ( 2 )" at bounding box center [1089, 249] width 198 height 427
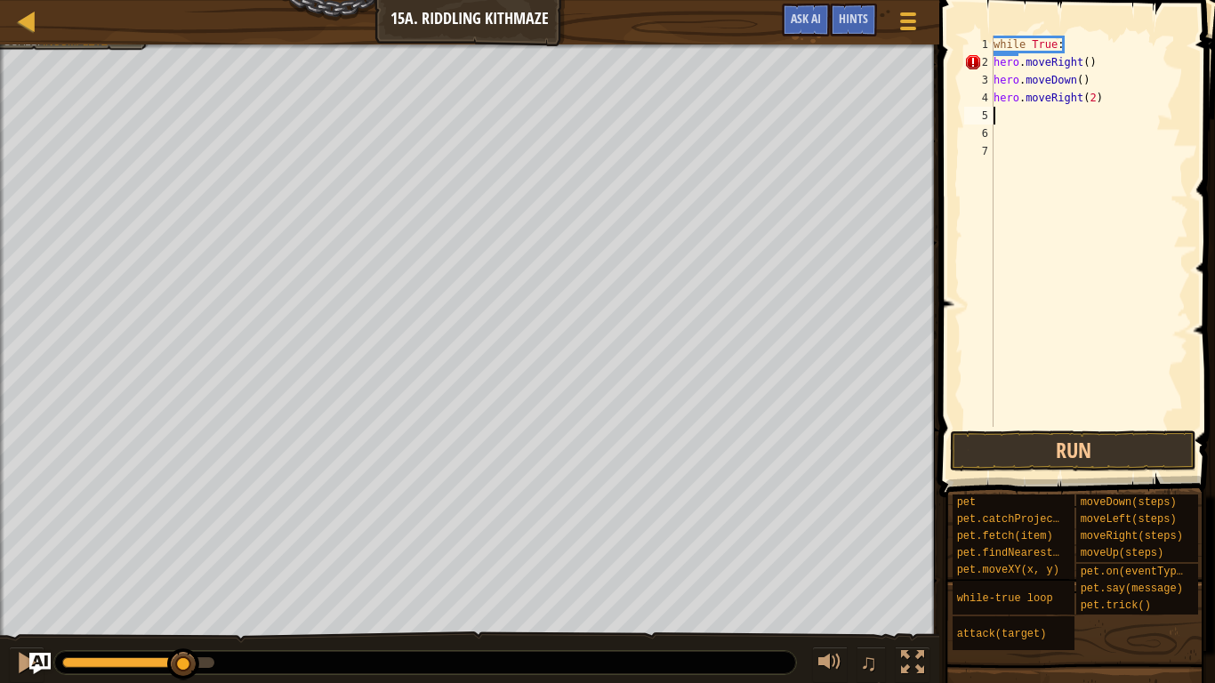
scroll to position [8, 0]
click at [1121, 97] on div "while True : hero . moveRight ( ) hero . moveDown ( ) hero . moveRight ( 2 )" at bounding box center [1089, 249] width 198 height 427
type textarea "hero.moveRight(2)"
type textarea "her"
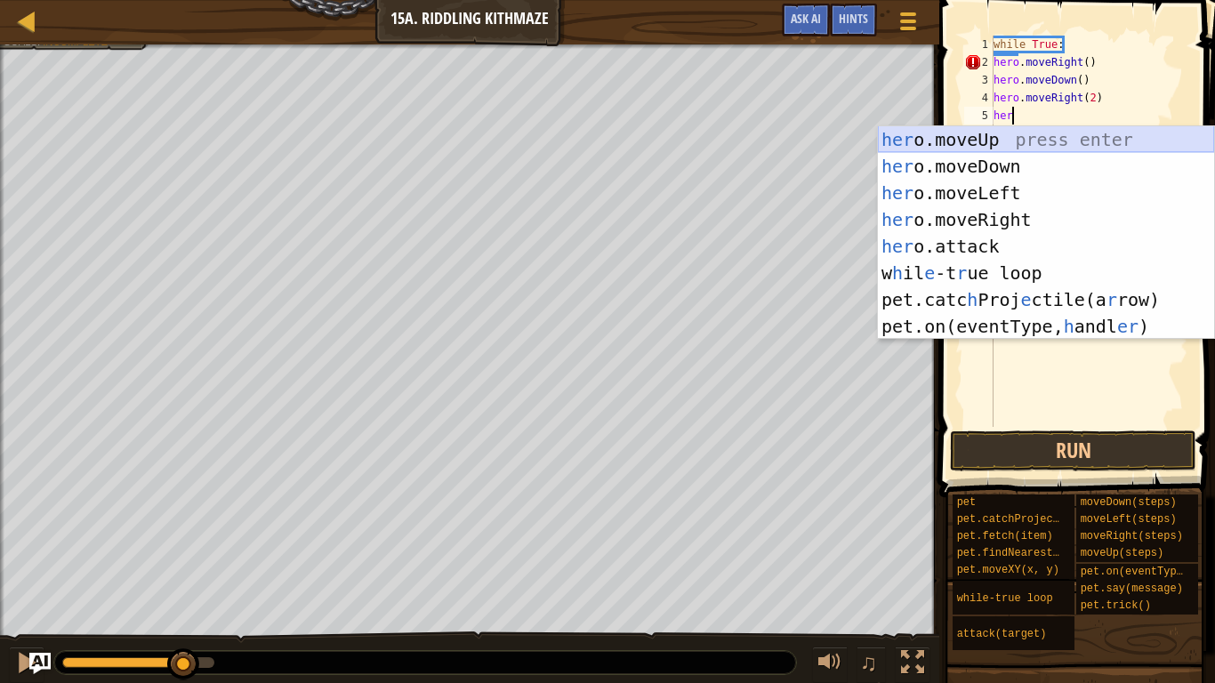
click at [1096, 143] on div "her o.moveUp press enter her o.moveDown press enter her o.moveLeft press enter …" at bounding box center [1046, 259] width 336 height 267
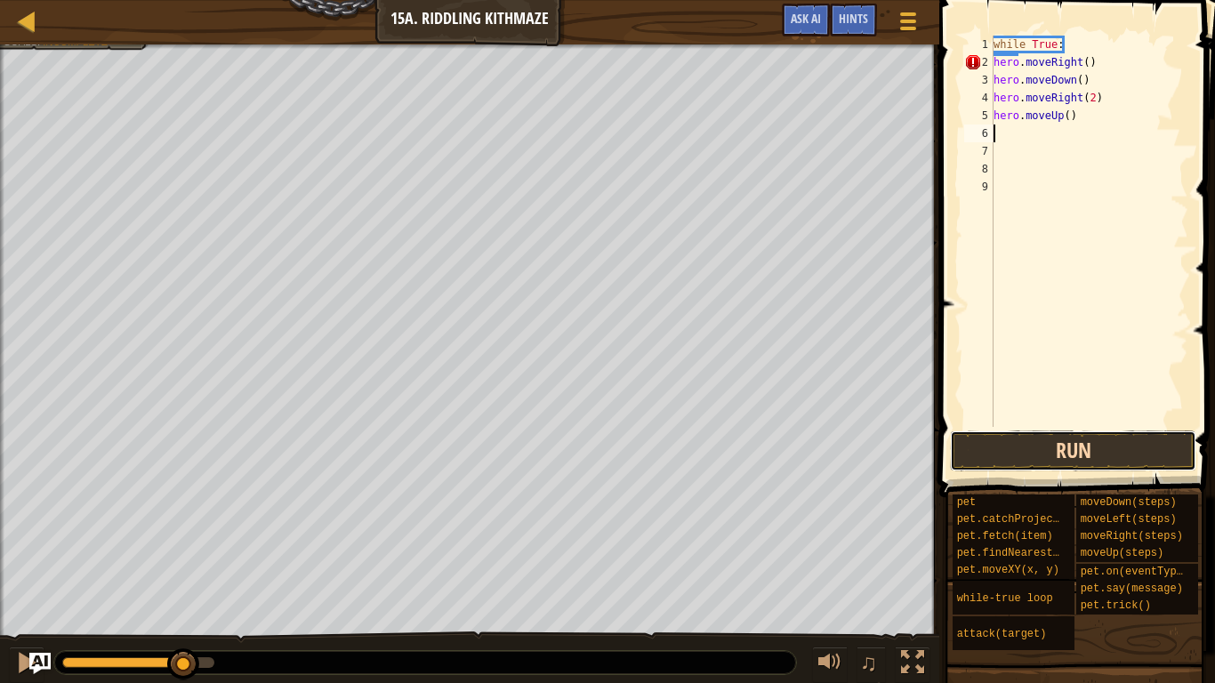
click at [1099, 459] on button "Run" at bounding box center [1073, 451] width 246 height 41
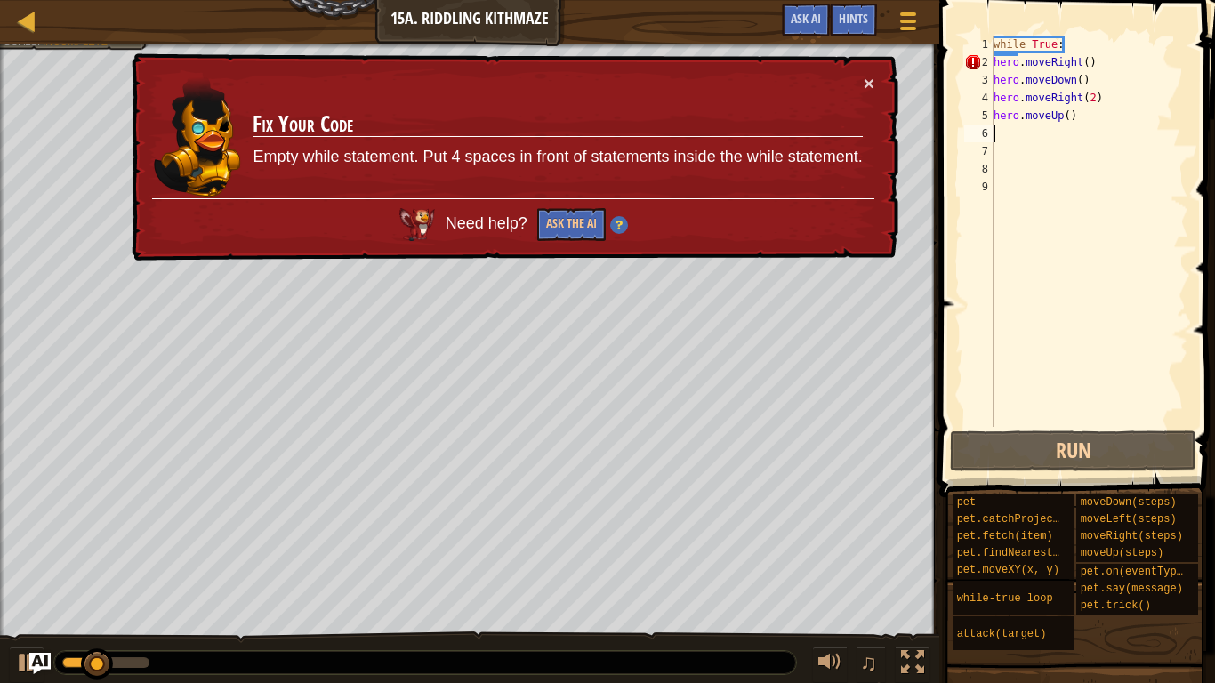
click at [941, 61] on span at bounding box center [1079, 223] width 290 height 550
click at [864, 82] on button "×" at bounding box center [869, 83] width 11 height 19
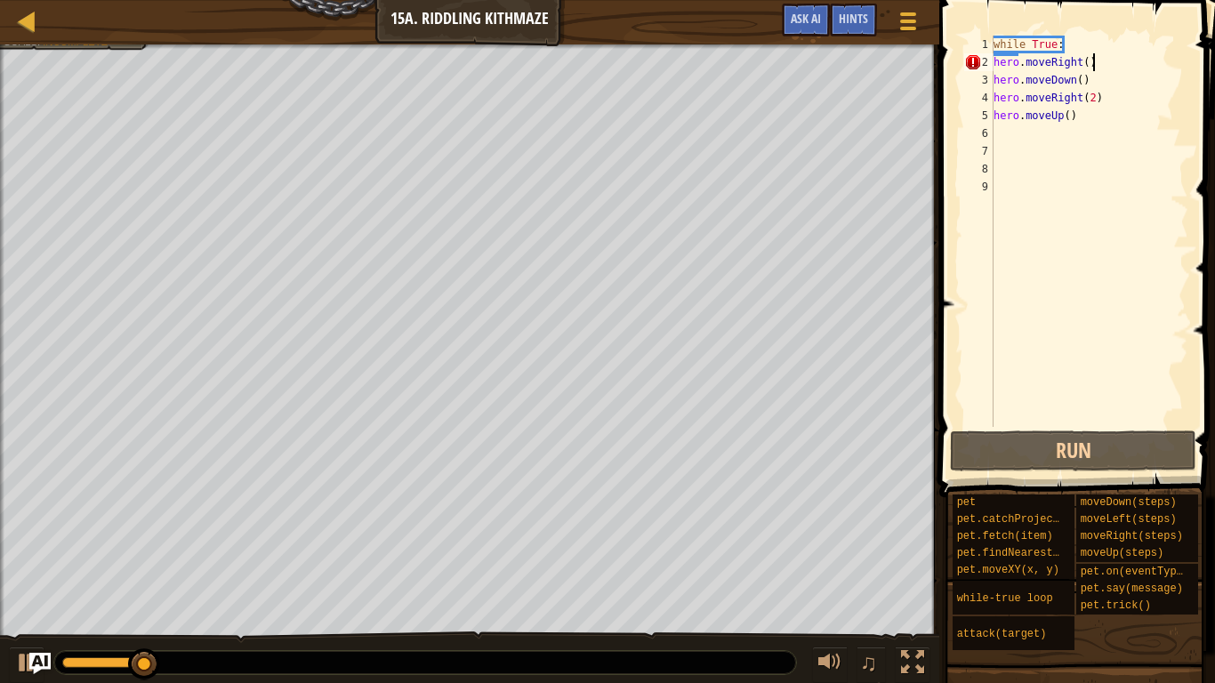
click at [1121, 68] on div "while True : hero . moveRight ( ) hero . moveDown ( ) hero . moveRight ( 2 ) he…" at bounding box center [1089, 249] width 198 height 427
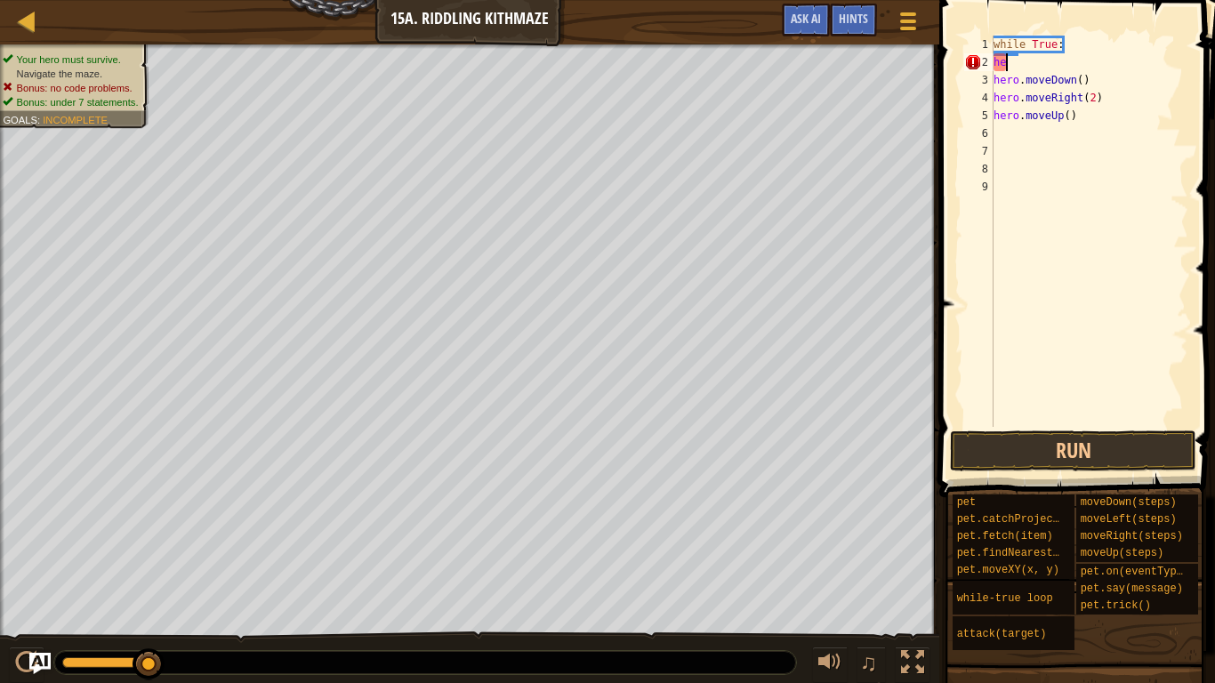
scroll to position [8, 1]
type textarea "h"
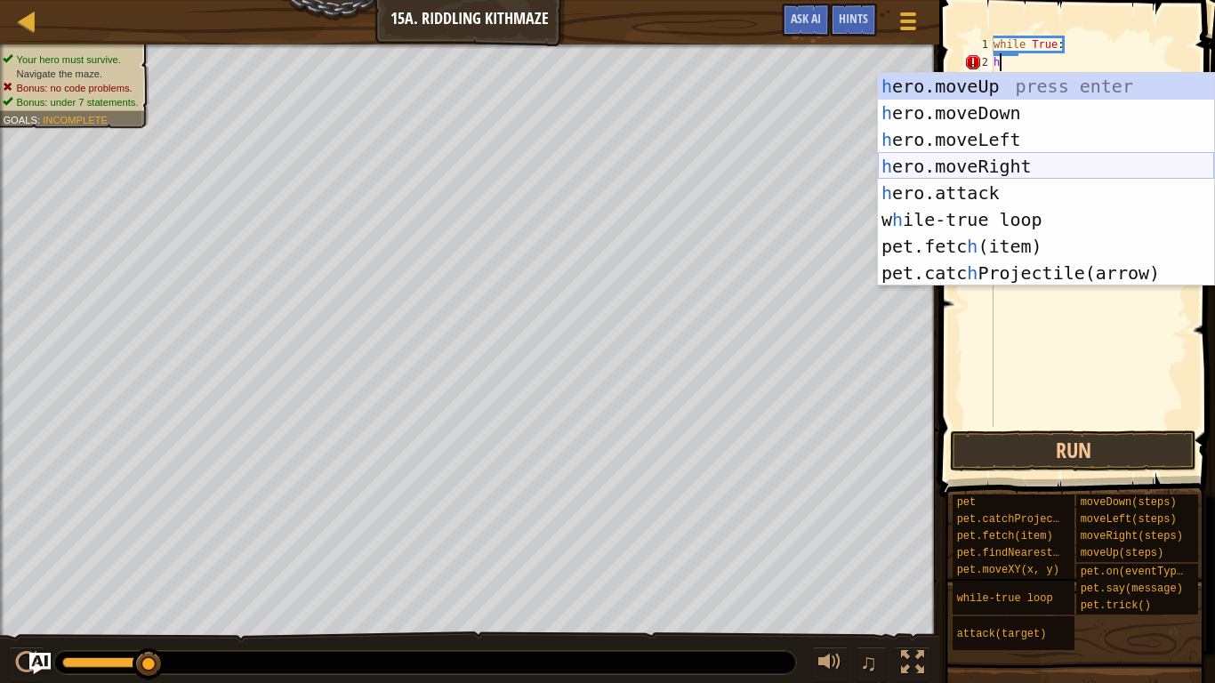
click at [1118, 163] on div "h ero.moveUp press enter h ero.moveDown press enter h ero.moveLeft press enter …" at bounding box center [1046, 206] width 336 height 267
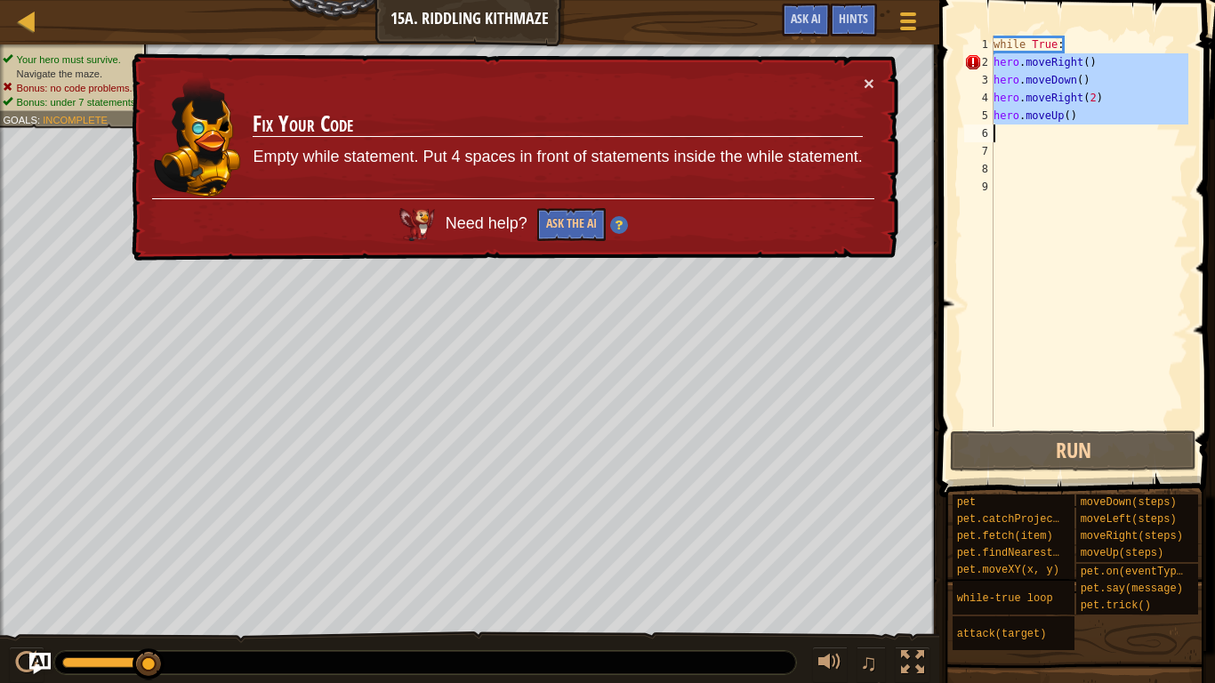
drag, startPoint x: 995, startPoint y: 59, endPoint x: 1091, endPoint y: 134, distance: 121.6
click at [1091, 134] on div "while True : hero . moveRight ( ) hero . moveDown ( ) hero . moveRight ( 2 ) he…" at bounding box center [1089, 249] width 198 height 427
type textarea "hero.moveUp()"
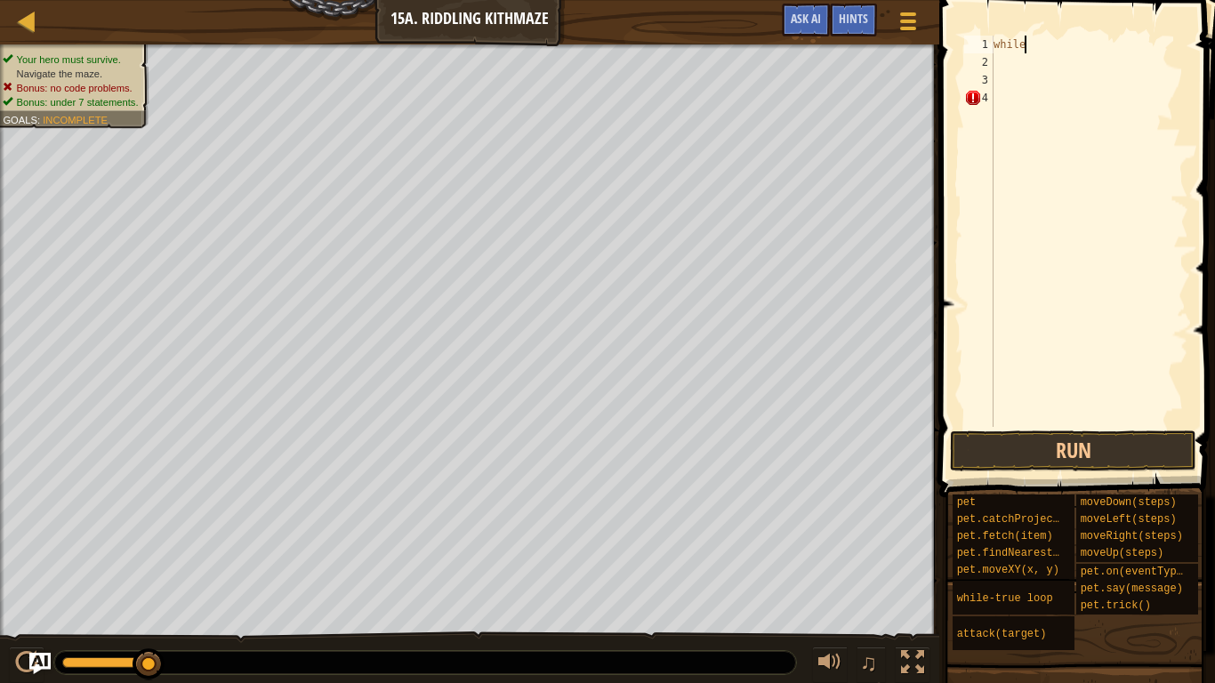
type textarea "w"
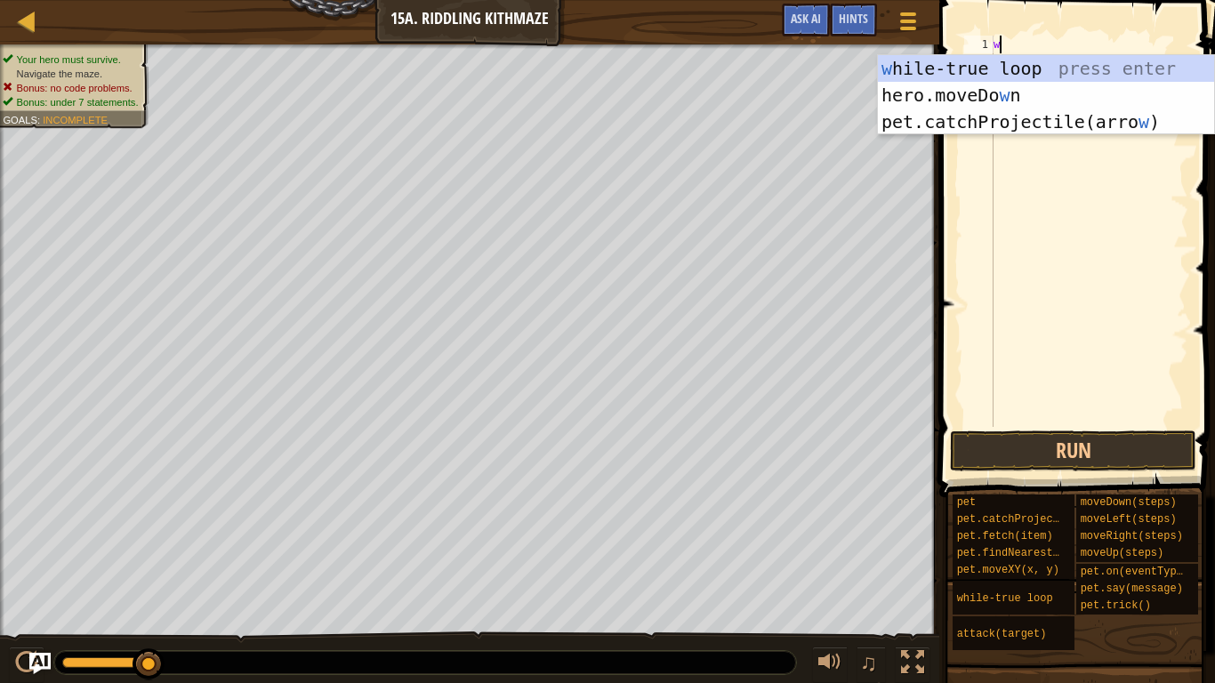
type textarea "wh"
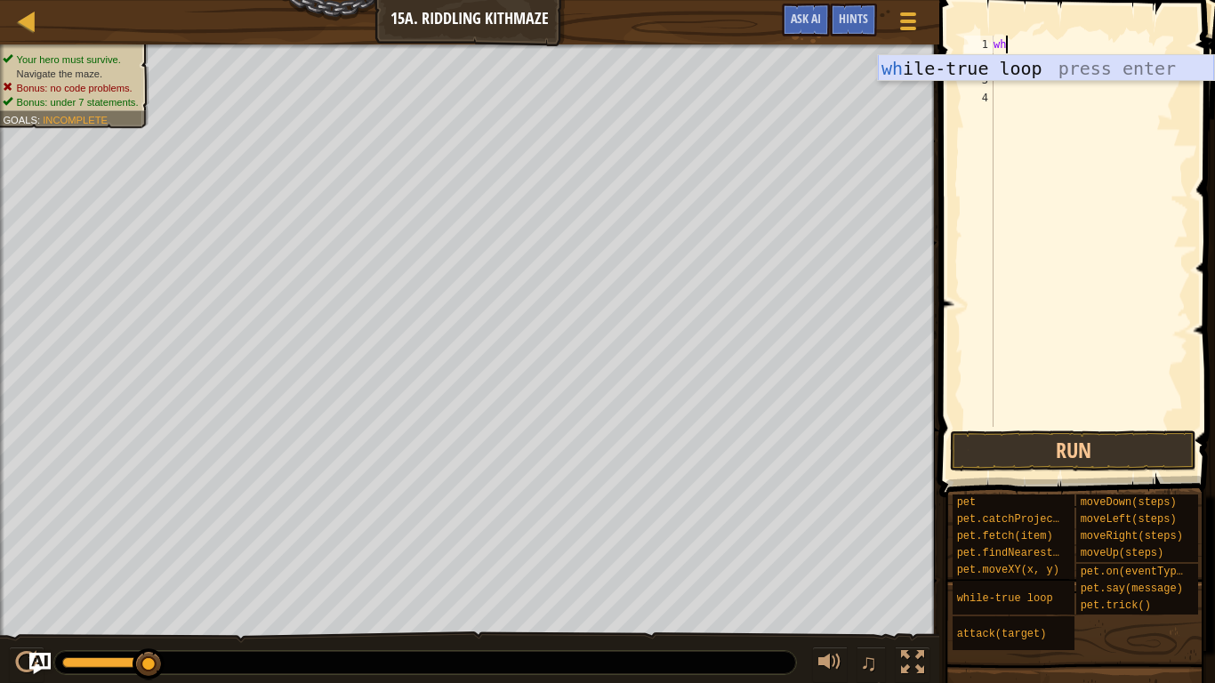
click at [978, 74] on div "wh ile-true loop press enter" at bounding box center [1046, 95] width 336 height 80
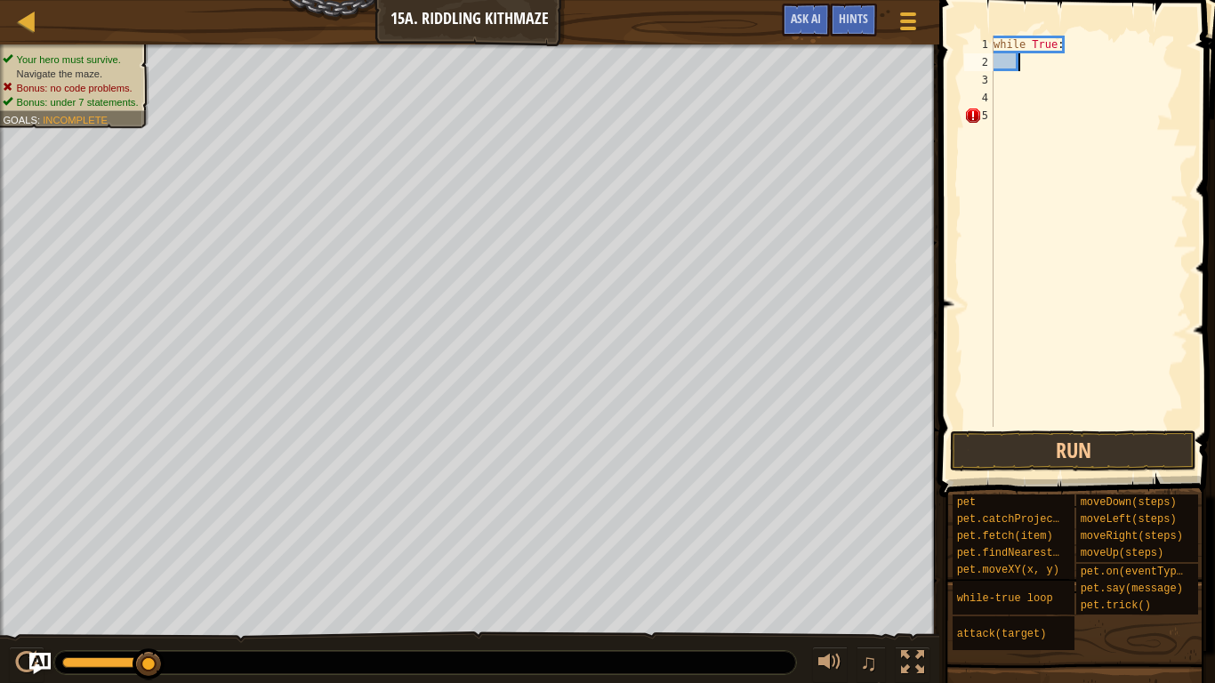
paste textarea
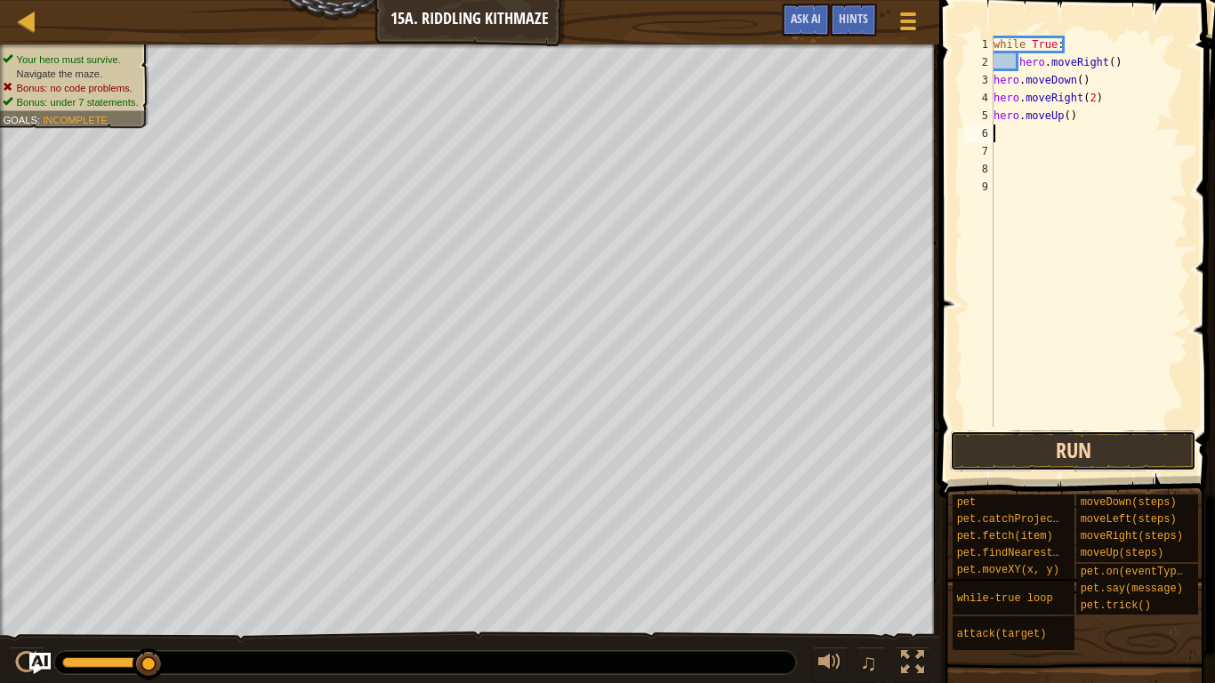
click at [1101, 451] on button "Run" at bounding box center [1073, 451] width 246 height 41
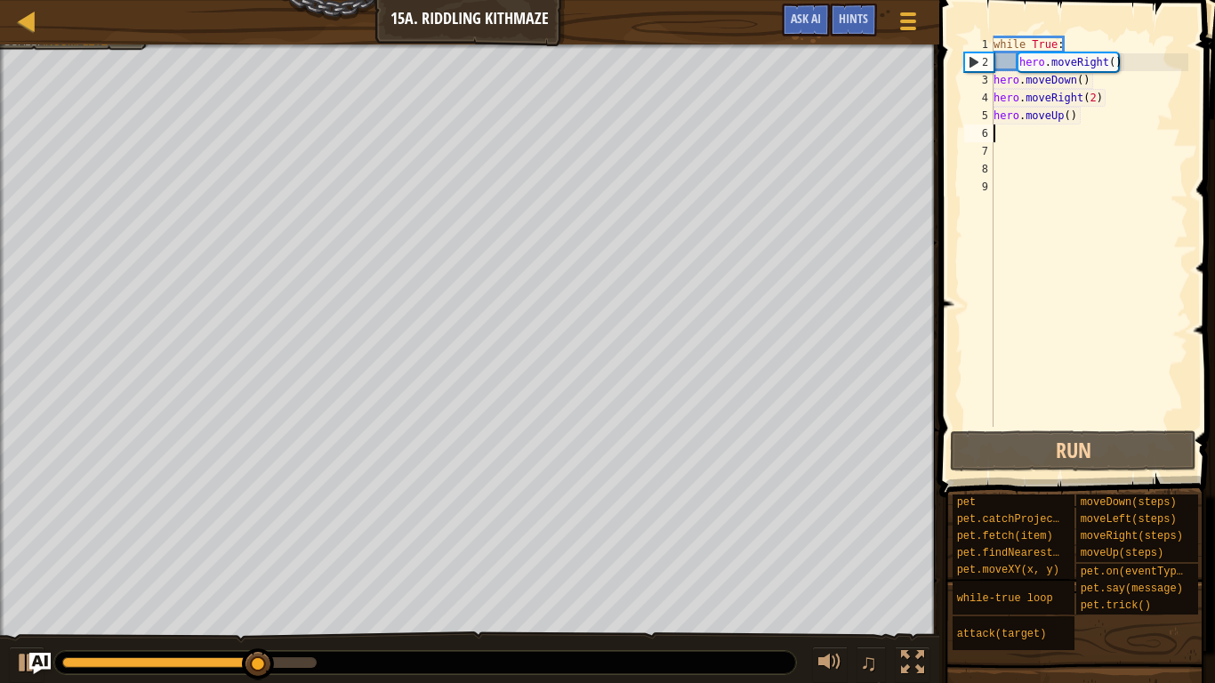
click at [1142, 150] on div "while True : hero . moveRight ( ) hero . moveDown ( ) hero . moveRight ( 2 ) he…" at bounding box center [1089, 249] width 198 height 427
click at [1083, 102] on div "while True : hero . moveRight ( ) hero . moveDown ( ) hero . moveRight ( 2 ) he…" at bounding box center [1089, 249] width 198 height 427
click at [1083, 111] on div "while True : hero . moveRight ( ) hero . moveDown ( ) hero . moveRight ( 2 ) he…" at bounding box center [1089, 249] width 198 height 427
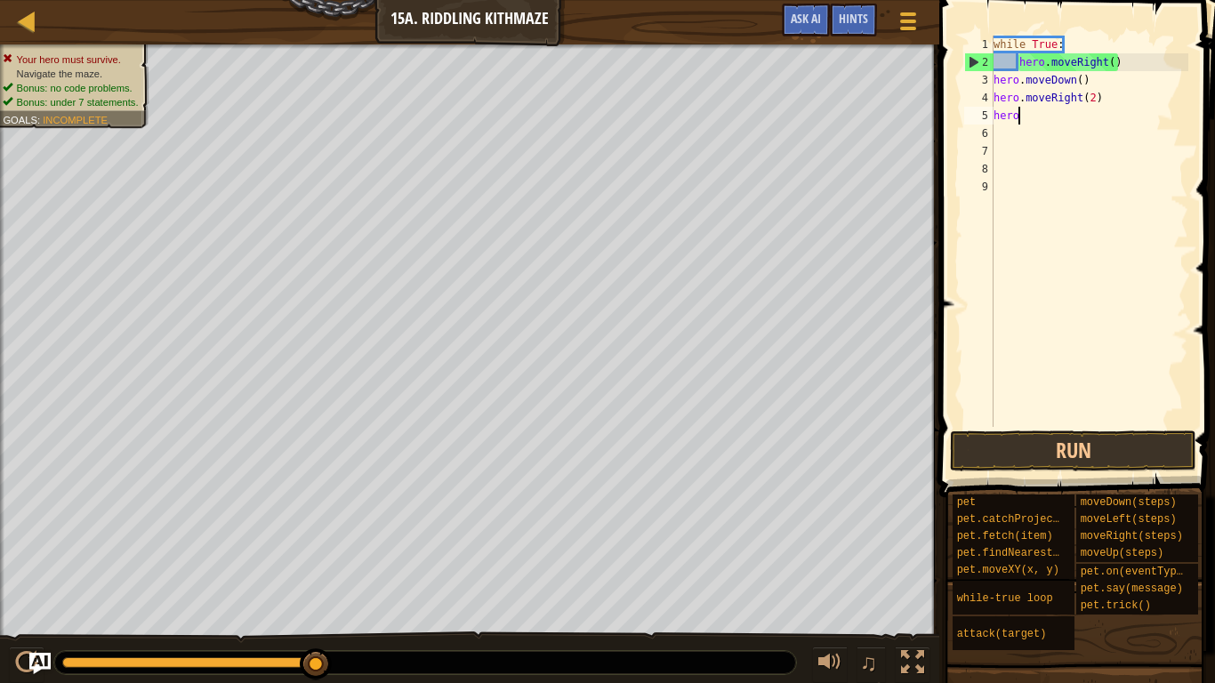
type textarea "h"
click at [1128, 71] on div "while True : hero . moveRight ( )" at bounding box center [1089, 249] width 198 height 427
click at [1123, 65] on div "while True : hero . moveRight ( )" at bounding box center [1089, 249] width 198 height 427
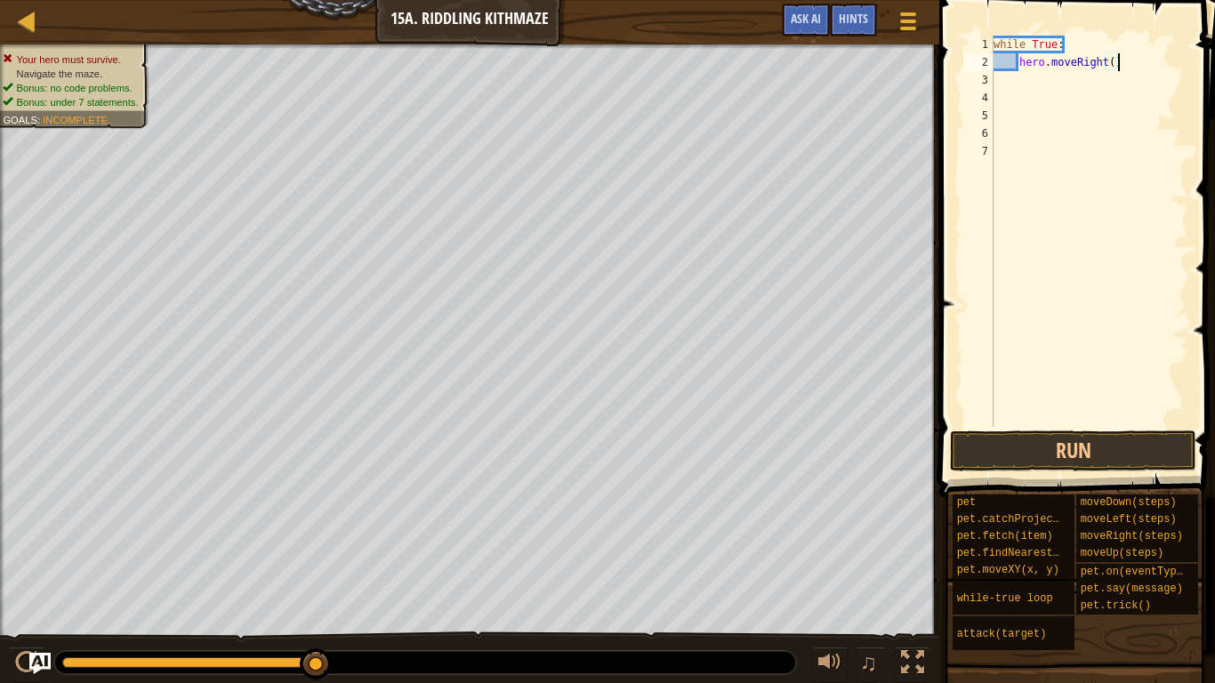
type textarea "hero.moveRight()"
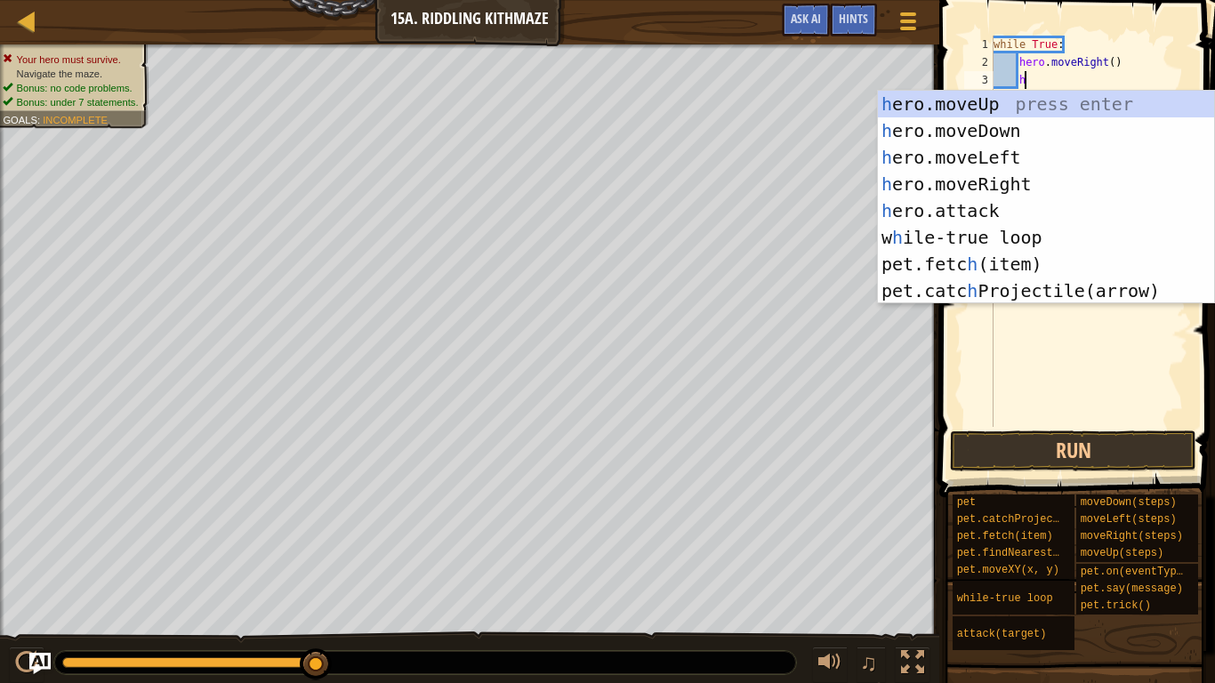
type textarea "he"
click at [1112, 121] on div "he ro.moveUp press enter he ro.moveDown press enter he ro.moveLeft press enter …" at bounding box center [1046, 224] width 336 height 267
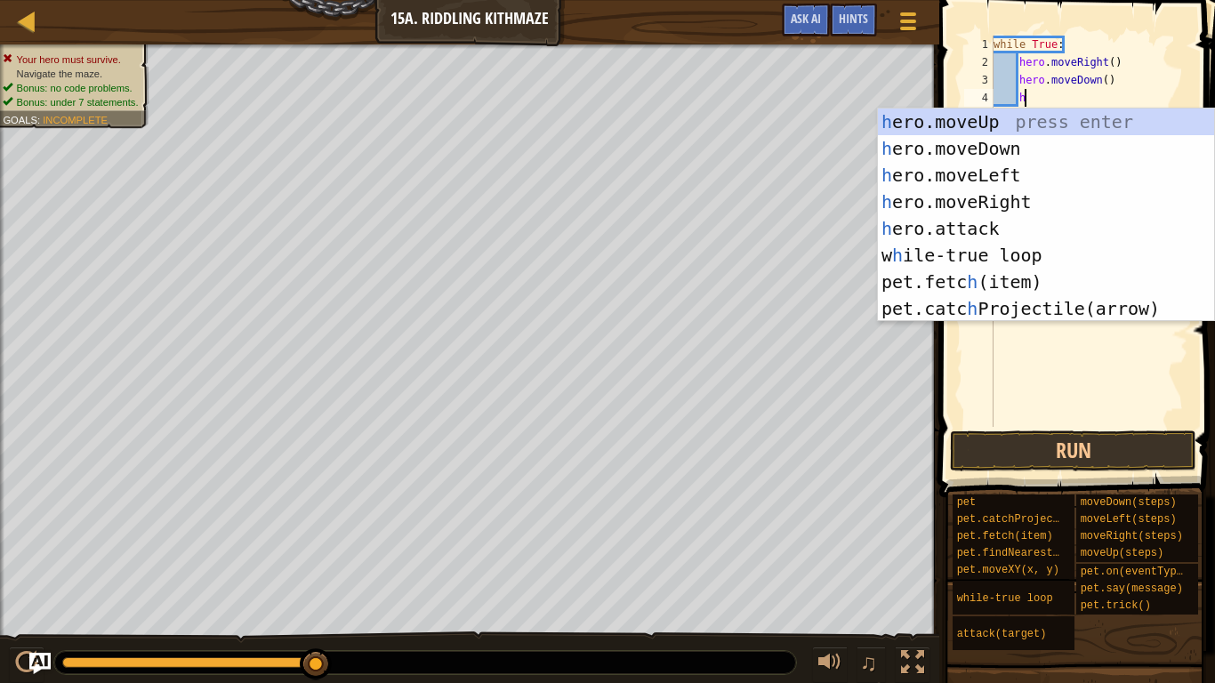
type textarea "hr"
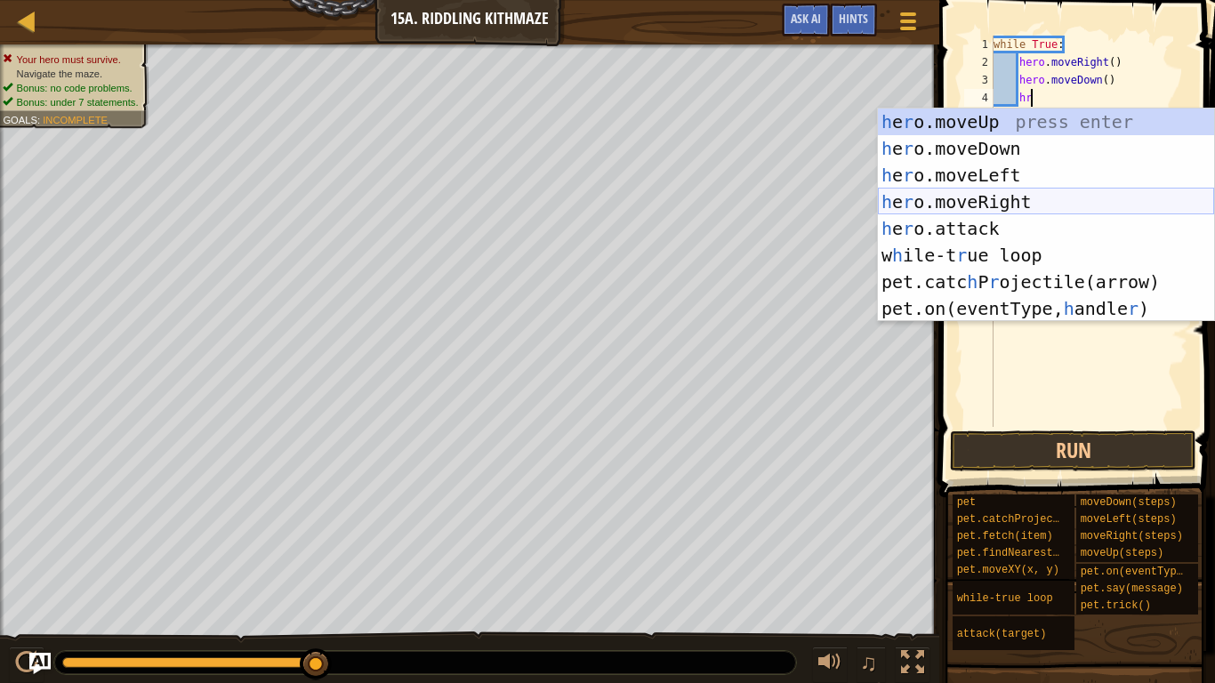
click at [1108, 191] on div "h e r o.moveUp press enter h e r o.moveDown press enter h e r o.moveLeft press …" at bounding box center [1046, 242] width 336 height 267
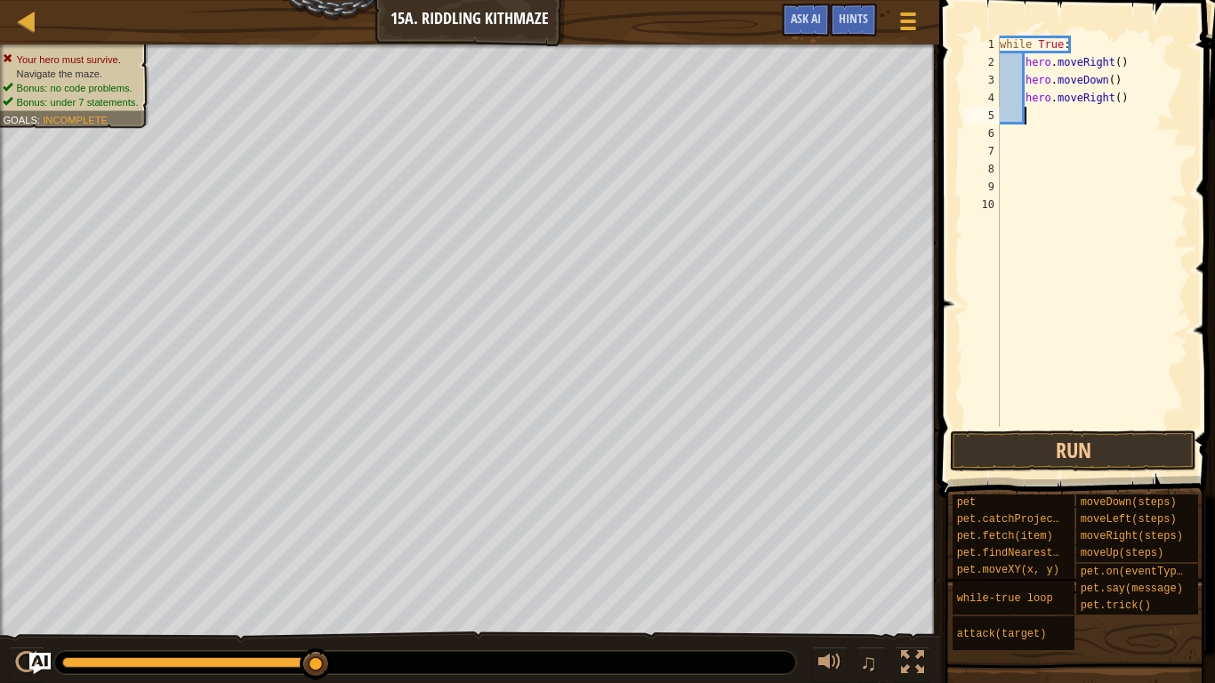
scroll to position [8, 3]
click at [1117, 105] on div "while True : hero . moveRight ( ) hero . moveDown ( ) hero . moveRight ( )" at bounding box center [1092, 249] width 192 height 427
type textarea "hero.moveRight(2)"
click at [1087, 117] on div "while True : hero . moveRight ( ) hero . moveDown ( ) hero . moveRight ( 2 )" at bounding box center [1092, 249] width 192 height 427
type textarea "he"
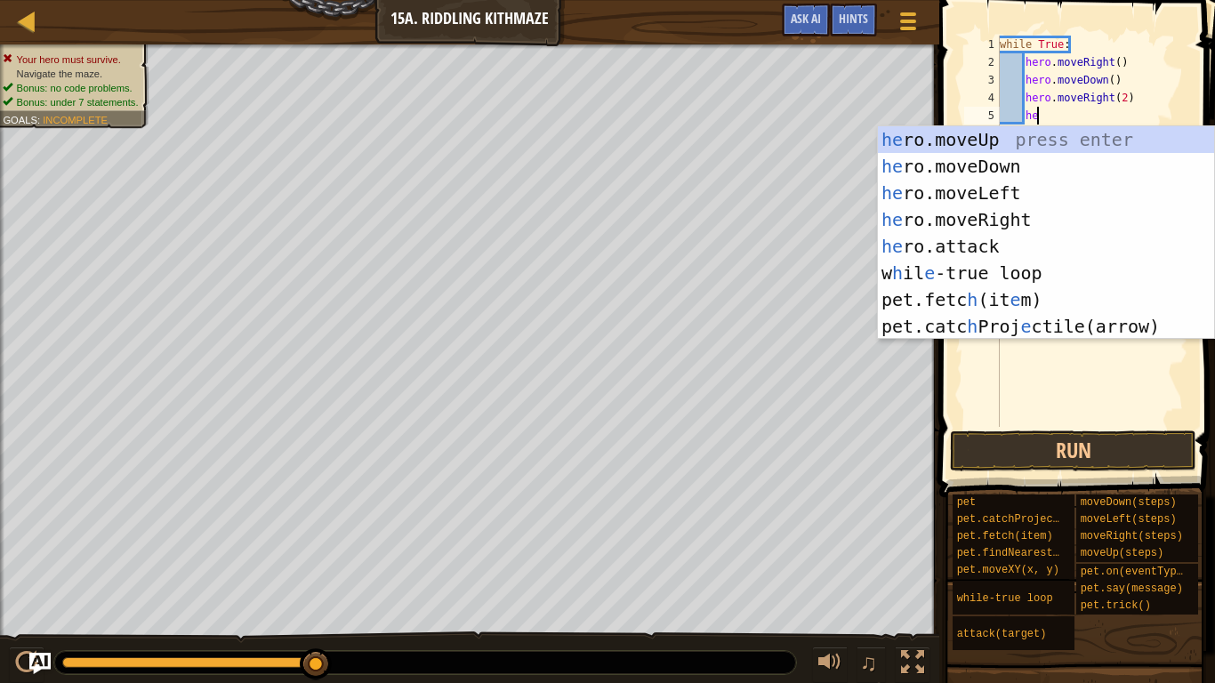
scroll to position [8, 4]
click at [1043, 142] on div "he ro.moveUp press enter he ro.moveDown press enter he ro.moveLeft press enter …" at bounding box center [1046, 259] width 336 height 267
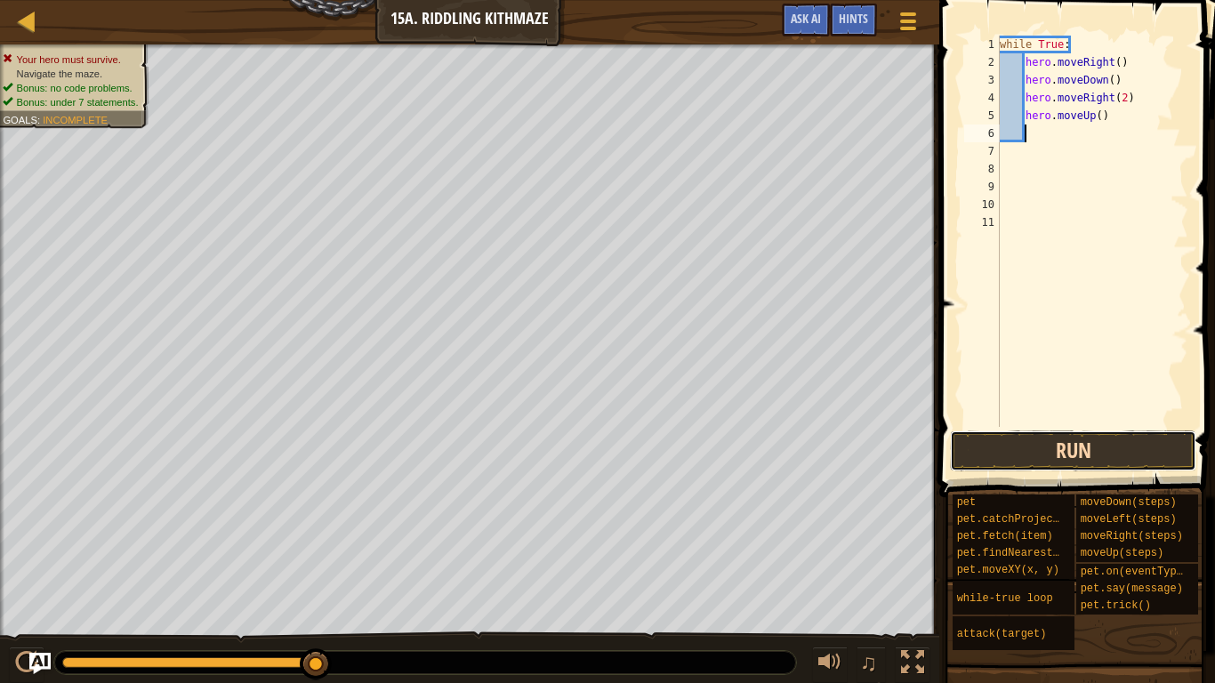
click at [1074, 455] on button "Run" at bounding box center [1073, 451] width 246 height 41
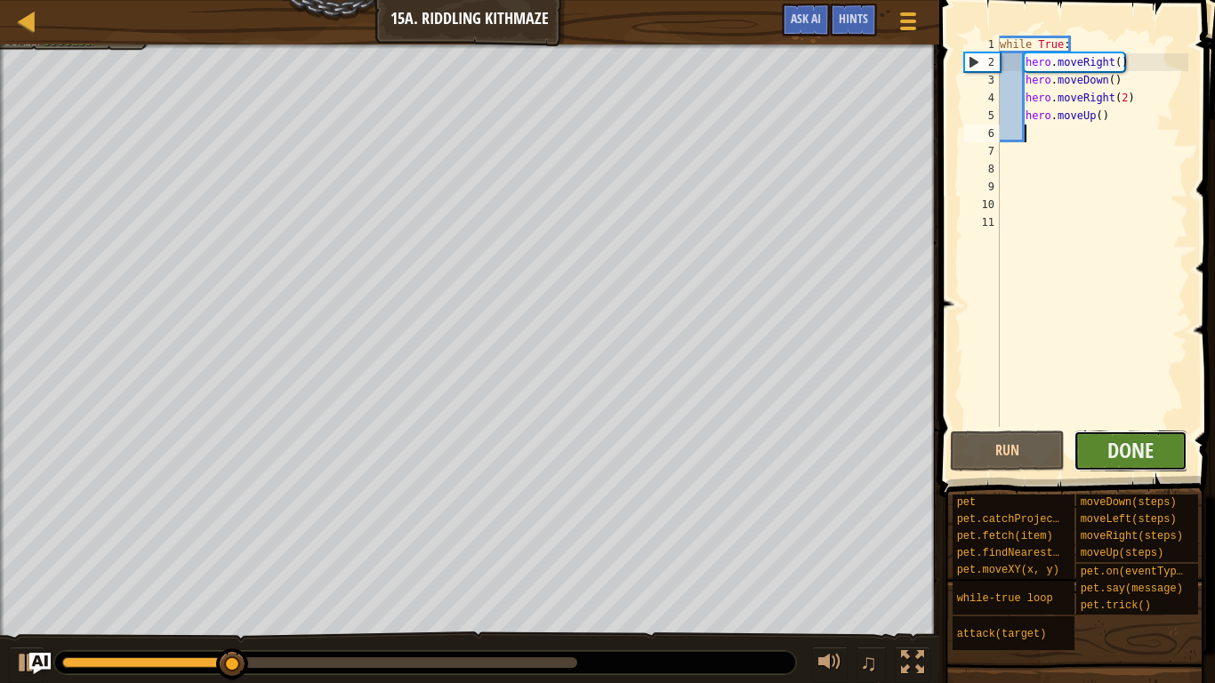
click at [1167, 444] on button "Done" at bounding box center [1131, 451] width 115 height 41
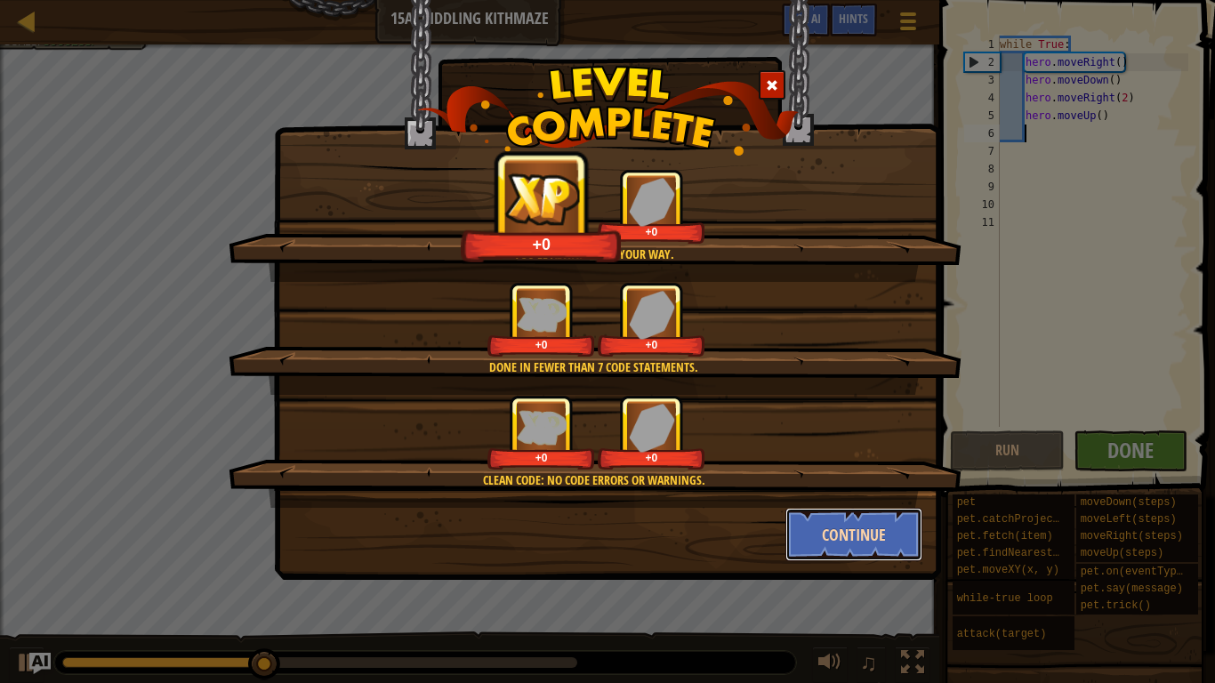
click at [869, 532] on button "Continue" at bounding box center [854, 534] width 138 height 53
click at [882, 532] on div "You'll always find your way. +0 +0 Done in fewer than 7 code statements. +0 +0 …" at bounding box center [607, 341] width 1215 height 683
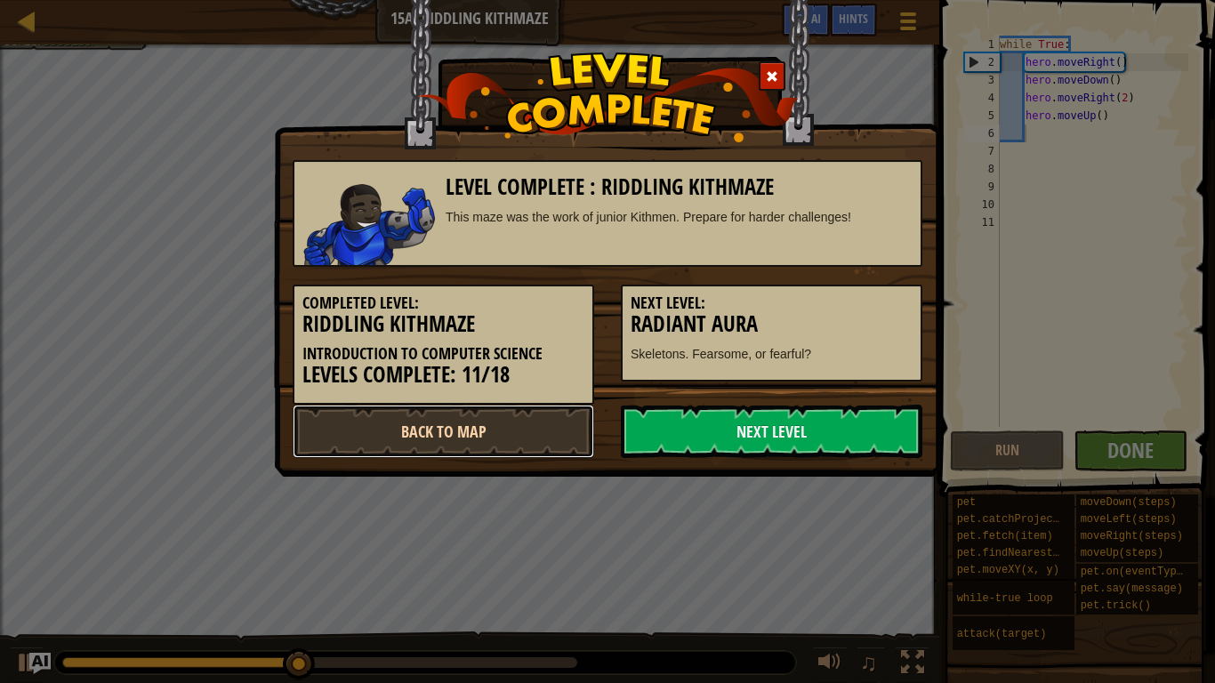
click at [472, 437] on link "Back to Map" at bounding box center [444, 431] width 302 height 53
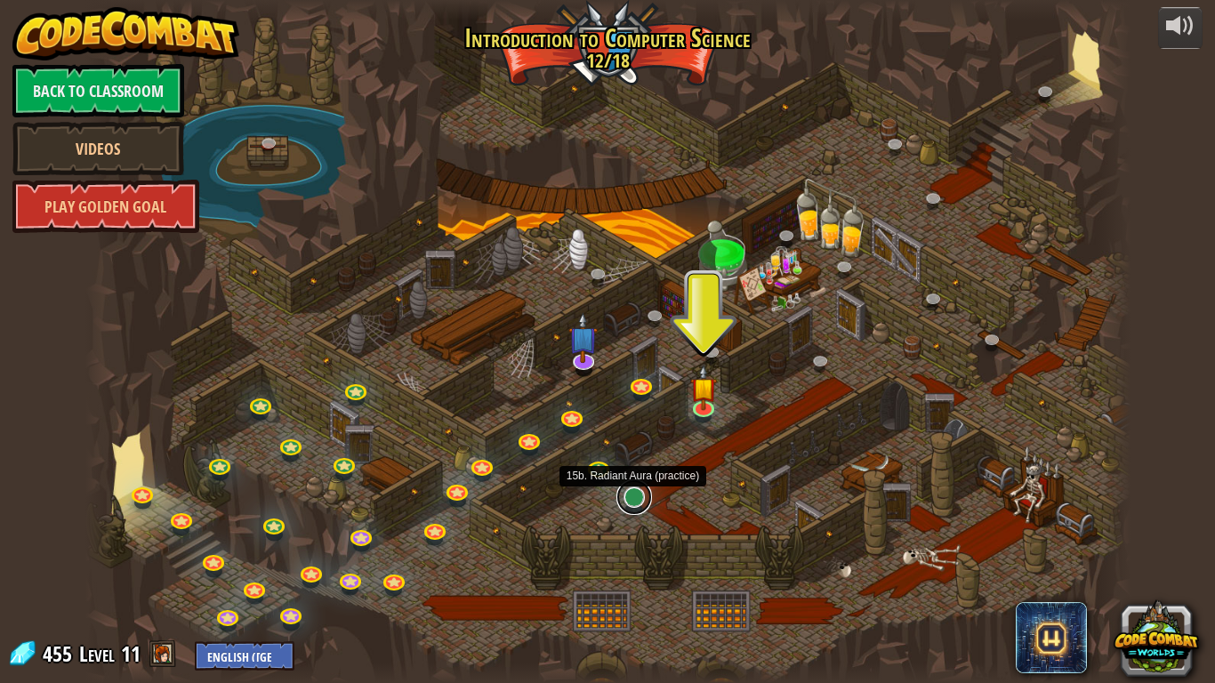
click at [628, 506] on link at bounding box center [634, 497] width 36 height 36
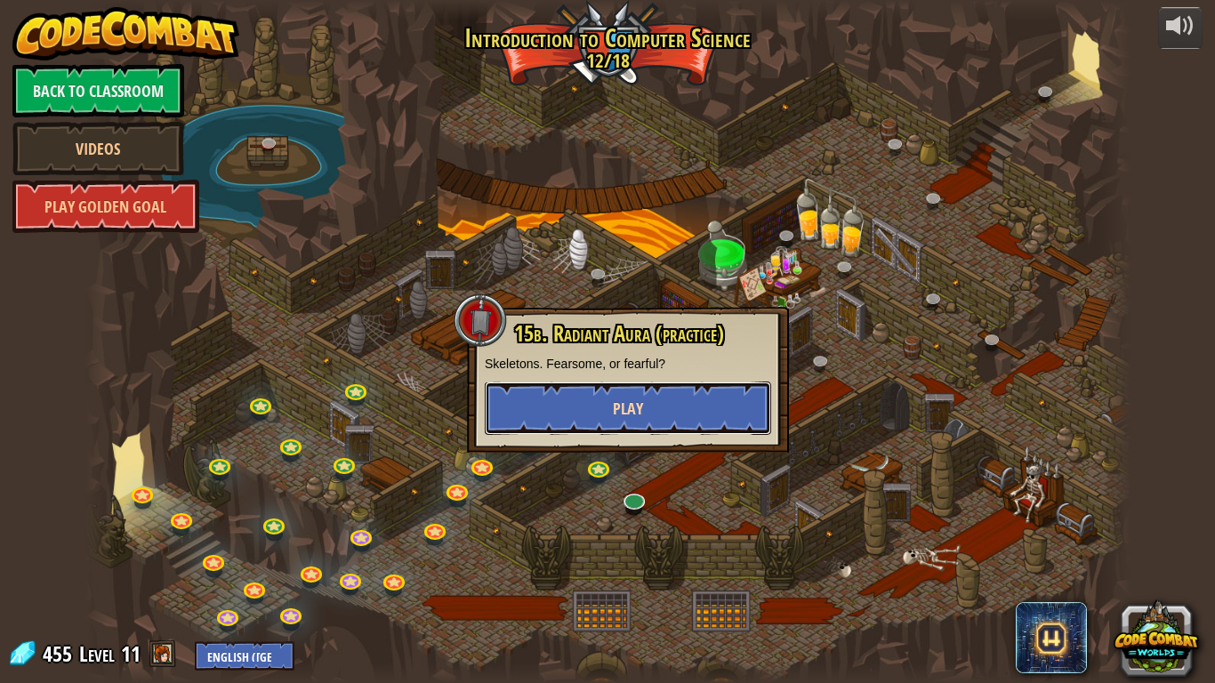
click at [712, 395] on button "Play" at bounding box center [628, 408] width 286 height 53
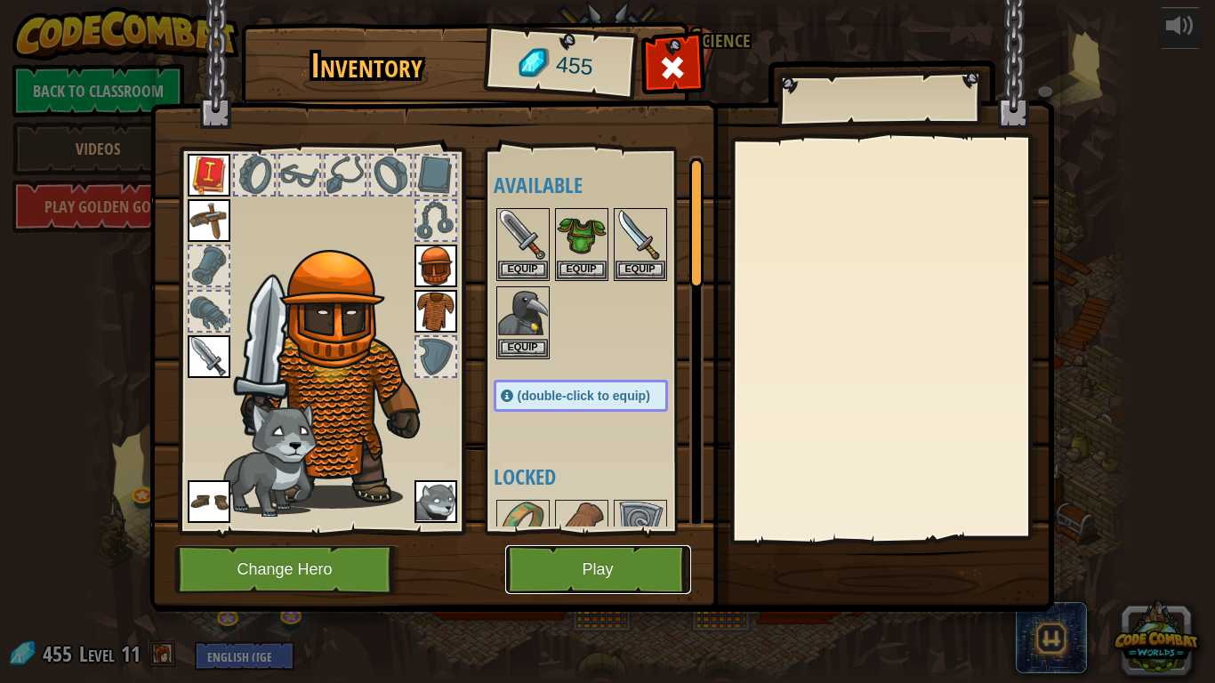
click at [638, 532] on button "Play" at bounding box center [598, 569] width 186 height 49
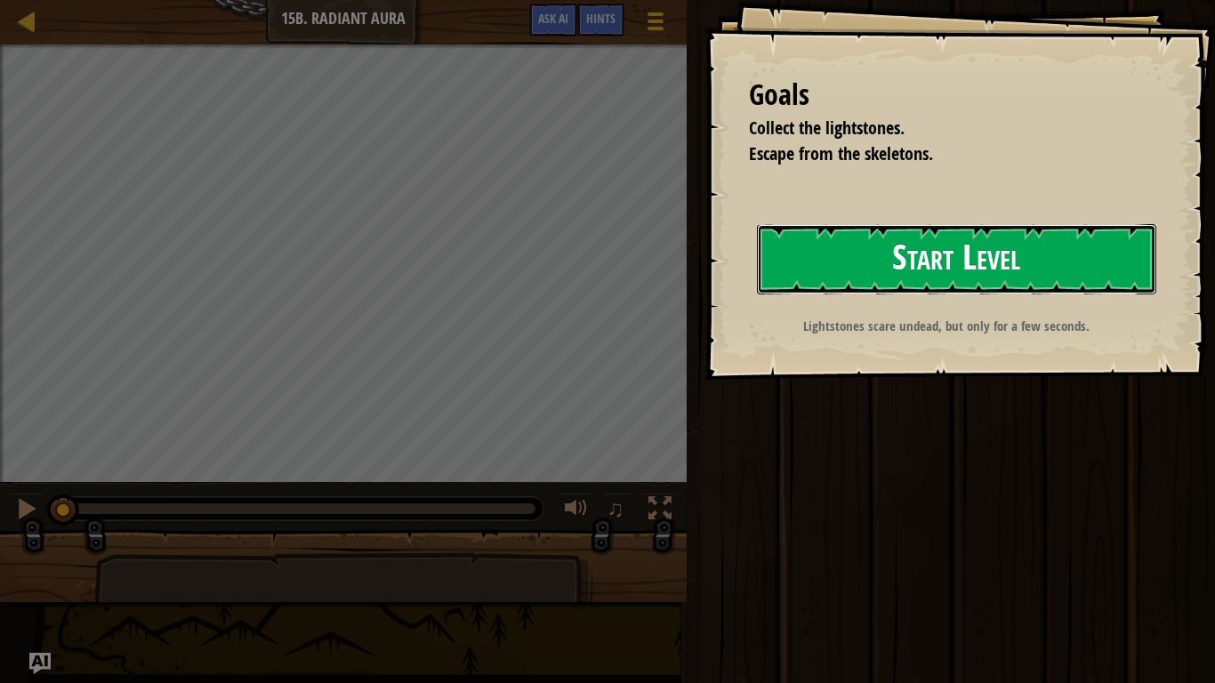
click at [869, 278] on button "Start Level" at bounding box center [956, 259] width 399 height 70
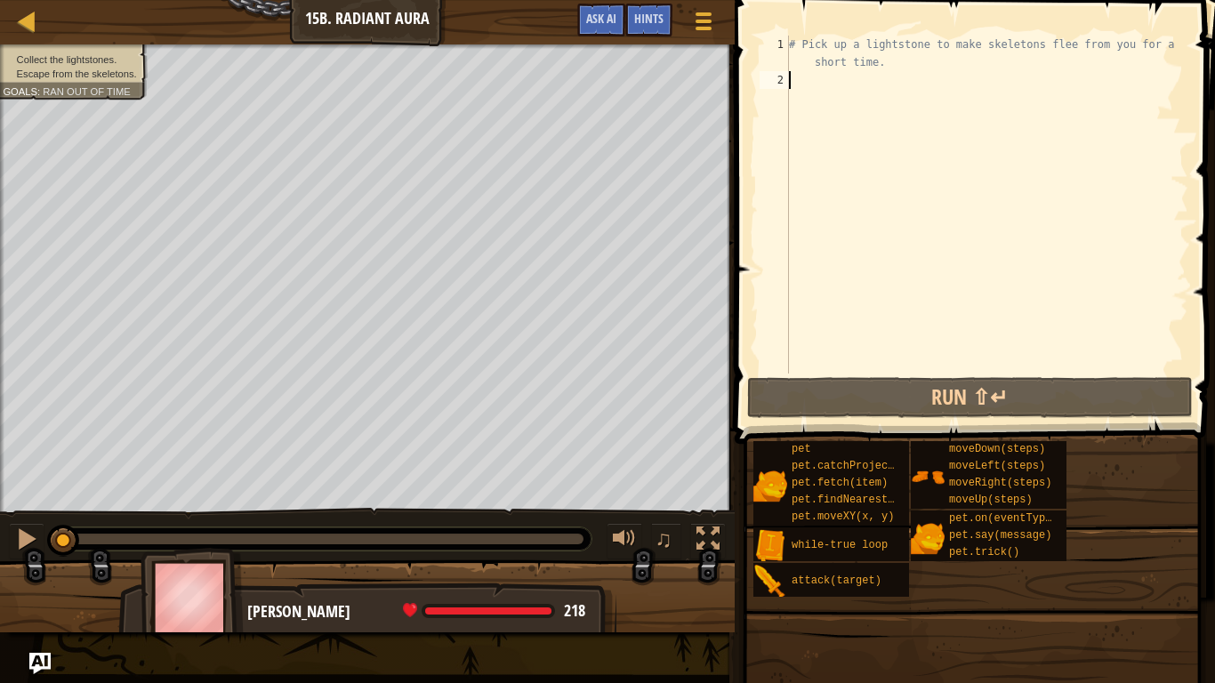
type textarea "wh"
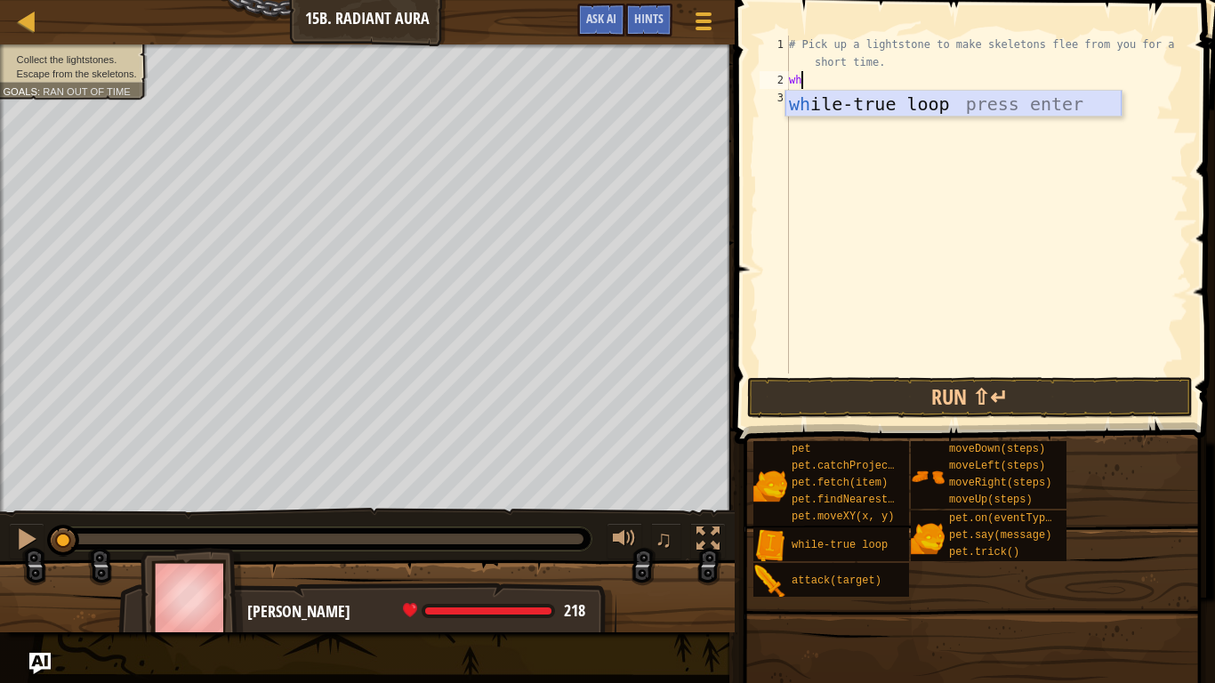
click at [1004, 101] on div "wh ile-true loop press enter" at bounding box center [953, 131] width 336 height 80
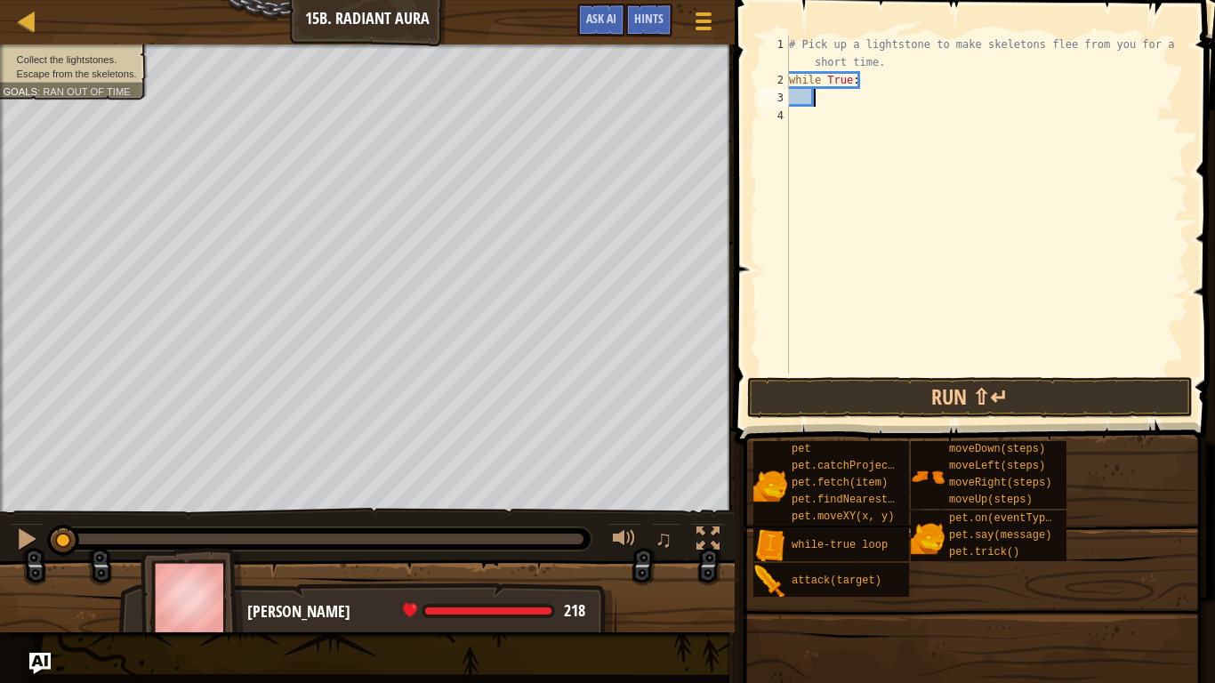
type textarea "her"
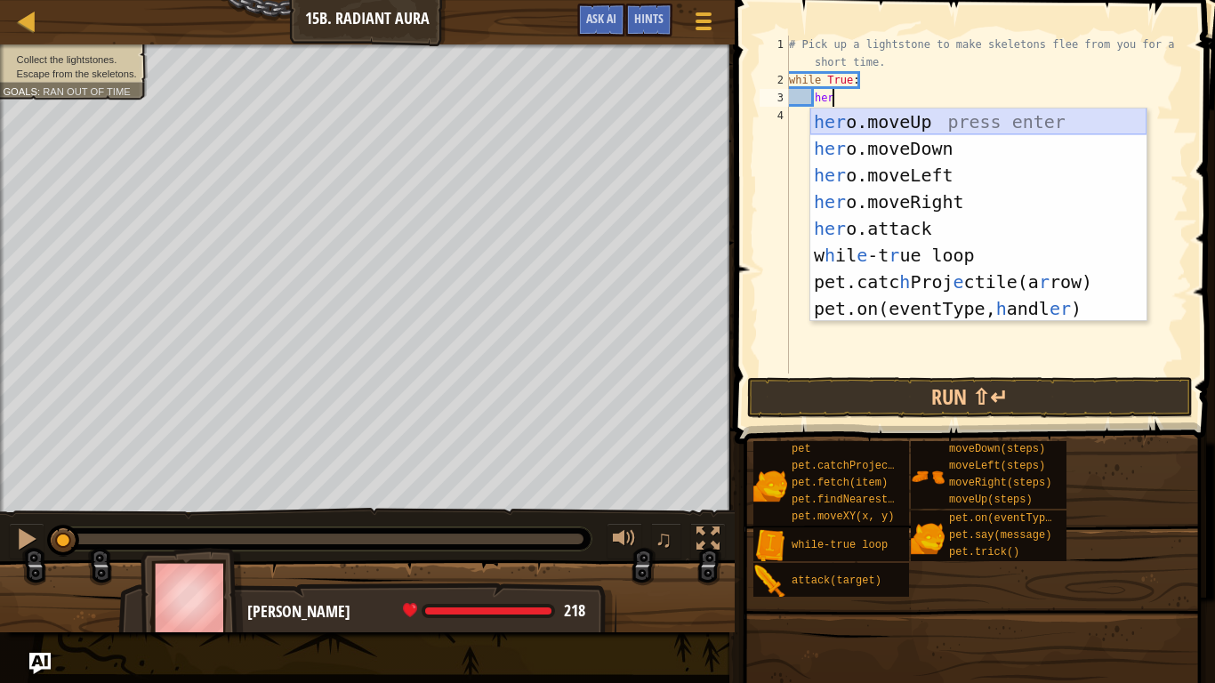
click at [1012, 122] on div "her o.moveUp press enter her o.moveDown press enter her o.moveLeft press enter …" at bounding box center [978, 242] width 336 height 267
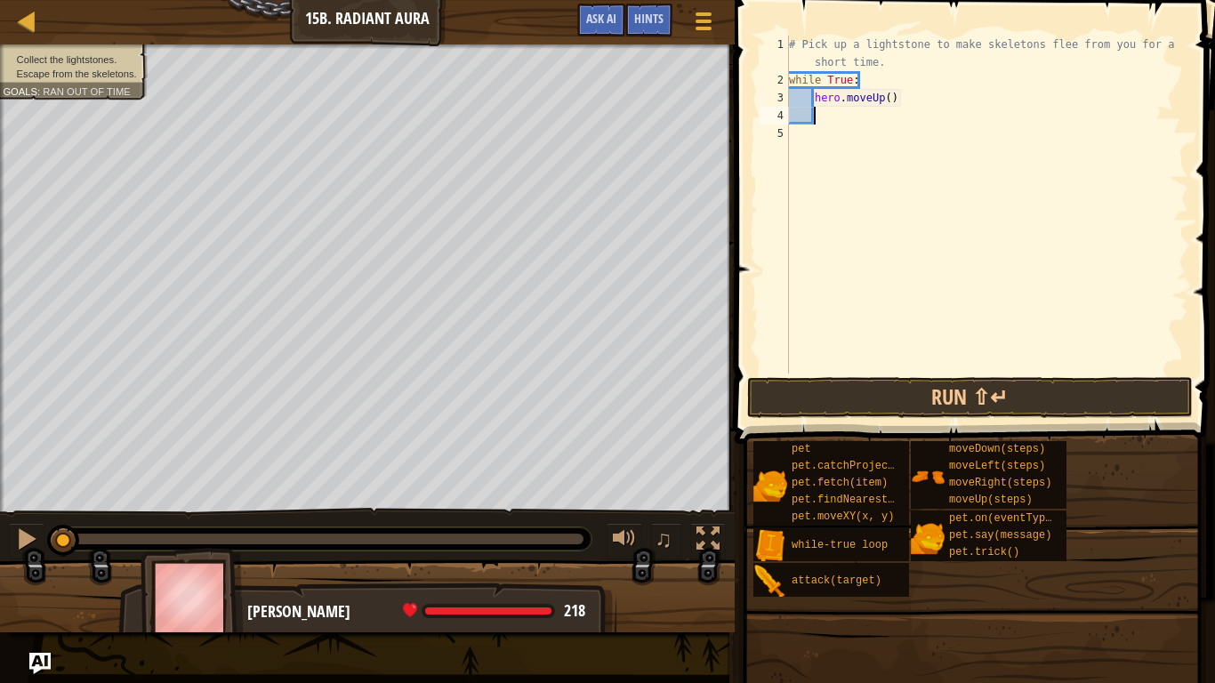
type textarea "her"
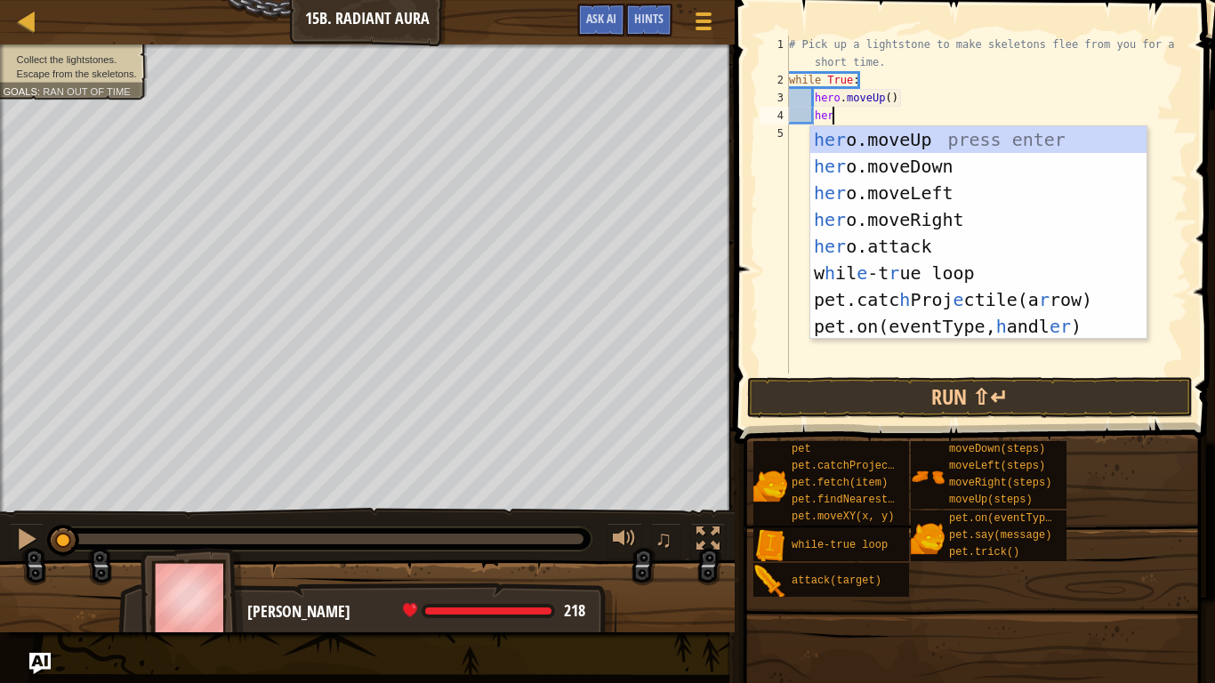
scroll to position [8, 5]
click at [1026, 156] on div "her o.moveUp press enter her o.moveDown press enter her o.moveLeft press enter …" at bounding box center [978, 259] width 336 height 267
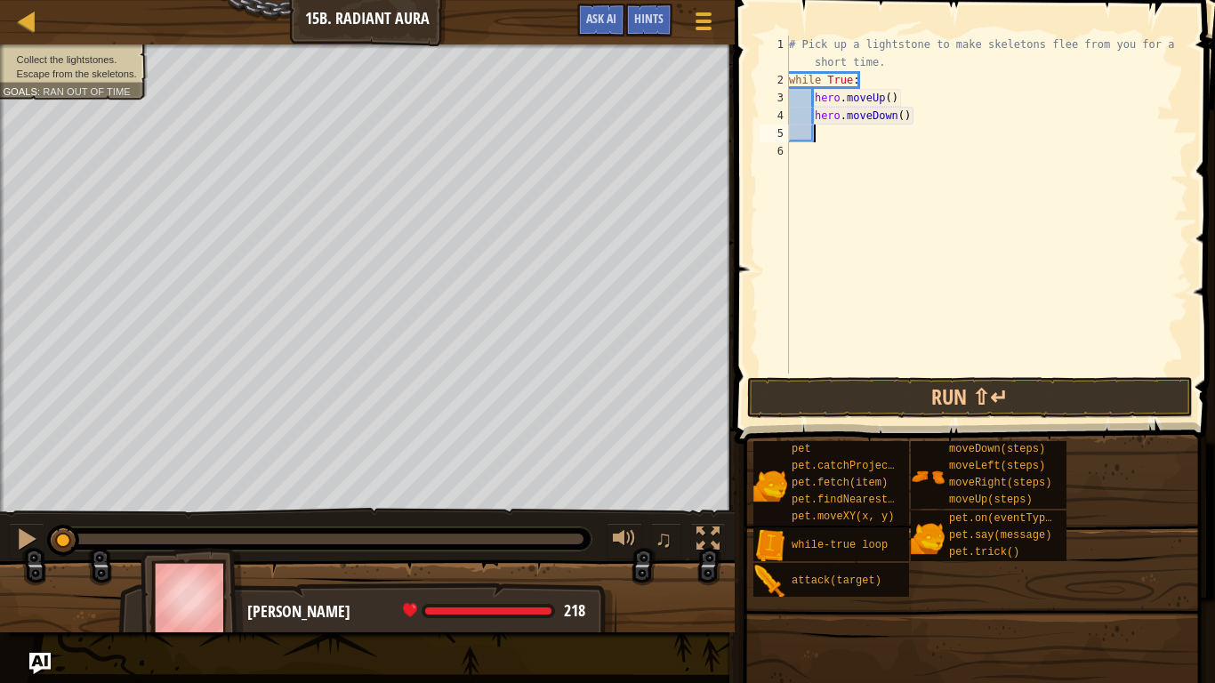
scroll to position [8, 3]
type textarea "her"
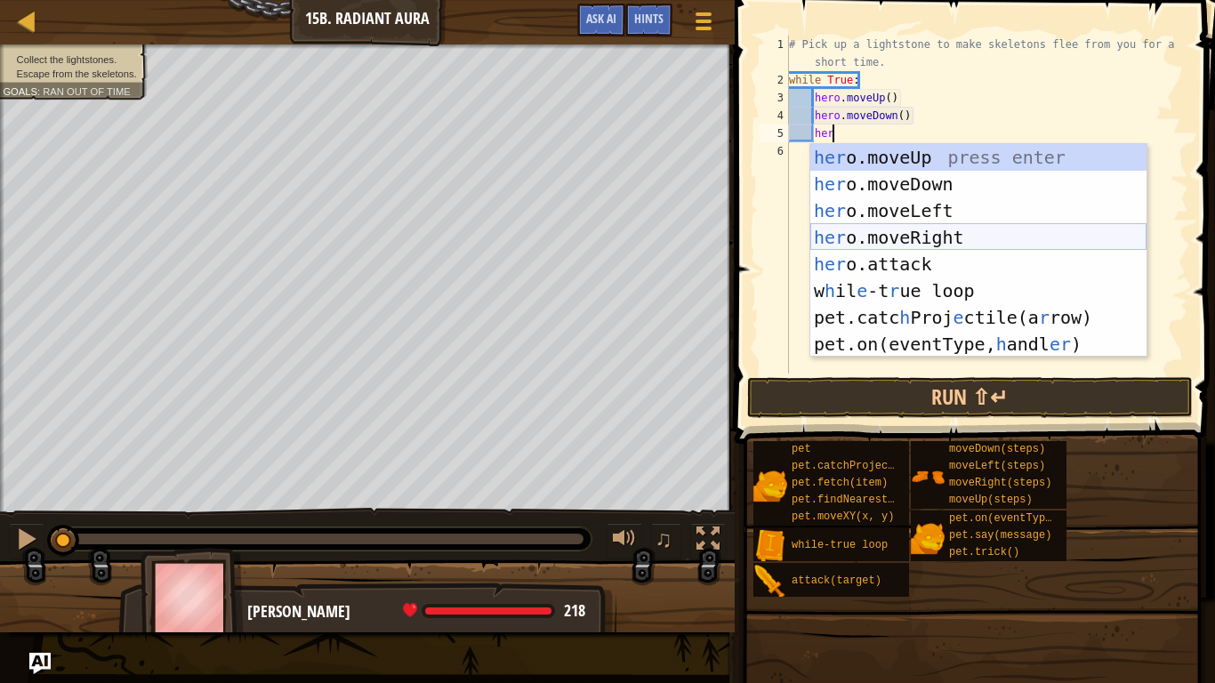
click at [1051, 233] on div "her o.moveUp press enter her o.moveDown press enter her o.moveLeft press enter …" at bounding box center [978, 277] width 336 height 267
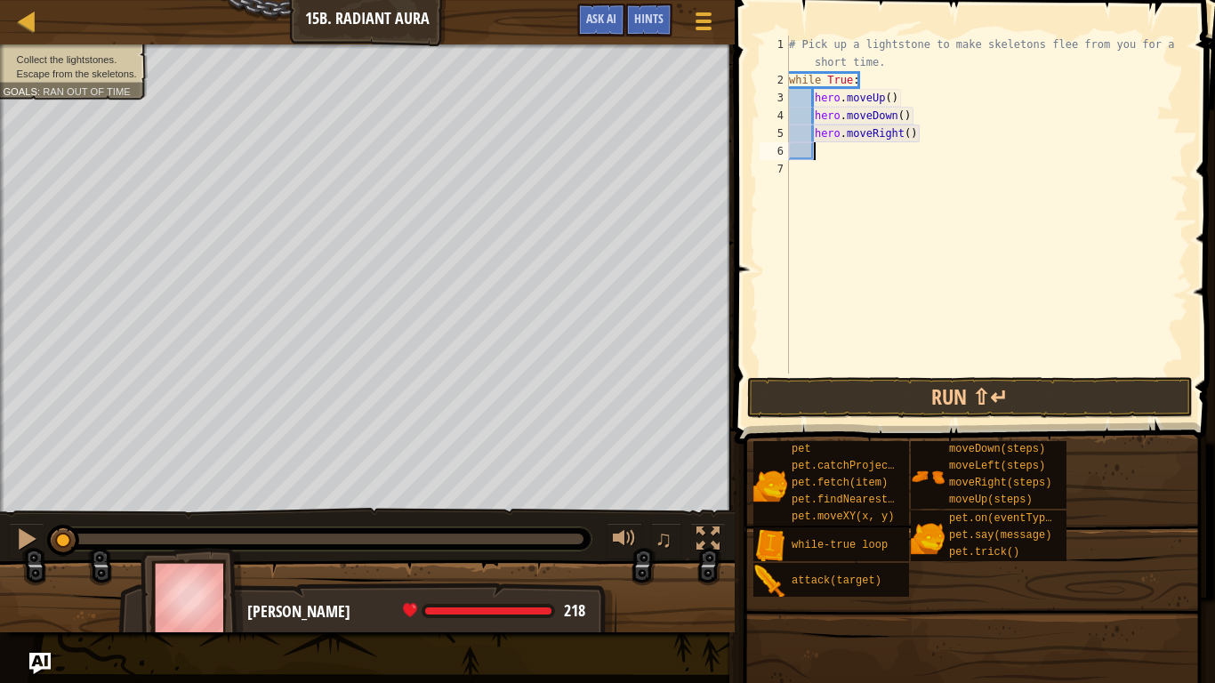
scroll to position [8, 3]
click at [908, 133] on div "# Pick up a lightstone to make skeletons flee from you for a short time. while …" at bounding box center [986, 231] width 403 height 391
type textarea "hero.moveRight(2)"
click at [1041, 402] on button "Run ⇧↵" at bounding box center [970, 397] width 446 height 41
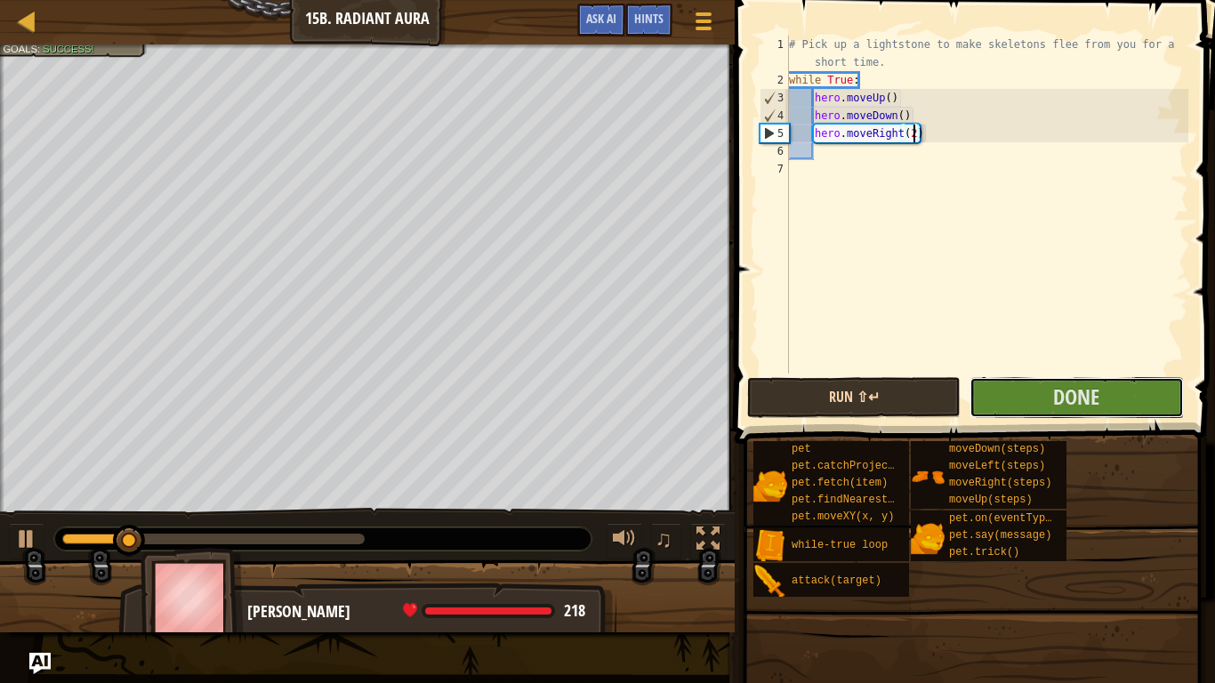
click at [1041, 402] on button "Done" at bounding box center [1076, 397] width 213 height 41
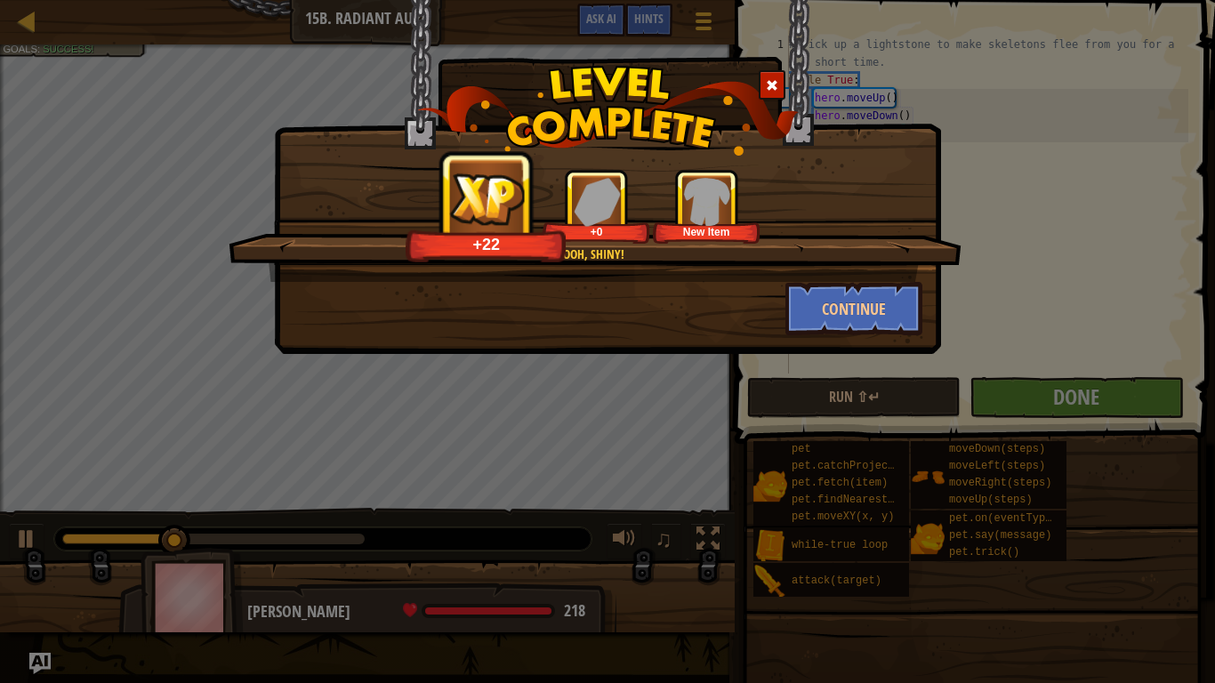
click at [1041, 402] on div "Ooh, shiny! +22 +0 New Item Continue" at bounding box center [607, 341] width 1215 height 683
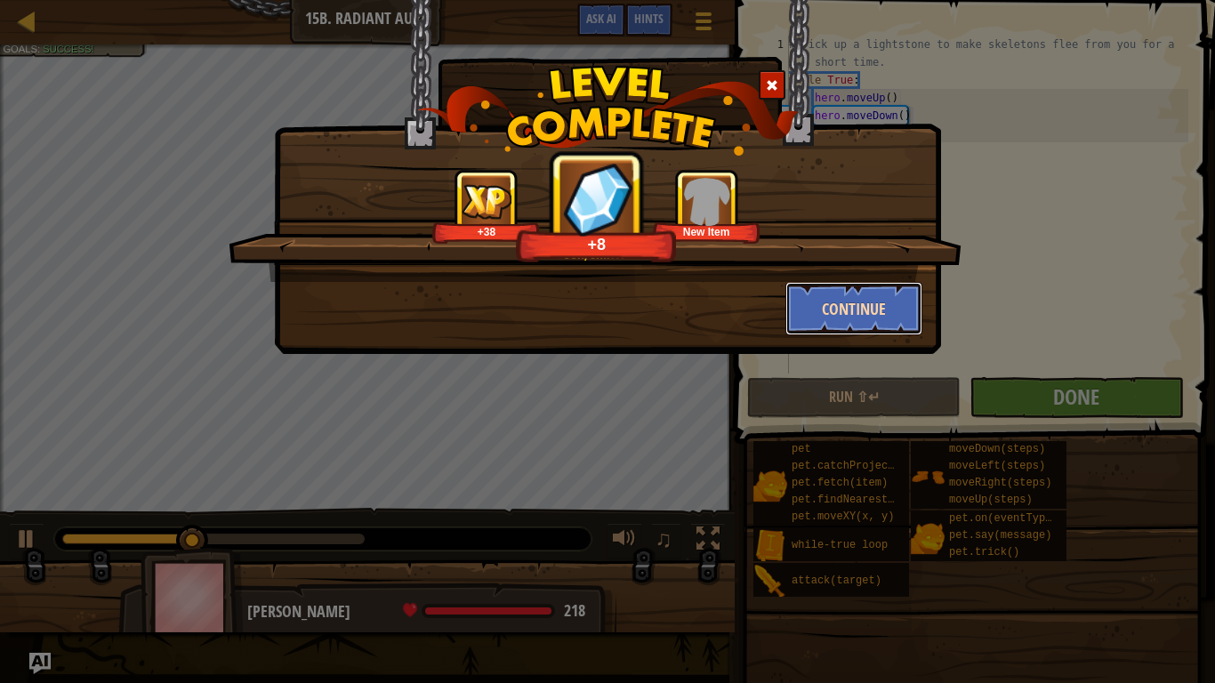
click at [892, 305] on button "Continue" at bounding box center [854, 308] width 138 height 53
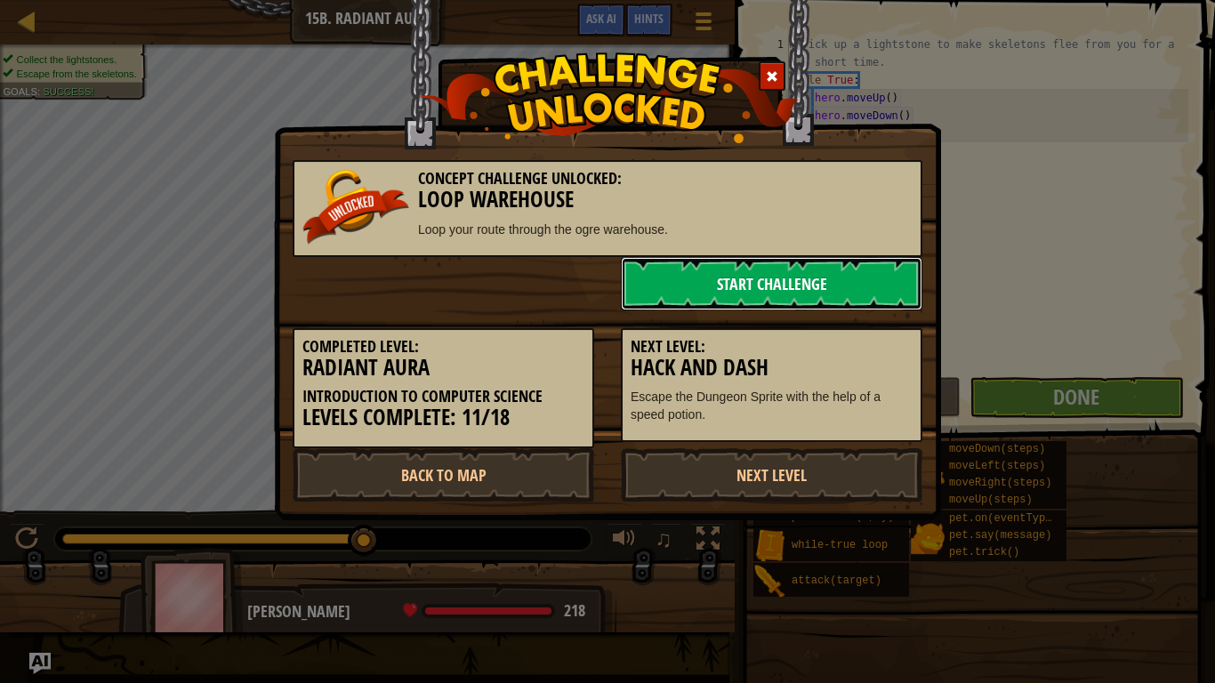
click at [893, 305] on link "Start Challenge" at bounding box center [772, 283] width 302 height 53
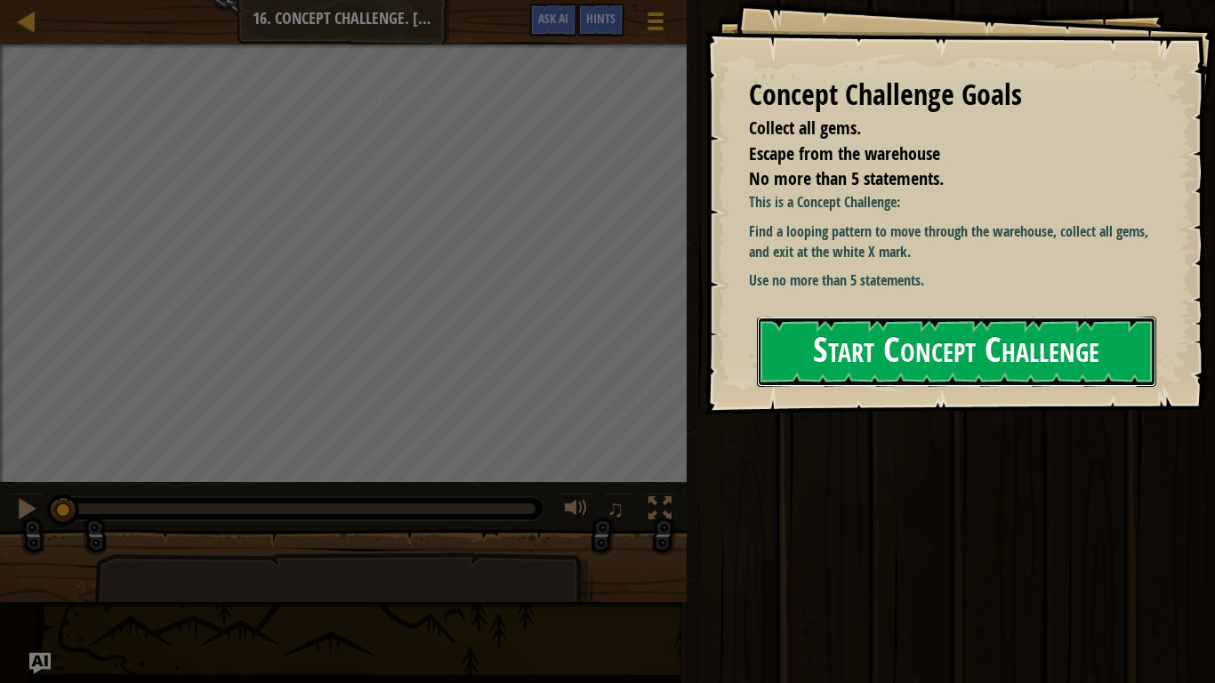
click at [845, 321] on button "Start Concept Challenge" at bounding box center [956, 352] width 399 height 70
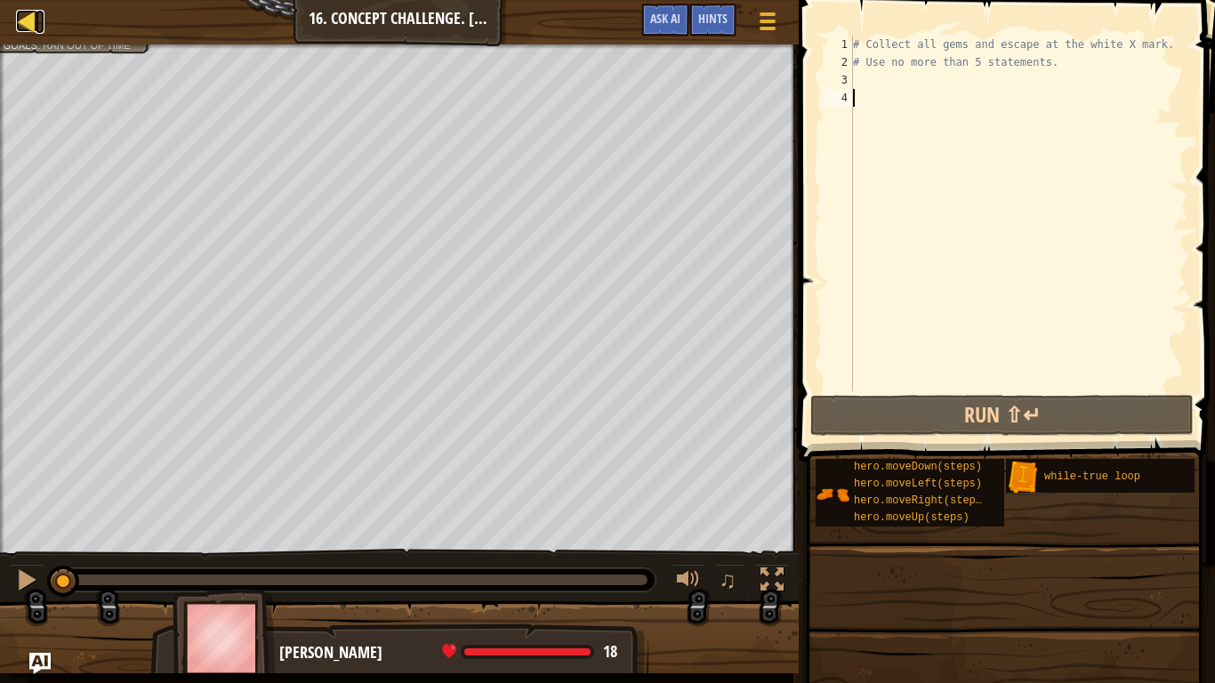
click at [35, 25] on div at bounding box center [27, 21] width 22 height 22
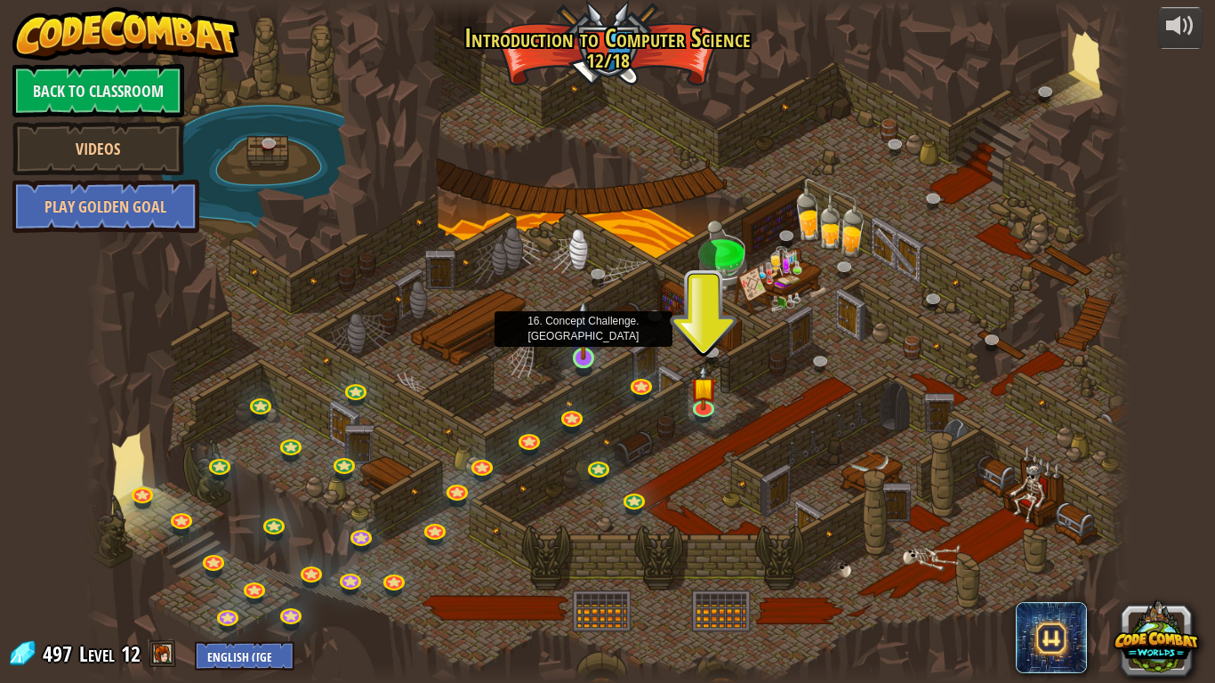
click at [582, 355] on img at bounding box center [583, 330] width 27 height 60
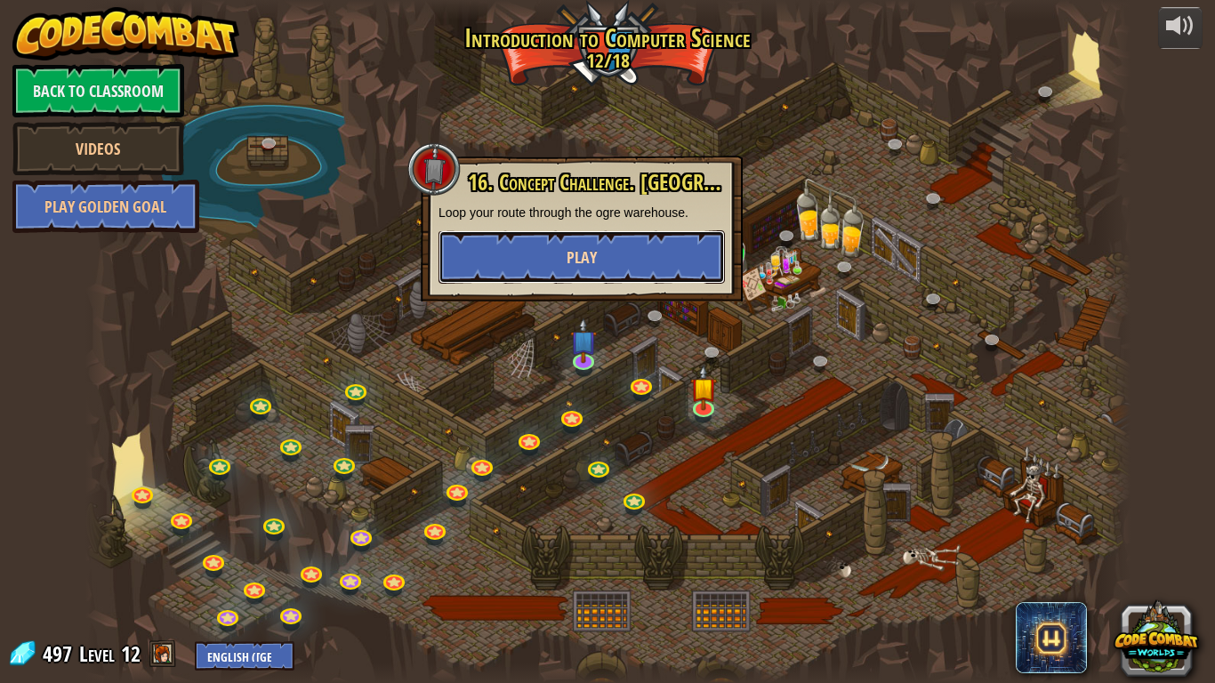
click at [542, 280] on button "Play" at bounding box center [582, 256] width 286 height 53
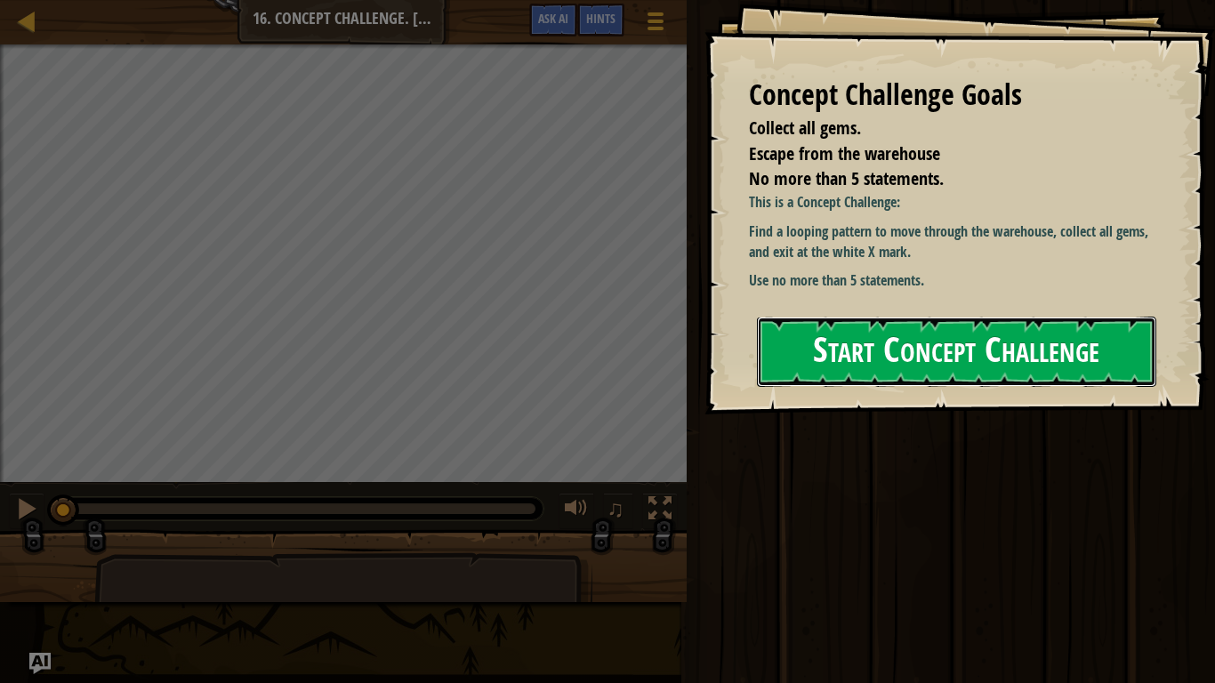
click at [886, 360] on button "Start Concept Challenge" at bounding box center [956, 352] width 399 height 70
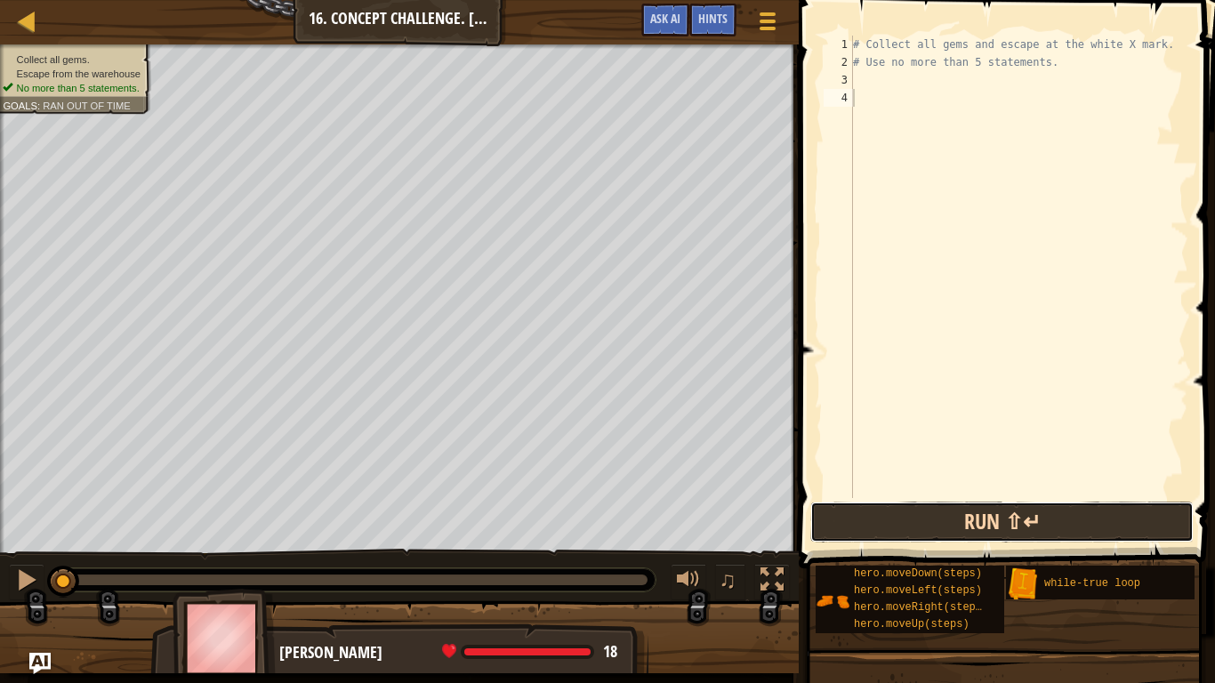
click at [890, 527] on button "Run ⇧↵" at bounding box center [1001, 522] width 383 height 41
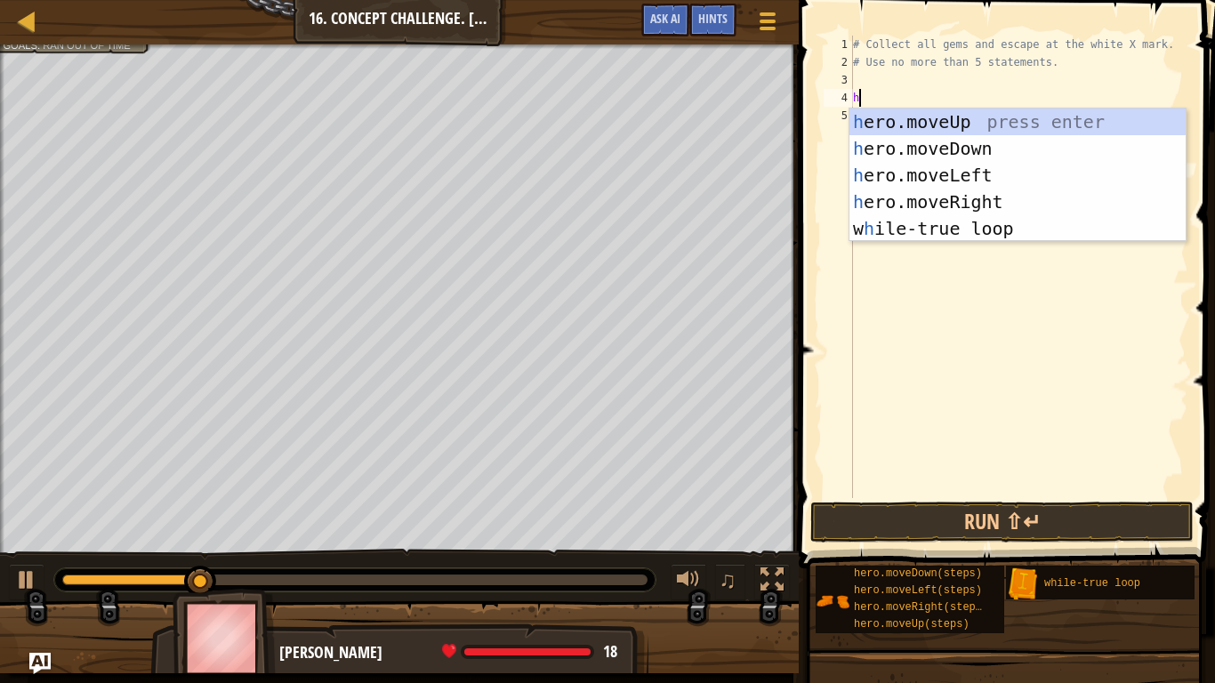
scroll to position [8, 1]
type textarea "he"
click at [954, 205] on div "he ro.moveUp press enter he ro.moveDown press enter he ro.moveLeft press enter …" at bounding box center [1018, 202] width 336 height 187
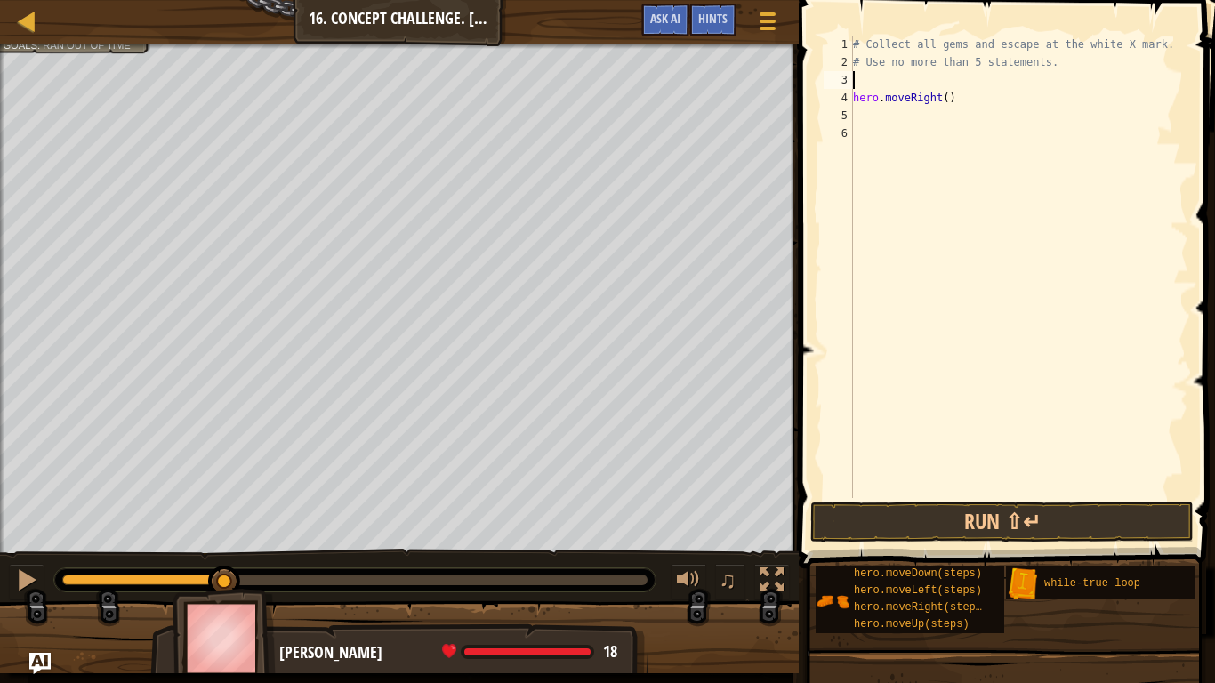
click at [1026, 87] on div "# Collect all gems and escape at the white X mark. # Use no more than 5 stateme…" at bounding box center [1019, 285] width 339 height 498
click at [1031, 101] on div "# Collect all gems and escape at the white X mark. # Use no more than 5 stateme…" at bounding box center [1019, 285] width 339 height 498
type textarea "h"
type textarea "="
type textarea "her"
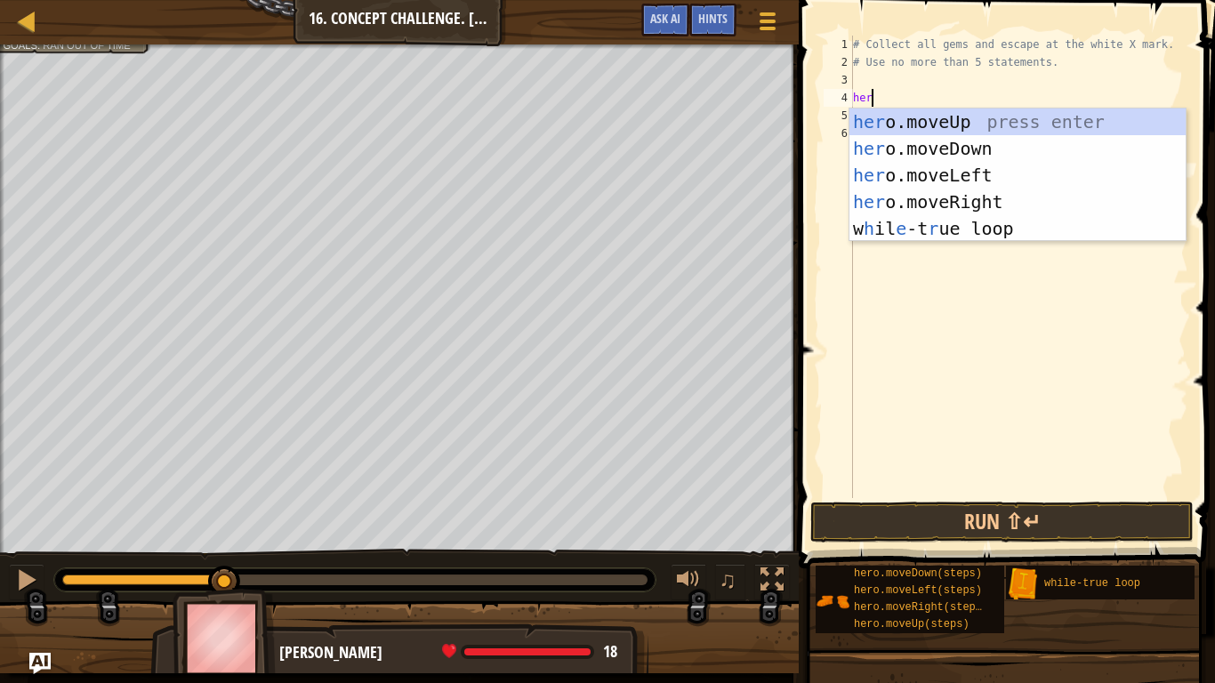
scroll to position [8, 2]
click at [1025, 238] on div "her o.moveUp press enter her o.moveDown press enter her o.moveLeft press enter …" at bounding box center [1018, 202] width 336 height 187
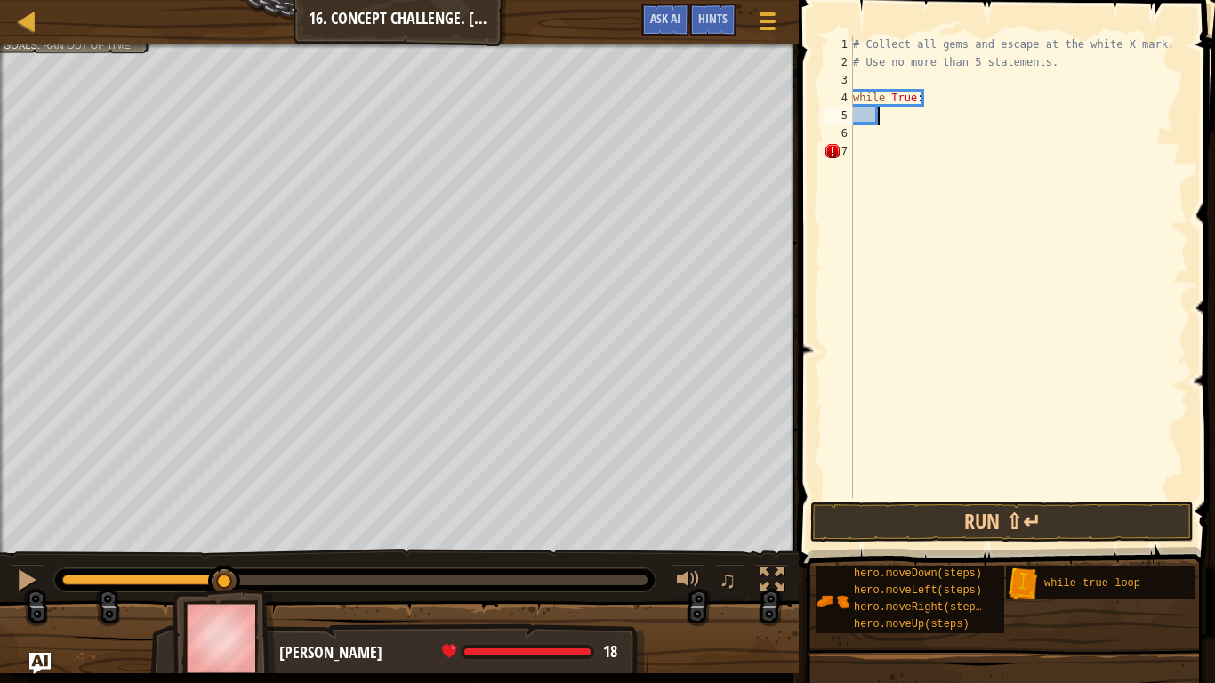
type textarea "her"
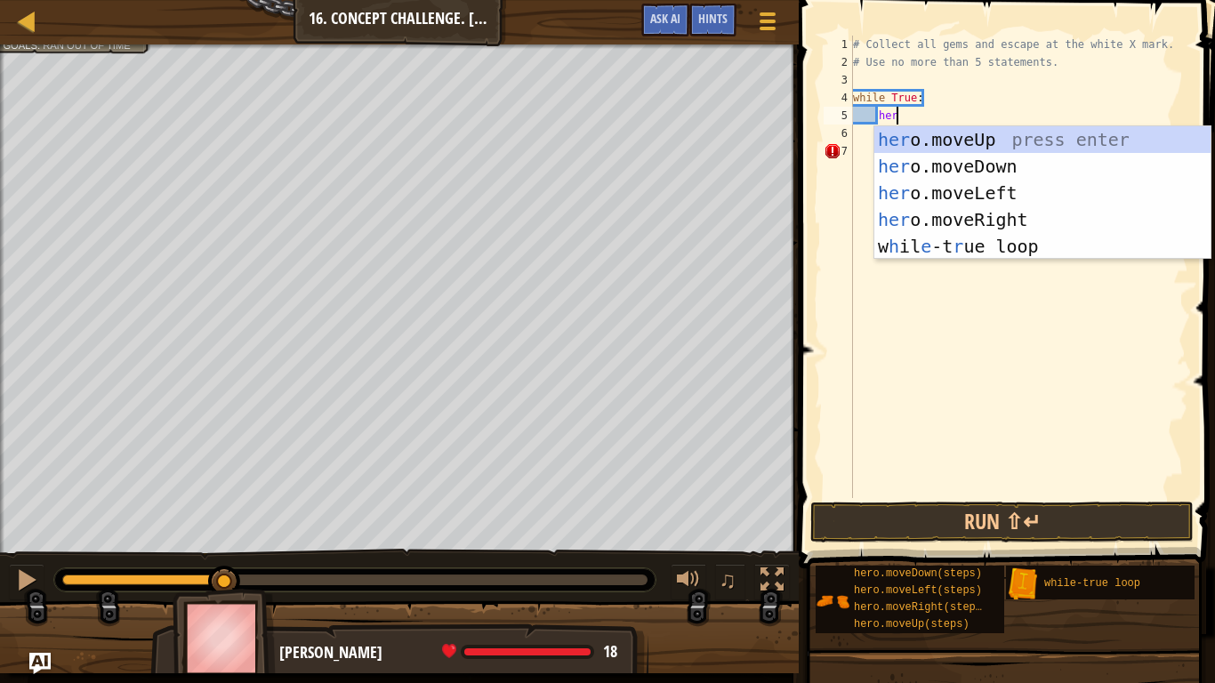
scroll to position [8, 5]
click at [1017, 144] on div "her o.moveUp press enter her o.moveDown press enter her o.moveLeft press enter …" at bounding box center [1042, 219] width 336 height 187
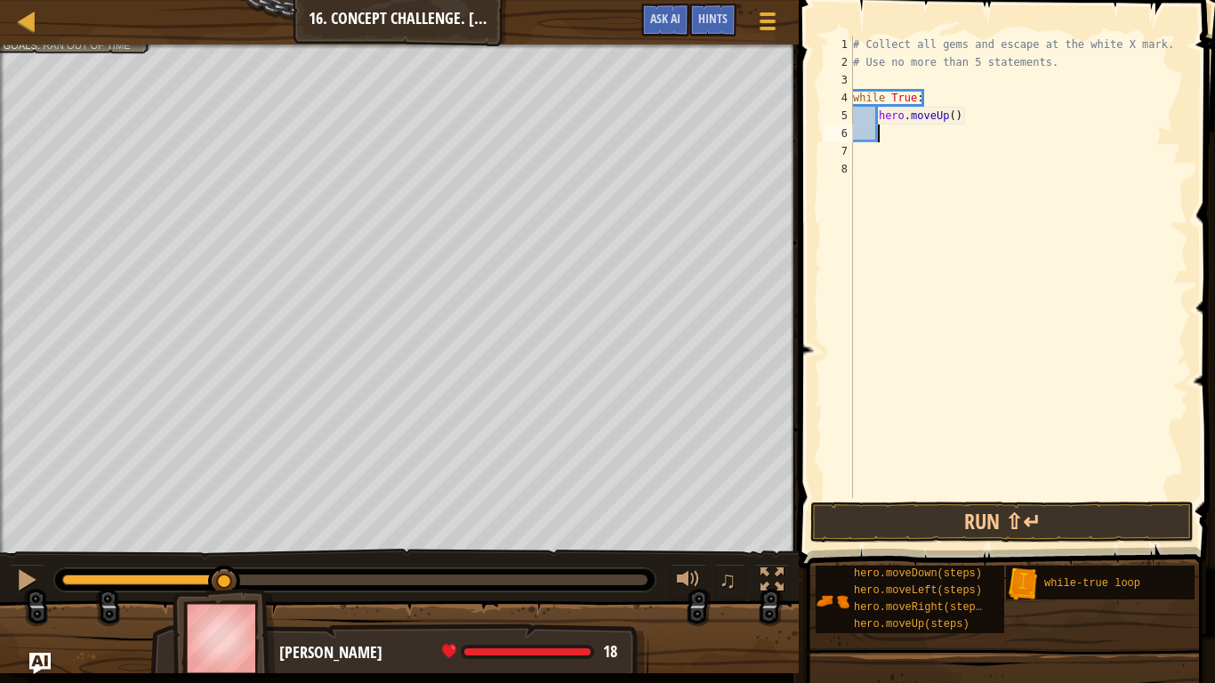
type textarea "her"
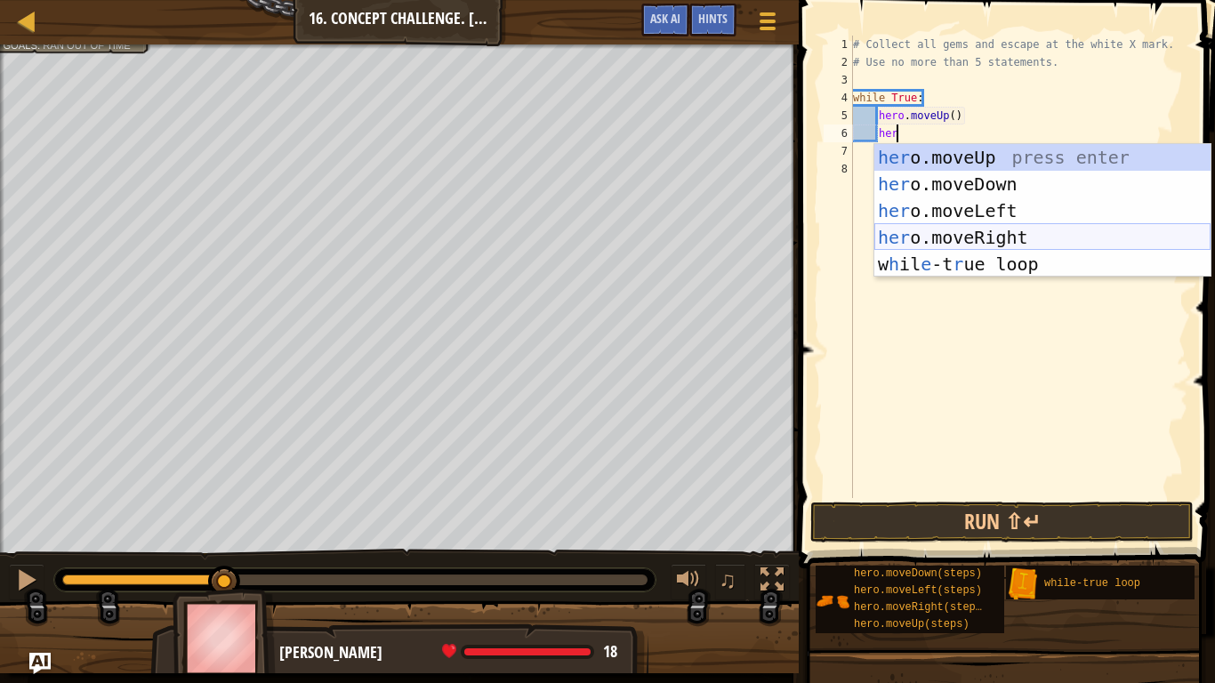
click at [1030, 232] on div "her o.moveUp press enter her o.moveDown press enter her o.moveLeft press enter …" at bounding box center [1042, 237] width 336 height 187
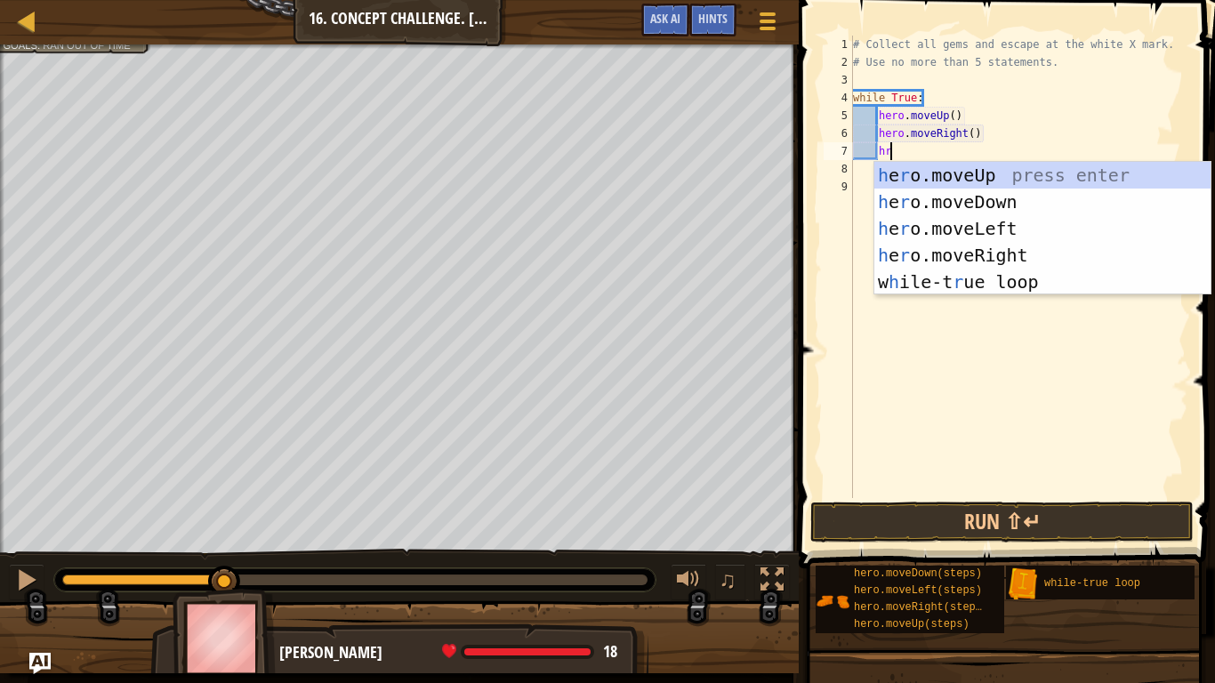
type textarea "hre"
click at [1058, 207] on div "h e r o.mov e Up press enter h e r o.mov e Down press enter h e r o.mov e Left …" at bounding box center [1042, 255] width 336 height 187
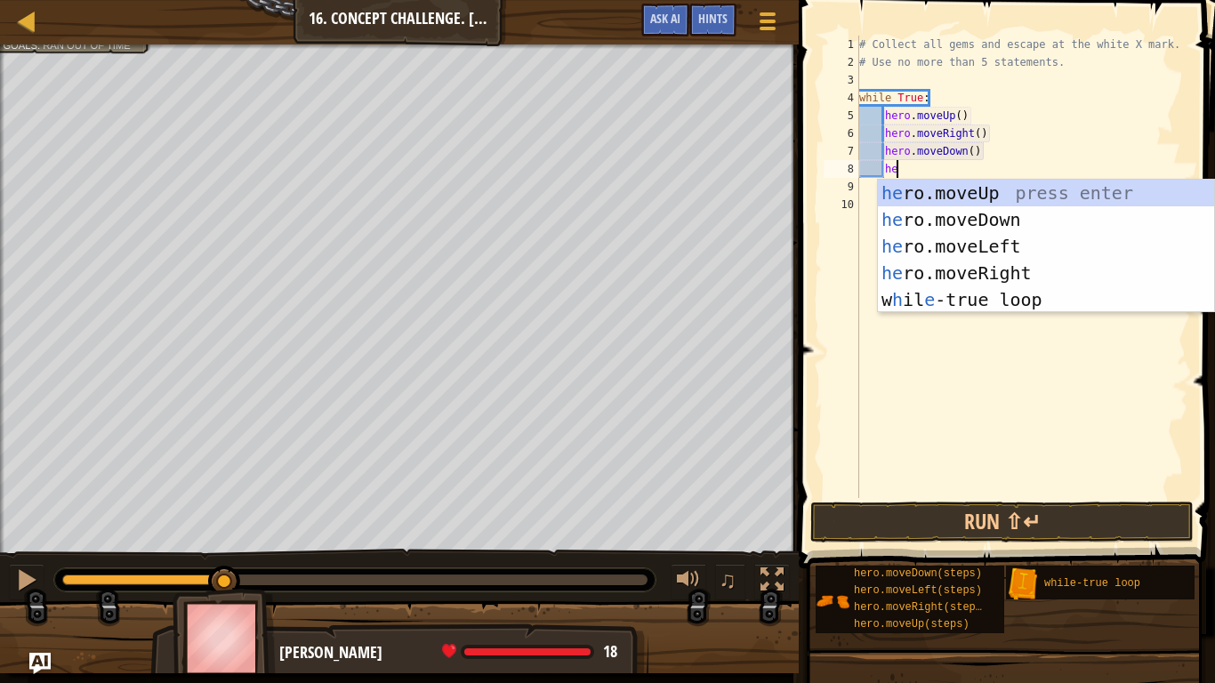
type textarea "her"
click at [1051, 246] on div "her o.moveUp press enter her o.moveDown press enter her o.moveLeft press enter …" at bounding box center [1046, 273] width 336 height 187
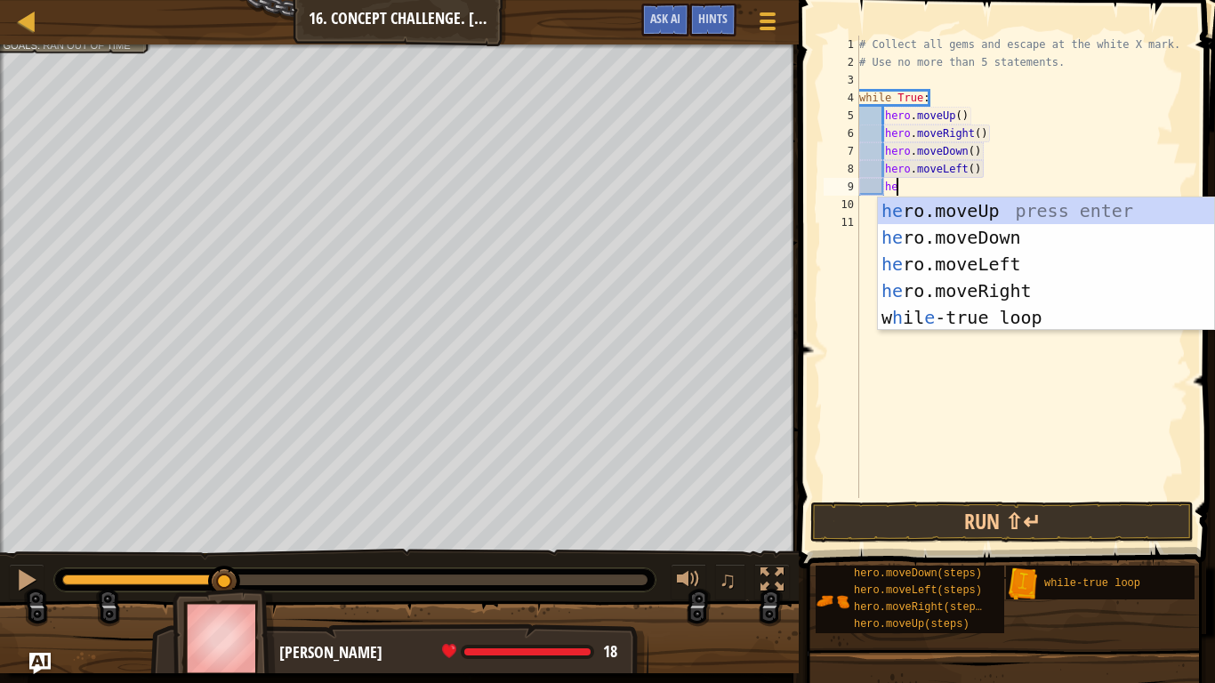
type textarea "her"
click at [1064, 286] on div "her o.moveUp press enter her o.moveDown press enter her o.moveLeft press enter …" at bounding box center [1046, 290] width 336 height 187
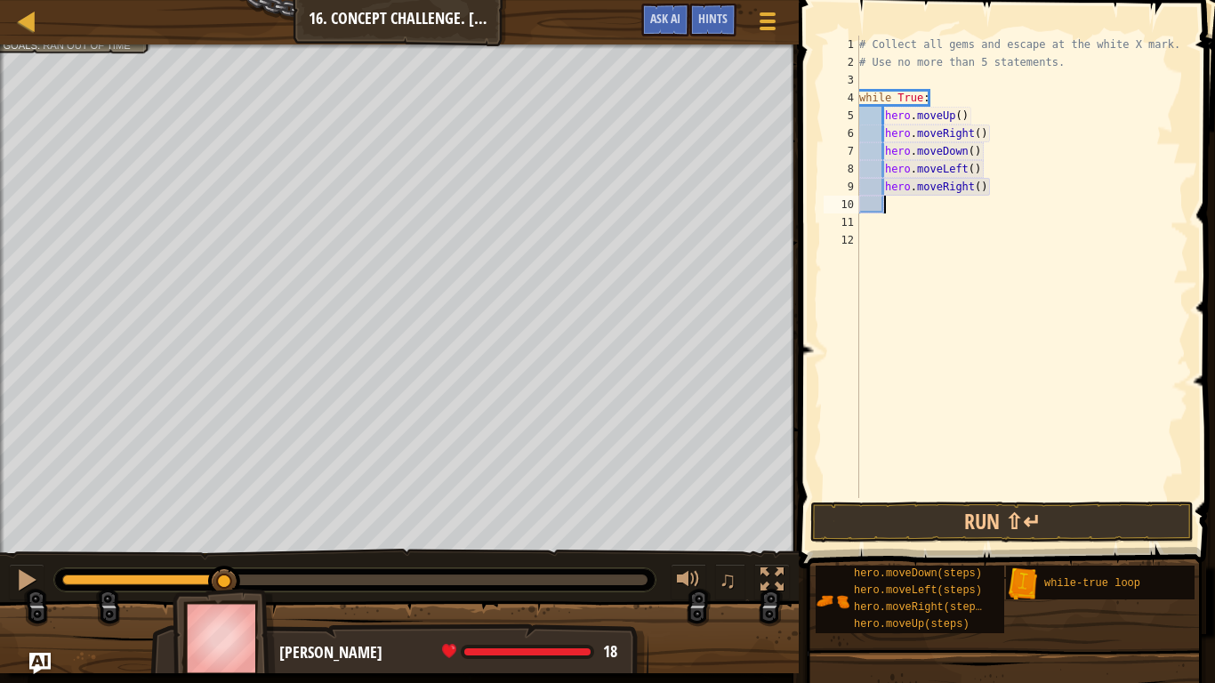
click at [992, 182] on div "# Collect all gems and escape at the white X mark. # Use no more than 5 stateme…" at bounding box center [1022, 285] width 333 height 498
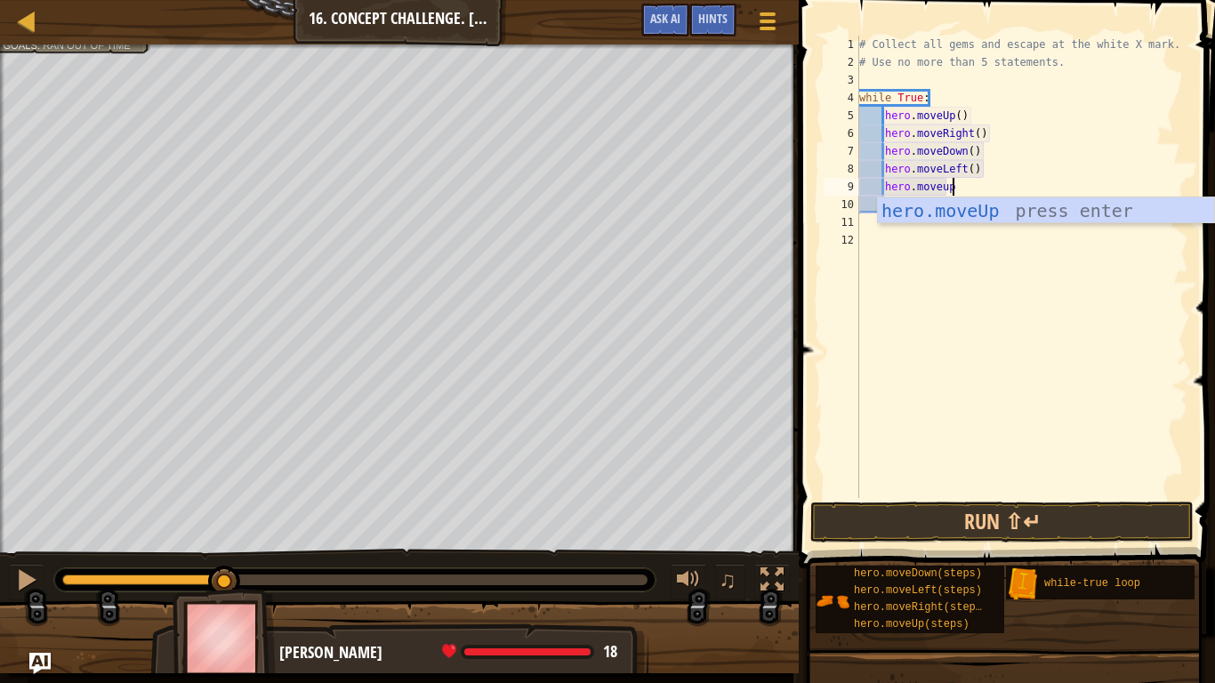
scroll to position [8, 12]
click at [1035, 528] on button "Run ⇧↵" at bounding box center [1001, 522] width 383 height 41
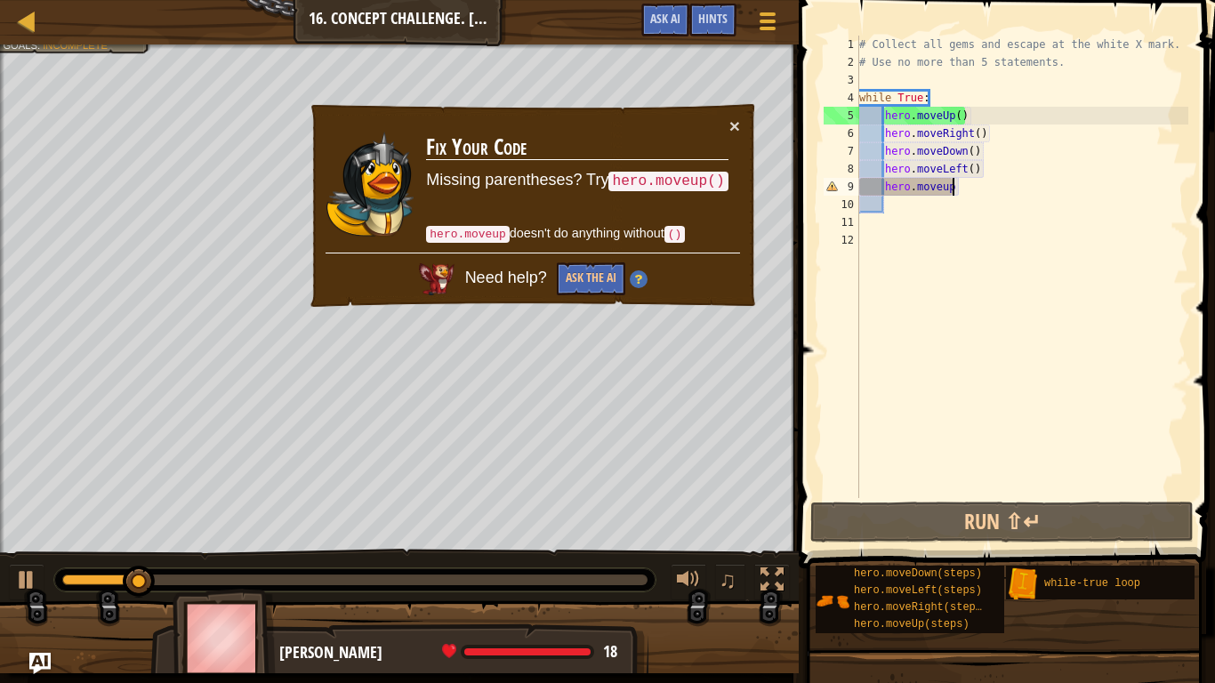
click at [737, 145] on div "× Fix Your Code Missing parentheses? Try hero.moveup() hero.moveup doesn't do a…" at bounding box center [533, 205] width 450 height 207
click at [737, 139] on div "× Fix Your Code Missing parentheses? Try hero.moveup() hero.moveup doesn't do a…" at bounding box center [533, 205] width 450 height 207
click at [741, 133] on div "× Fix Your Code Missing parentheses? Try hero.moveup() hero.moveup doesn't do a…" at bounding box center [533, 205] width 450 height 207
click at [735, 132] on button "×" at bounding box center [734, 126] width 11 height 19
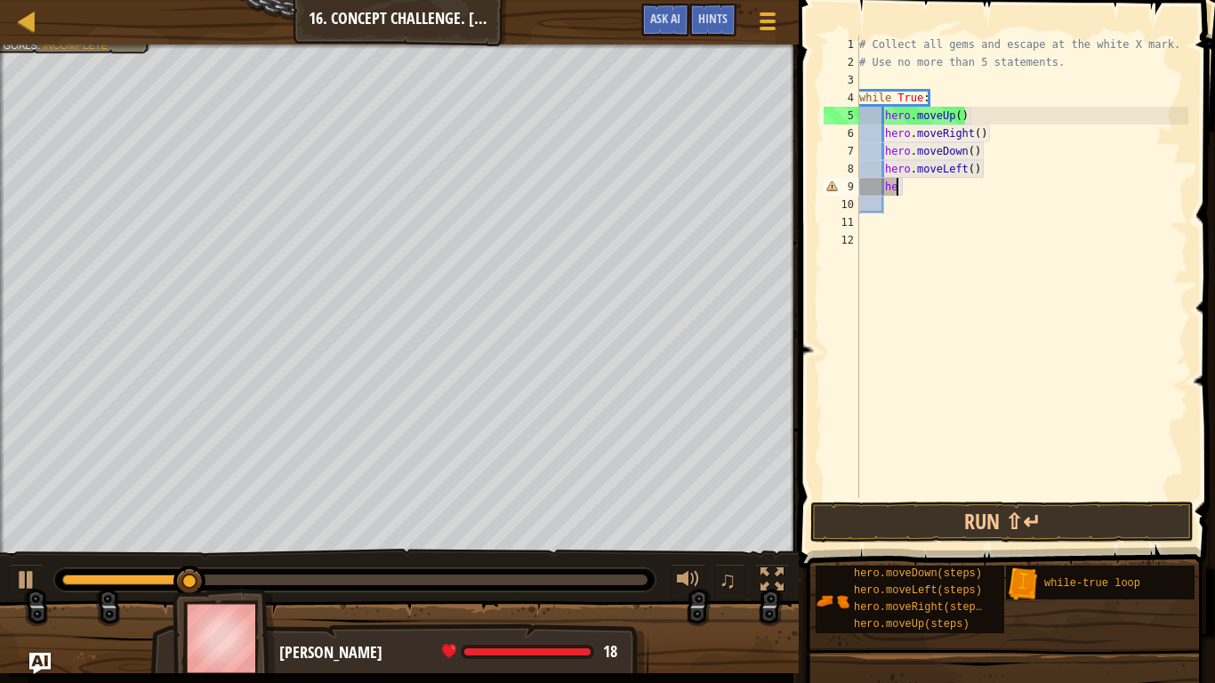
type textarea "h"
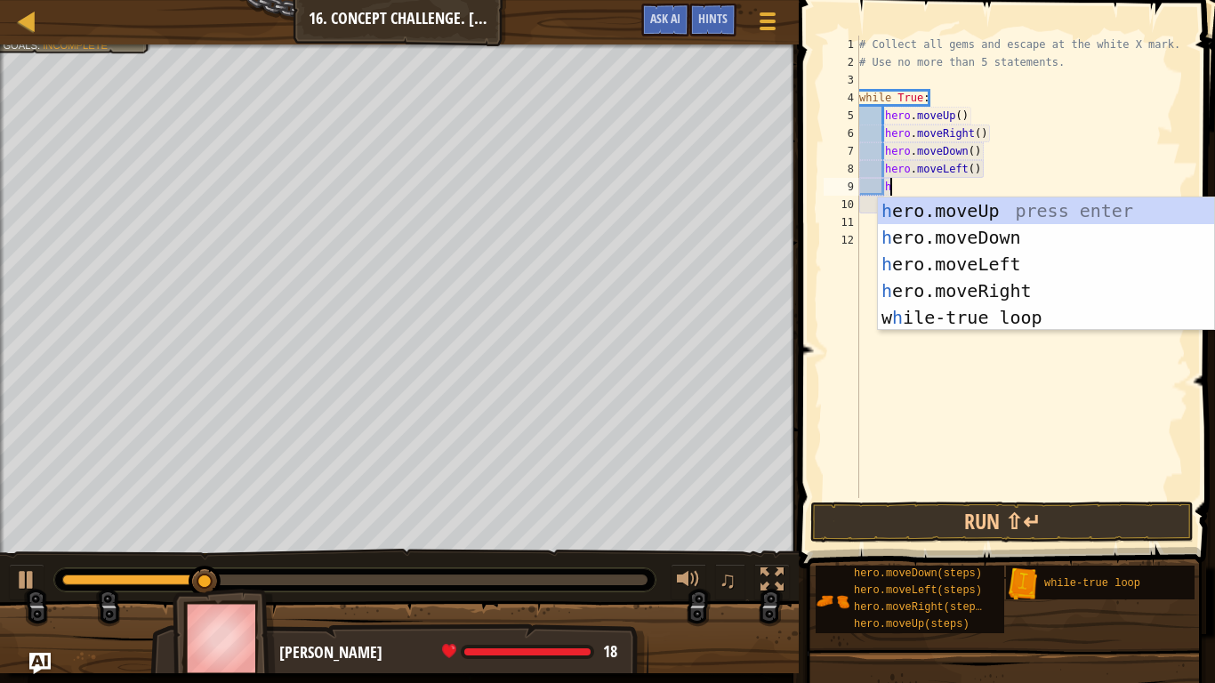
scroll to position [8, 5]
type textarea "her"
click at [946, 211] on div "her o.moveUp press enter her o.moveDown press enter her o.moveLeft press enter …" at bounding box center [1046, 290] width 336 height 187
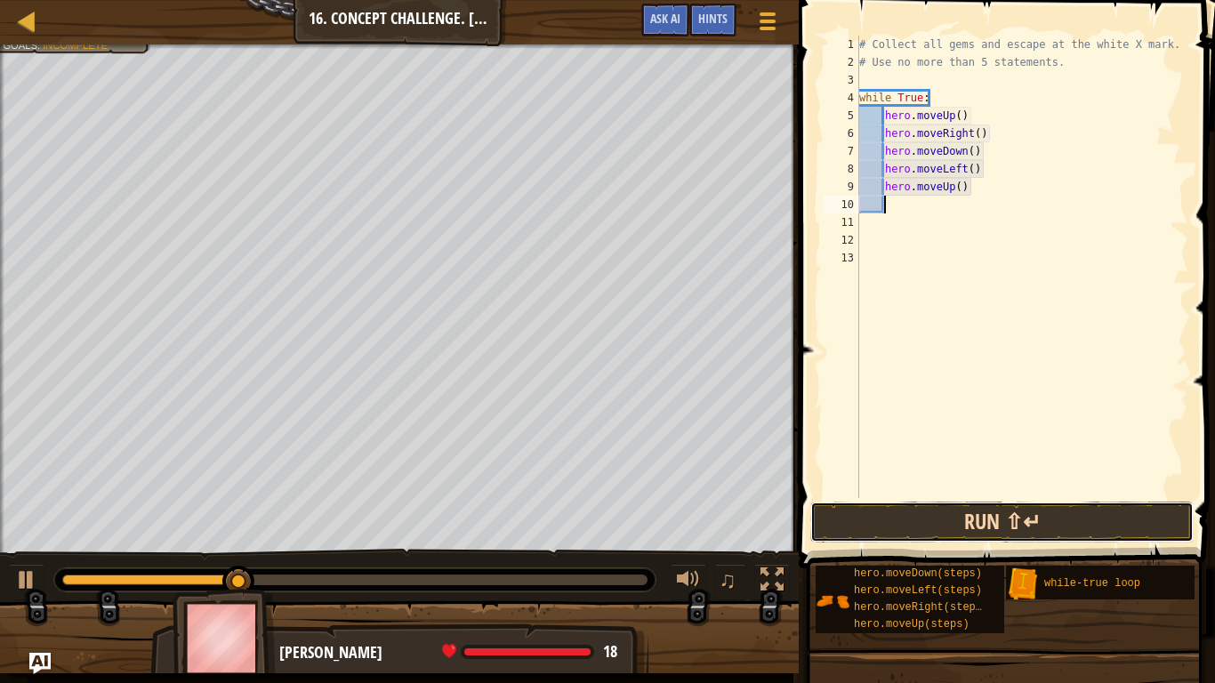
click at [868, 516] on button "Run ⇧↵" at bounding box center [1001, 522] width 383 height 41
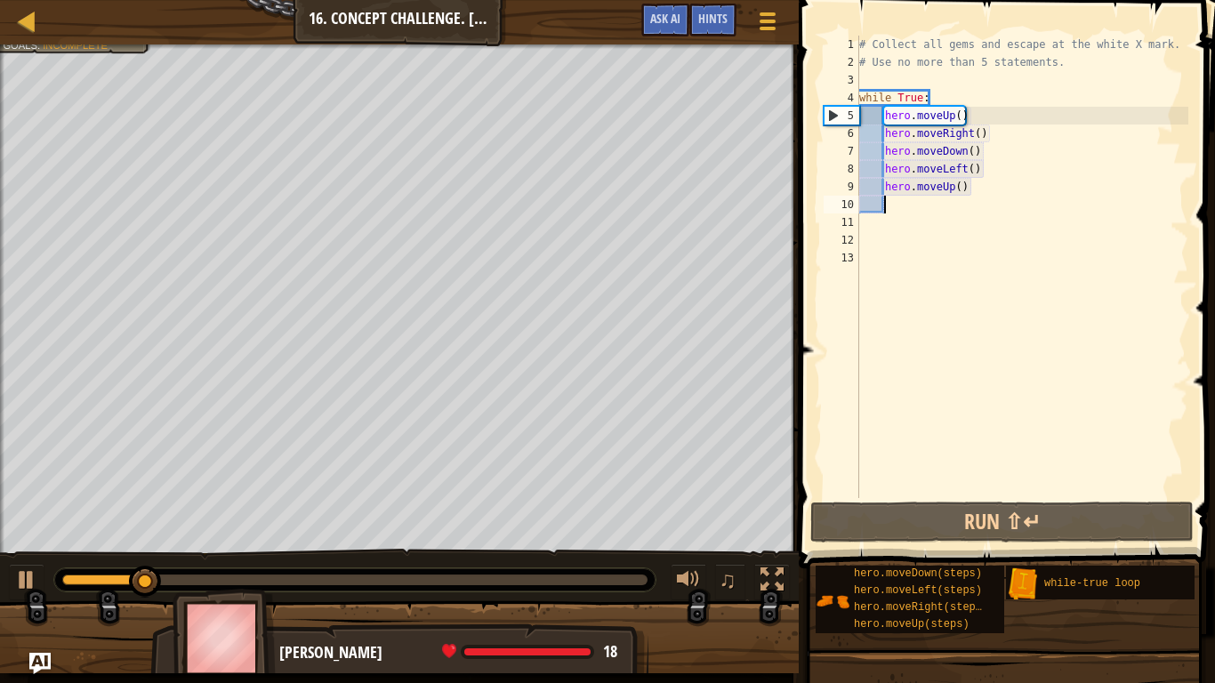
click at [961, 113] on div "# Collect all gems and escape at the white X mark. # Use no more than 5 stateme…" at bounding box center [1022, 285] width 333 height 498
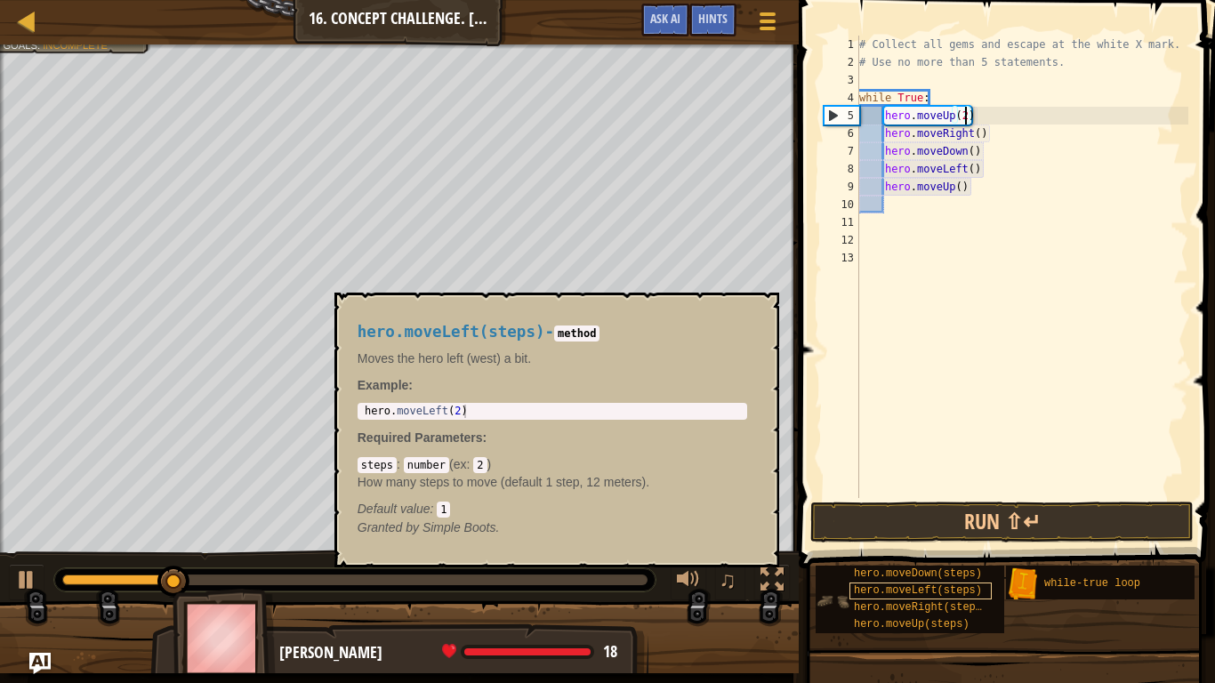
scroll to position [8, 15]
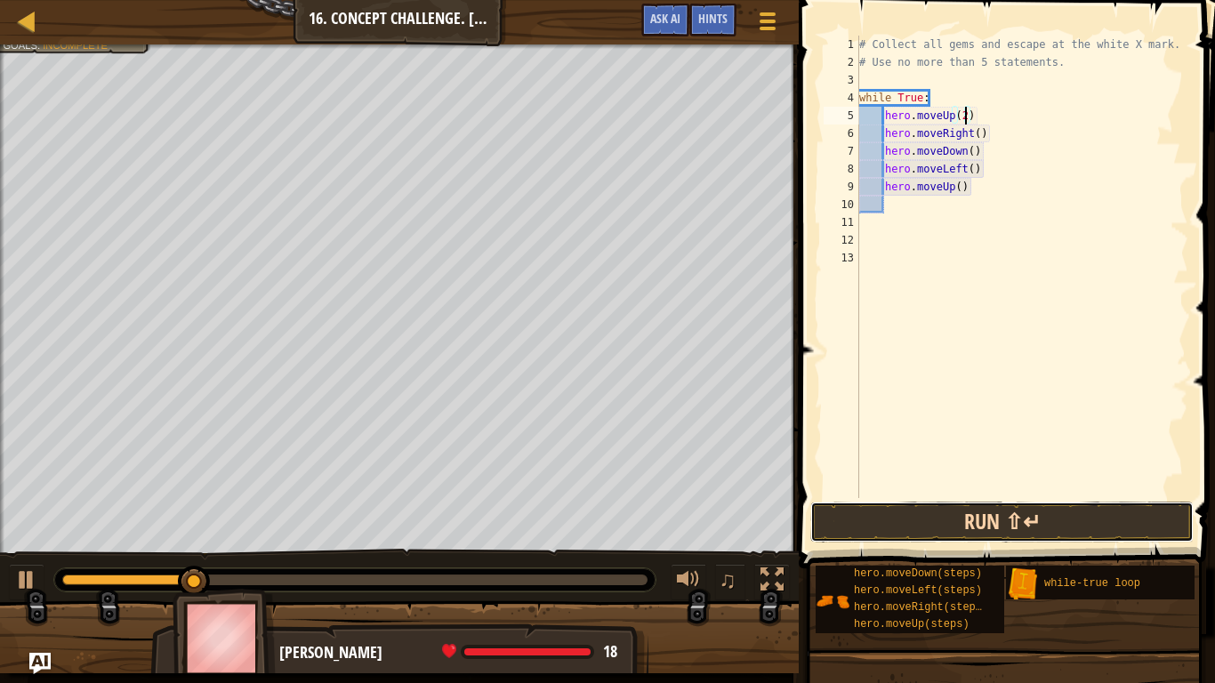
click at [993, 530] on button "Run ⇧↵" at bounding box center [1001, 522] width 383 height 41
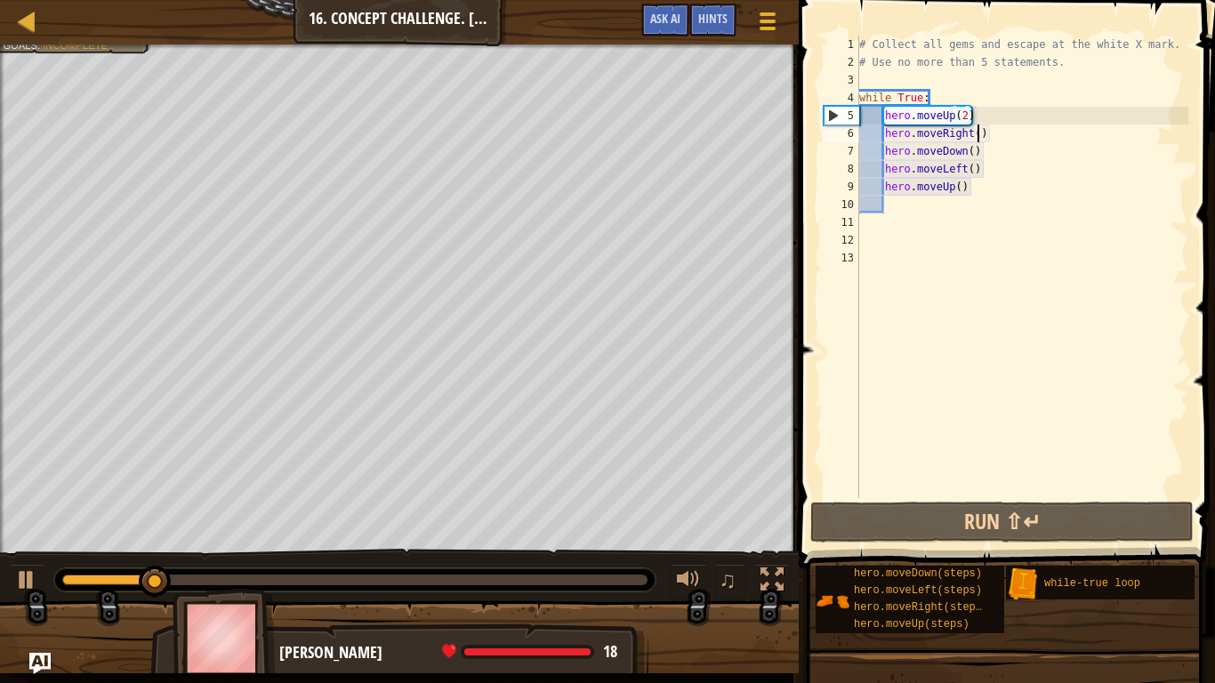
click at [976, 129] on div "# Collect all gems and escape at the white X mark. # Use no more than 5 stateme…" at bounding box center [1022, 285] width 333 height 498
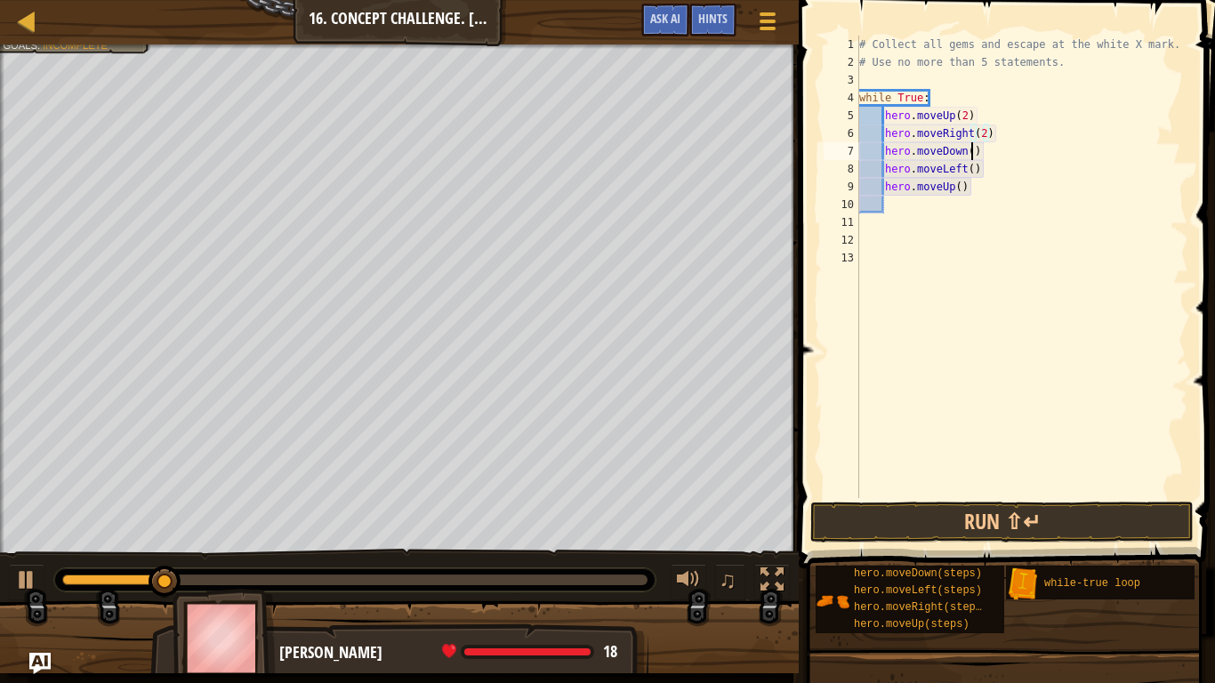
click at [972, 154] on div "# Collect all gems and escape at the white X mark. # Use no more than 5 stateme…" at bounding box center [1022, 285] width 333 height 498
click at [972, 165] on div "# Collect all gems and escape at the white X mark. # Use no more than 5 stateme…" at bounding box center [1022, 285] width 333 height 498
click at [957, 189] on div "# Collect all gems and escape at the white X mark. # Use no more than 5 stateme…" at bounding box center [1022, 285] width 333 height 498
click at [894, 530] on button "Run ⇧↵" at bounding box center [1001, 522] width 383 height 41
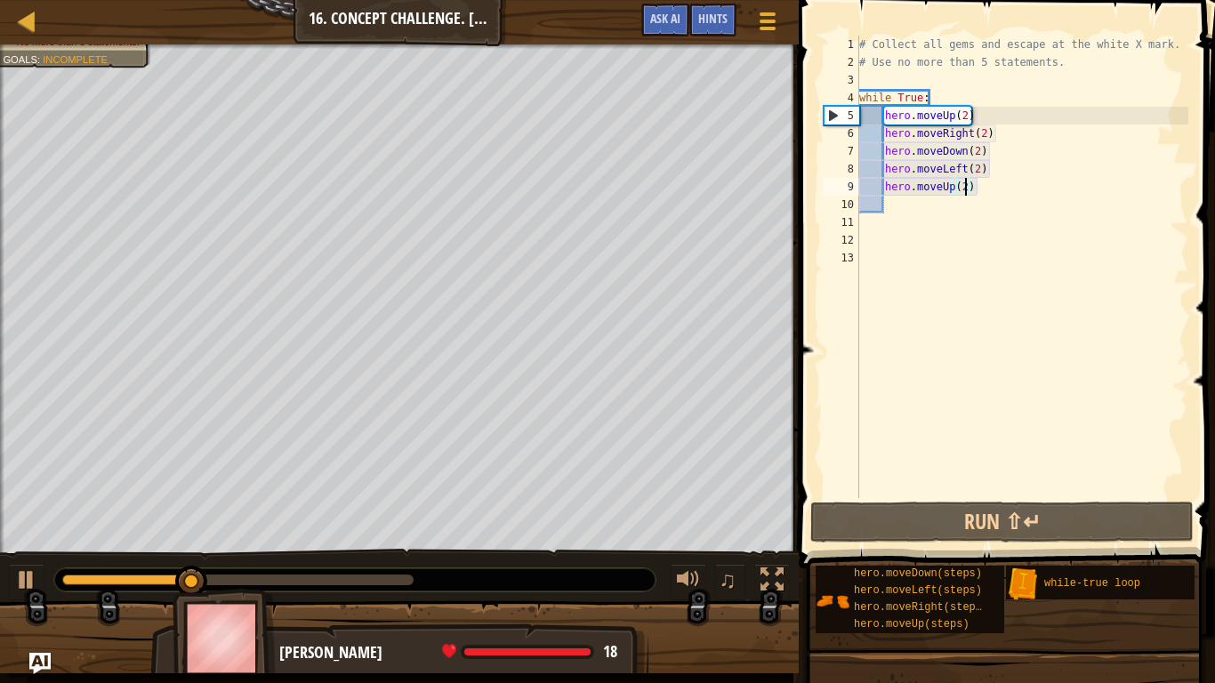
click at [976, 152] on div "# Collect all gems and escape at the white X mark. # Use no more than 5 stateme…" at bounding box center [1022, 285] width 333 height 498
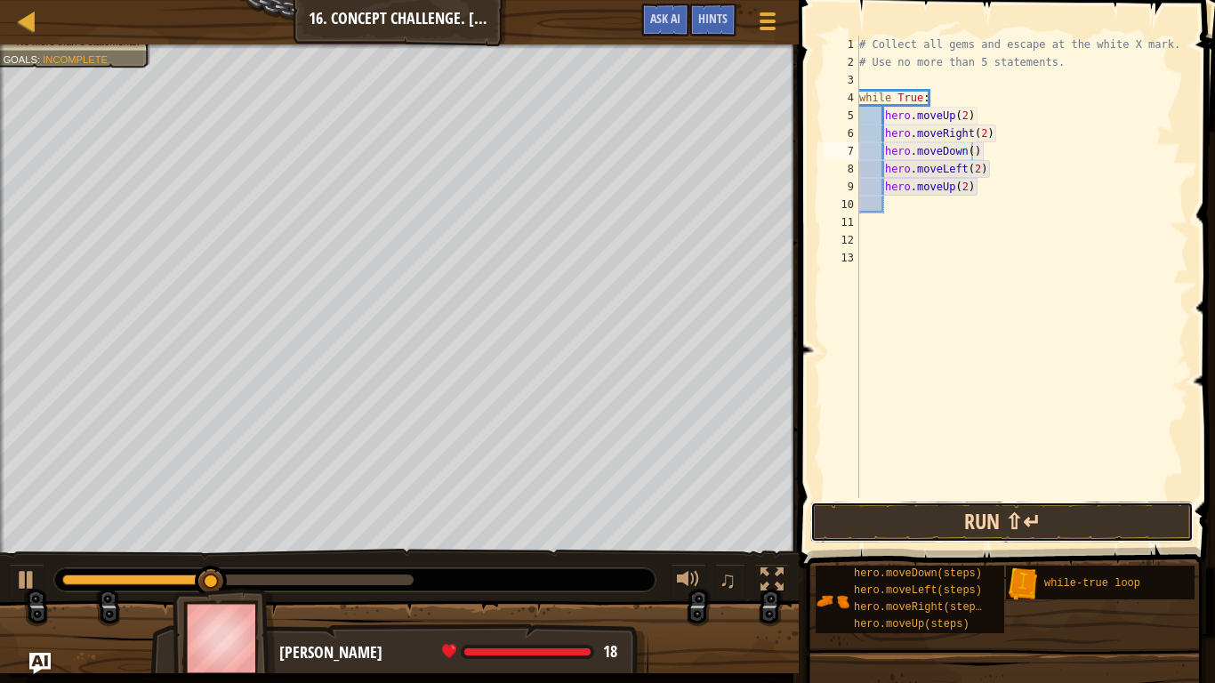
click at [1138, 509] on button "Run ⇧↵" at bounding box center [1001, 522] width 383 height 41
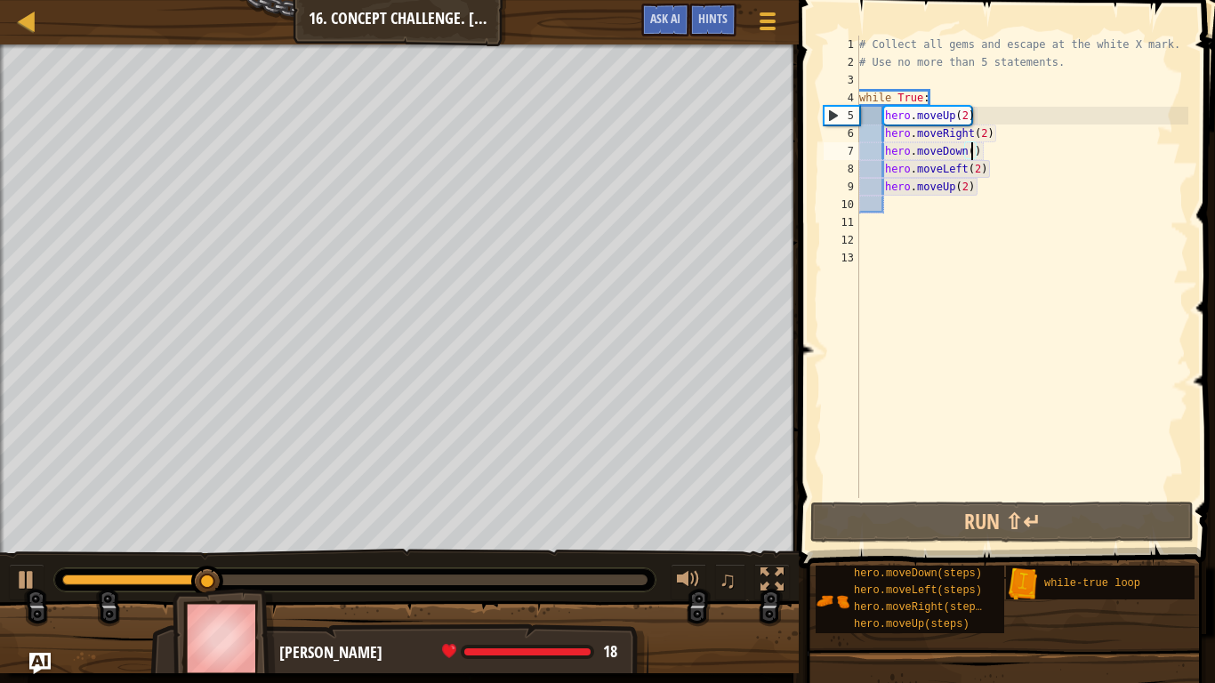
click at [978, 169] on div "# Collect all gems and escape at the white X mark. # Use no more than 5 stateme…" at bounding box center [1022, 285] width 333 height 498
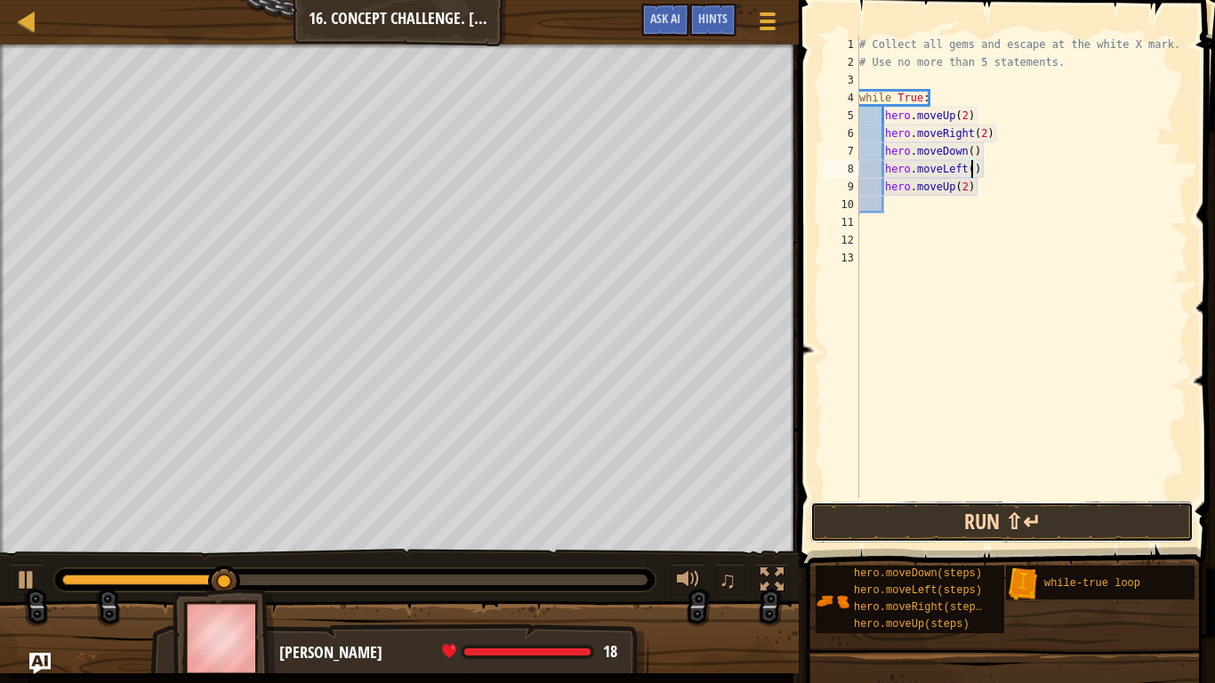
click at [1158, 532] on button "Run ⇧↵" at bounding box center [1001, 522] width 383 height 41
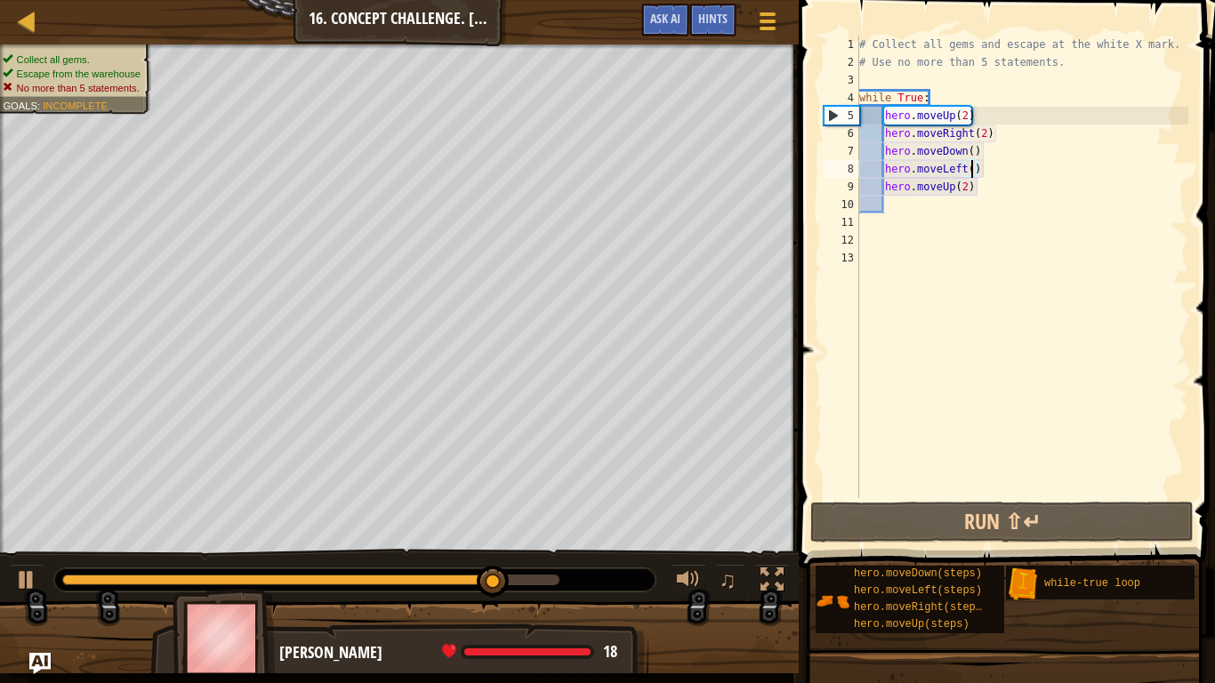
click at [83, 68] on span "Escape from the warehouse" at bounding box center [79, 74] width 124 height 12
click at [1066, 193] on div "# Collect all gems and escape at the white X mark. # Use no more than 5 stateme…" at bounding box center [1022, 285] width 333 height 498
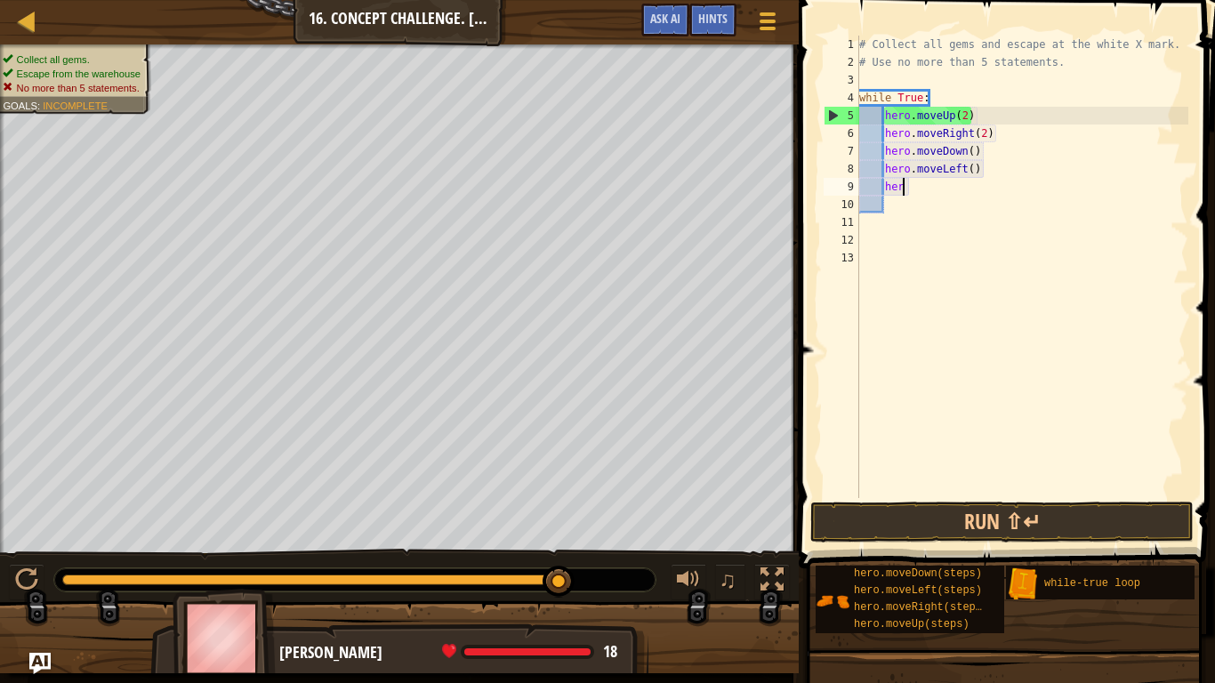
type textarea "h"
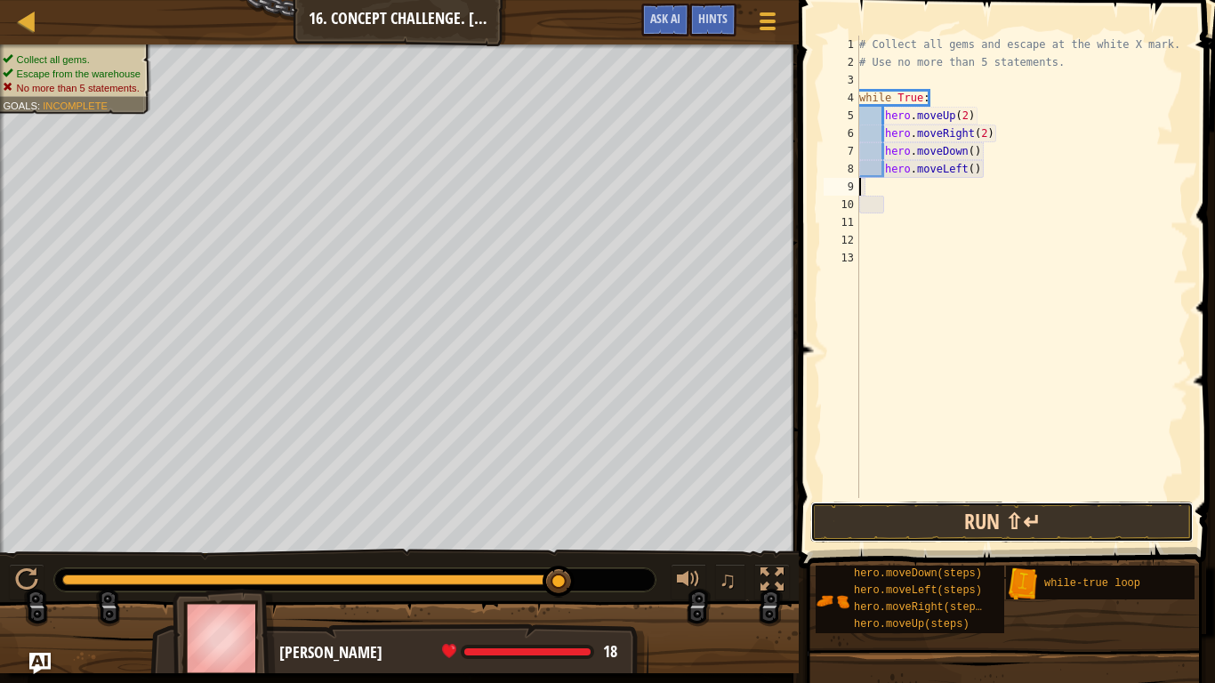
click at [1049, 524] on button "Run ⇧↵" at bounding box center [1001, 522] width 383 height 41
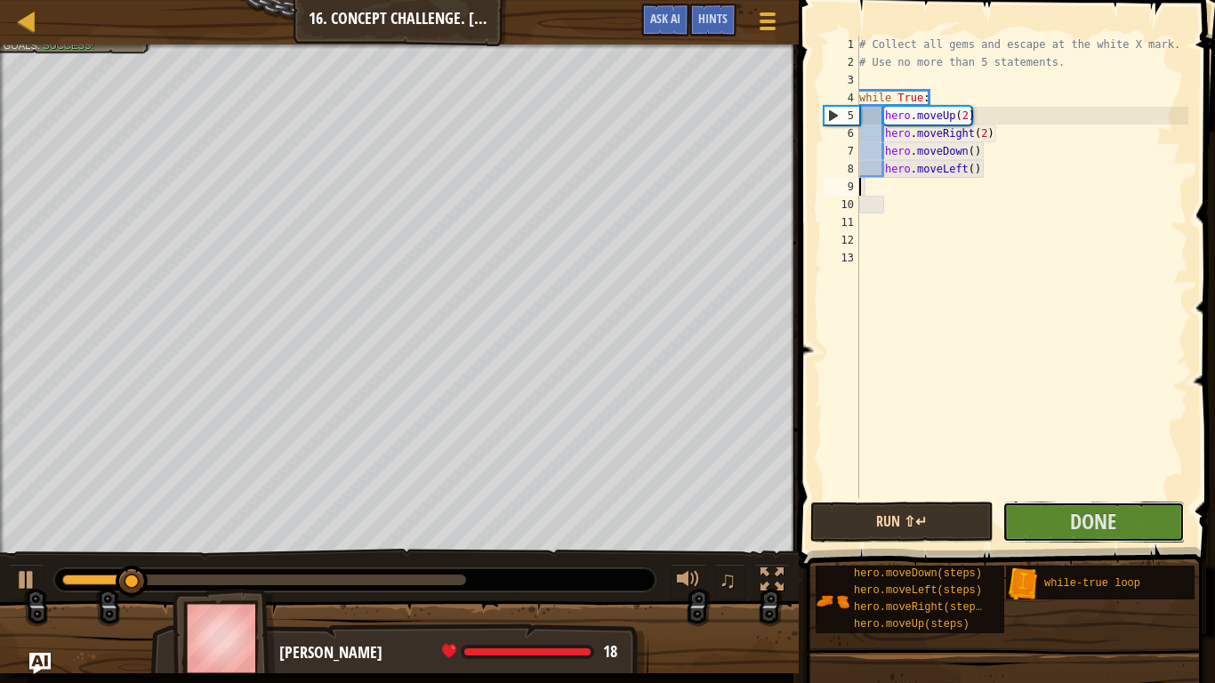
click at [1049, 524] on button "Done" at bounding box center [1094, 522] width 182 height 41
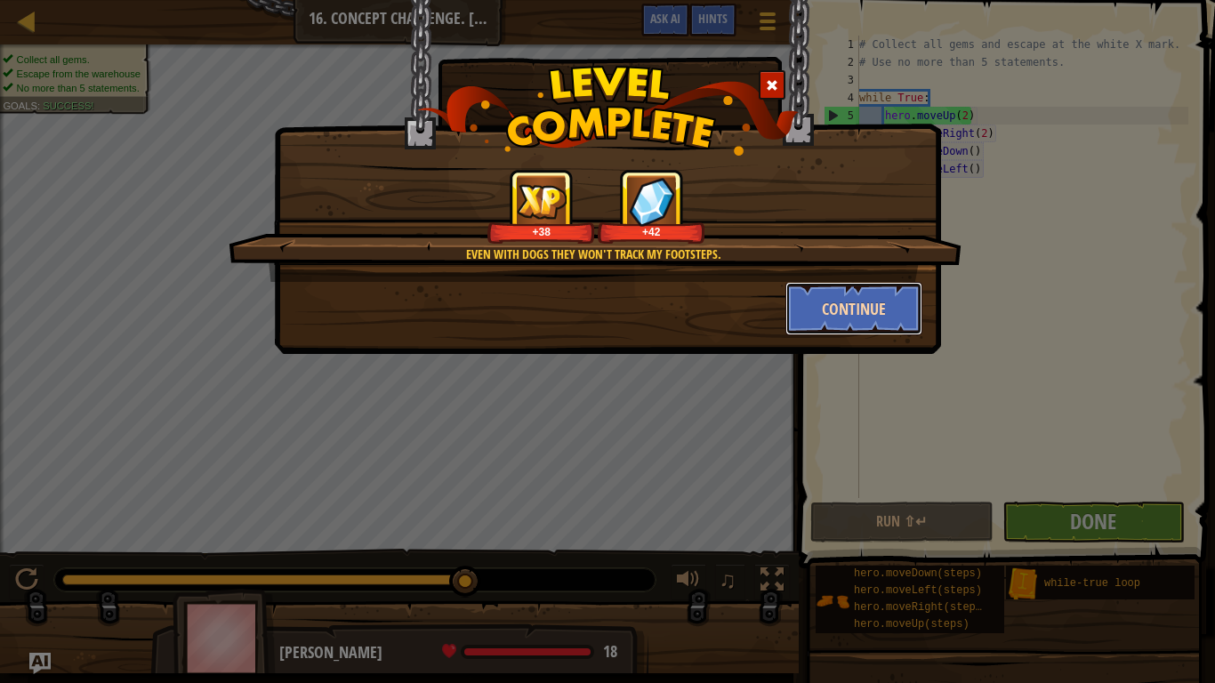
click at [858, 312] on button "Continue" at bounding box center [854, 308] width 138 height 53
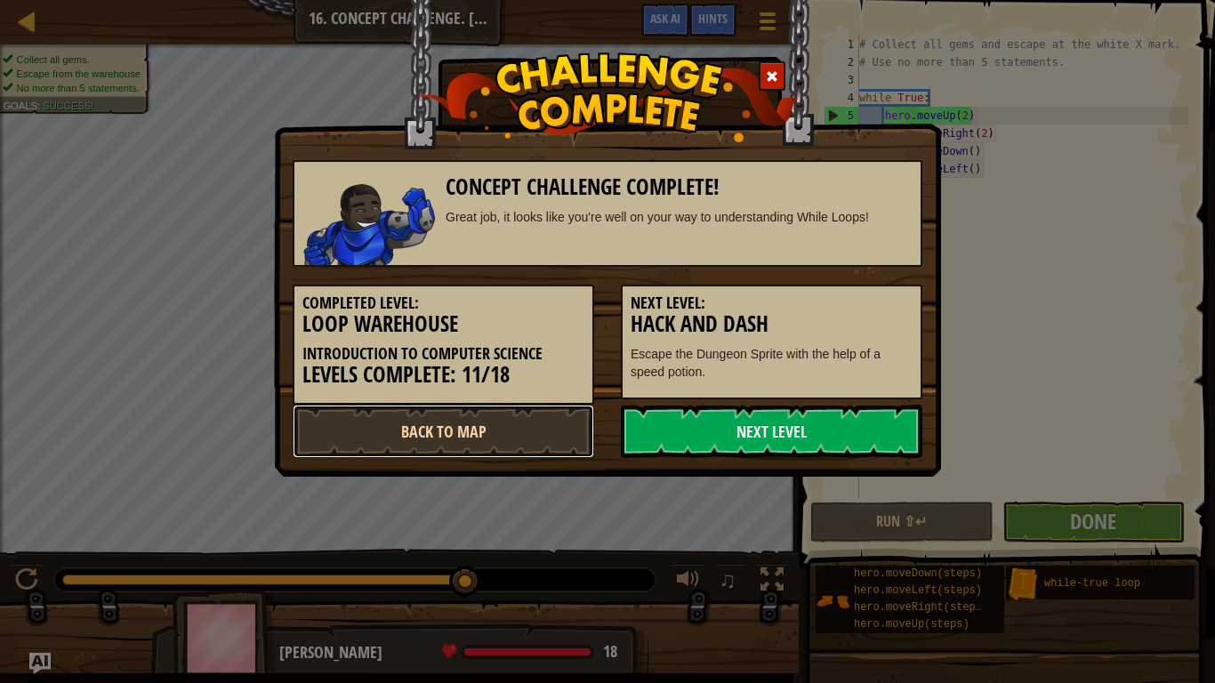
click at [436, 455] on link "Back to Map" at bounding box center [444, 431] width 302 height 53
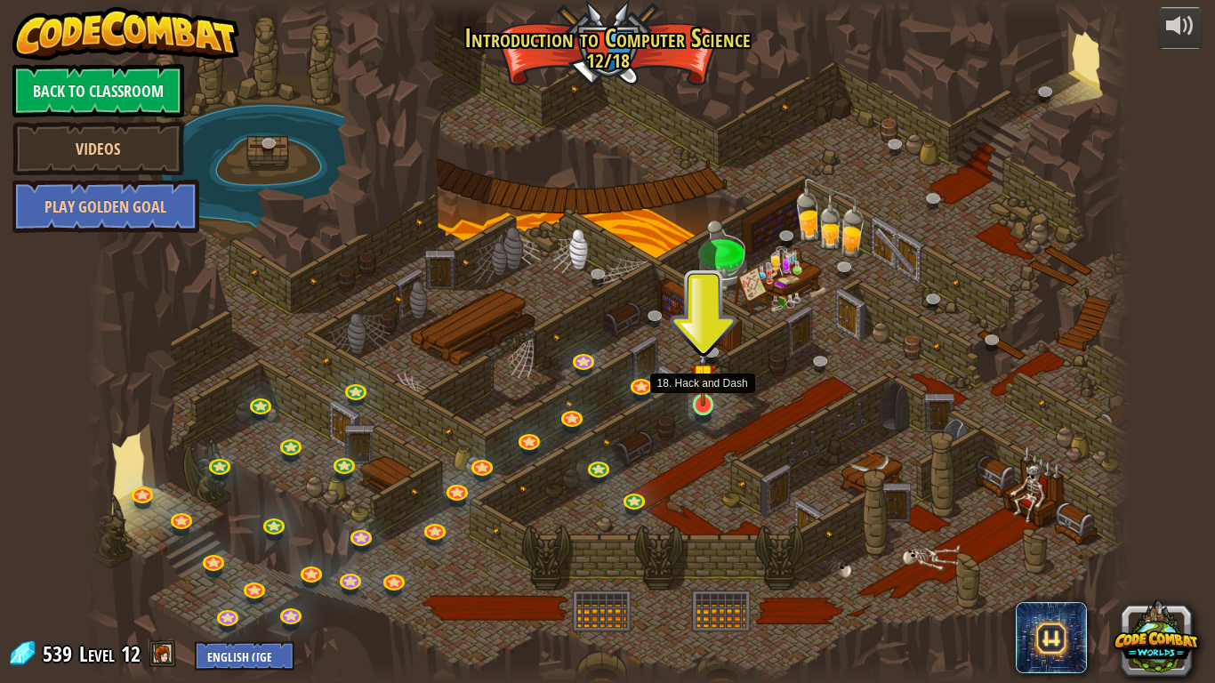
click at [706, 395] on img at bounding box center [703, 376] width 27 height 60
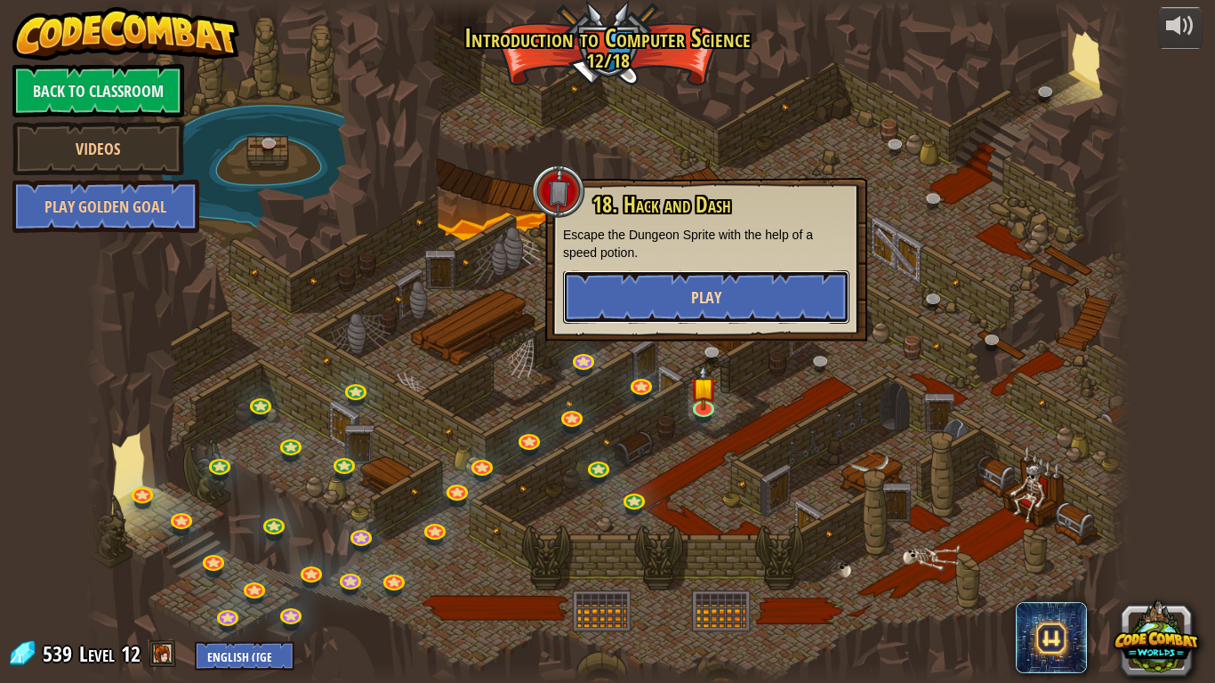
click at [807, 288] on button "Play" at bounding box center [706, 296] width 286 height 53
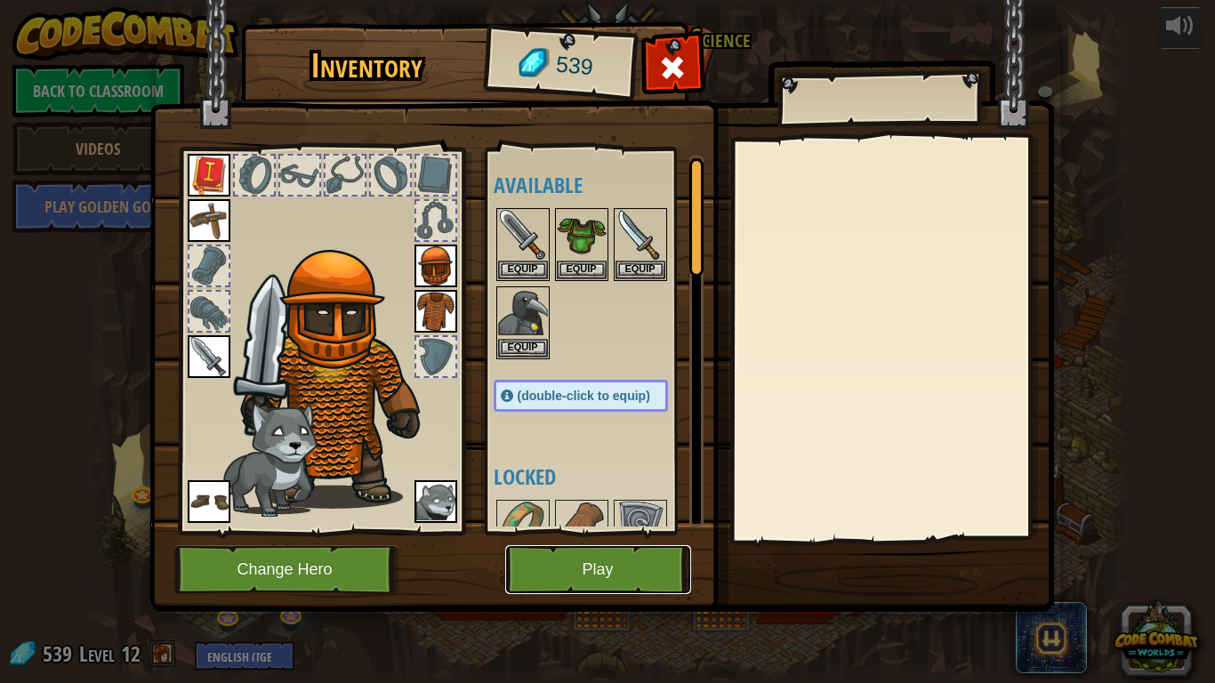
click at [615, 532] on button "Play" at bounding box center [598, 569] width 186 height 49
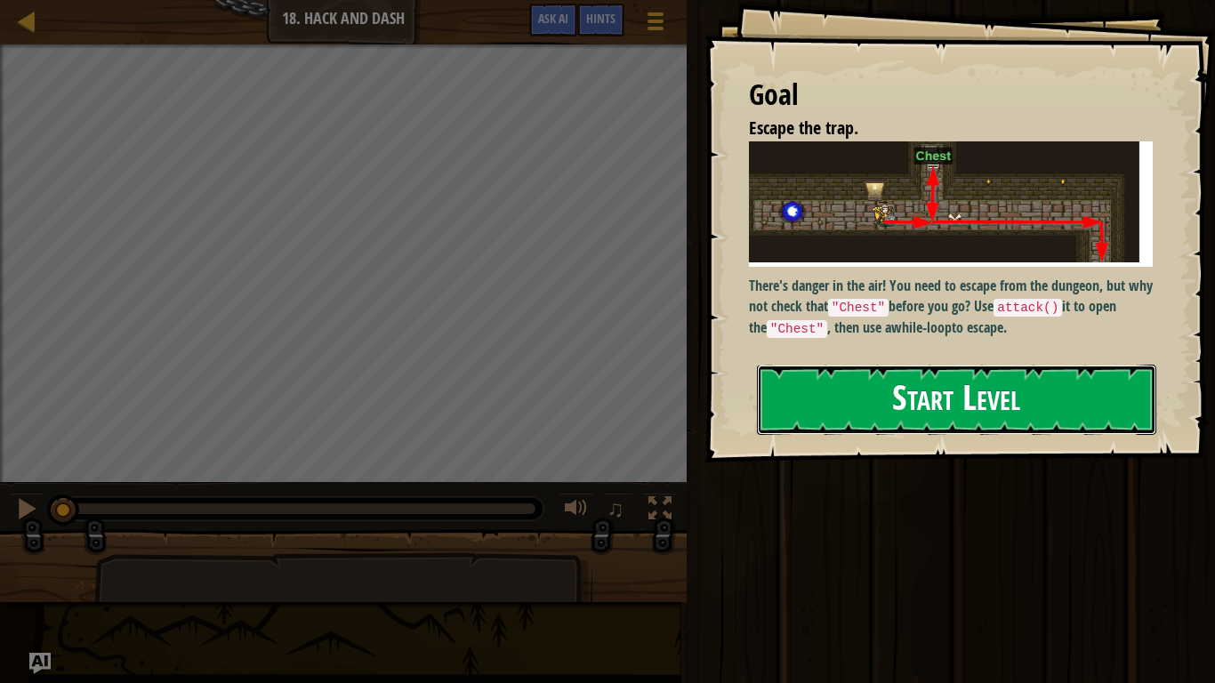
click at [994, 414] on button "Start Level" at bounding box center [956, 400] width 399 height 70
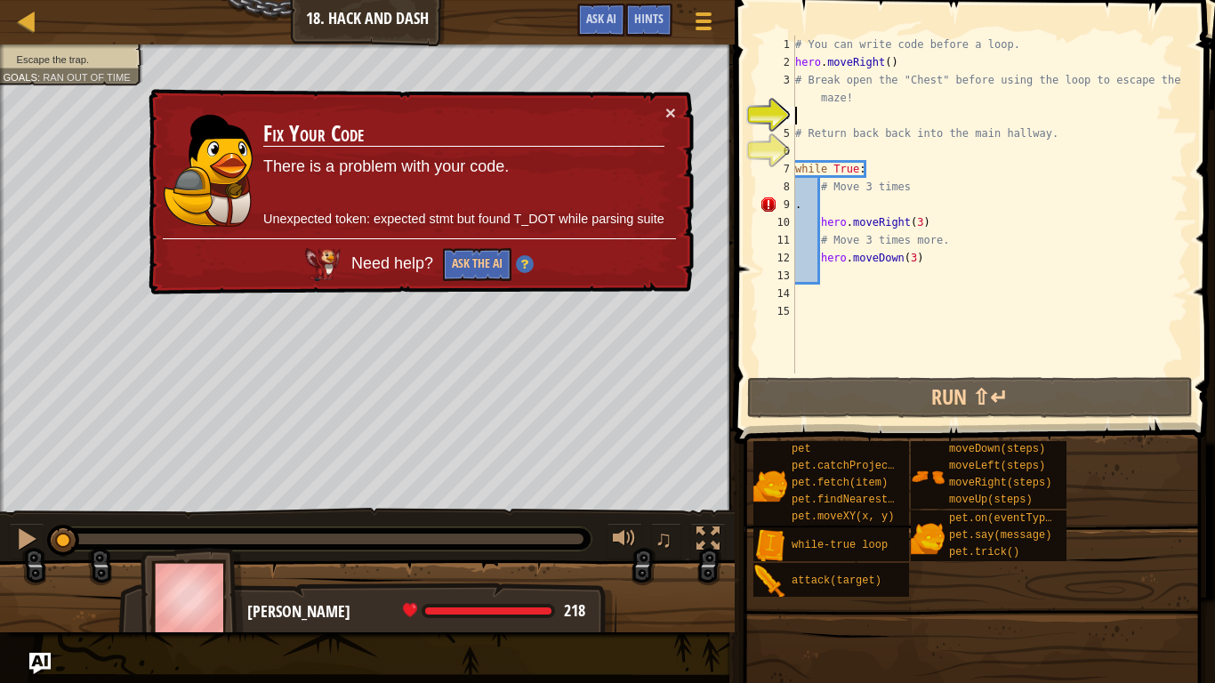
click at [674, 138] on div "× Fix Your Code There is a problem with your code. Unexpected token: expected s…" at bounding box center [419, 192] width 549 height 206
click at [672, 124] on div "× Fix Your Code There is a problem with your code. Unexpected token: expected s…" at bounding box center [419, 192] width 549 height 206
click at [671, 117] on button "×" at bounding box center [670, 112] width 11 height 19
click at [888, 258] on div "# You can write code before a loop. hero . moveRight ( ) # Break open the "Ches…" at bounding box center [990, 223] width 397 height 374
click at [667, 93] on div "× Fix Your Code There is a problem with your code. Unexpected token: expected s…" at bounding box center [419, 192] width 549 height 206
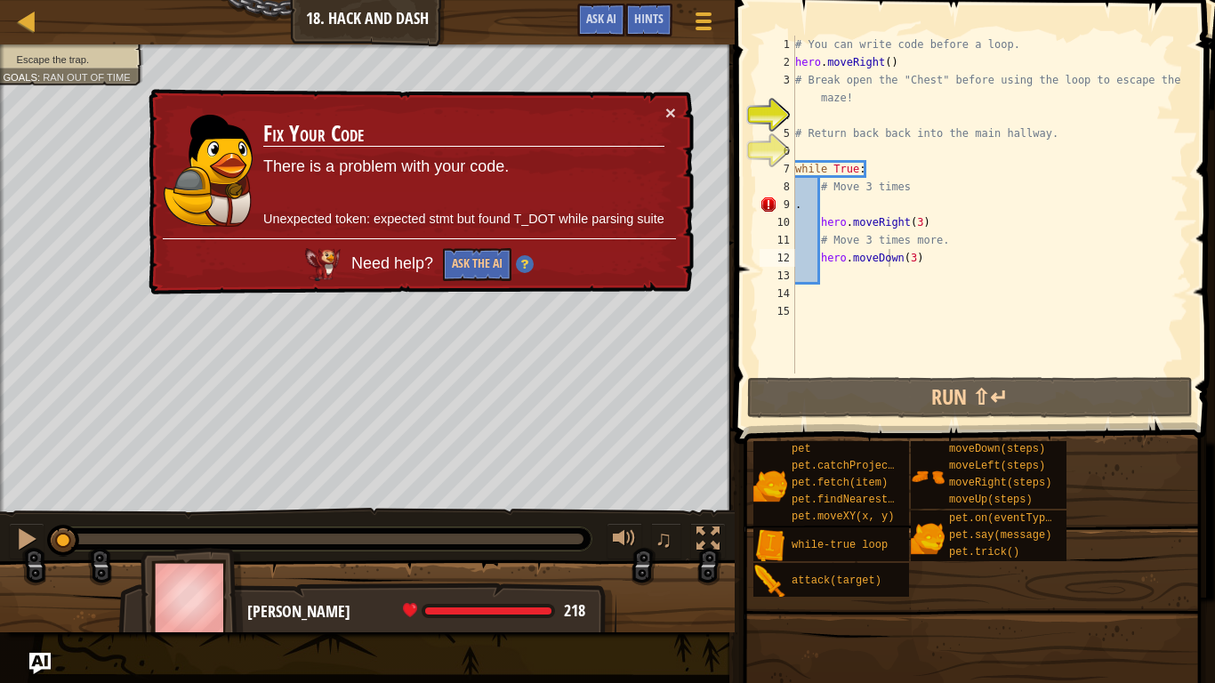
click at [678, 110] on div "× Fix Your Code There is a problem with your code. Unexpected token: expected s…" at bounding box center [419, 192] width 549 height 206
click at [672, 107] on button "×" at bounding box center [670, 112] width 11 height 19
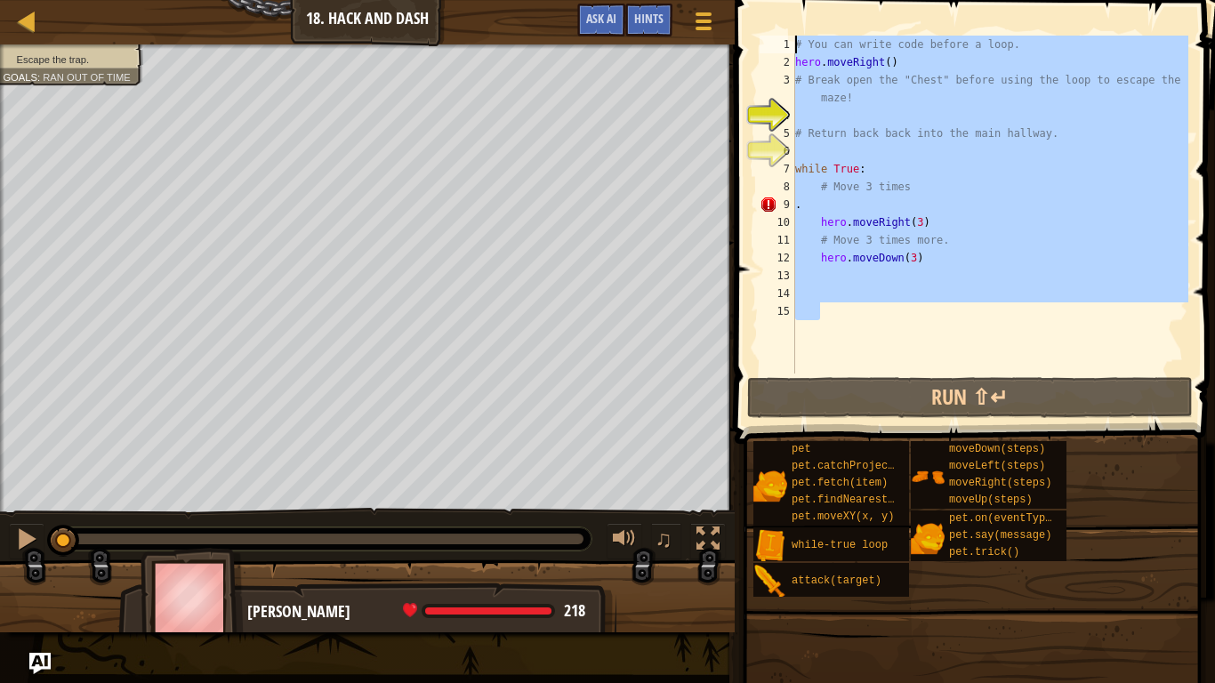
drag, startPoint x: 982, startPoint y: 312, endPoint x: 924, endPoint y: 1, distance: 316.7
click at [924, 9] on div "hero.moveDown(3) 1 2 3 4 5 6 7 8 9 10 11 12 13 14 15 # You can write code befor…" at bounding box center [972, 257] width 486 height 496
type textarea "# You can write code before a loop. hero.moveRight()"
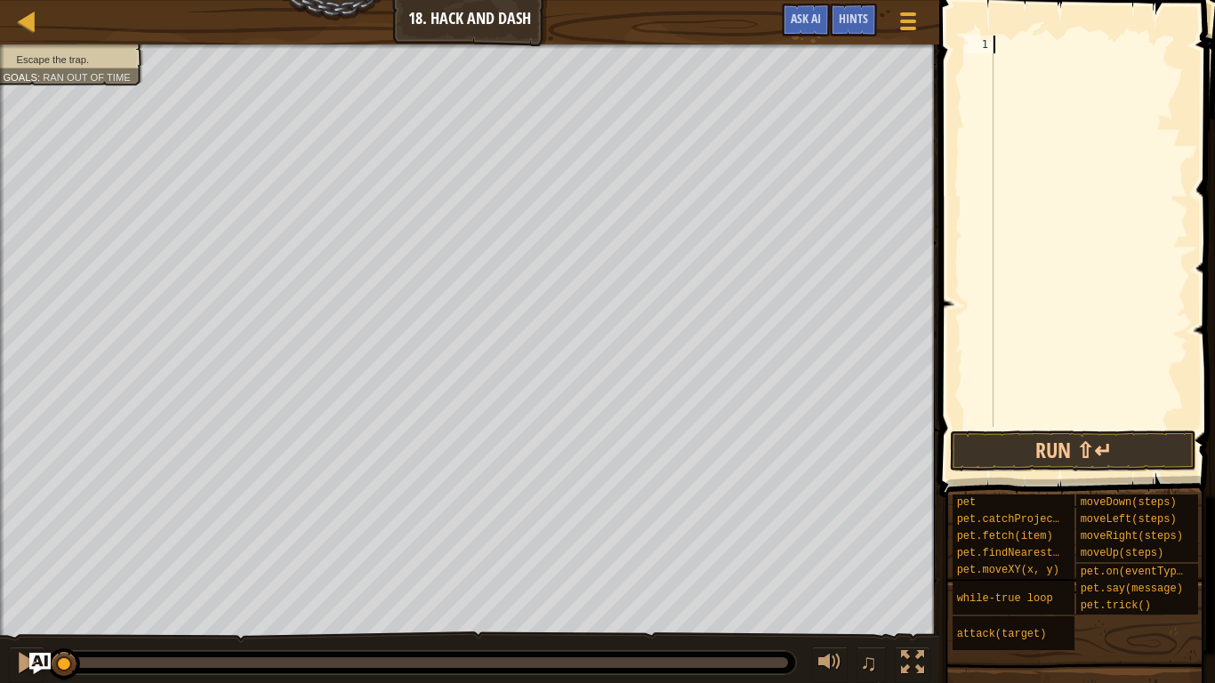
scroll to position [8, 0]
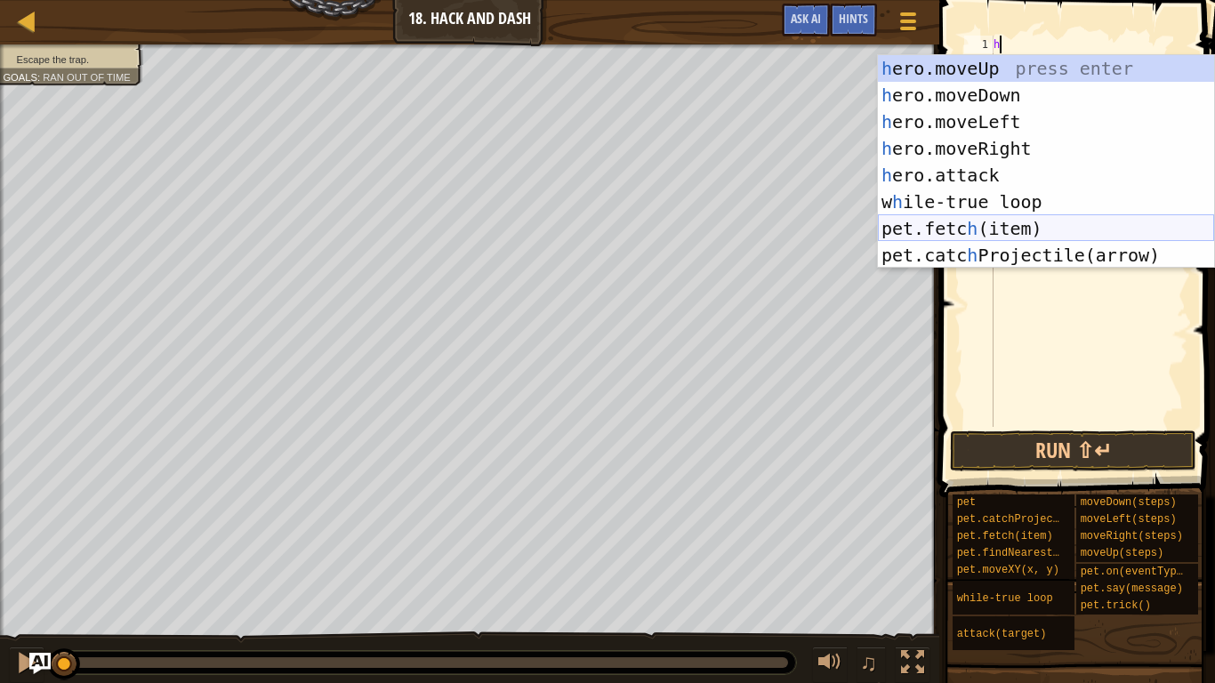
click at [1074, 231] on div "h ero.moveUp press enter h ero.moveDown press enter h ero.moveLeft press enter …" at bounding box center [1046, 188] width 336 height 267
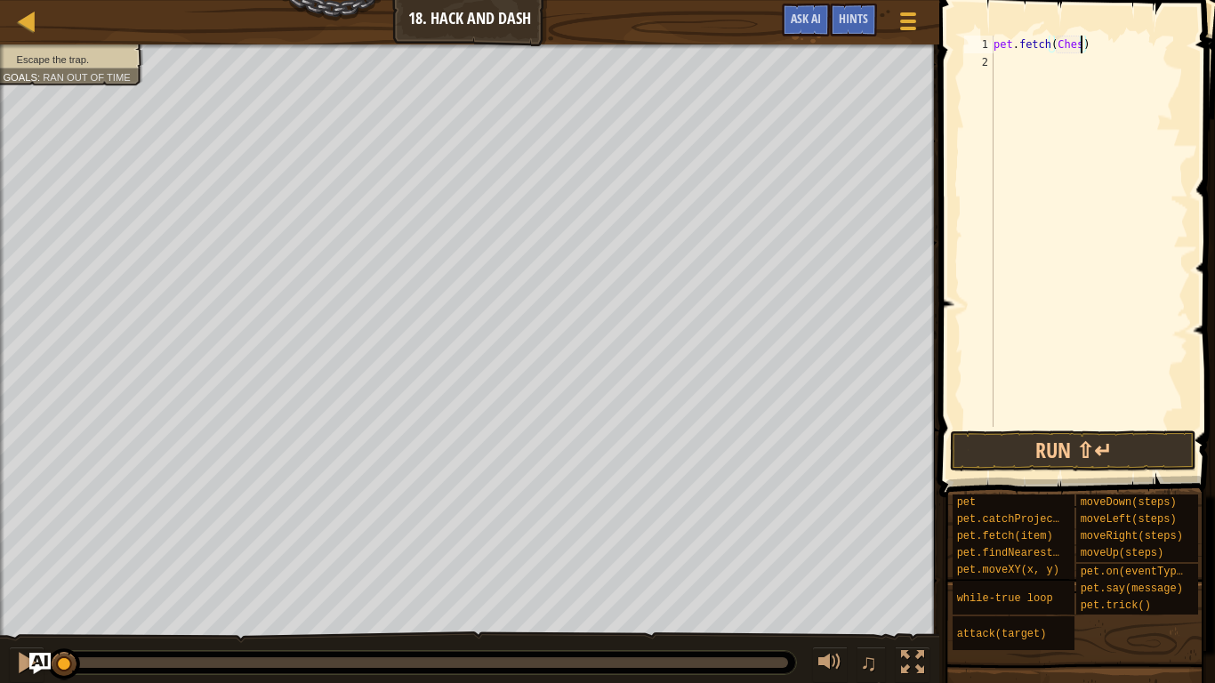
scroll to position [8, 13]
click at [1052, 464] on button "Run ⇧↵" at bounding box center [1073, 451] width 246 height 41
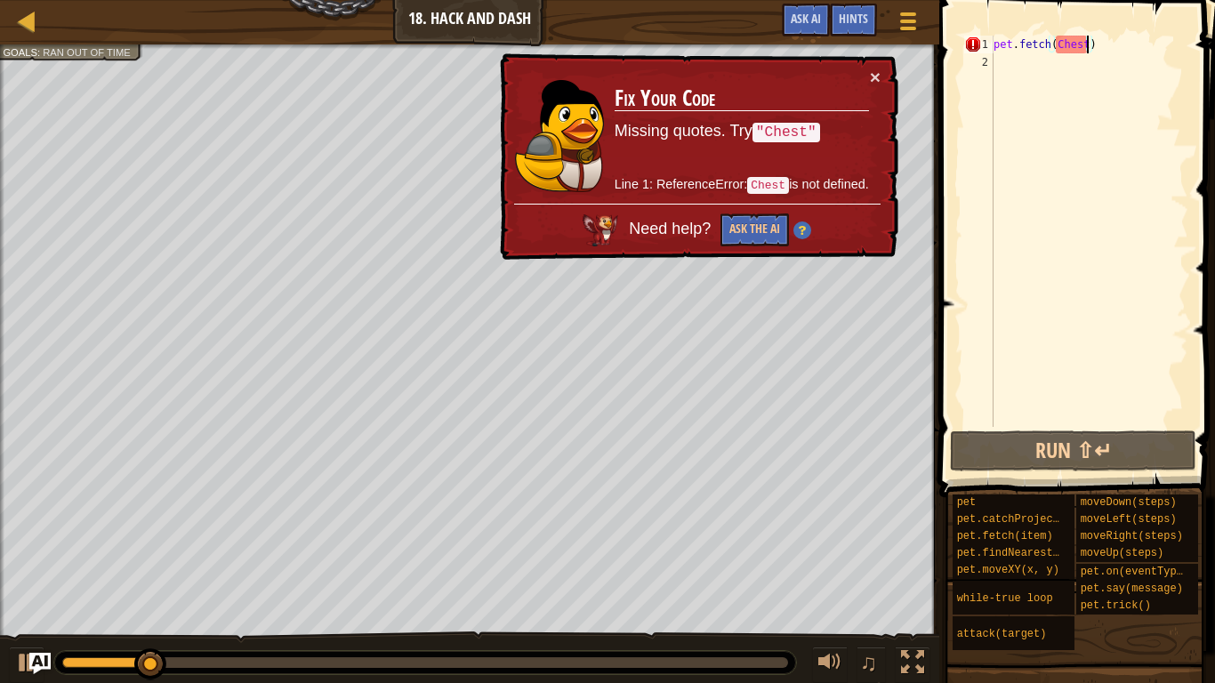
click at [1043, 48] on div "pet . fetch ( Chest )" at bounding box center [1089, 249] width 198 height 427
click at [1059, 52] on div "pet . fetch ( Chest )" at bounding box center [1089, 249] width 198 height 427
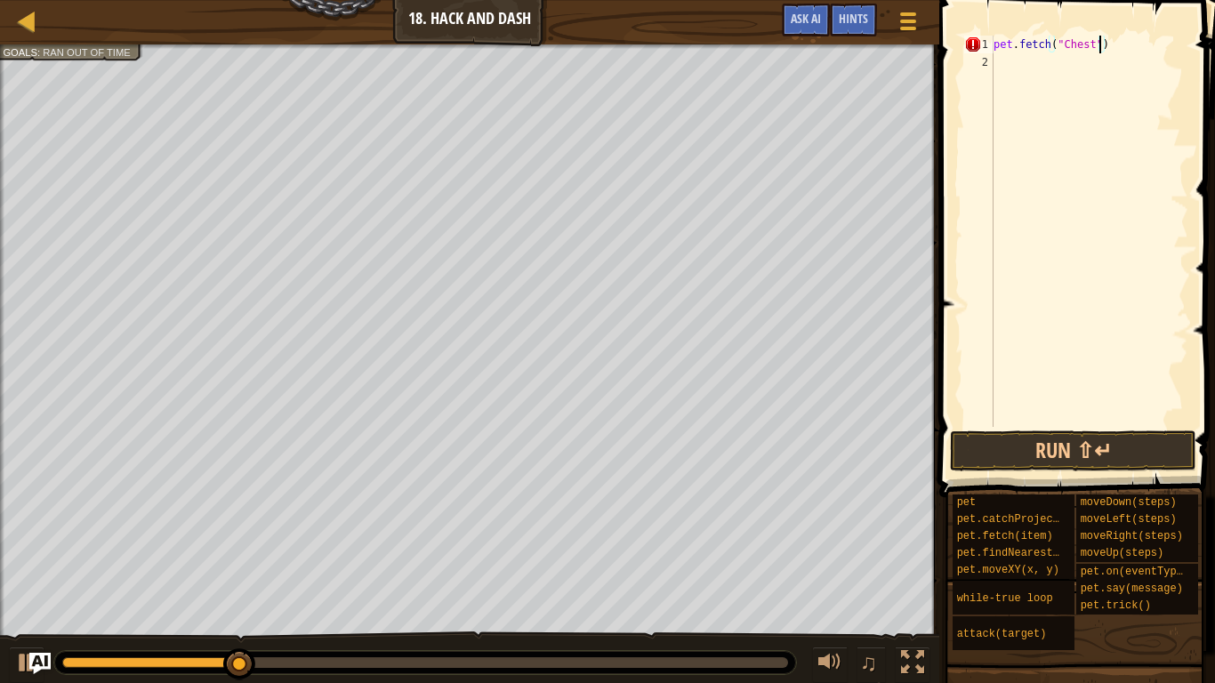
scroll to position [8, 15]
click at [1101, 439] on button "Run ⇧↵" at bounding box center [1073, 451] width 246 height 41
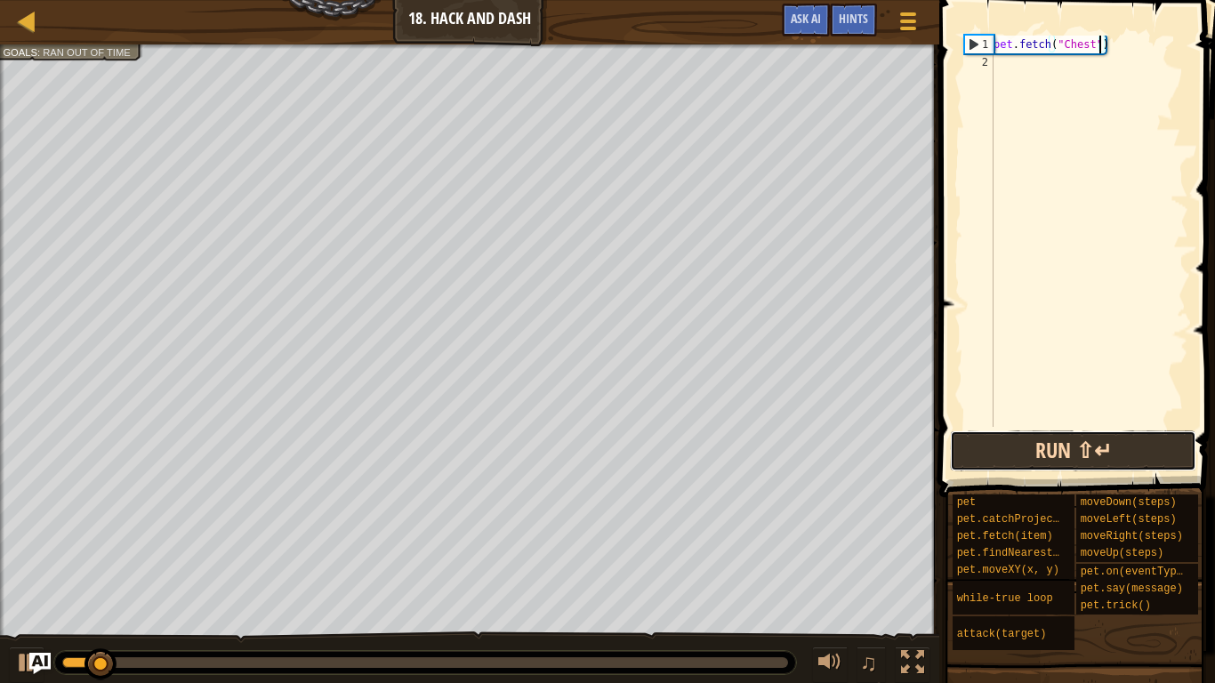
click at [1101, 439] on button "Run ⇧↵" at bounding box center [1073, 451] width 246 height 41
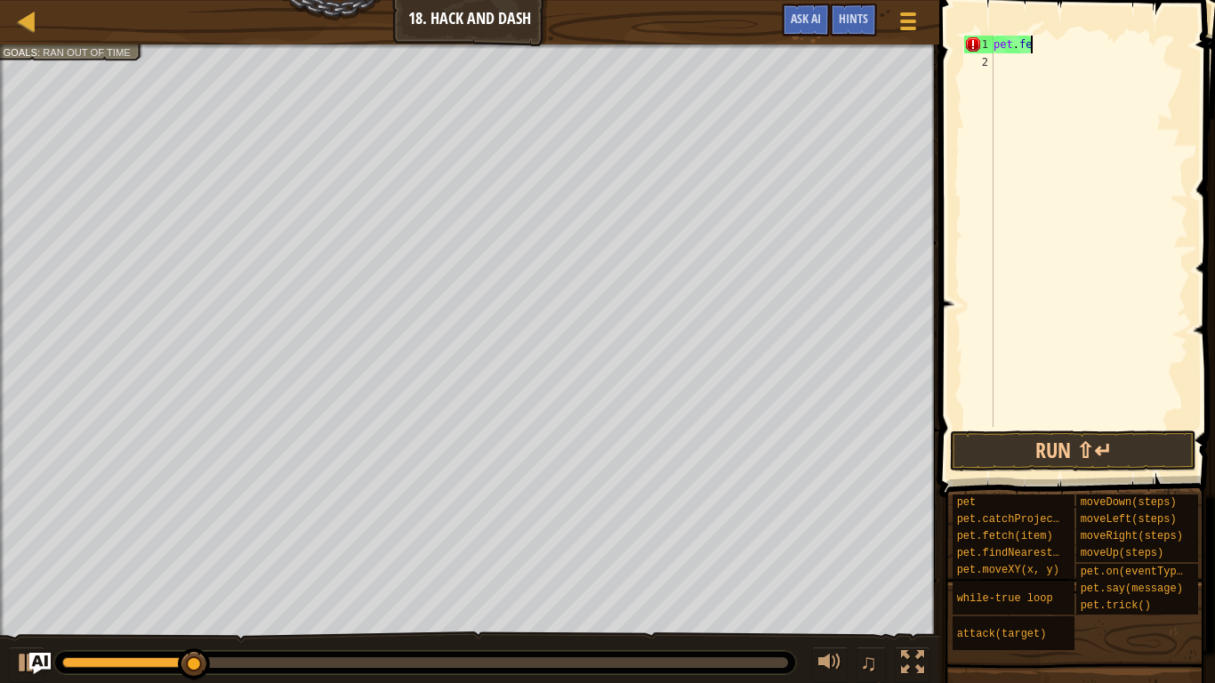
scroll to position [8, 1]
type textarea "p"
click at [71, 55] on span "Escape the trap." at bounding box center [53, 59] width 73 height 12
click at [1057, 92] on div at bounding box center [1089, 249] width 198 height 427
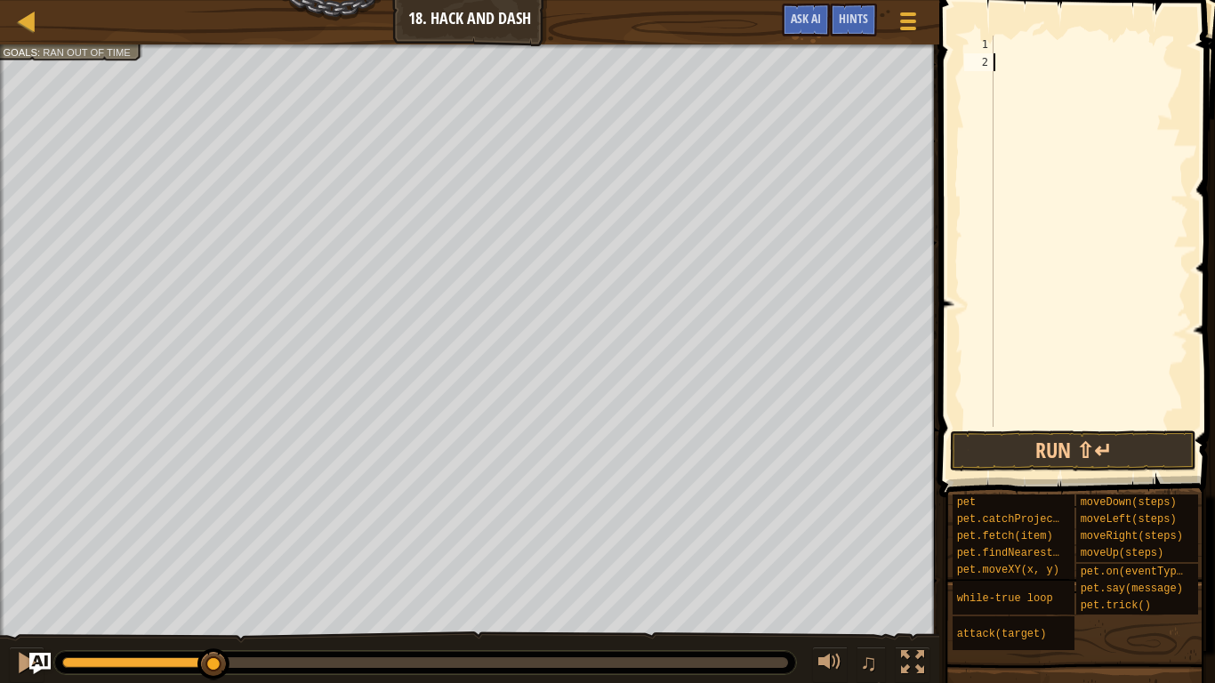
click at [1067, 46] on div at bounding box center [1089, 249] width 198 height 427
type textarea "H"
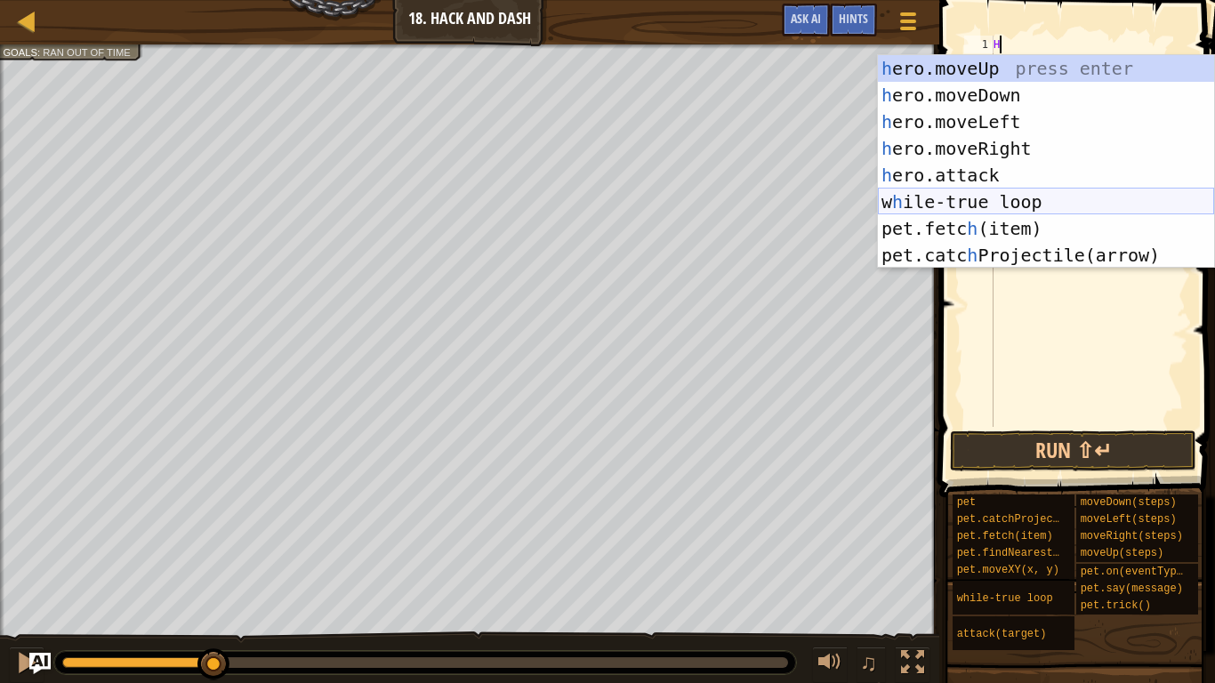
click at [1050, 207] on div "h ero.moveUp press enter h ero.moveDown press enter h ero.moveLeft press enter …" at bounding box center [1046, 188] width 336 height 267
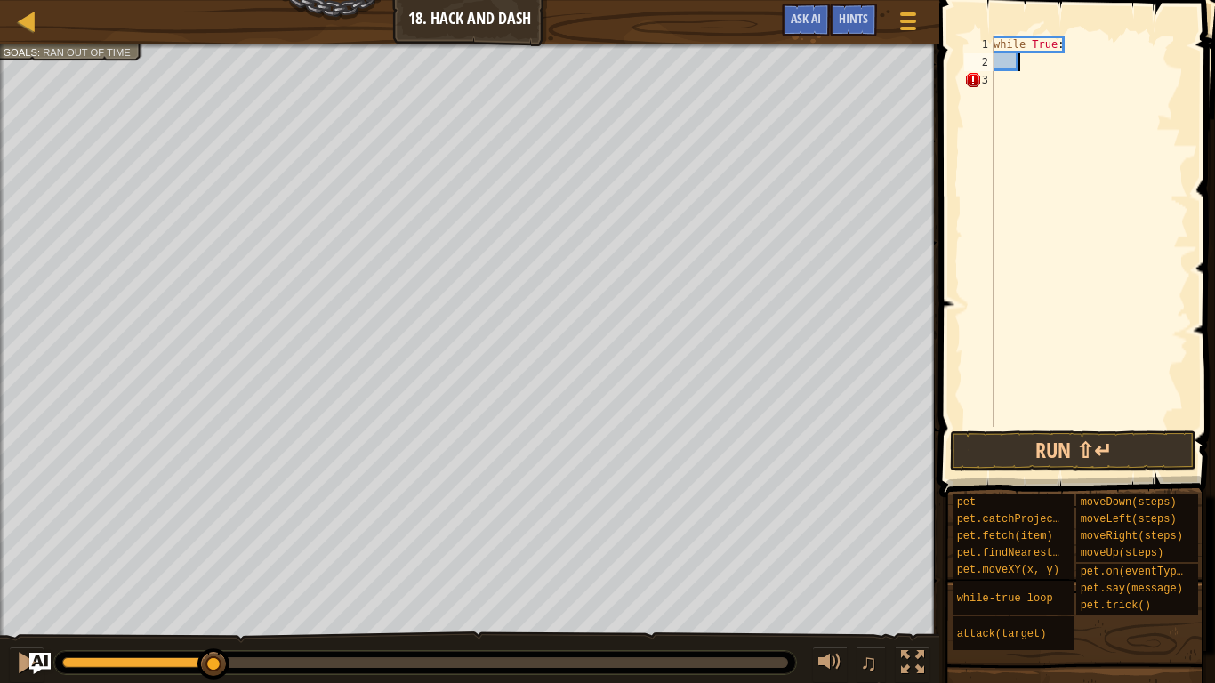
type textarea "H"
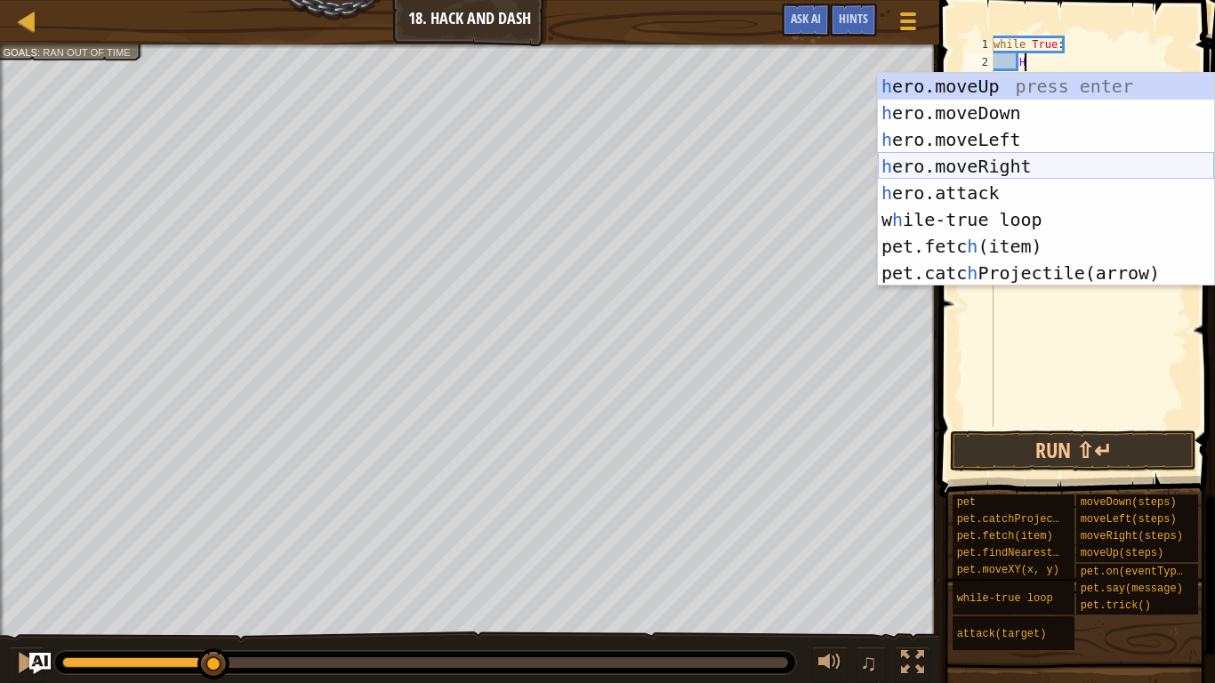
click at [1035, 167] on div "h ero.moveUp press enter h ero.moveDown press enter h ero.moveLeft press enter …" at bounding box center [1046, 206] width 336 height 267
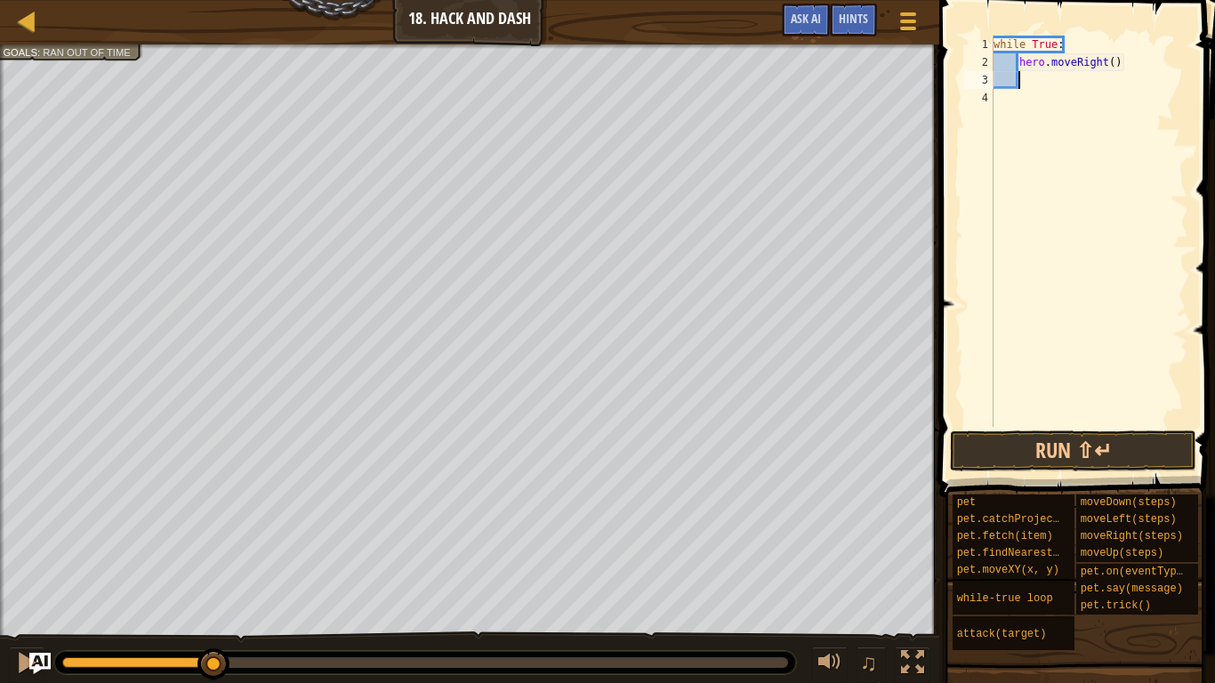
click at [1115, 69] on div "while True : hero . moveRight ( )" at bounding box center [1089, 249] width 198 height 427
type textarea "hero.moveRight(2)"
click at [1034, 462] on button "Run ⇧↵" at bounding box center [1073, 451] width 246 height 41
click at [1034, 462] on button "Running" at bounding box center [1073, 451] width 246 height 41
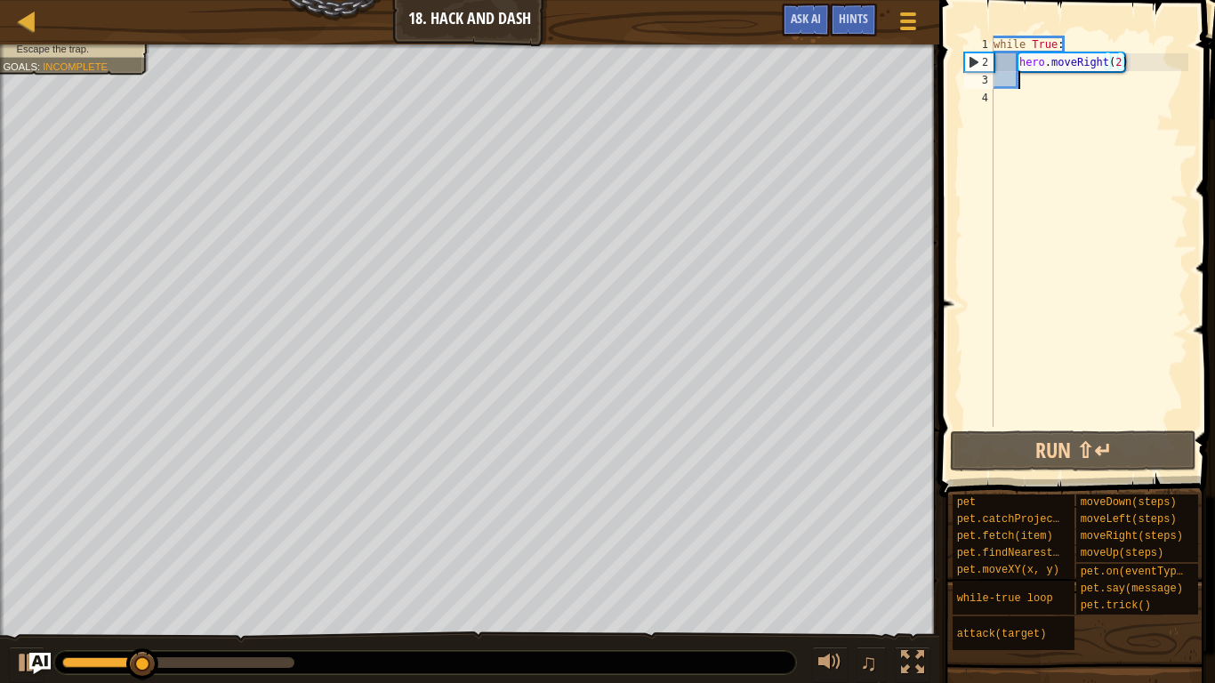
click at [1145, 84] on div "while True : hero . moveRight ( 2 )" at bounding box center [1089, 249] width 198 height 427
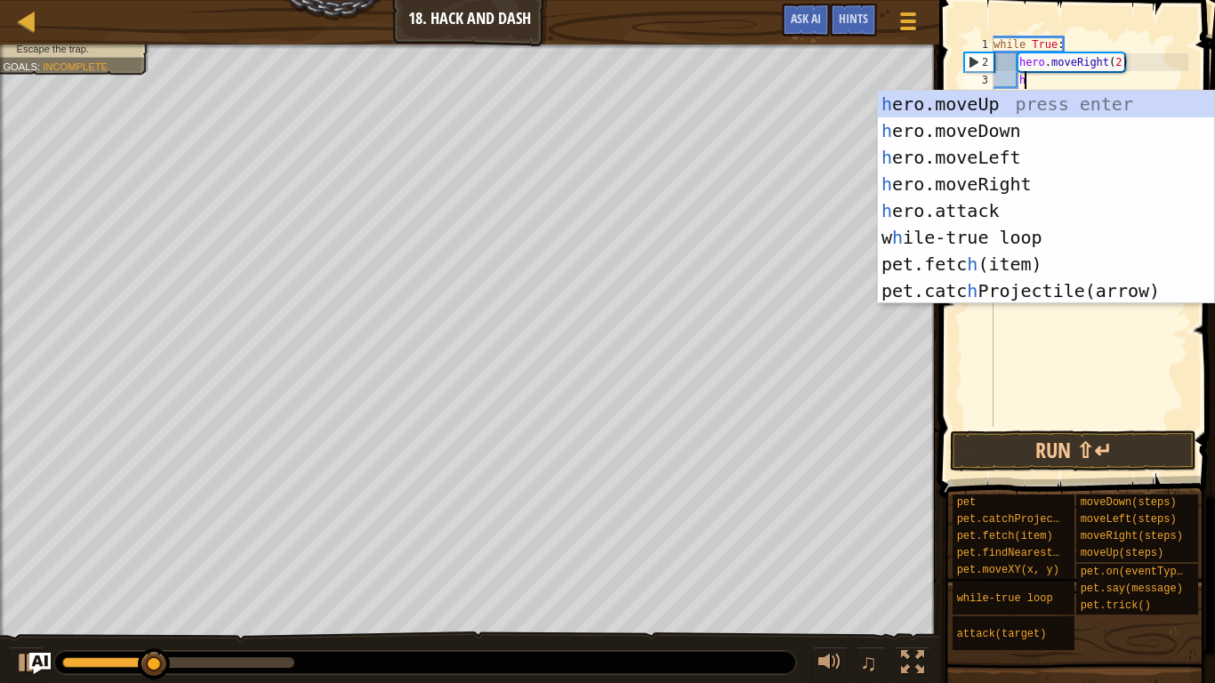
scroll to position [8, 5]
type textarea "her"
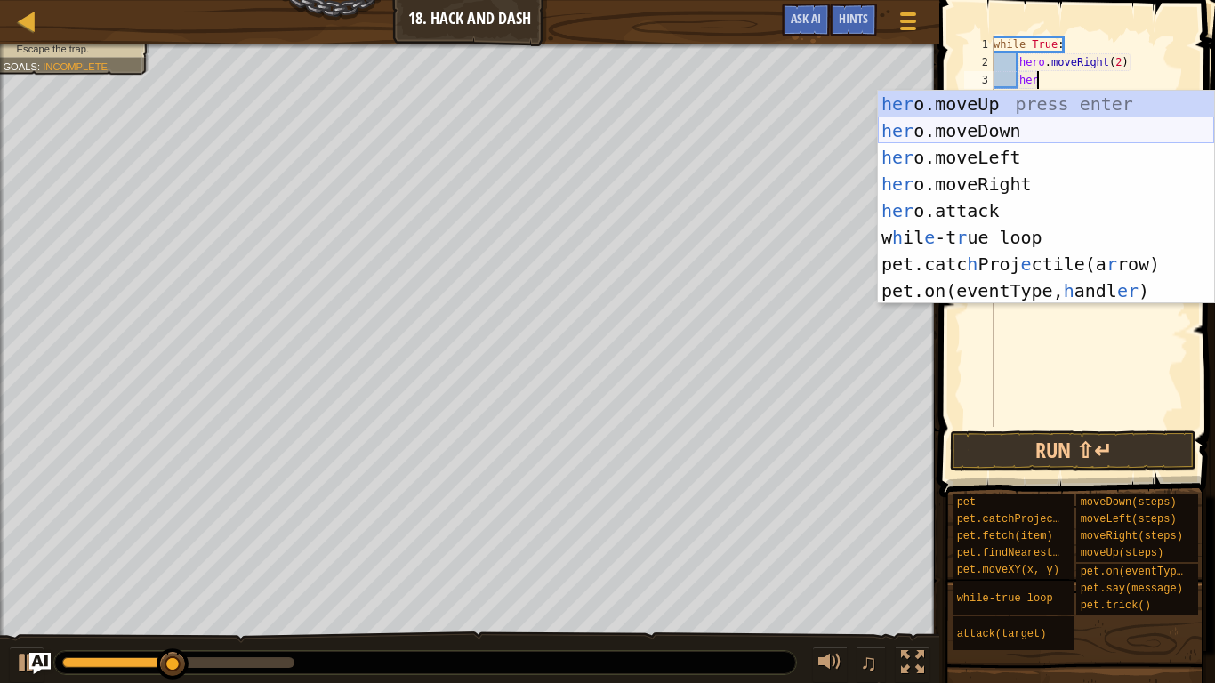
click at [1154, 122] on div "her o.moveUp press enter her o.moveDown press enter her o.moveLeft press enter …" at bounding box center [1046, 224] width 336 height 267
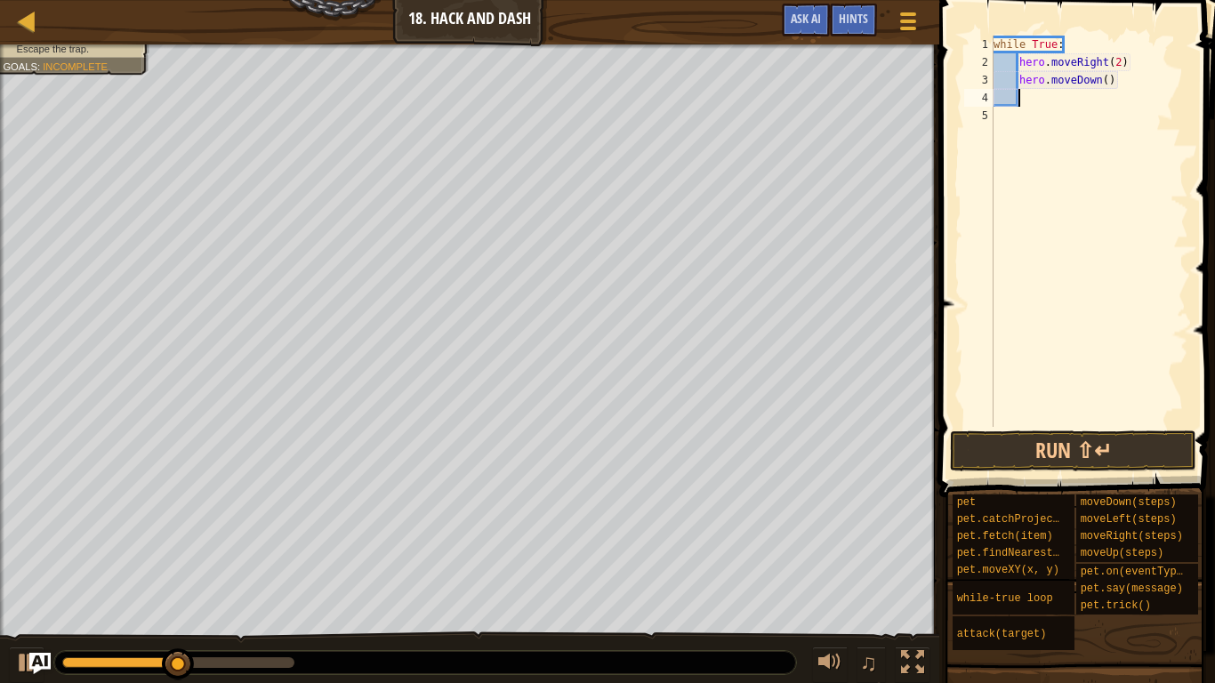
scroll to position [8, 3]
click at [1108, 90] on div "while True : hero . moveRight ( 2 ) hero . moveDown ( )" at bounding box center [1089, 249] width 198 height 427
click at [1107, 85] on div "while True : hero . moveRight ( 2 ) hero . moveDown ( )" at bounding box center [1089, 249] width 198 height 427
click at [1090, 439] on button "Run ⇧↵" at bounding box center [1073, 451] width 246 height 41
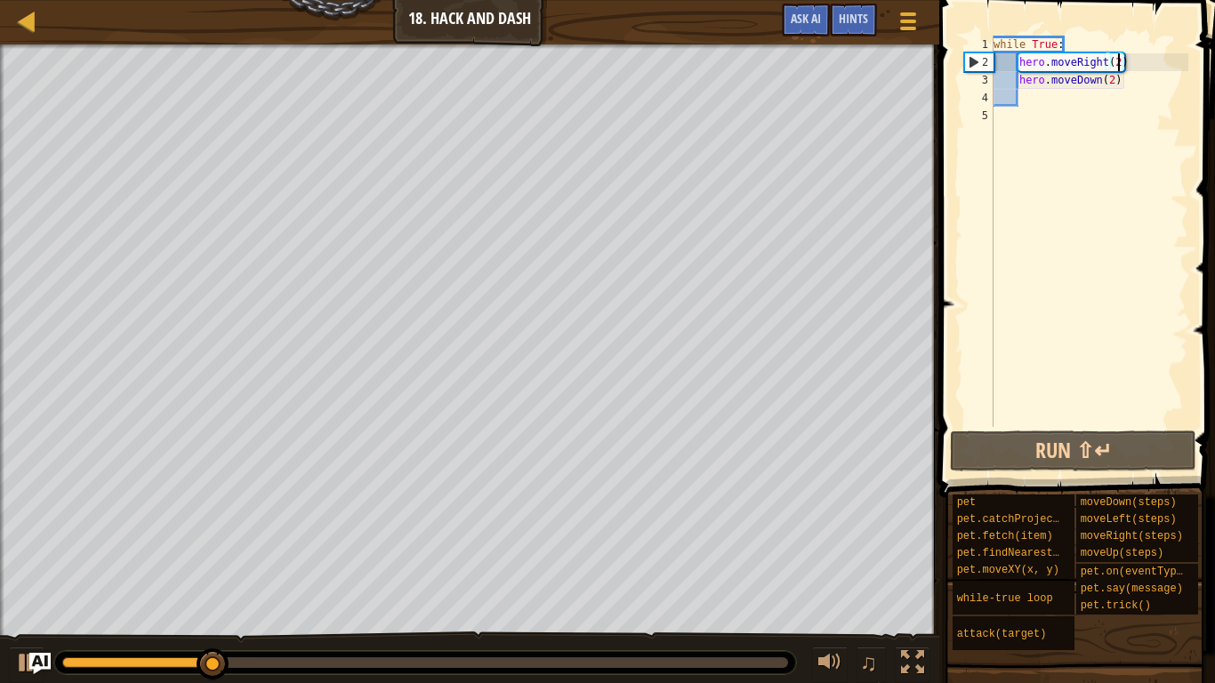
click at [1121, 64] on div "while True : hero . moveRight ( 2 ) hero . moveDown ( 2 )" at bounding box center [1089, 249] width 198 height 427
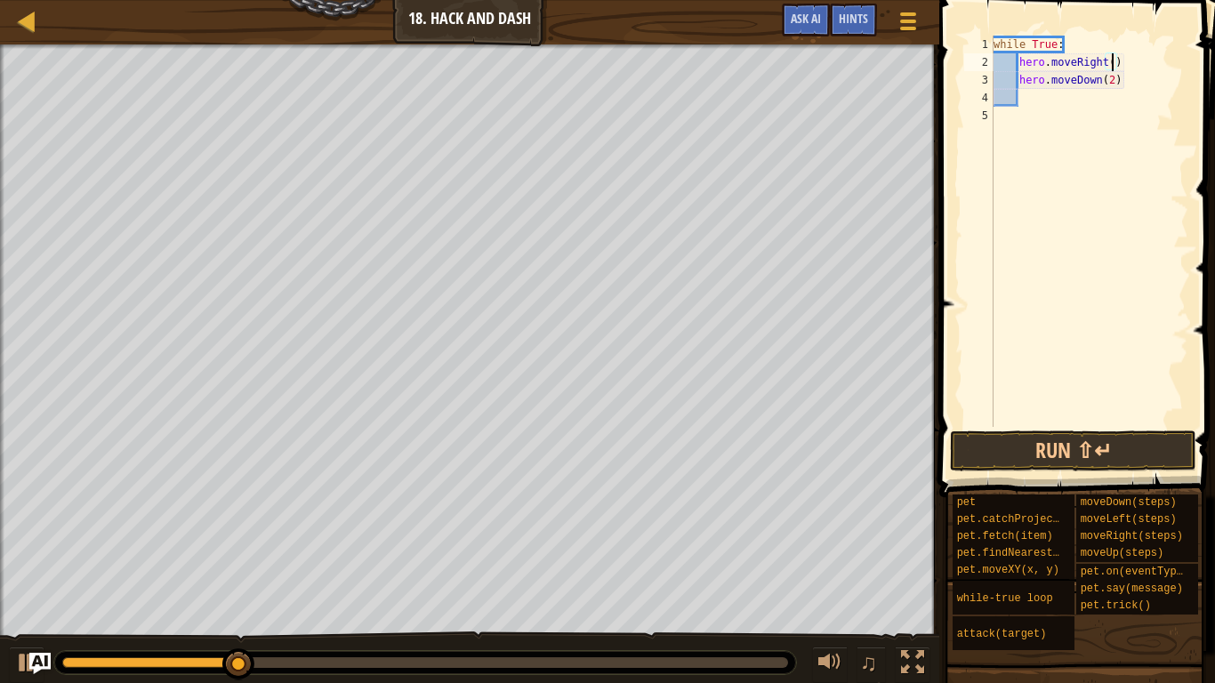
type textarea "hero.moveRight(3)"
click at [1124, 423] on div "while True : hero . moveRight ( 3 ) hero . moveDown ( 2 )" at bounding box center [1089, 249] width 198 height 427
click at [1103, 80] on div "while True : hero . moveRight ( 3 ) hero . moveDown ( 2 )" at bounding box center [1089, 249] width 198 height 427
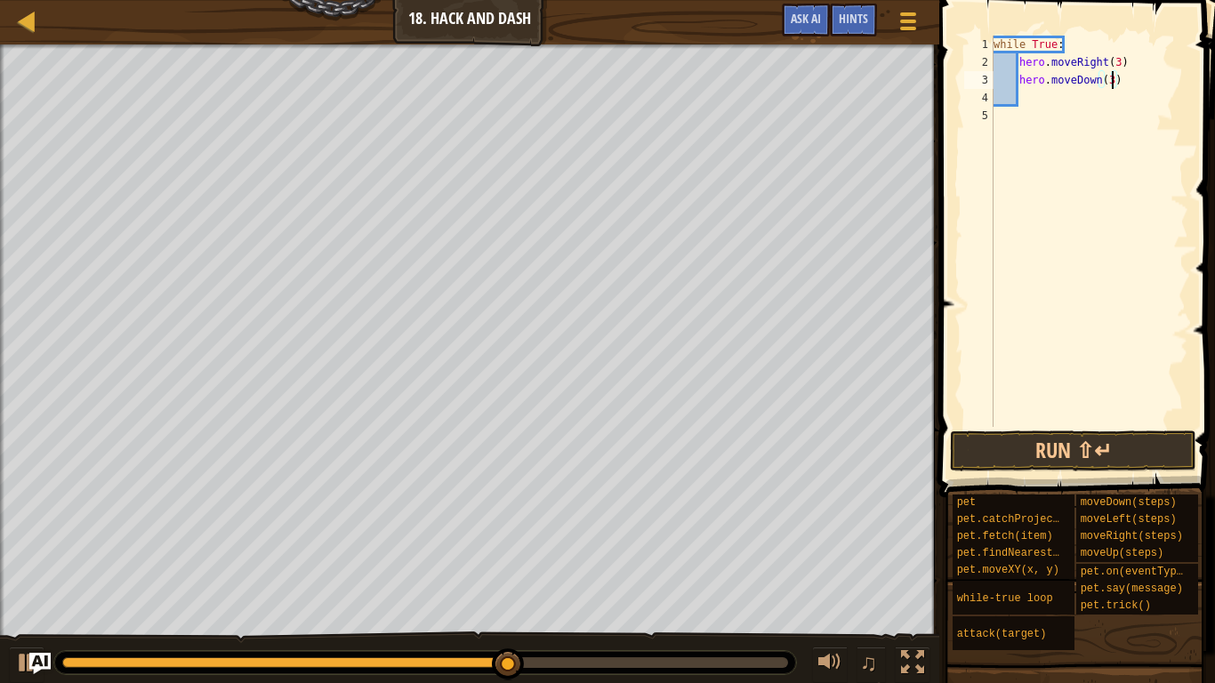
scroll to position [8, 17]
click at [1119, 455] on button "Run ⇧↵" at bounding box center [1073, 451] width 246 height 41
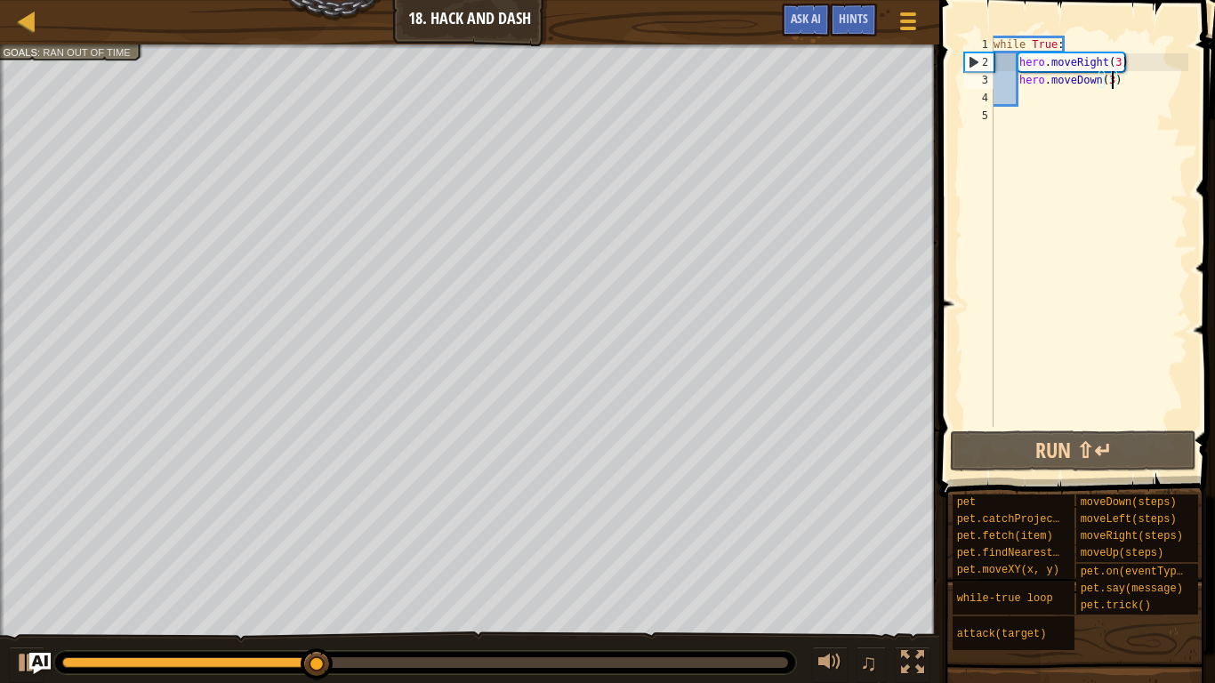
click at [1118, 62] on div "while True : hero . moveRight ( 3 ) hero . moveDown ( 3 )" at bounding box center [1089, 249] width 198 height 427
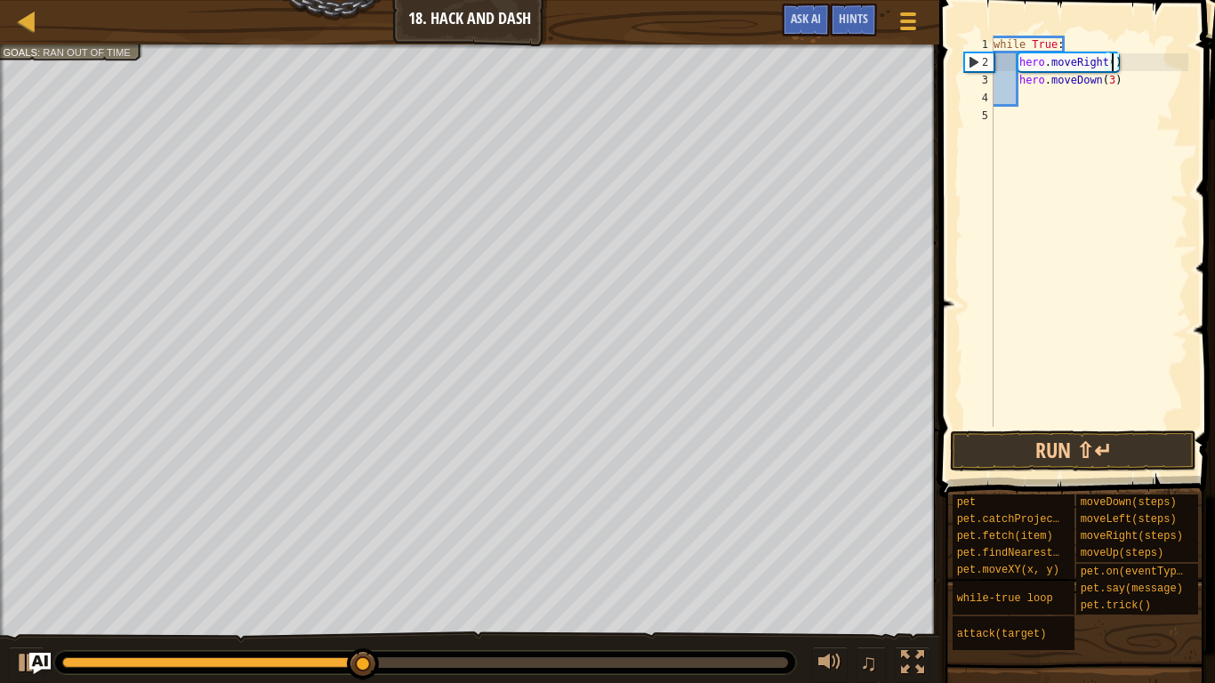
scroll to position [8, 18]
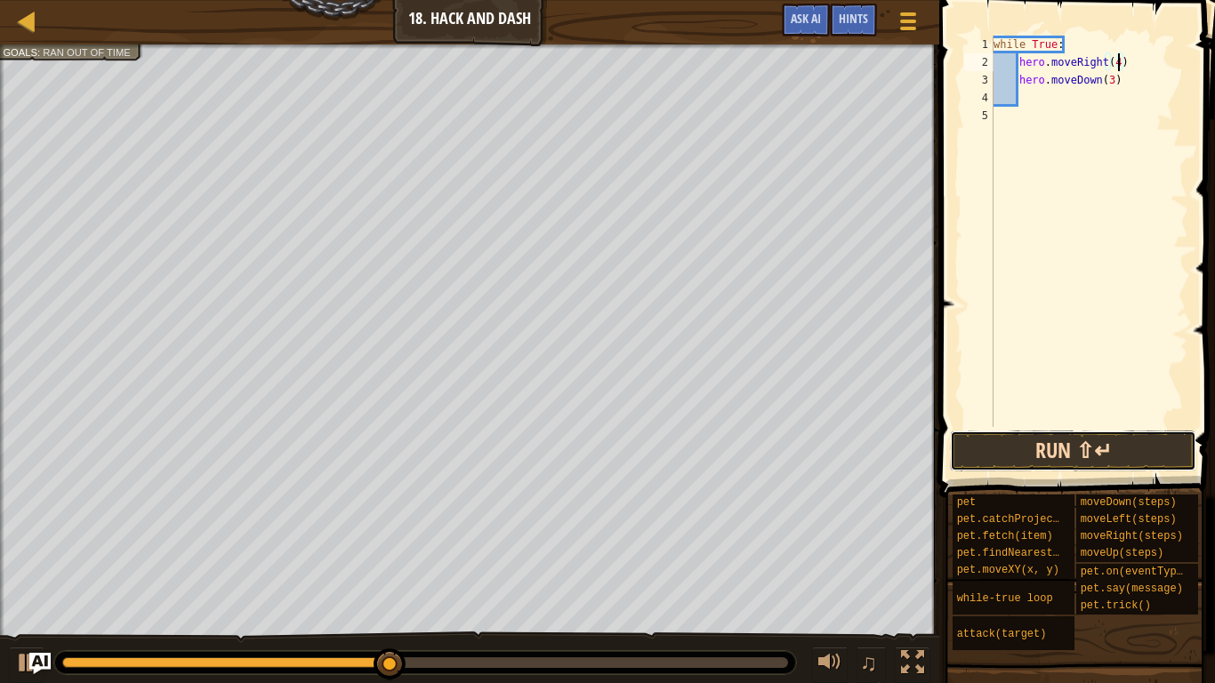
click at [1042, 439] on button "Run ⇧↵" at bounding box center [1073, 451] width 246 height 41
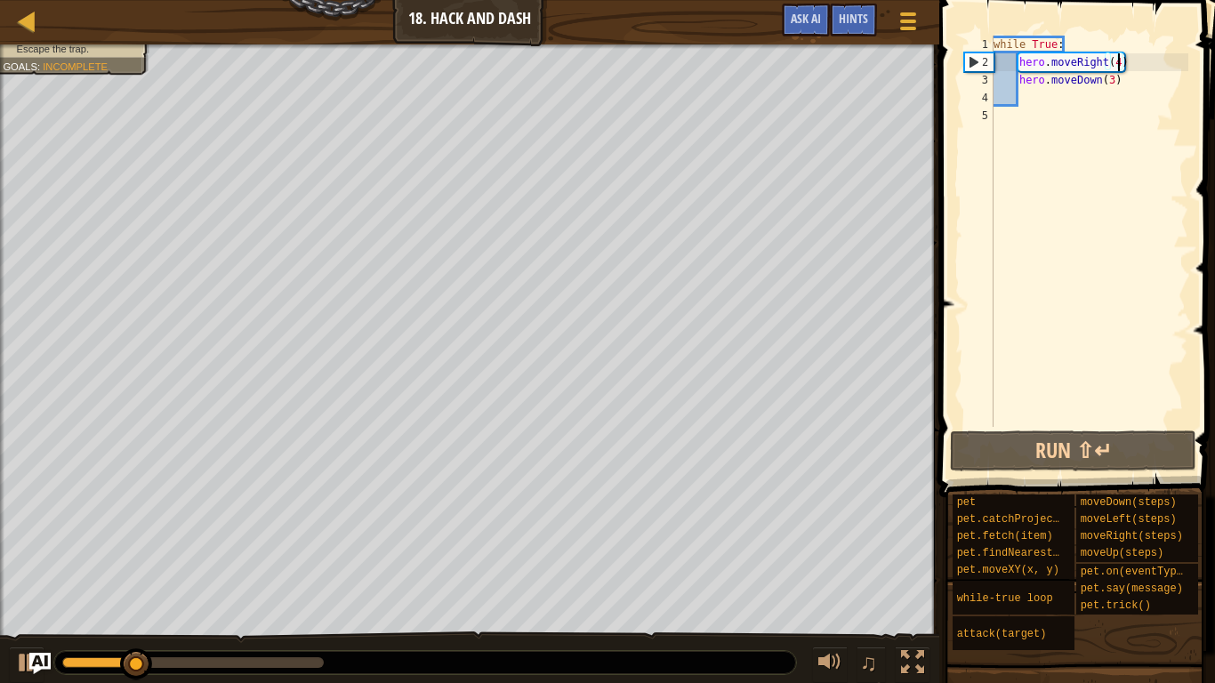
click at [1111, 84] on div "while True : hero . moveRight ( 4 ) hero . moveDown ( 3 )" at bounding box center [1089, 249] width 198 height 427
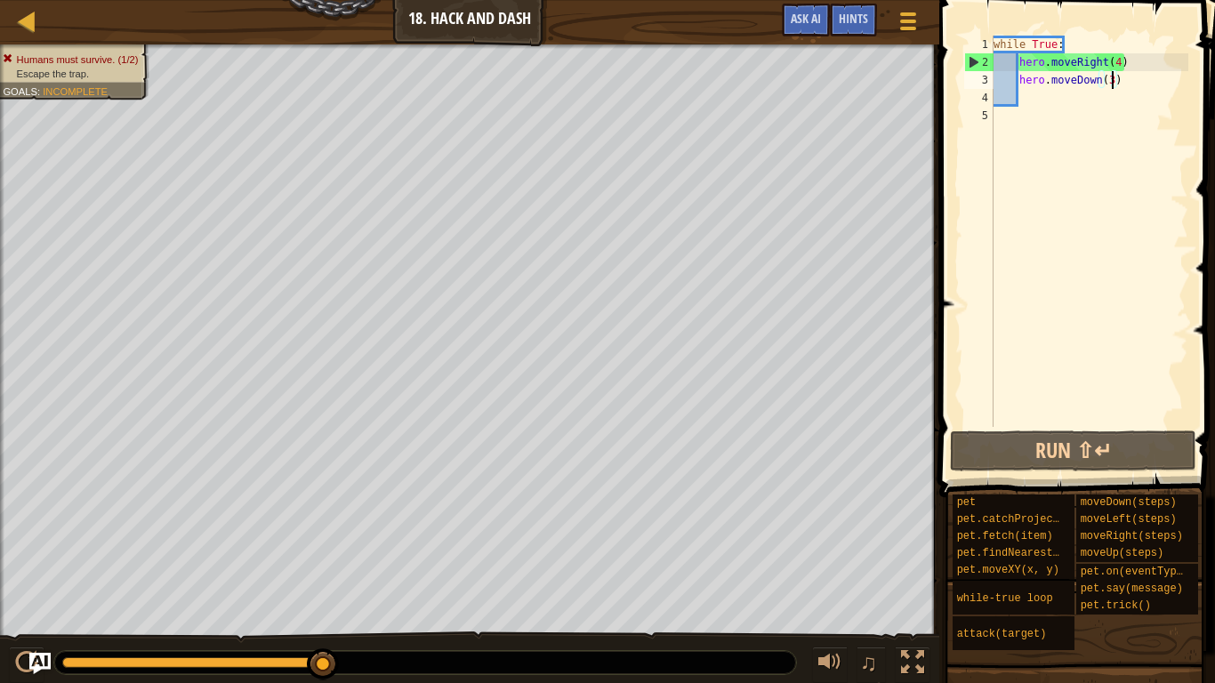
click at [1109, 63] on div "while True : hero . moveRight ( 4 ) hero . moveDown ( 3 )" at bounding box center [1089, 249] width 198 height 427
type textarea "hero.moveRight34)"
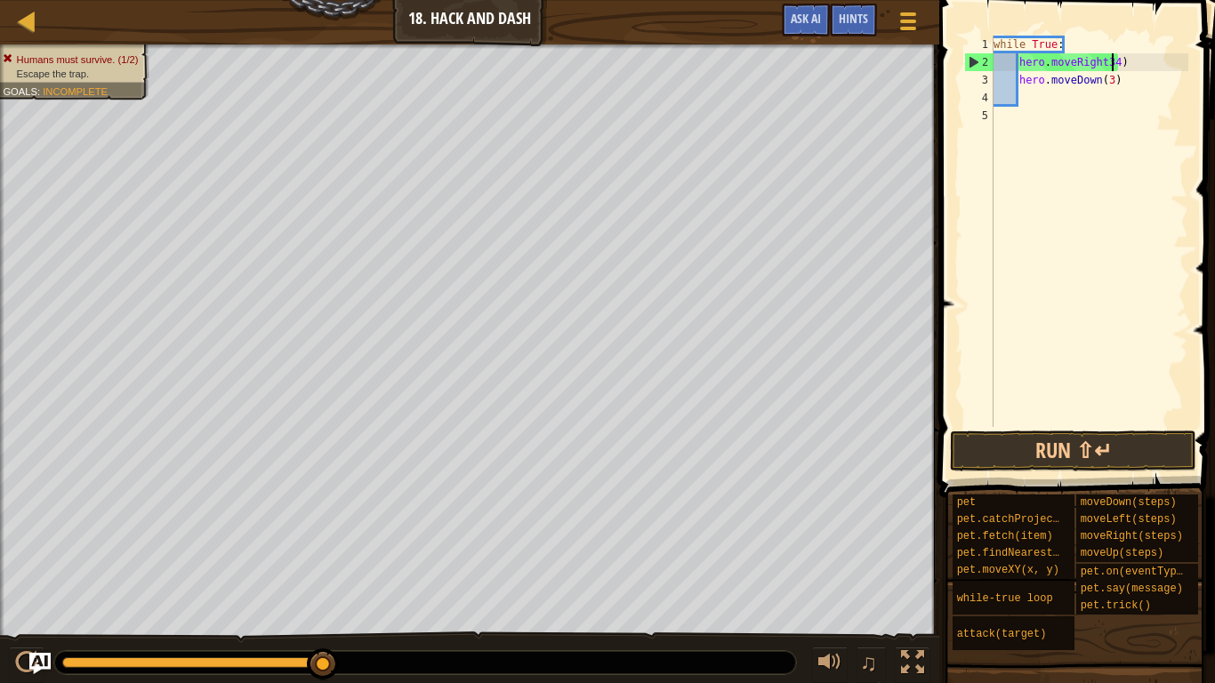
scroll to position [8, 18]
click at [1115, 91] on div "while True : hero . moveRight34 ) hero . moveDown ( 3 )" at bounding box center [1089, 249] width 198 height 427
click at [1111, 85] on div "while True : hero . moveRight34 ) hero . moveDown ( 3 )" at bounding box center [1089, 249] width 198 height 427
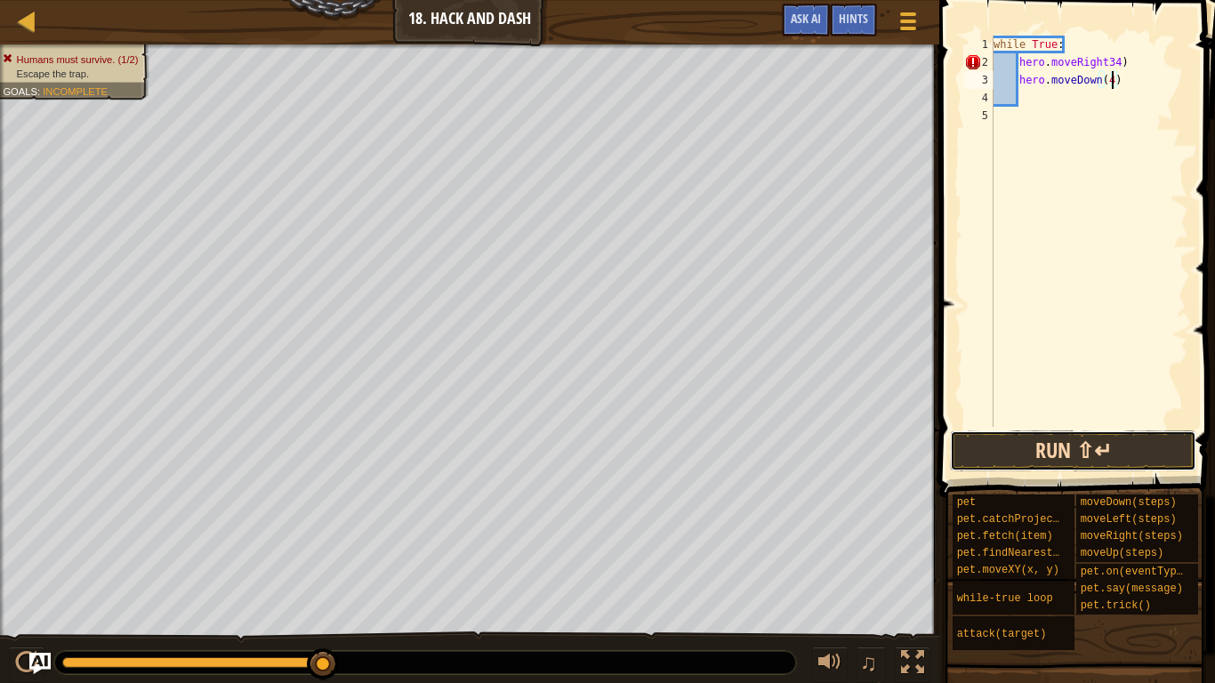
click at [1144, 441] on button "Run ⇧↵" at bounding box center [1073, 451] width 246 height 41
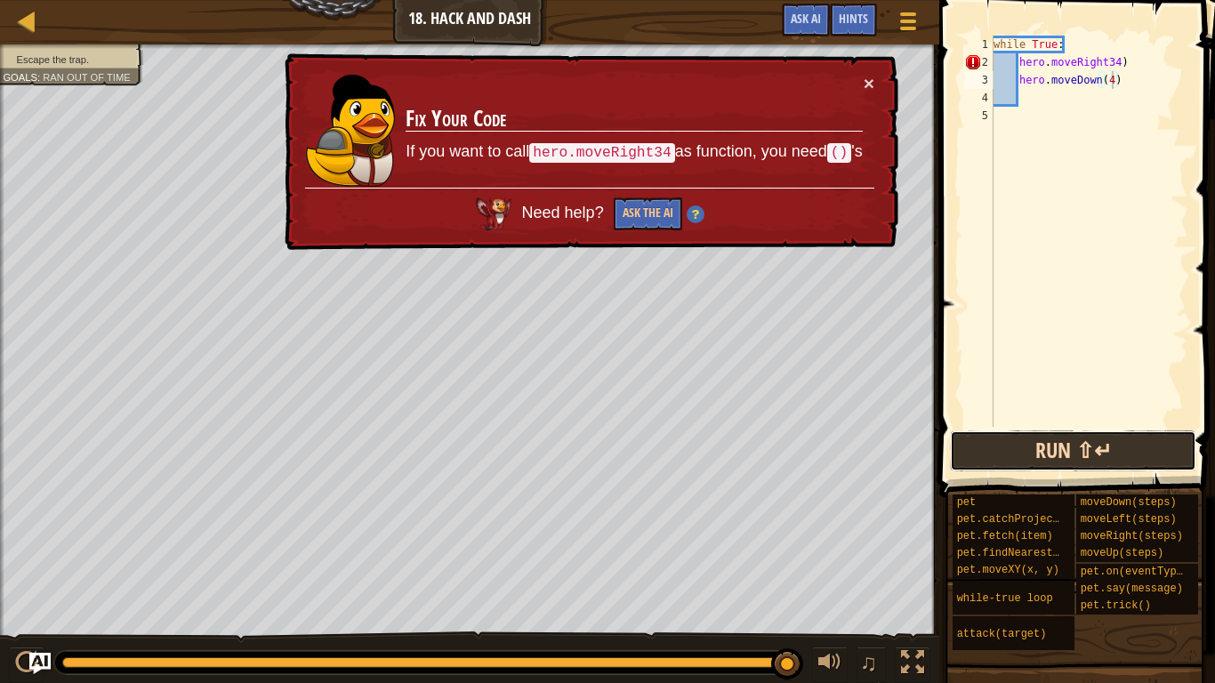
click at [1026, 454] on button "Run ⇧↵" at bounding box center [1073, 451] width 246 height 41
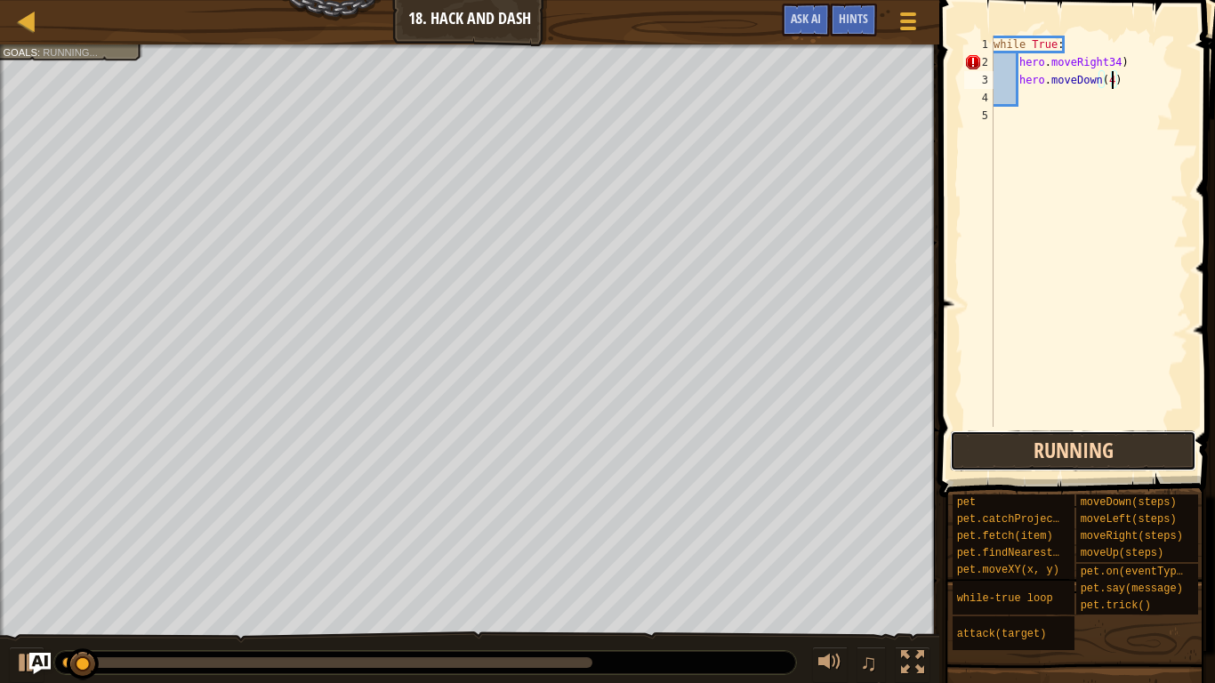
click at [1039, 443] on button "Running" at bounding box center [1073, 451] width 246 height 41
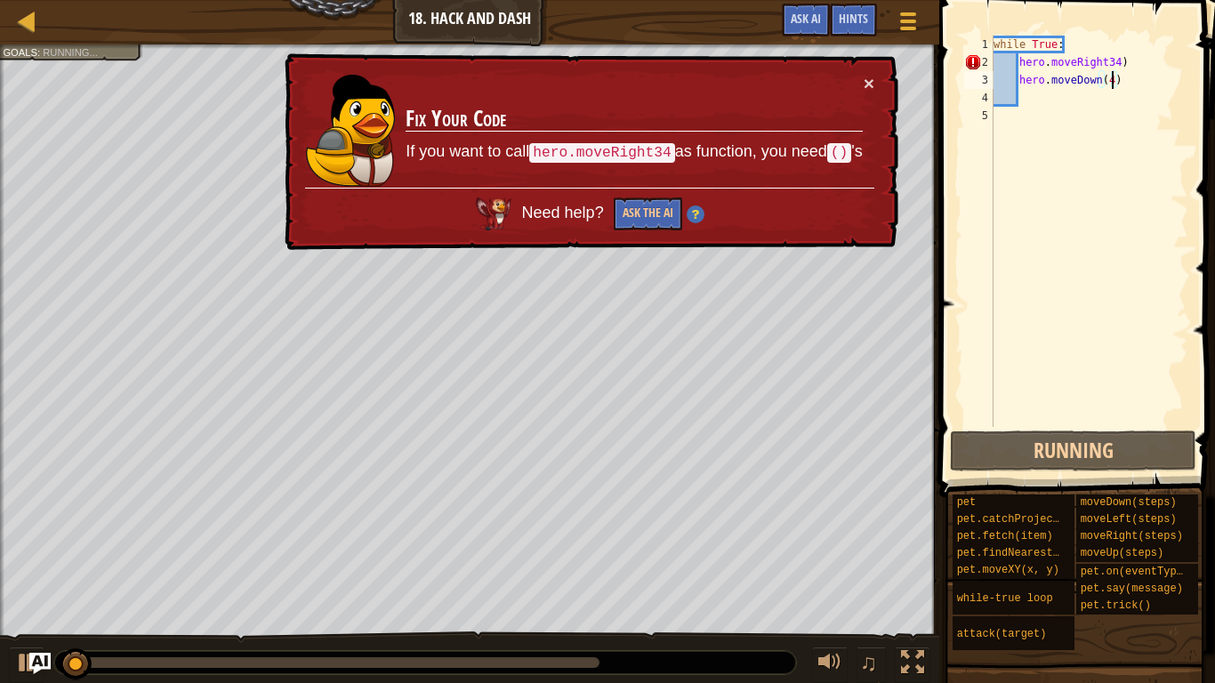
click at [1108, 66] on div "while True : hero . moveRight34 ) hero . moveDown ( 4 )" at bounding box center [1089, 249] width 198 height 427
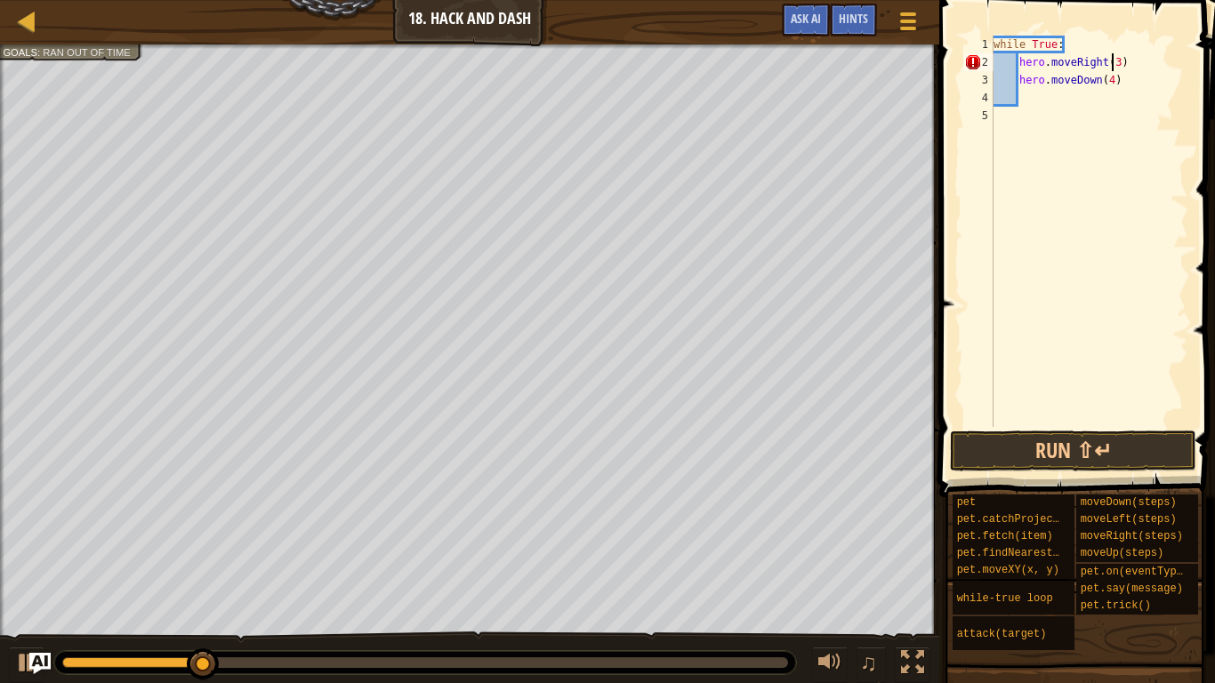
scroll to position [8, 18]
click at [1188, 461] on button "Run ⇧↵" at bounding box center [1073, 451] width 246 height 41
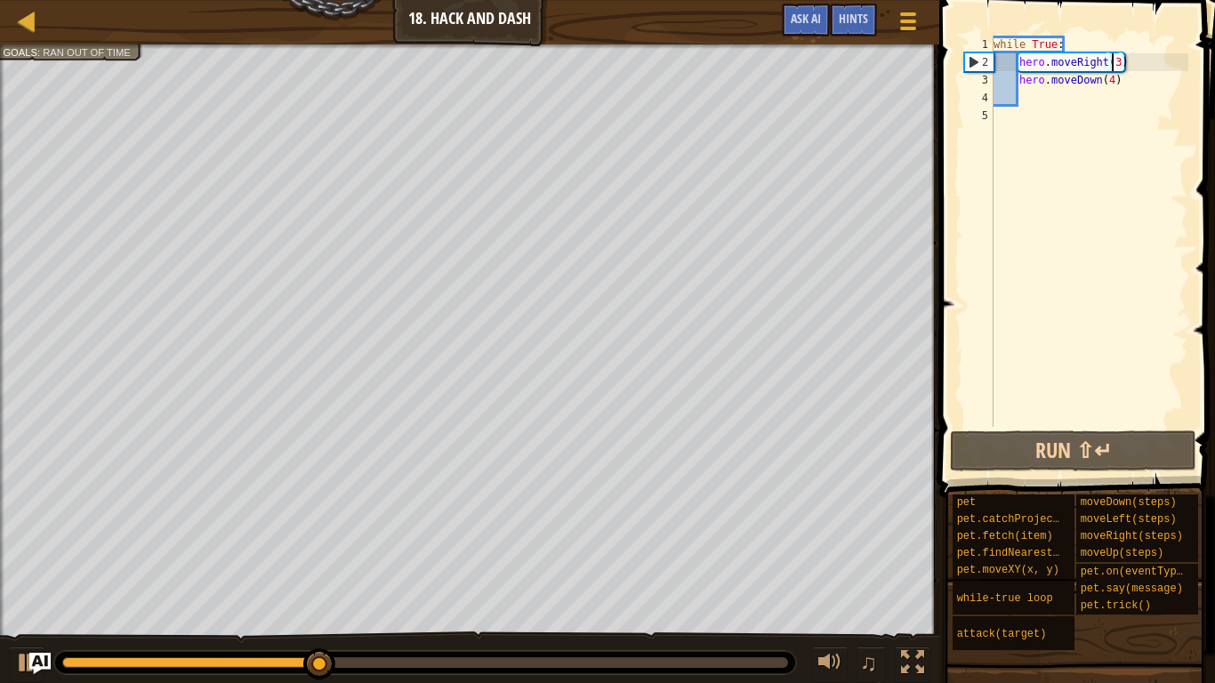
click at [1133, 65] on div "while True : hero . moveRight ( 3 ) hero . moveDown ( 4 )" at bounding box center [1089, 249] width 198 height 427
click at [1148, 65] on div "while True : hero . moveRight ( 3 ) hero . moveDown ( 4 )" at bounding box center [1089, 249] width 198 height 427
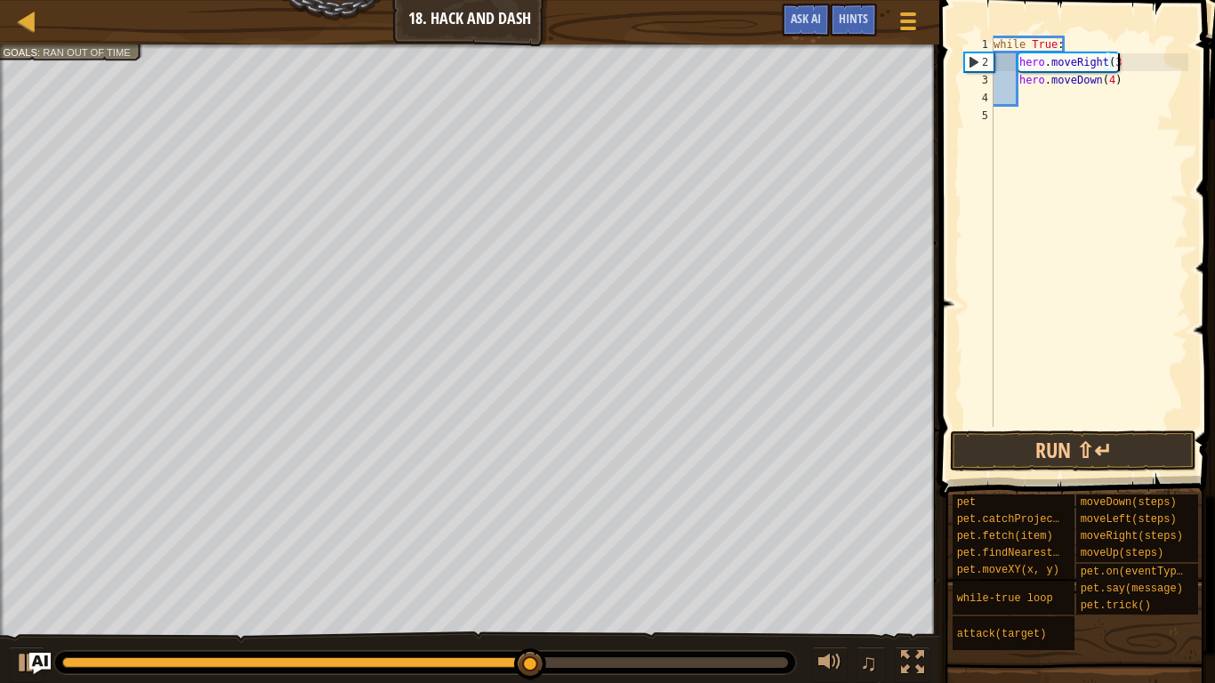
scroll to position [8, 17]
click at [1155, 85] on div "while True : hero . moveRight ( 3 hero . moveDown ( 4 )" at bounding box center [1089, 249] width 198 height 427
type textarea "h"
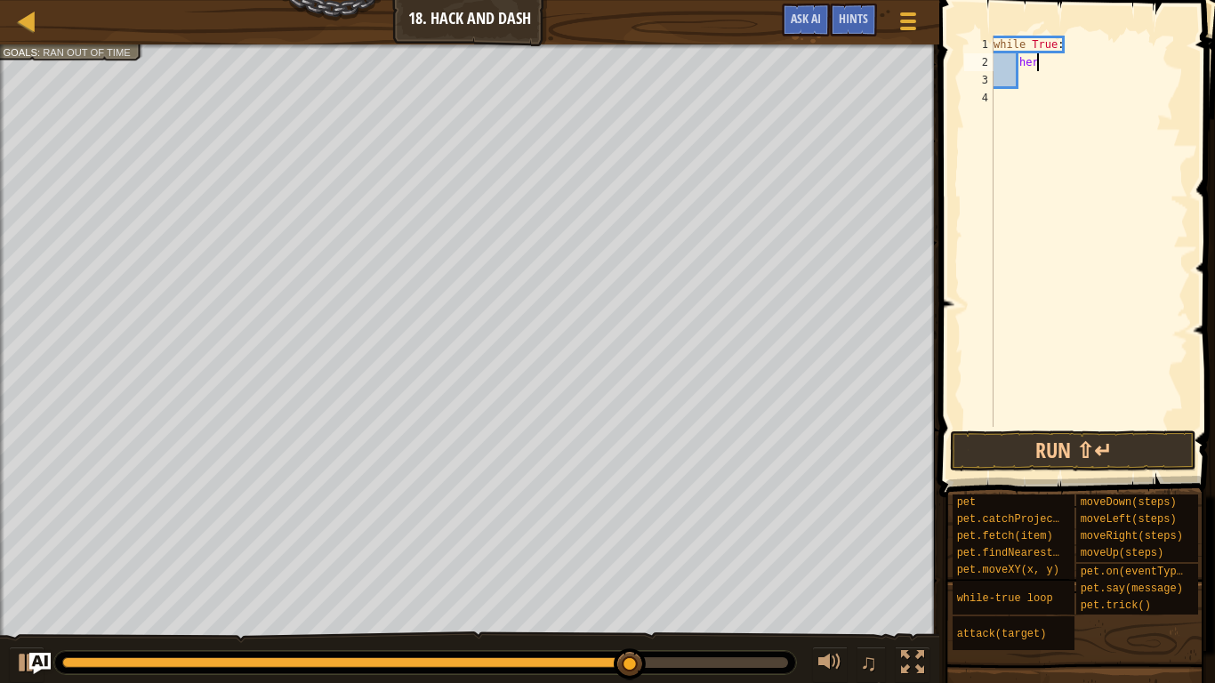
type textarea "h"
type textarea "w"
click at [23, 532] on div at bounding box center [26, 662] width 23 height 23
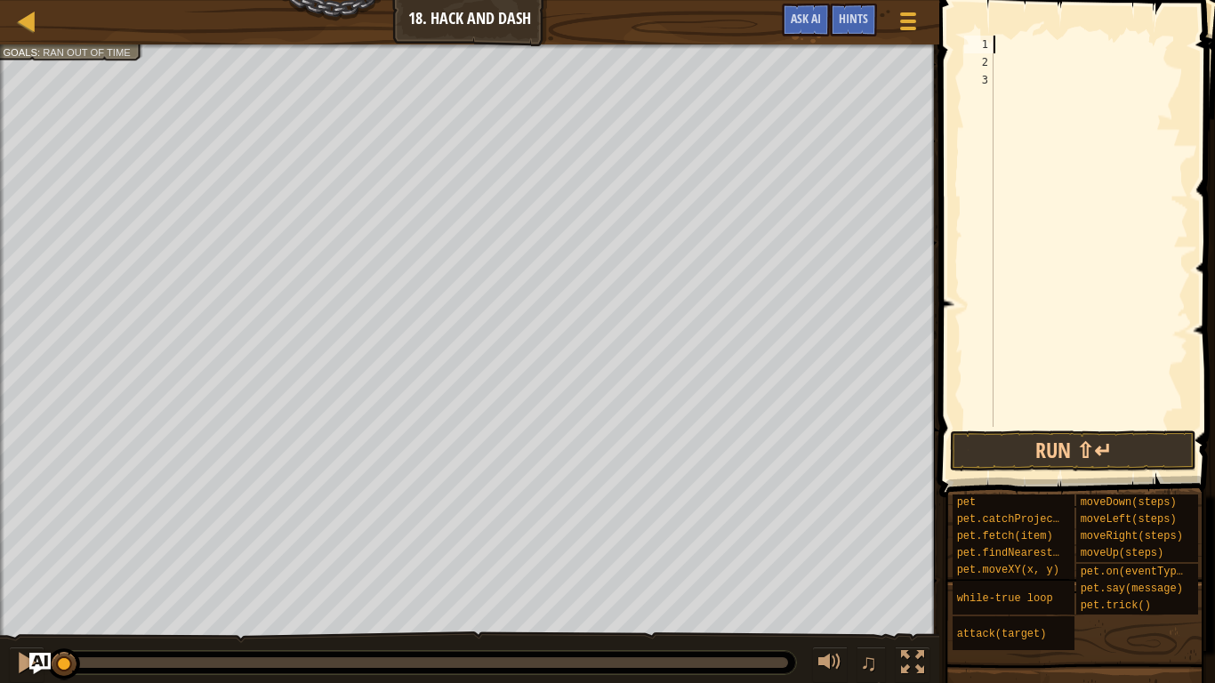
drag, startPoint x: 720, startPoint y: 670, endPoint x: 0, endPoint y: 622, distance: 721.2
click at [0, 532] on div "Escape the trap. Goals : Ran out of time ♫ [PERSON_NAME] 218 x: 39 y: 110 x: 74…" at bounding box center [607, 364] width 1215 height 640
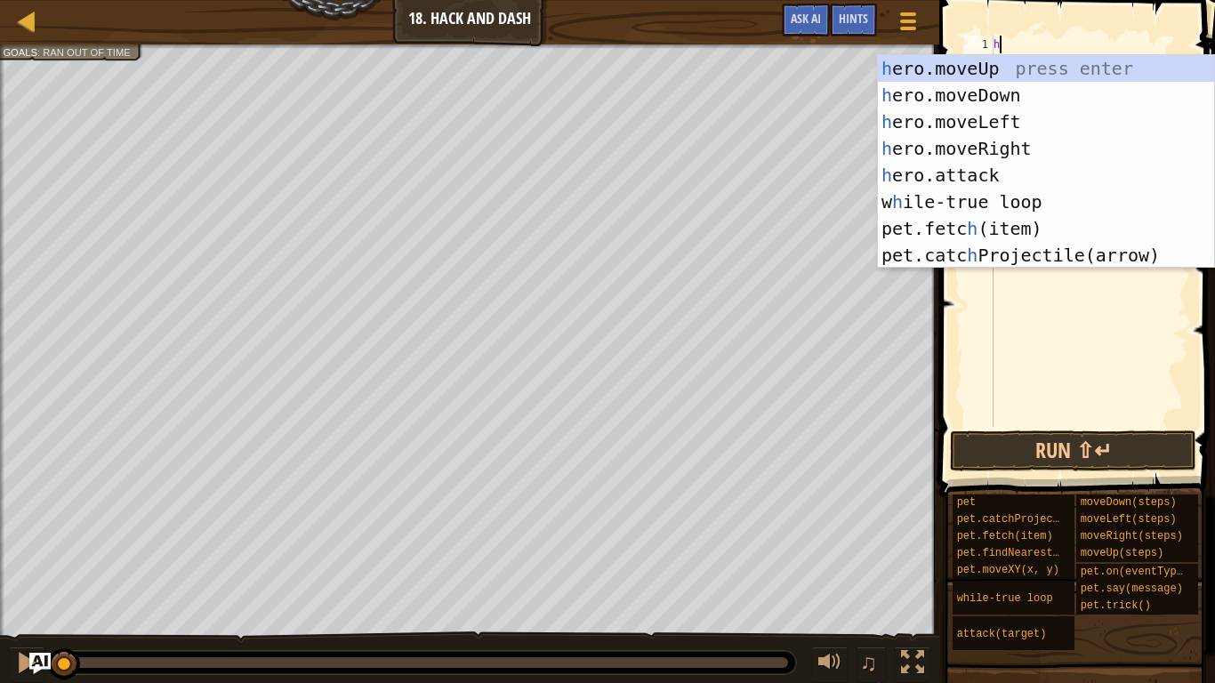
type textarea "her"
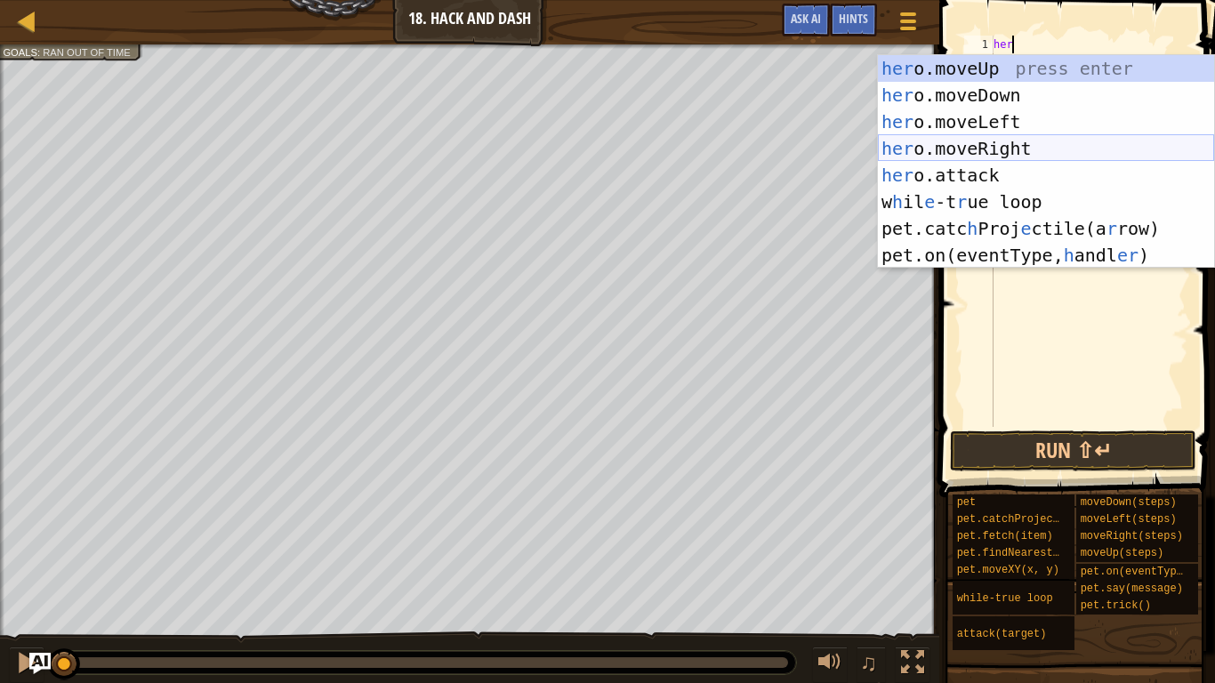
click at [1040, 149] on div "her o.moveUp press enter her o.moveDown press enter her o.moveLeft press enter …" at bounding box center [1046, 188] width 336 height 267
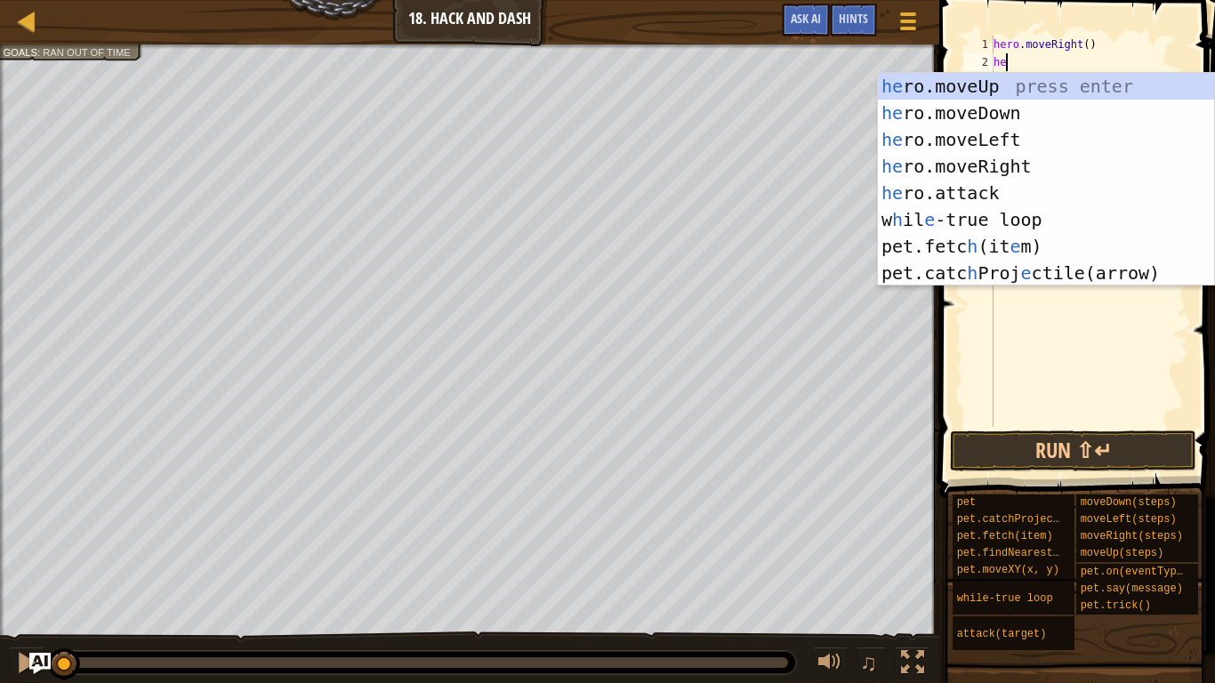
type textarea "her"
click at [1019, 83] on div "her o.moveUp press enter her o.moveDown press enter her o.moveLeft press enter …" at bounding box center [1046, 206] width 336 height 267
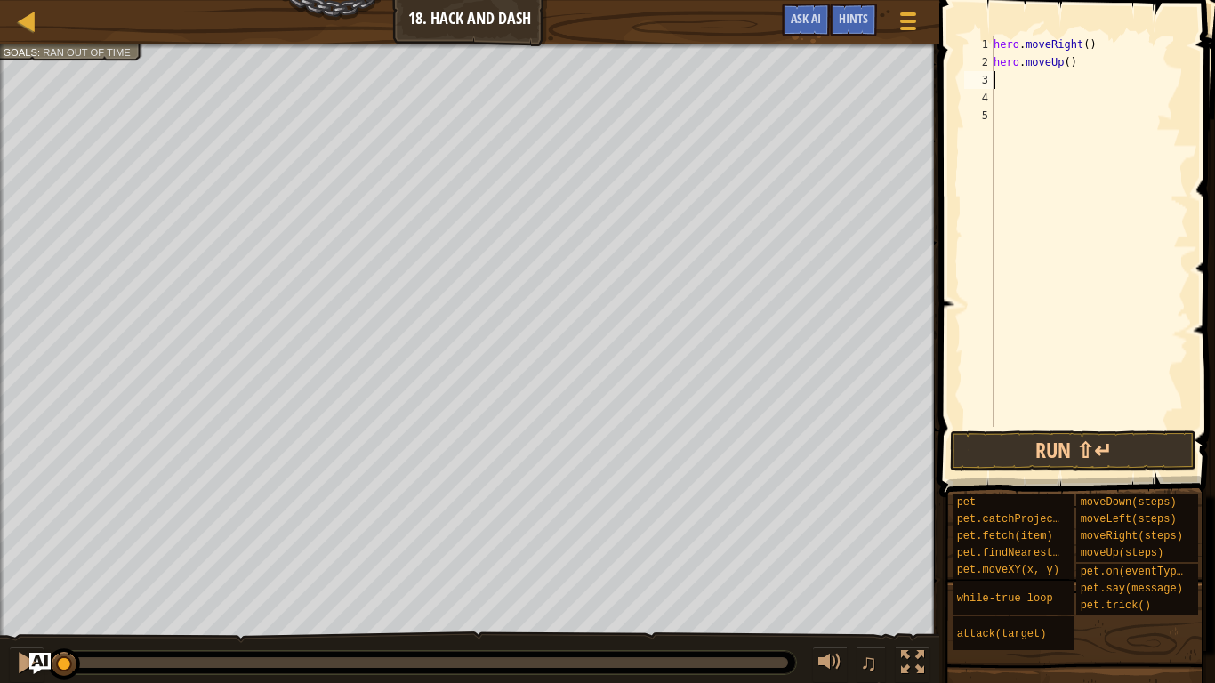
type textarea "her"
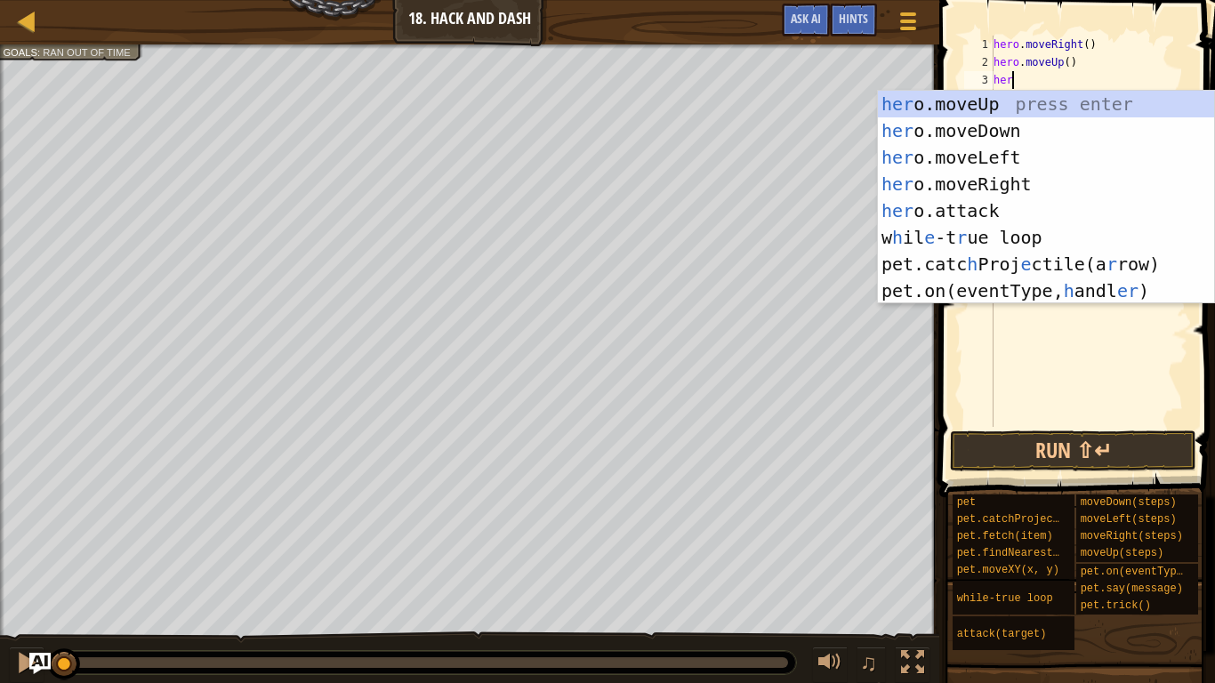
scroll to position [8, 2]
click at [1038, 143] on div "her o.moveUp press enter her o.moveDown press enter her o.moveLeft press enter …" at bounding box center [1046, 224] width 336 height 267
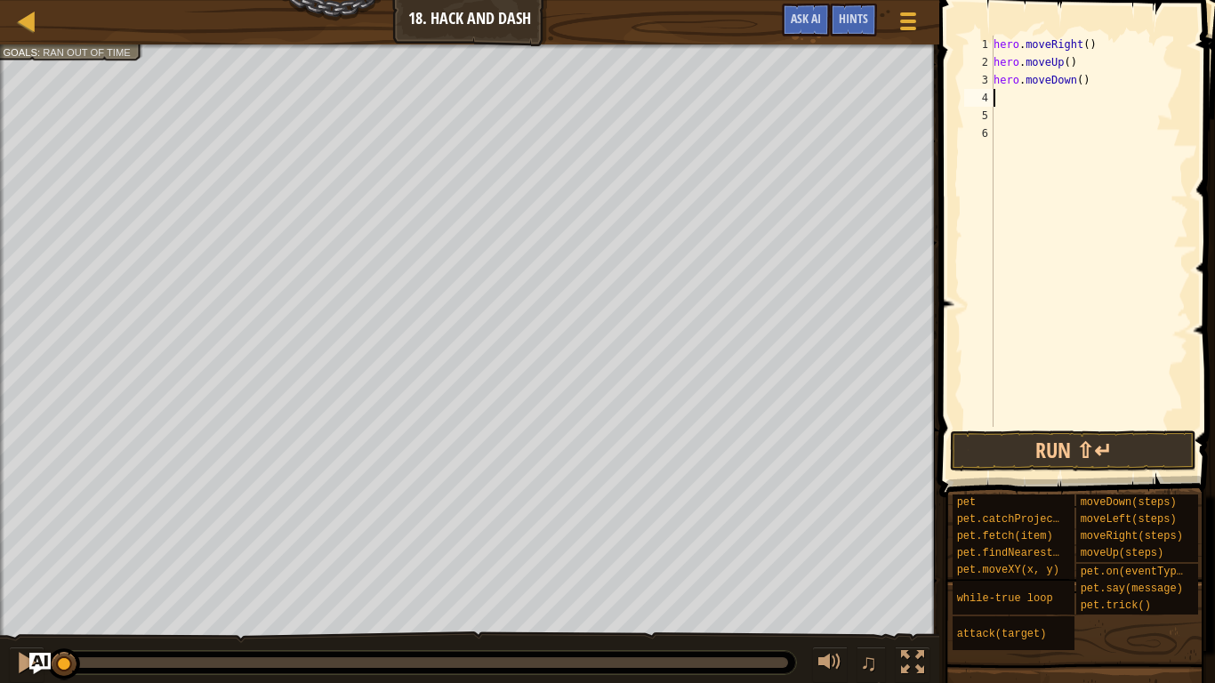
type textarea "her"
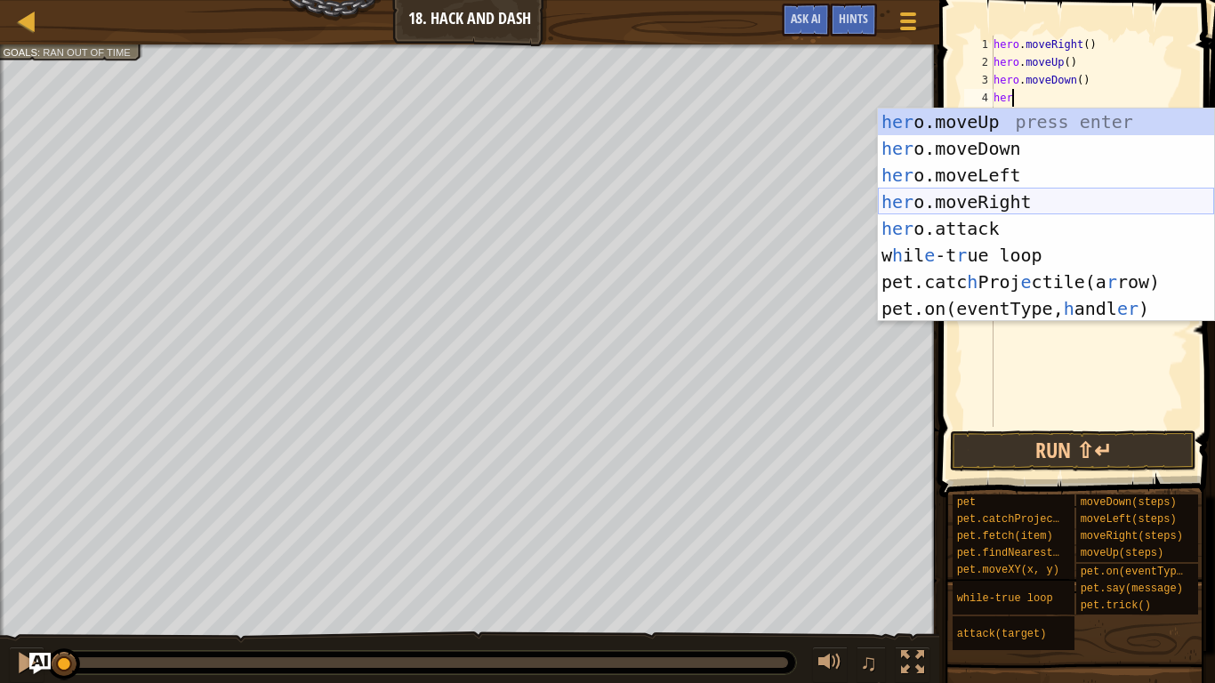
click at [1047, 194] on div "her o.moveUp press enter her o.moveDown press enter her o.moveLeft press enter …" at bounding box center [1046, 242] width 336 height 267
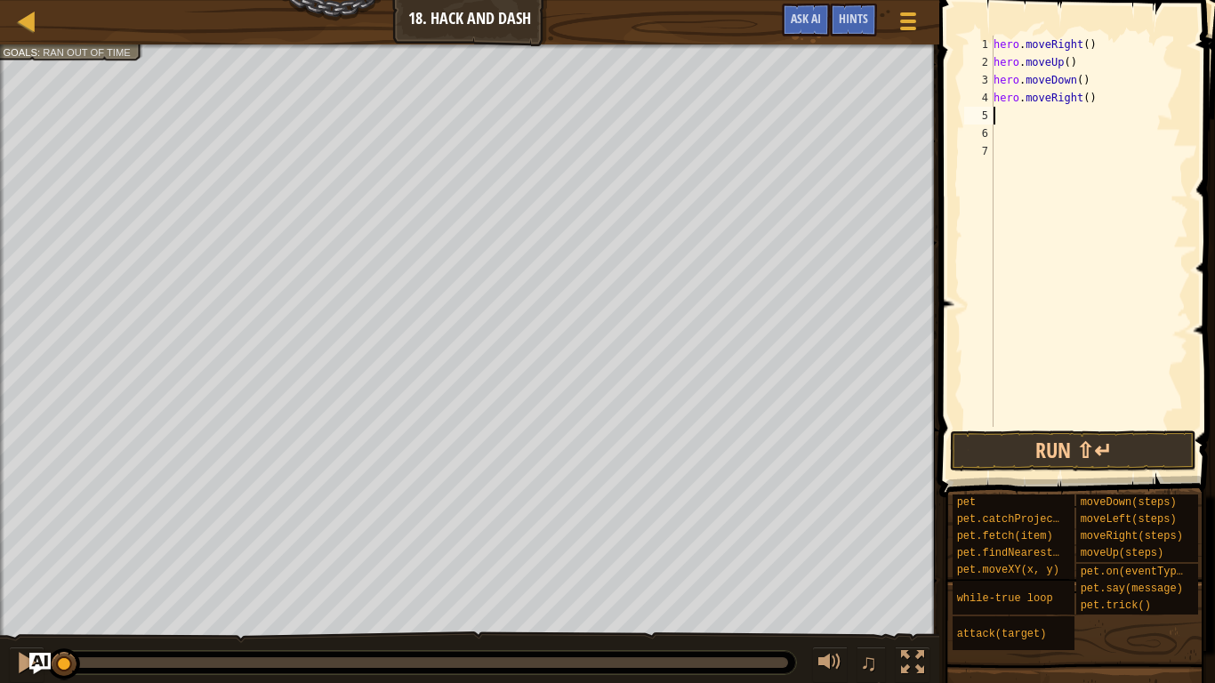
scroll to position [8, 0]
click at [1090, 97] on div "hero . moveRight ( ) hero . moveUp ( ) hero . moveDown ( ) hero . moveRight ( )" at bounding box center [1089, 249] width 198 height 427
click at [1097, 453] on button "Run ⇧↵" at bounding box center [1073, 451] width 246 height 41
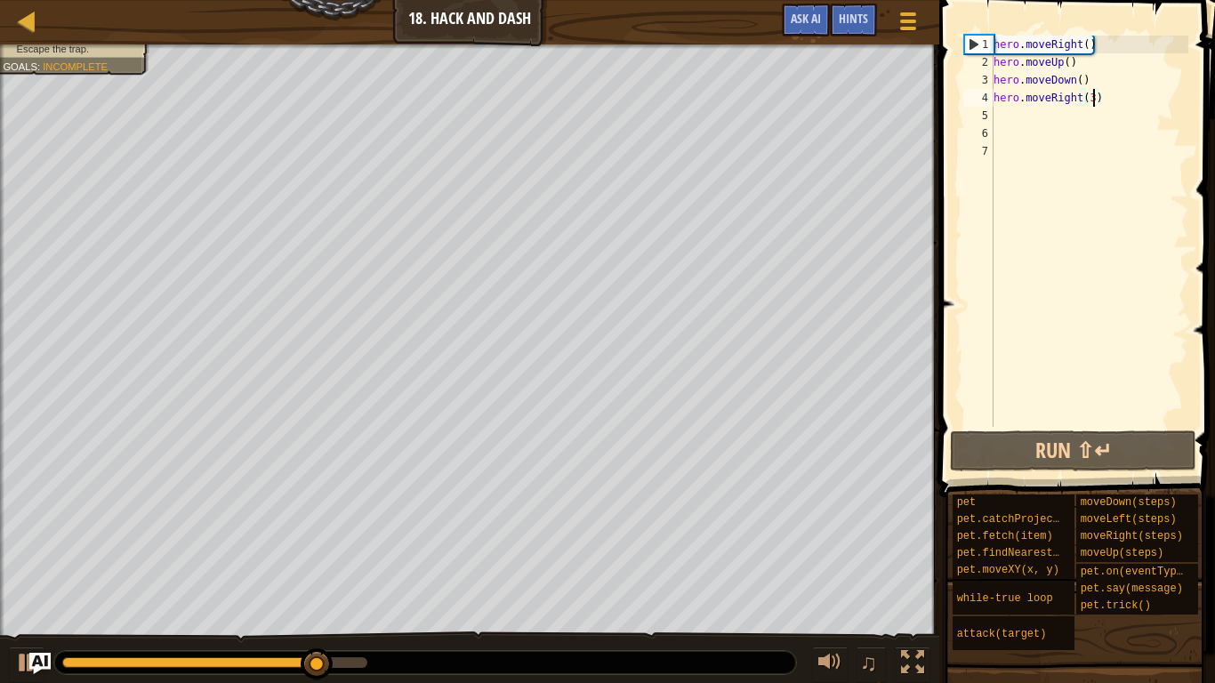
click at [1091, 81] on div "hero . moveRight ( ) hero . moveUp ( ) hero . moveDown ( ) hero . moveRight ( 3…" at bounding box center [1089, 249] width 198 height 427
click at [1082, 60] on div "hero . moveRight ( ) hero . moveUp ( ) hero . moveDown ( ) hero . moveRight ( 3…" at bounding box center [1089, 249] width 198 height 427
type textarea "hero.moveUp()"
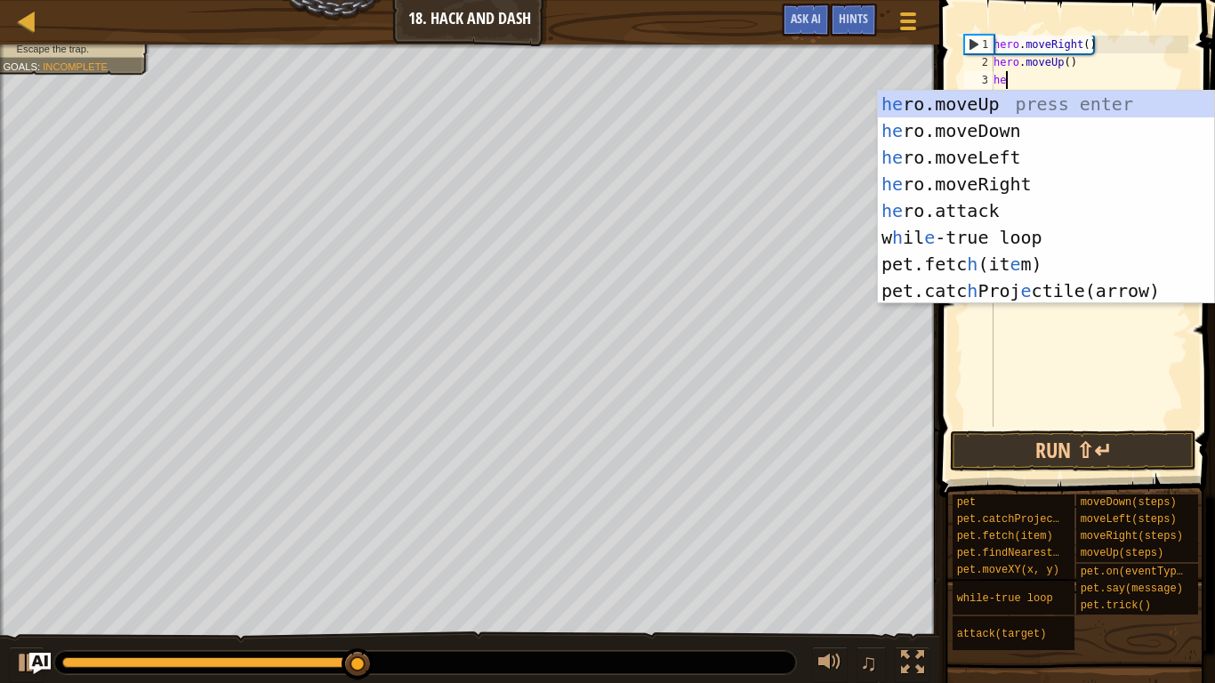
scroll to position [8, 2]
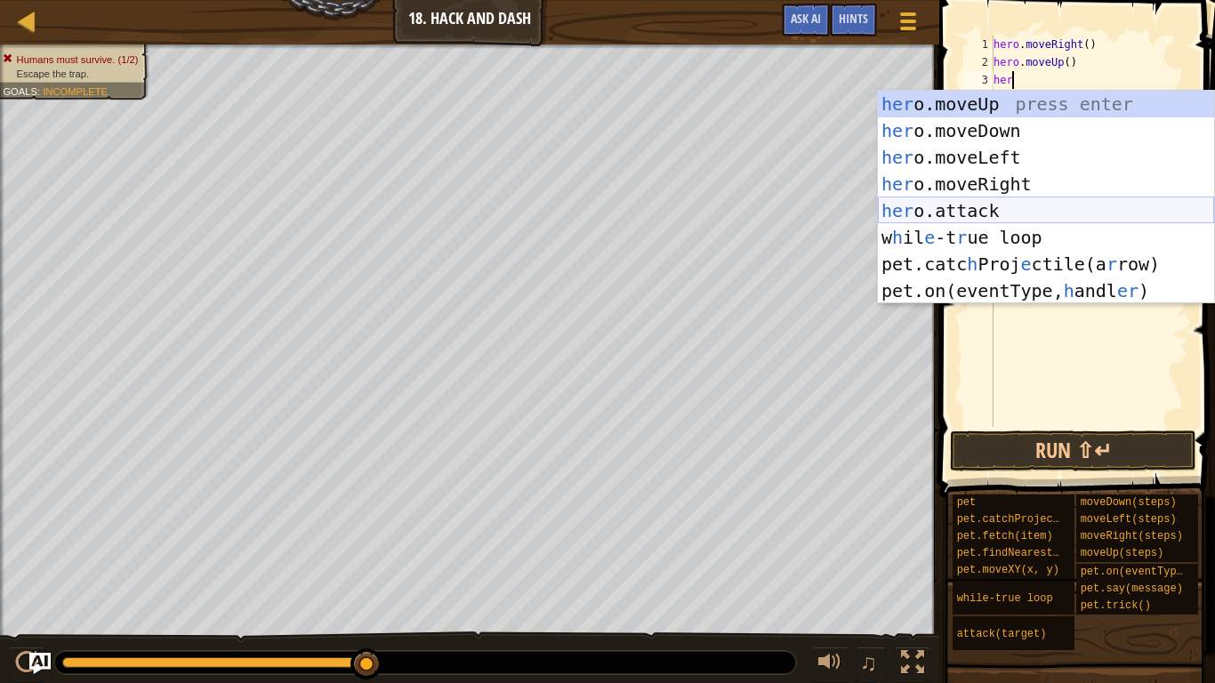
click at [1098, 207] on div "her o.moveUp press enter her o.moveDown press enter her o.moveLeft press enter …" at bounding box center [1046, 224] width 336 height 267
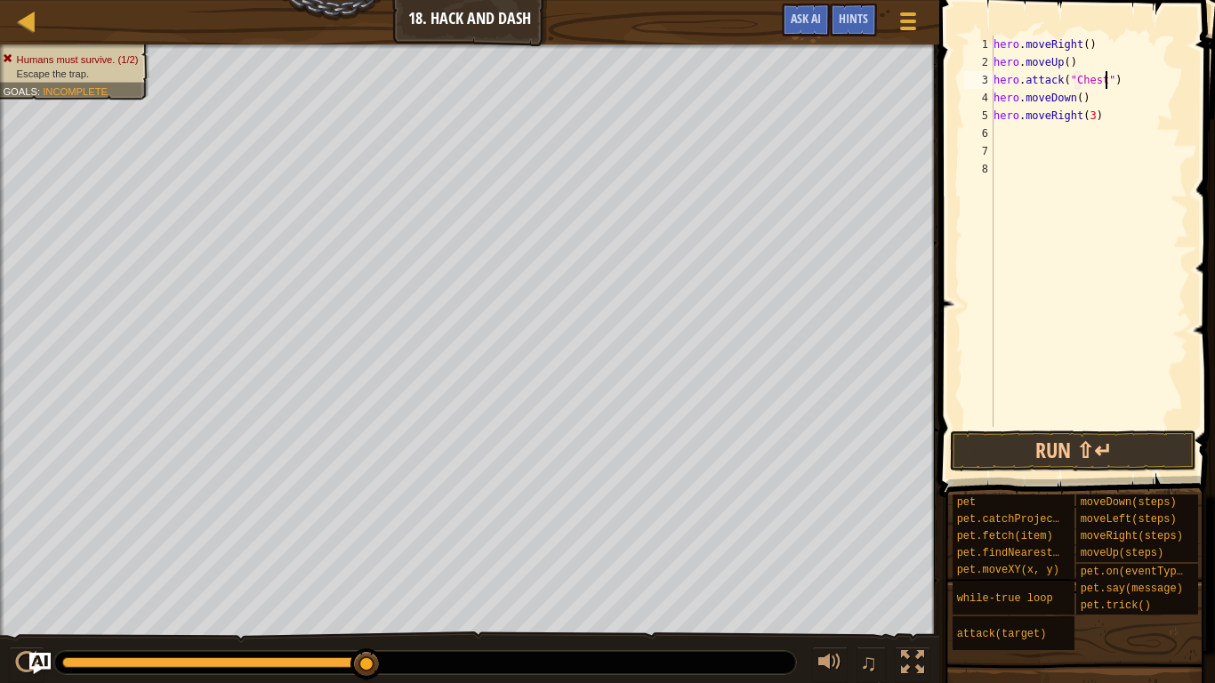
scroll to position [8, 17]
click at [1079, 434] on button "Run ⇧↵" at bounding box center [1073, 451] width 246 height 41
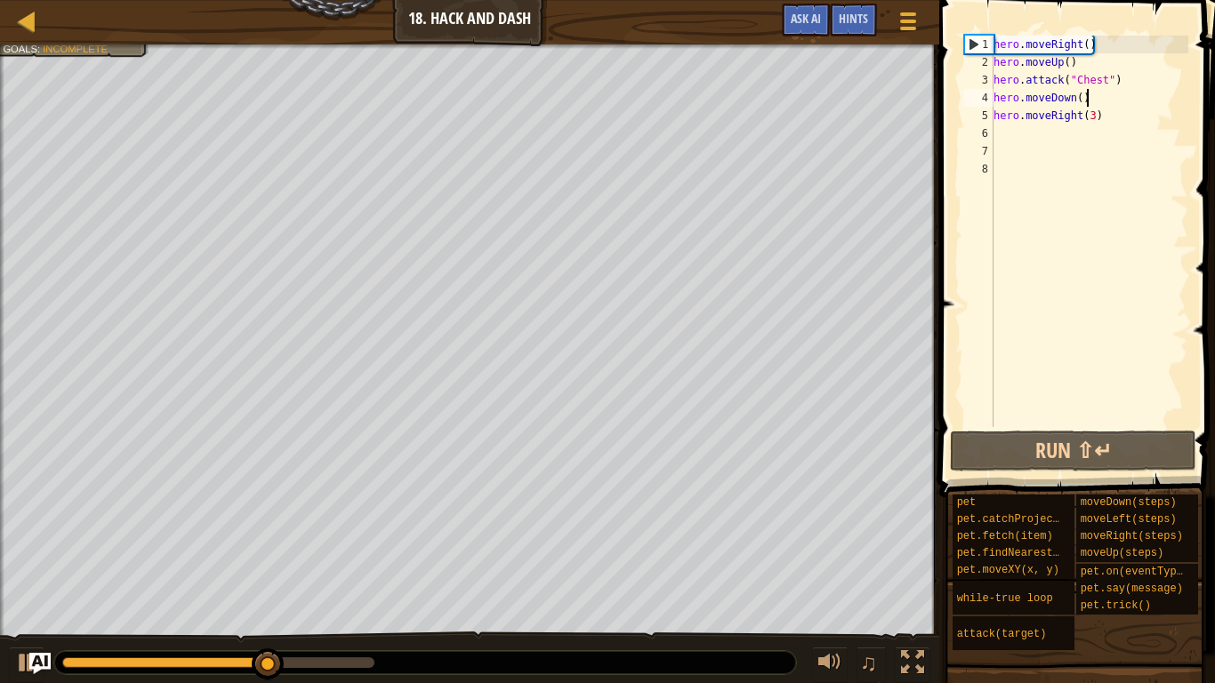
click at [1114, 97] on div "hero . moveRight ( ) hero . moveUp ( ) hero . attack ( "Chest" ) hero . moveDow…" at bounding box center [1089, 249] width 198 height 427
click at [1105, 117] on div "hero . moveRight ( ) hero . moveUp ( ) hero . attack ( "Chest" ) hero . moveDow…" at bounding box center [1089, 249] width 198 height 427
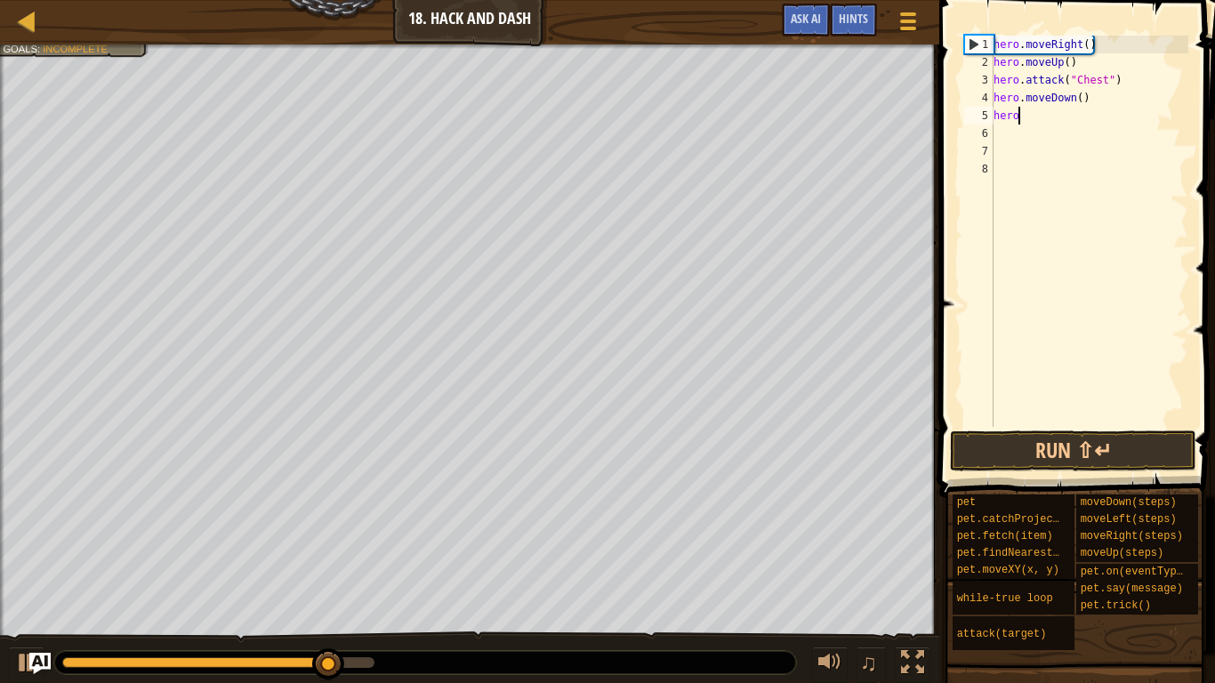
scroll to position [8, 0]
type textarea "h"
type textarea "her"
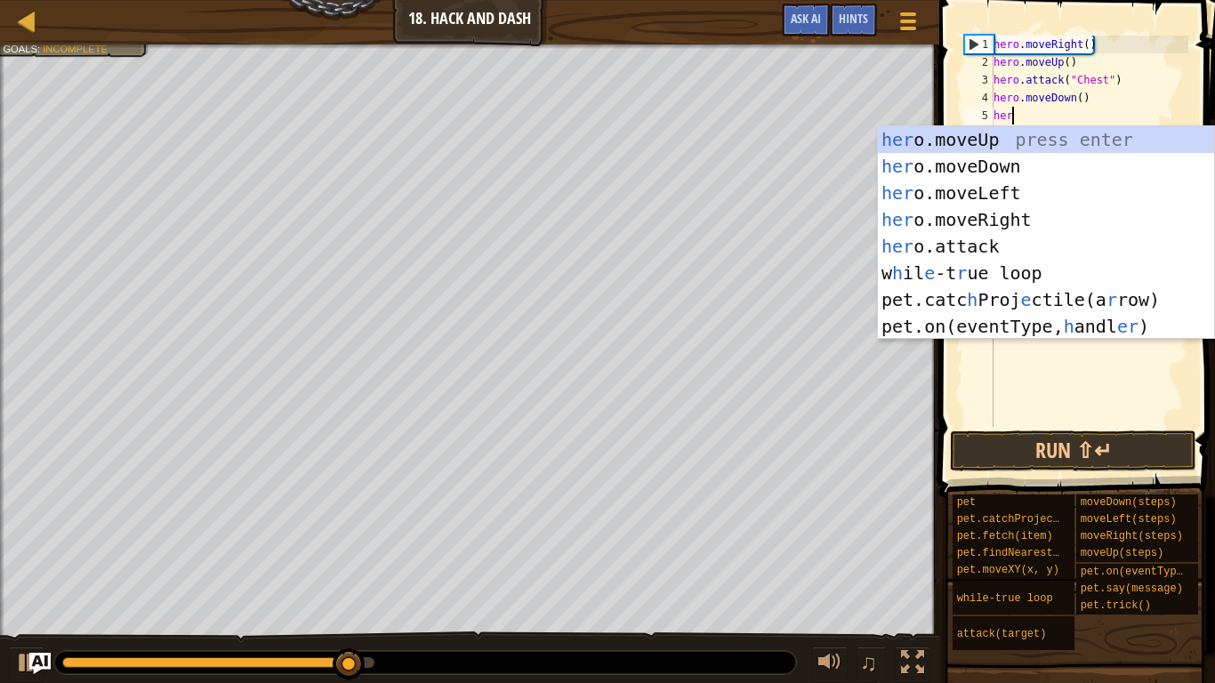
scroll to position [8, 2]
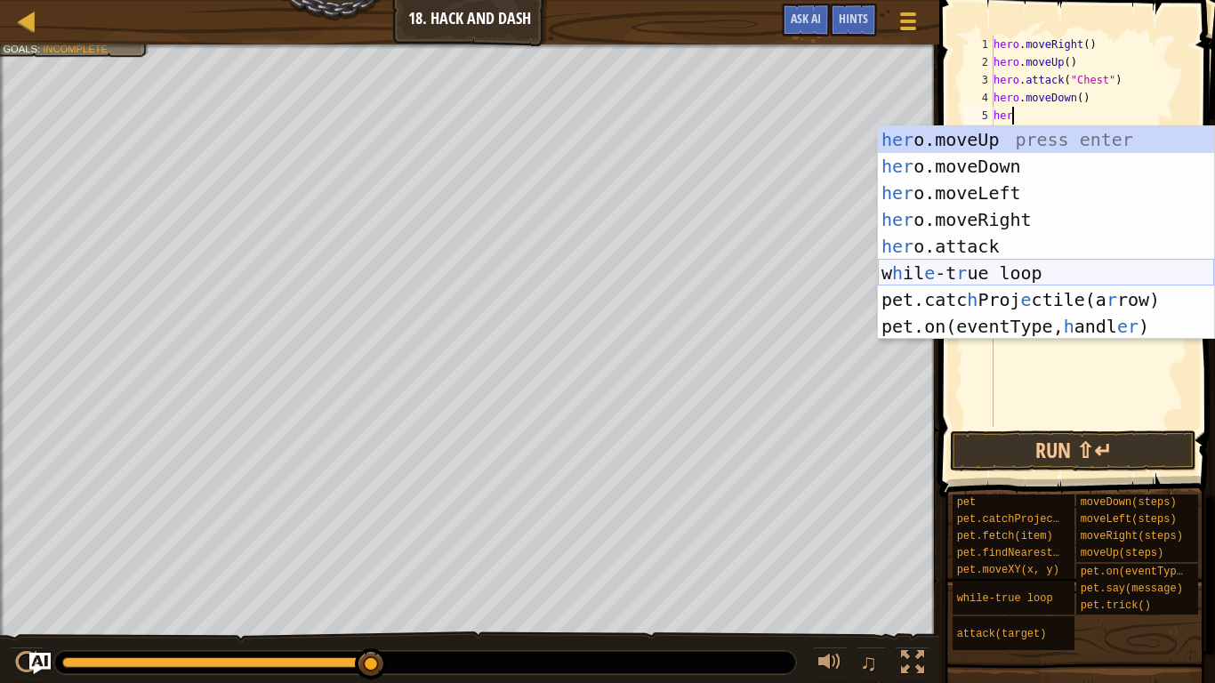
click at [1150, 280] on div "her o.moveUp press enter her o.moveDown press enter her o.moveLeft press enter …" at bounding box center [1046, 259] width 336 height 267
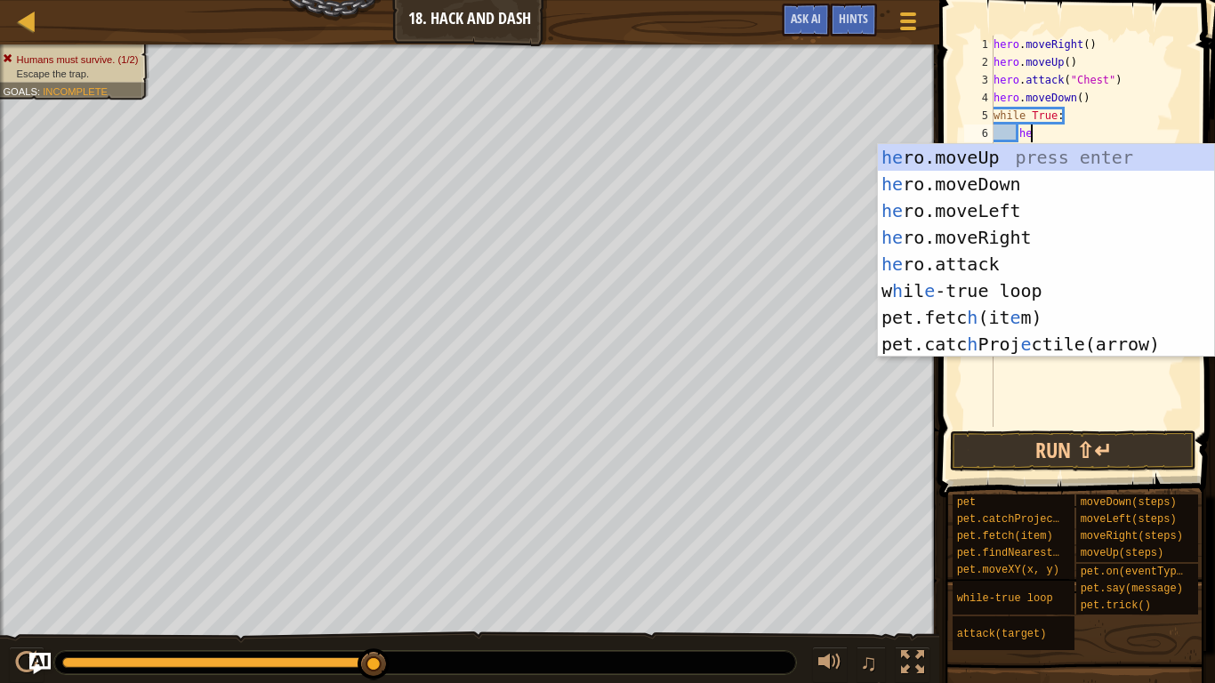
type textarea "her"
click at [1021, 231] on div "her o.moveUp press enter her o.moveDown press enter her o.moveLeft press enter …" at bounding box center [1046, 277] width 336 height 267
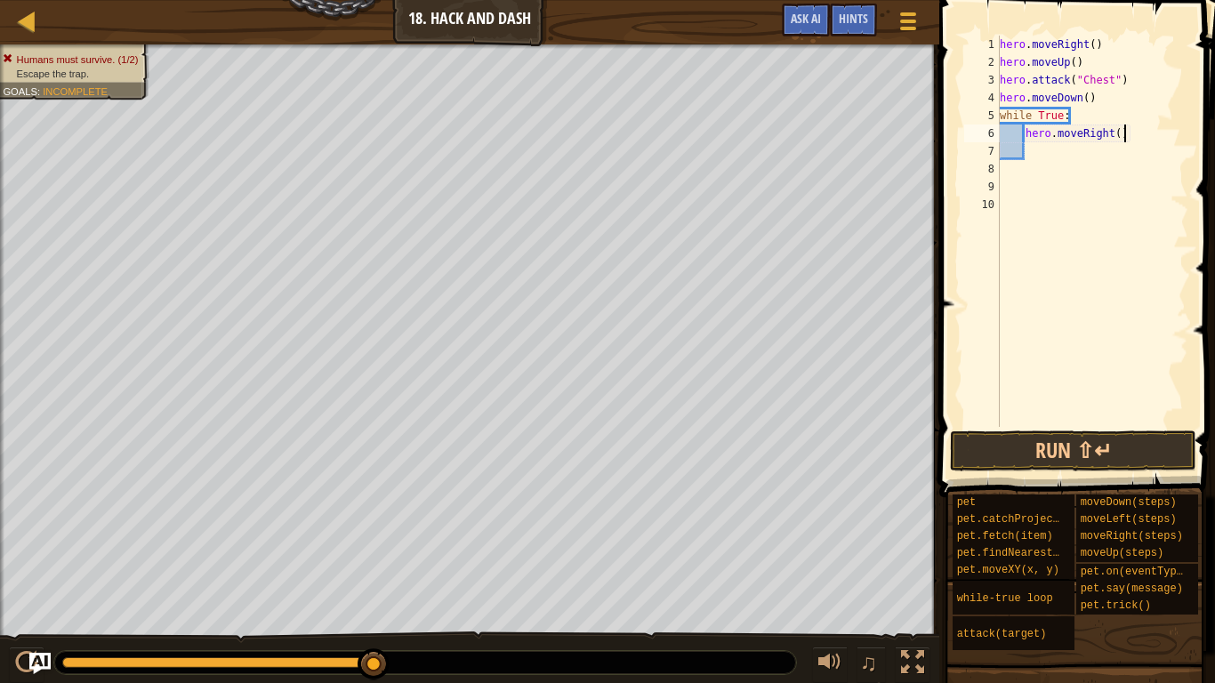
click at [1123, 137] on div "hero . moveRight ( ) hero . moveUp ( ) hero . attack ( "Chest" ) hero . moveDow…" at bounding box center [1092, 249] width 192 height 427
type textarea "hero.moveRight()"
click at [1117, 151] on div "hero . moveRight ( ) hero . moveUp ( ) hero . attack ( "Chest" ) hero . moveDow…" at bounding box center [1092, 249] width 192 height 427
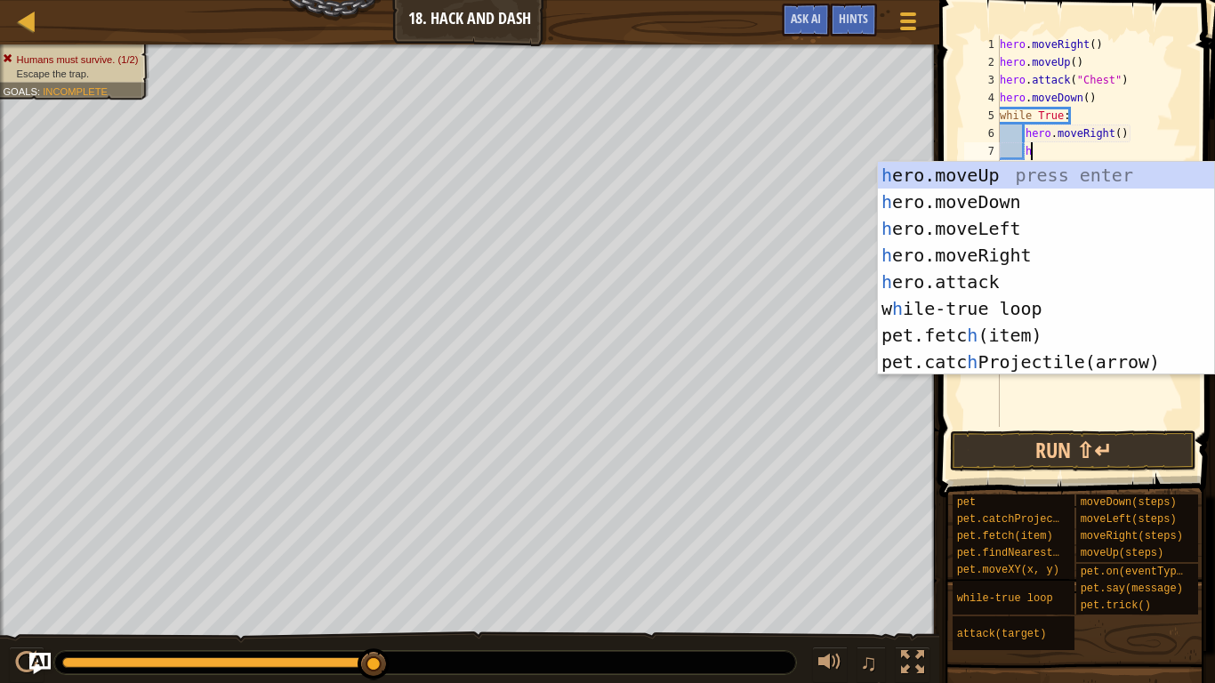
type textarea "her"
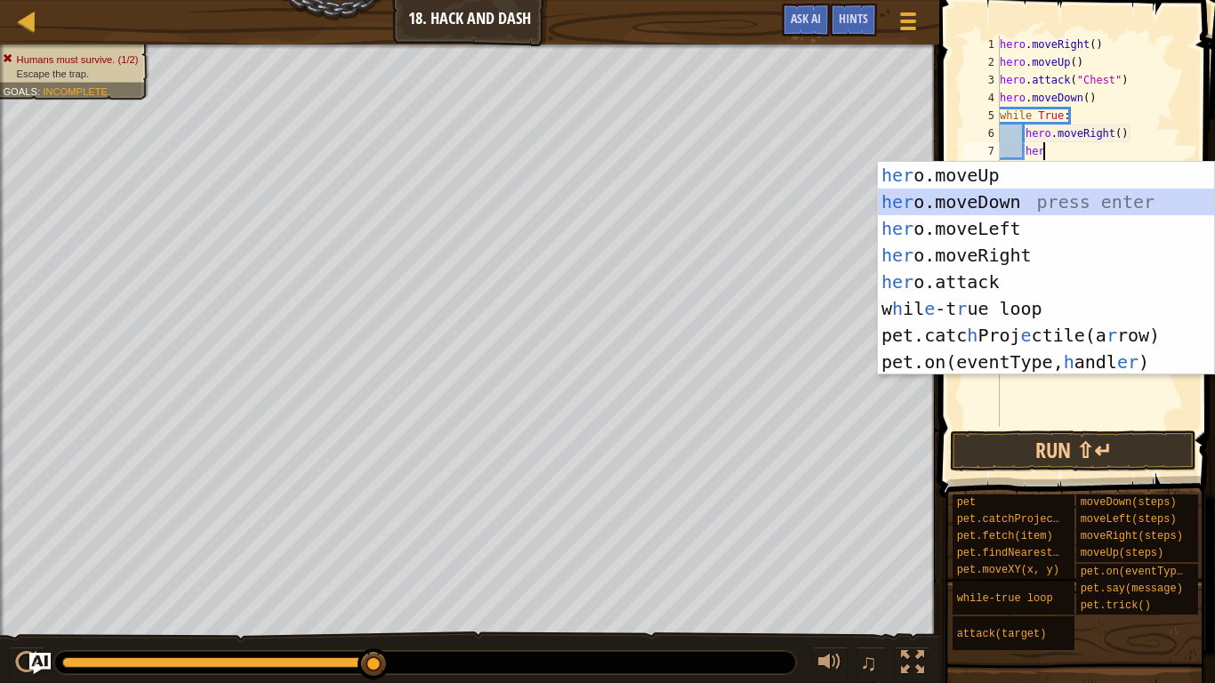
click at [1115, 205] on div "her o.moveUp press enter her o.moveDown press enter her o.moveLeft press enter …" at bounding box center [1046, 295] width 336 height 267
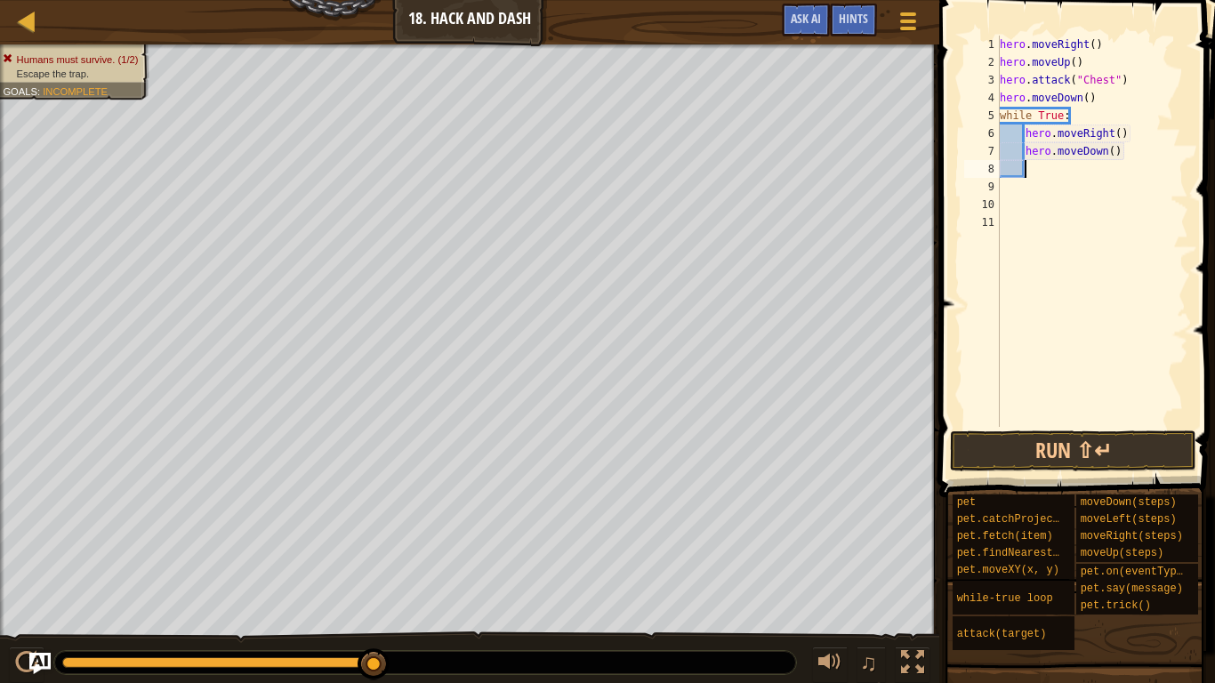
click at [1112, 159] on div "hero . moveRight ( ) hero . moveUp ( ) hero . attack ( "Chest" ) hero . moveDow…" at bounding box center [1092, 249] width 192 height 427
click at [1121, 134] on div "hero . moveRight ( ) hero . moveUp ( ) hero . attack ( "Chest" ) hero . moveDow…" at bounding box center [1092, 249] width 192 height 427
click at [1133, 459] on button "Run ⇧↵" at bounding box center [1073, 451] width 246 height 41
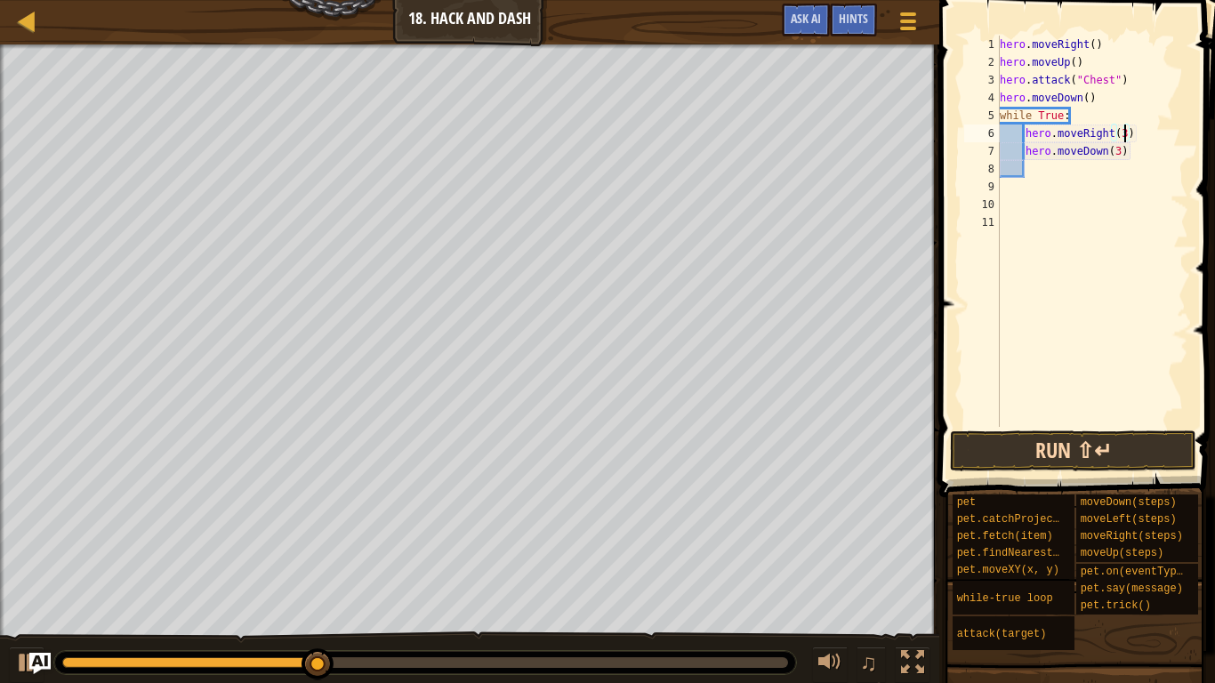
type textarea "hero.moveRight(3)"
click at [1167, 448] on button "Run ⇧↵" at bounding box center [1073, 451] width 246 height 41
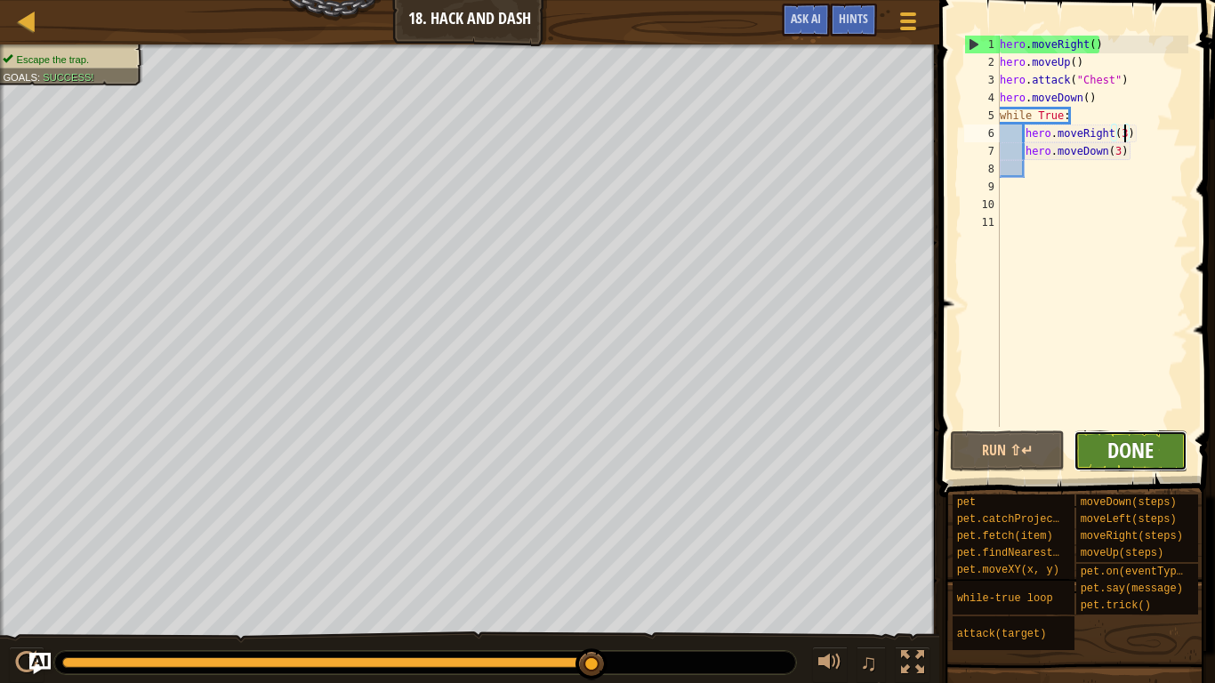
click at [1148, 455] on span "Done" at bounding box center [1130, 450] width 46 height 28
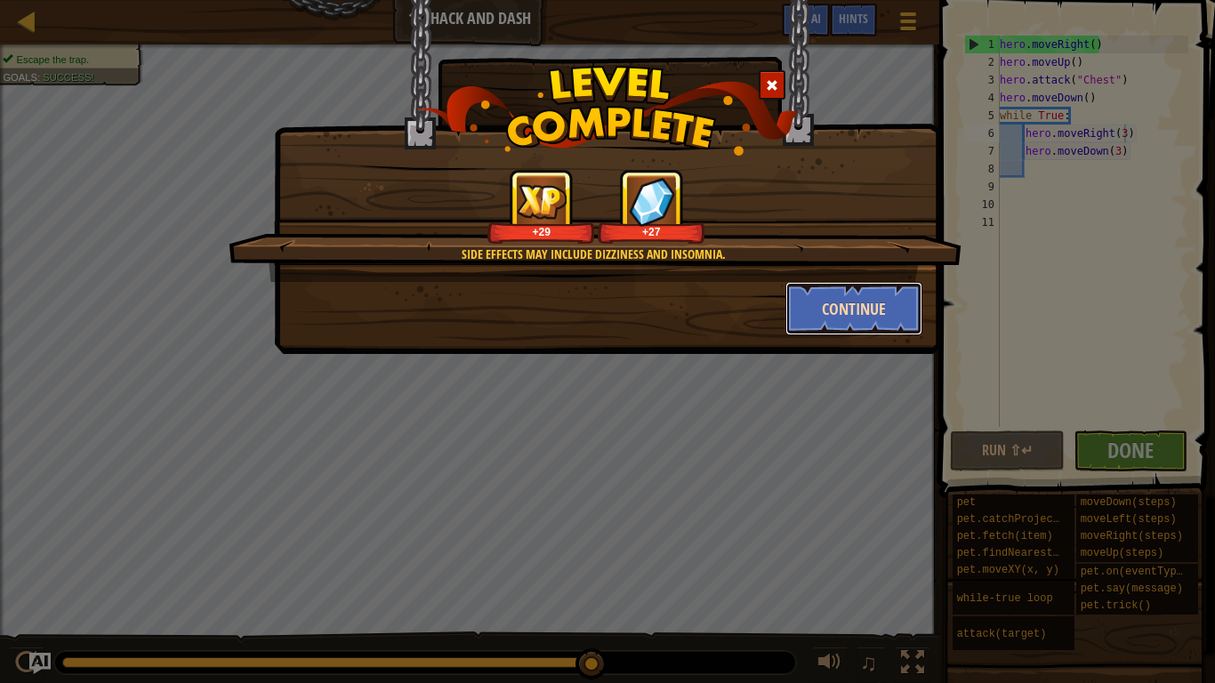
click at [842, 298] on button "Continue" at bounding box center [854, 308] width 138 height 53
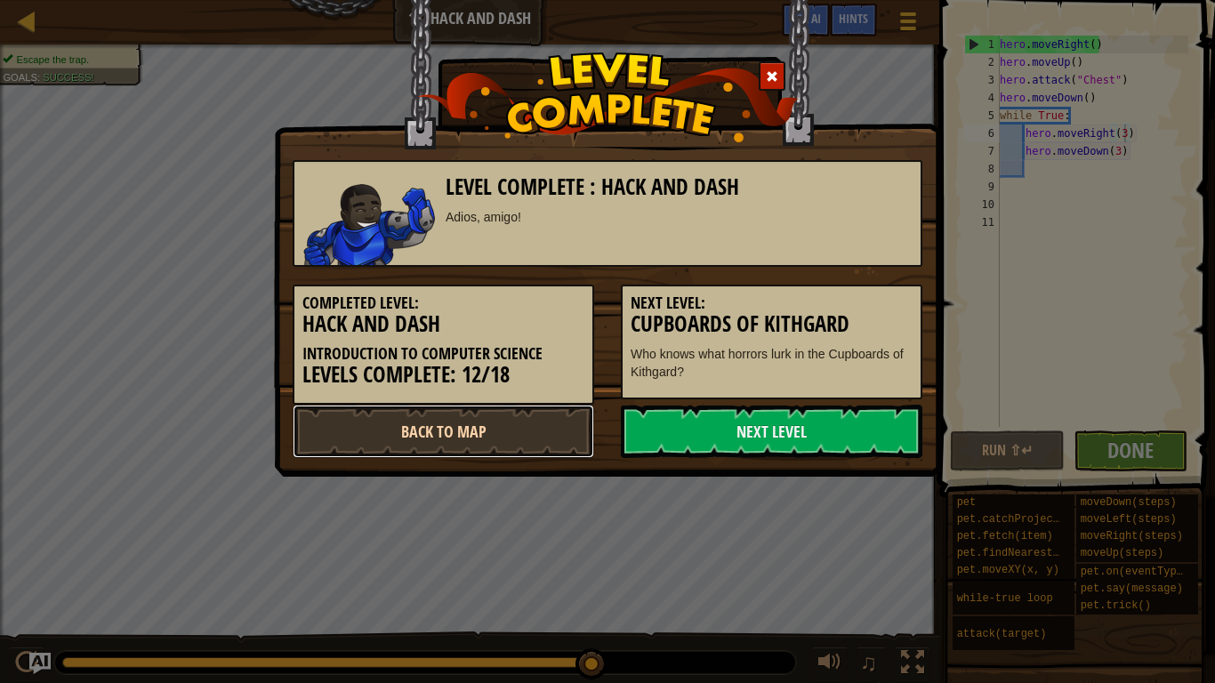
click at [482, 433] on link "Back to Map" at bounding box center [444, 431] width 302 height 53
